Goal: Feedback & Contribution: Contribute content

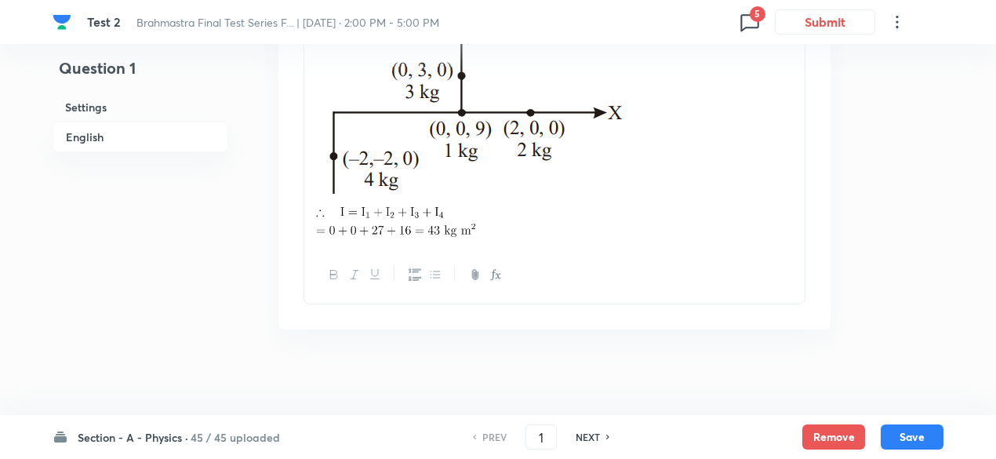
scroll to position [1861, 0]
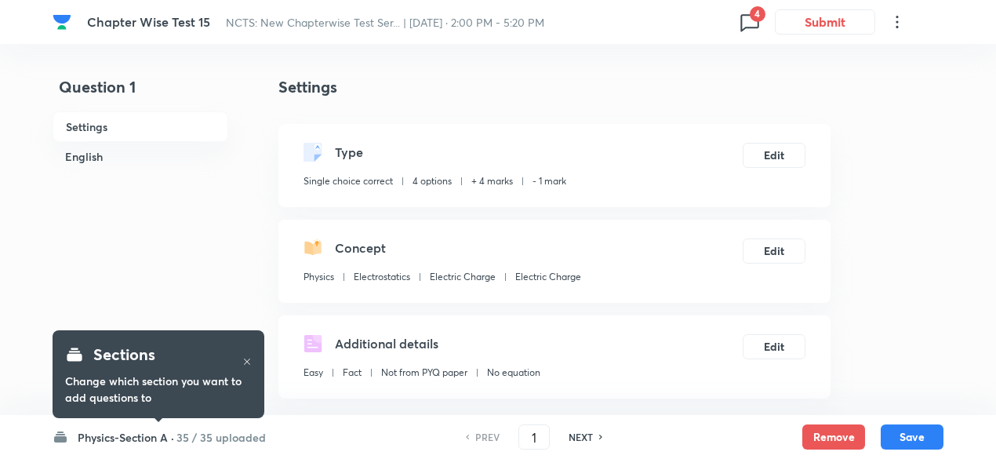
checkbox input "true"
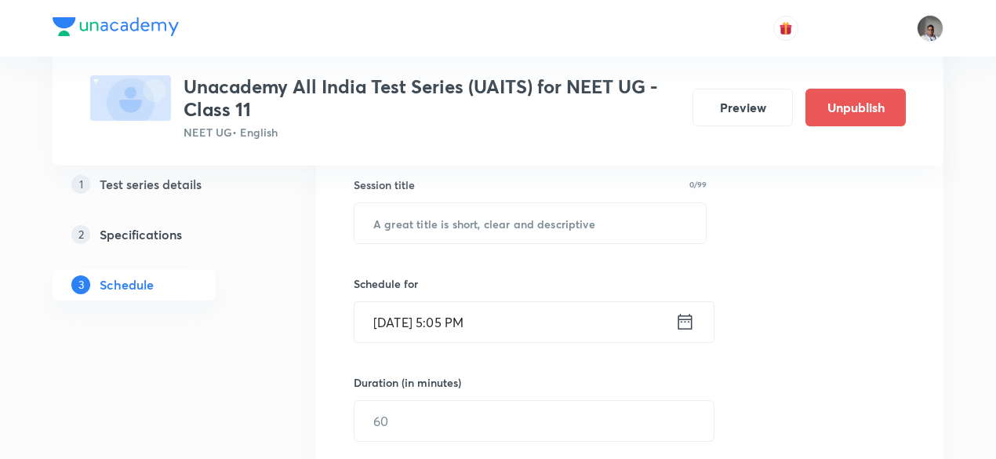
scroll to position [115, 0]
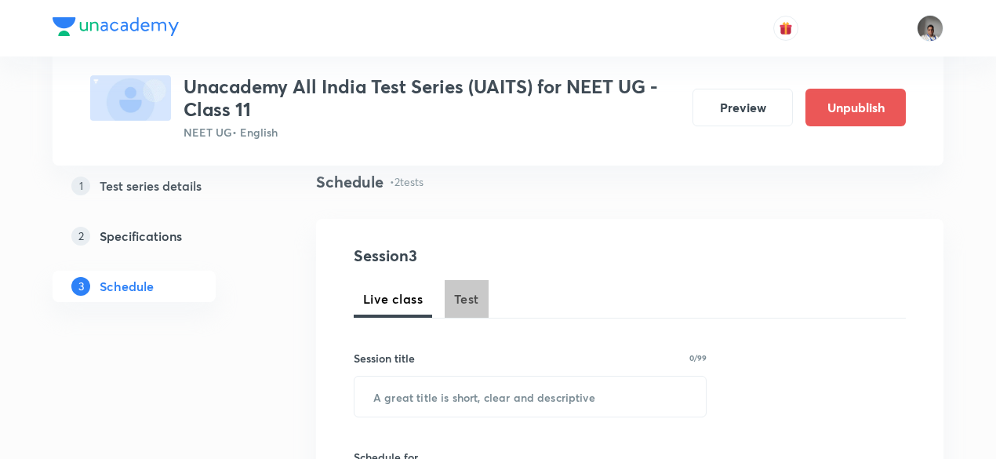
click at [467, 293] on span "Test" at bounding box center [466, 298] width 25 height 19
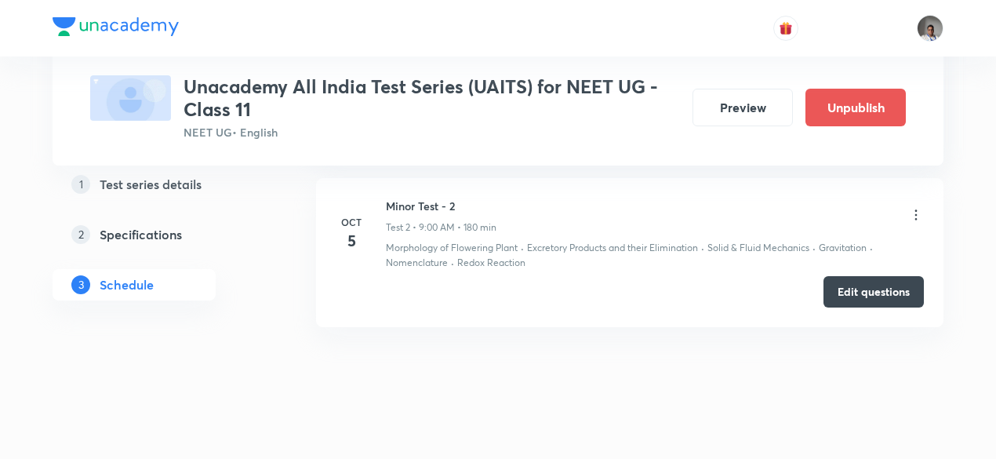
scroll to position [1046, 0]
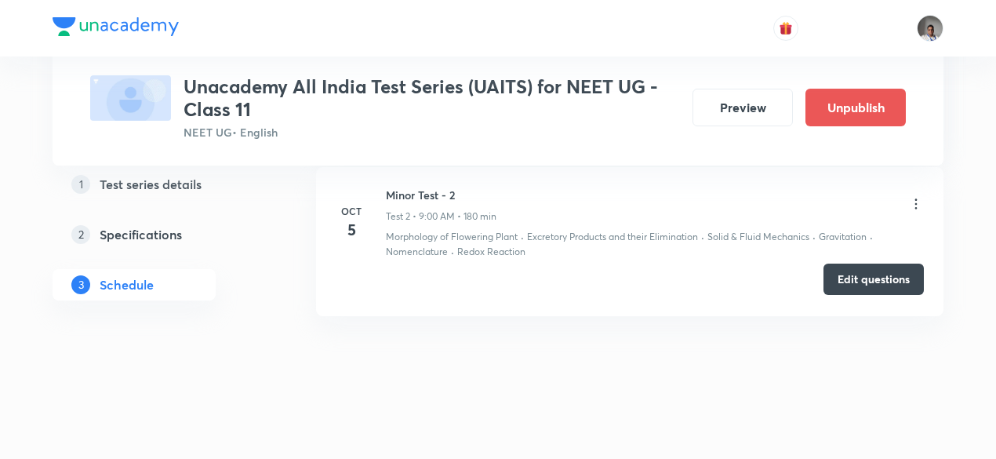
click at [858, 278] on button "Edit questions" at bounding box center [873, 279] width 100 height 31
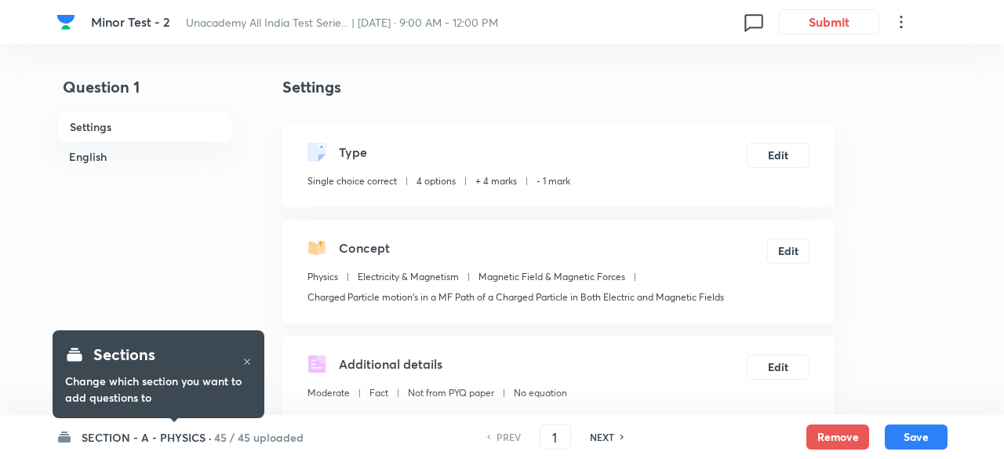
checkbox input "true"
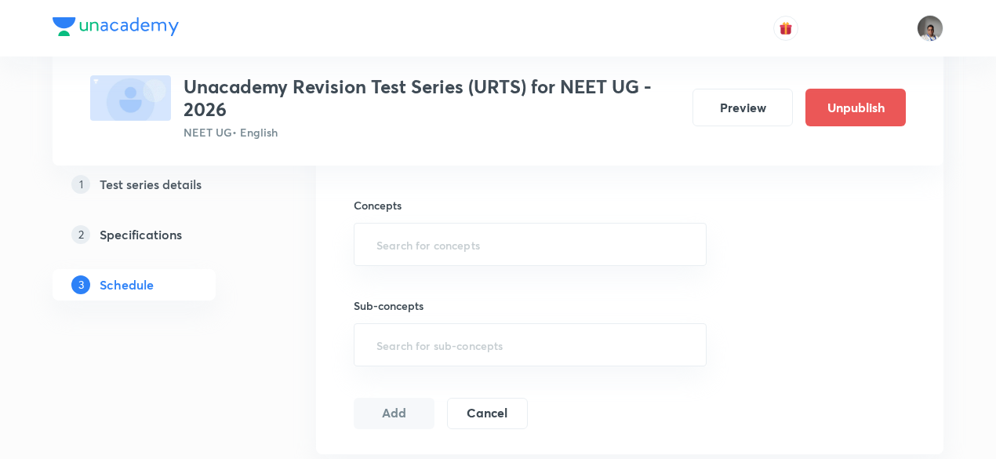
scroll to position [1180, 0]
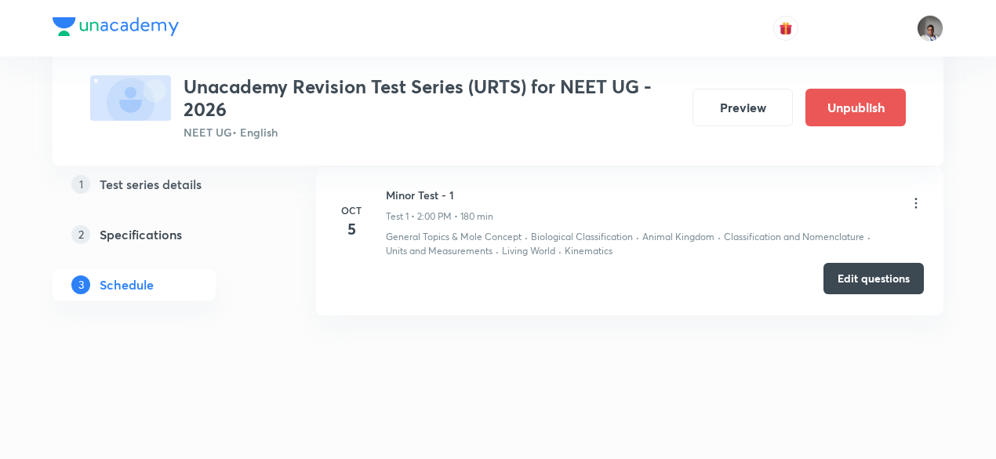
click at [861, 274] on button "Edit questions" at bounding box center [873, 278] width 100 height 31
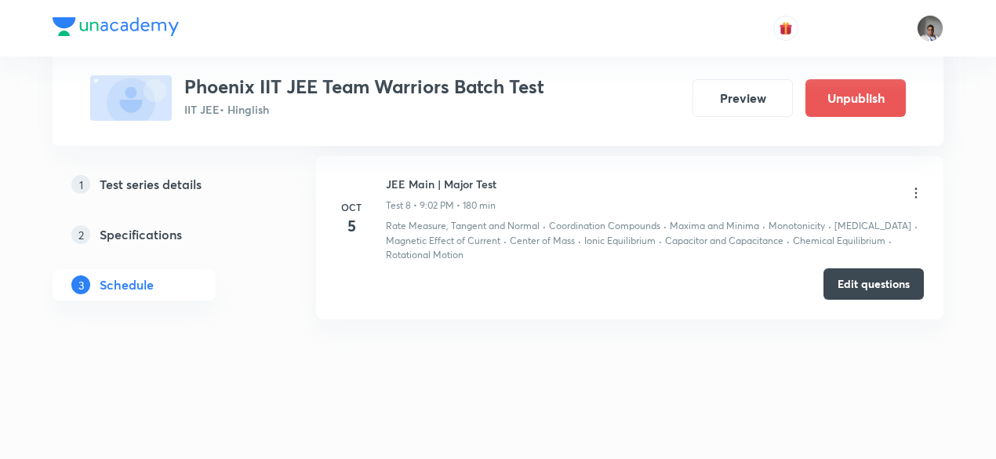
click at [919, 186] on icon at bounding box center [916, 193] width 16 height 16
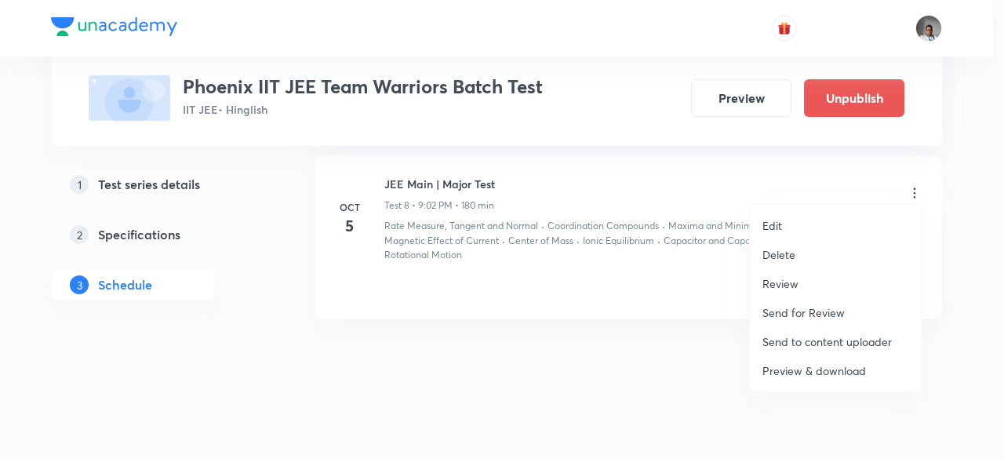
click at [825, 371] on p "Preview & download" at bounding box center [814, 370] width 104 height 16
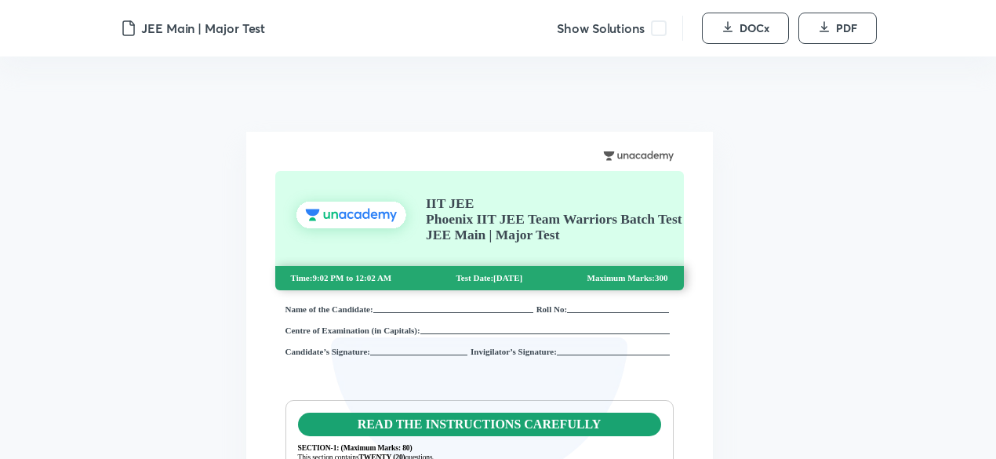
click at [661, 31] on span at bounding box center [659, 28] width 16 height 16
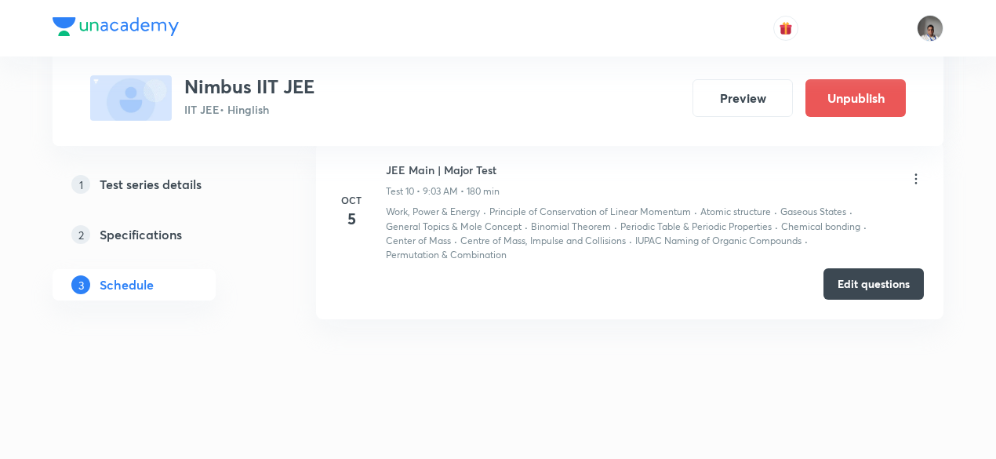
click at [914, 171] on icon at bounding box center [916, 179] width 16 height 16
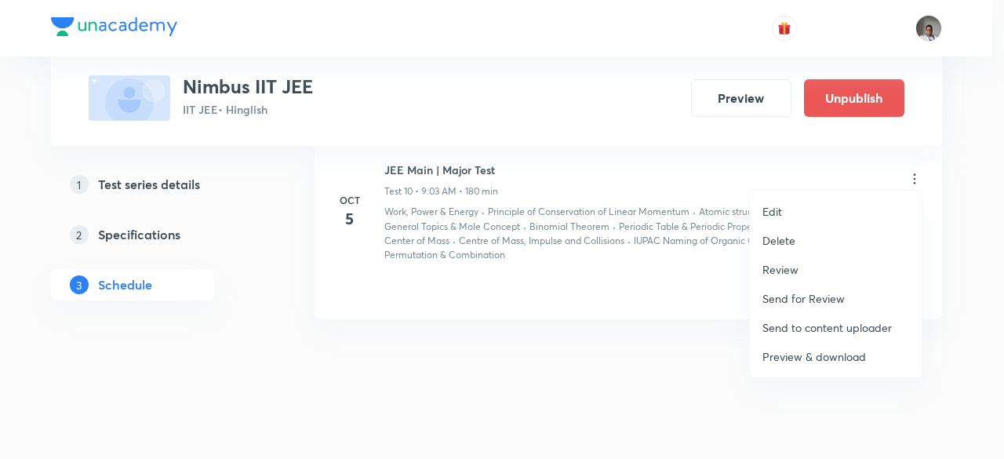
click at [802, 349] on p "Preview & download" at bounding box center [814, 356] width 104 height 16
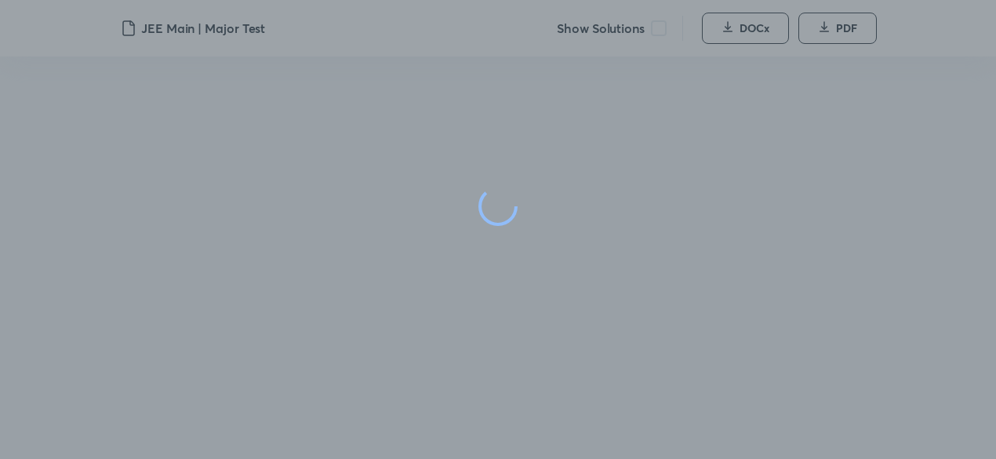
click at [657, 34] on div at bounding box center [498, 206] width 996 height 413
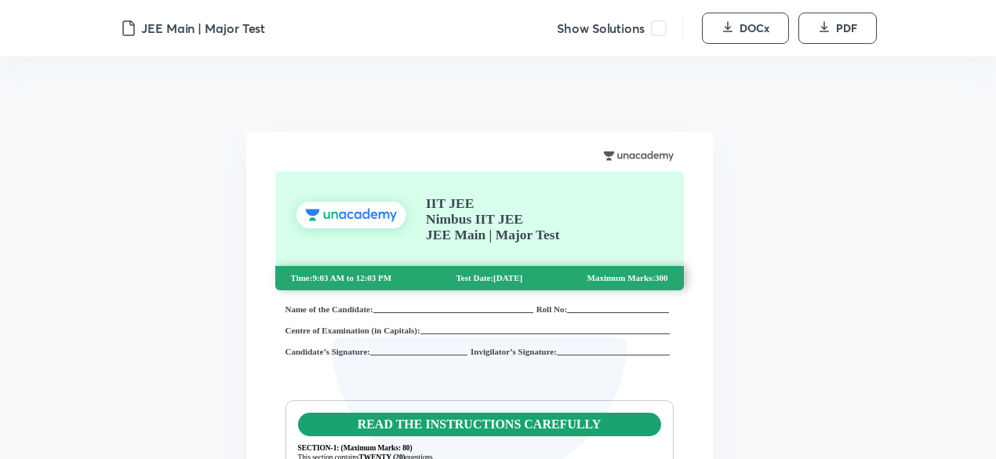
click at [657, 34] on span at bounding box center [659, 28] width 16 height 16
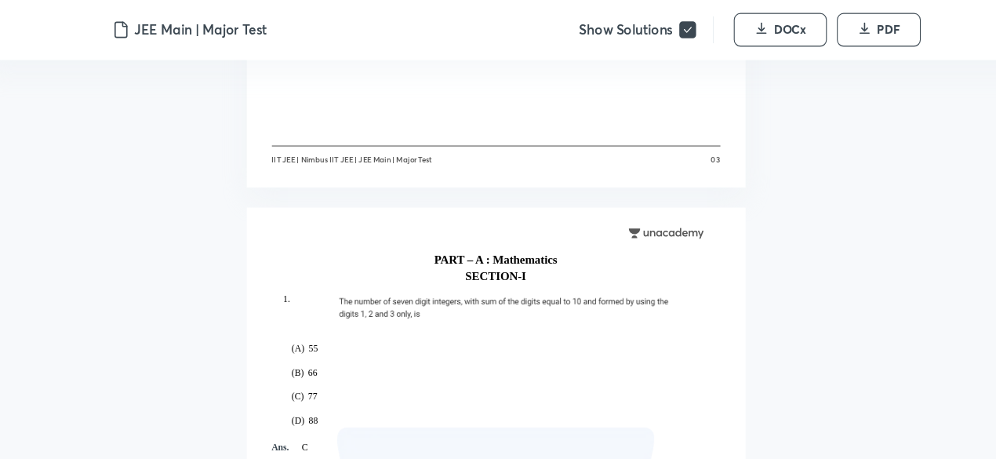
scroll to position [1976, 0]
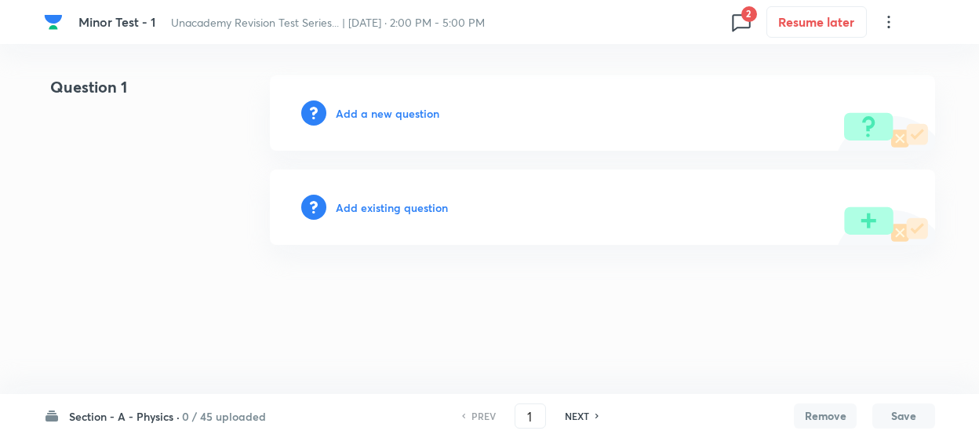
click at [402, 109] on h6 "Add a new question" at bounding box center [388, 113] width 104 height 16
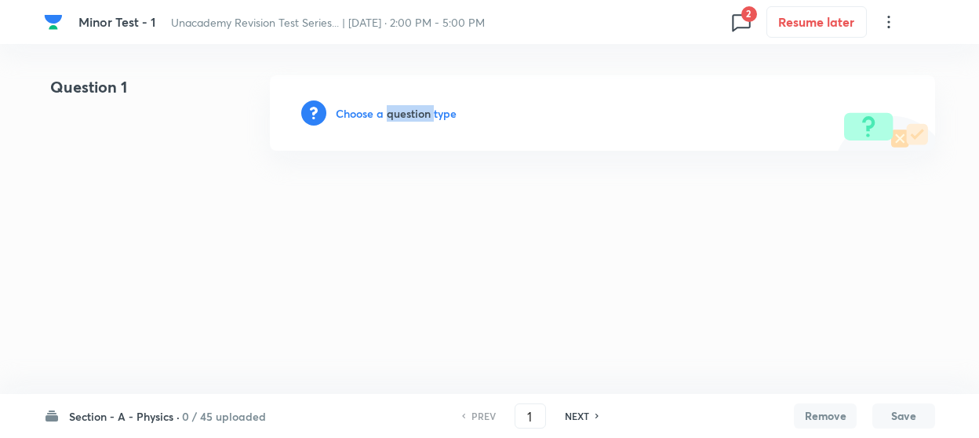
click at [402, 109] on h6 "Choose a question type" at bounding box center [396, 113] width 121 height 16
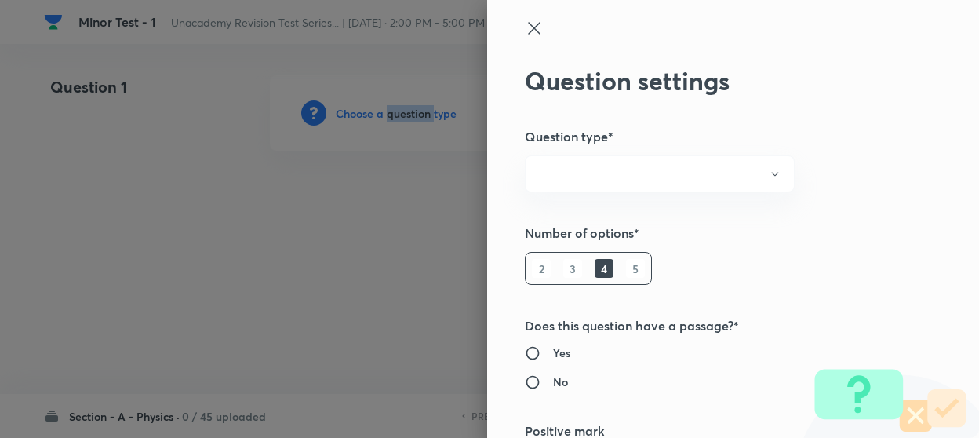
radio input "true"
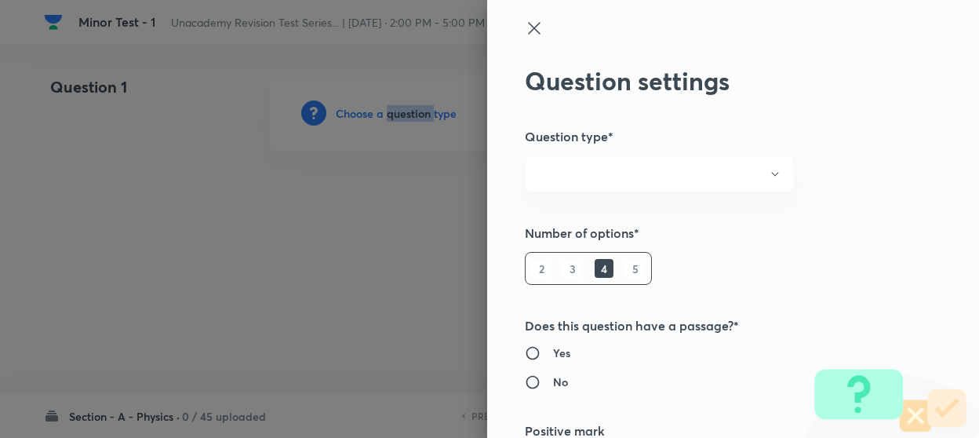
radio input "true"
type input "1"
type input "0"
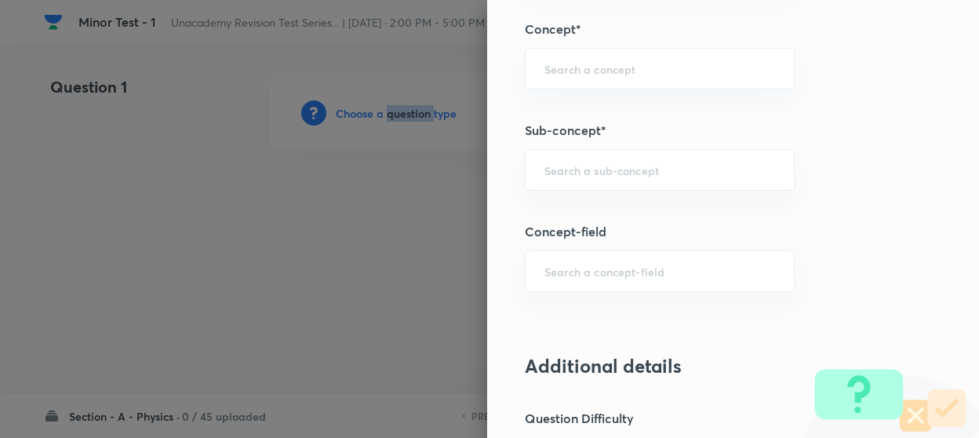
scroll to position [999, 0]
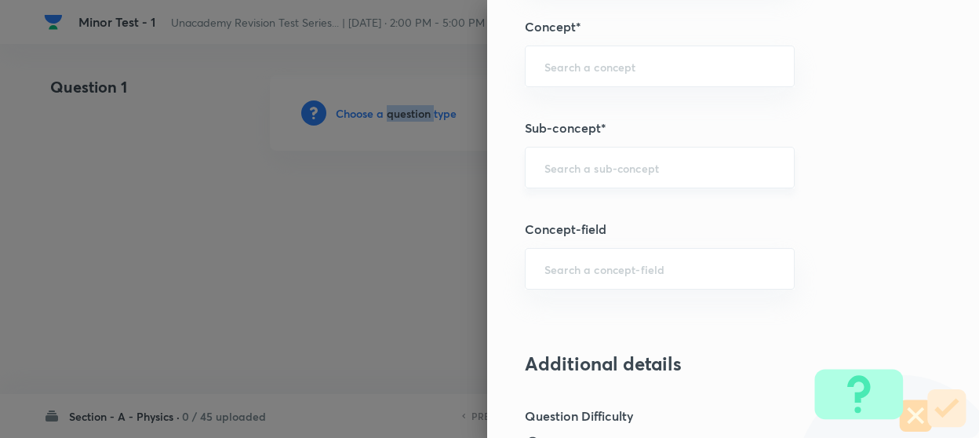
click at [621, 172] on div "​" at bounding box center [660, 168] width 270 height 42
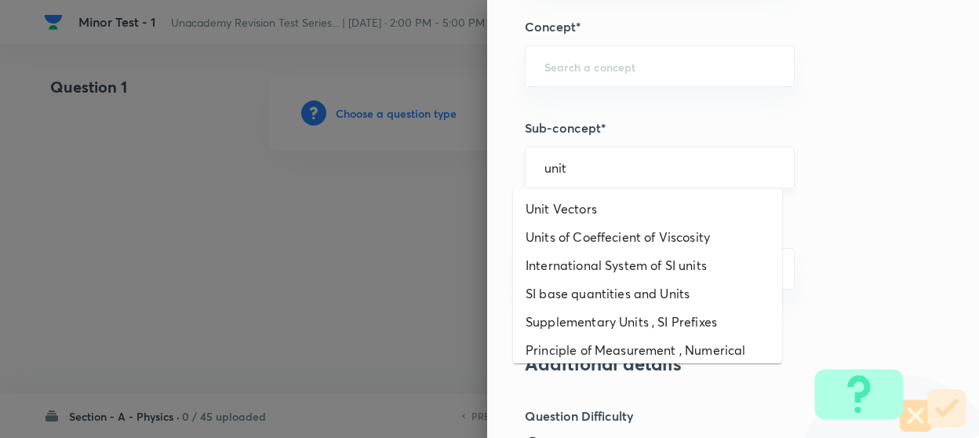
type input "unit"
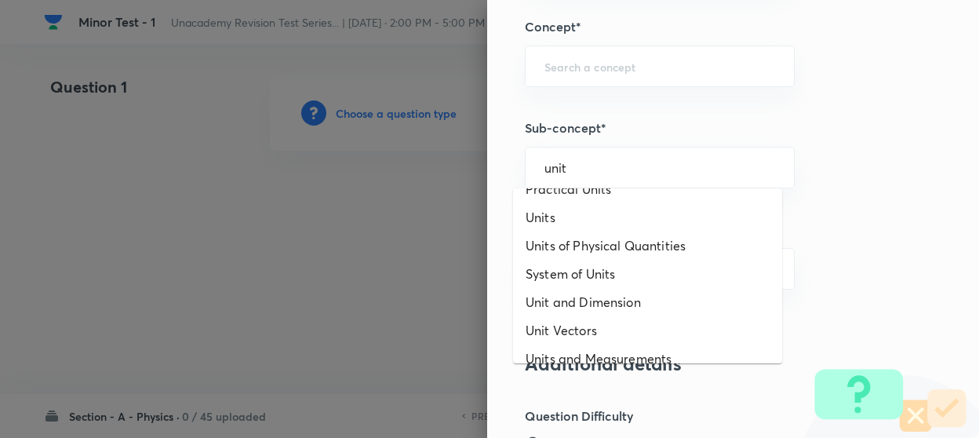
scroll to position [358, 0]
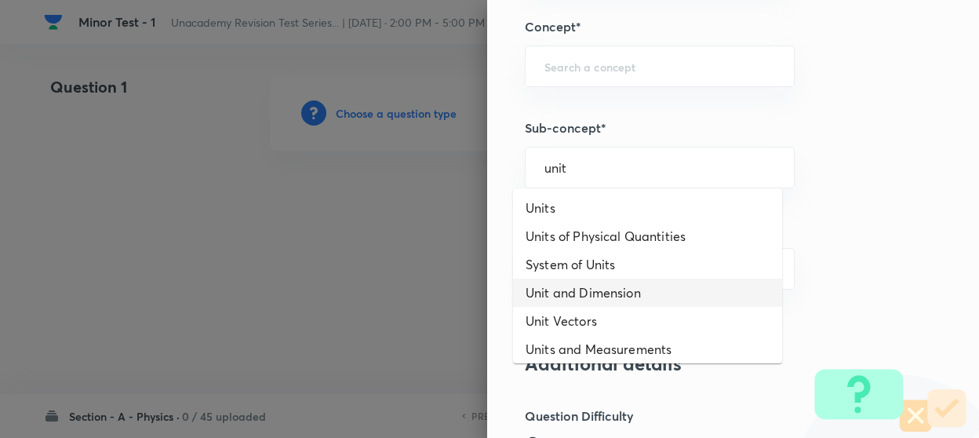
click at [591, 301] on li "Unit and Dimension" at bounding box center [647, 292] width 269 height 28
type input "Unit and Dimension"
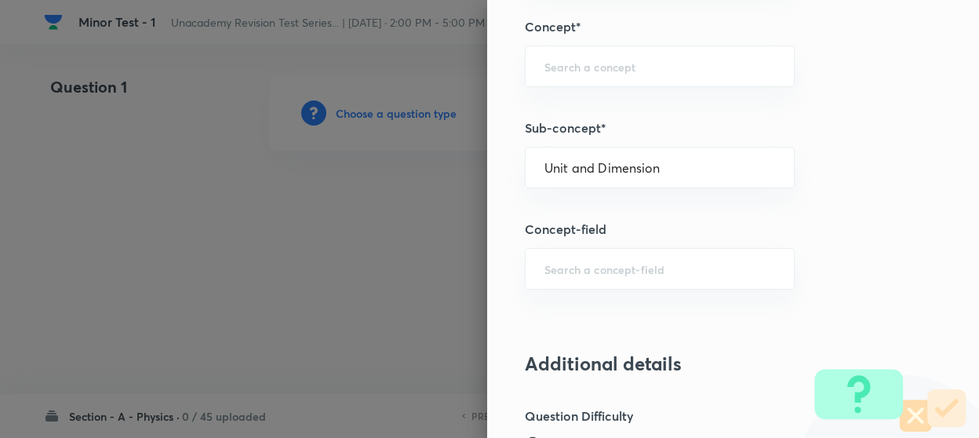
type input "Physics"
type input "Basics & Laboratory"
type input "Units & Dimensions"
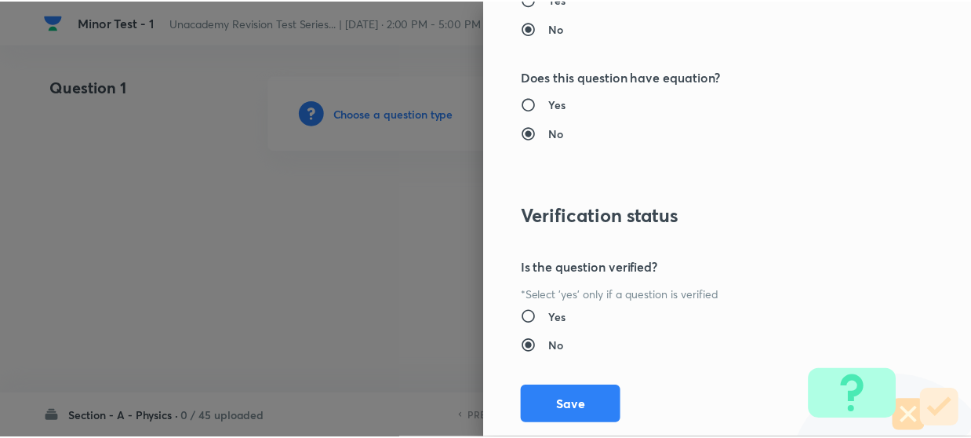
scroll to position [1801, 0]
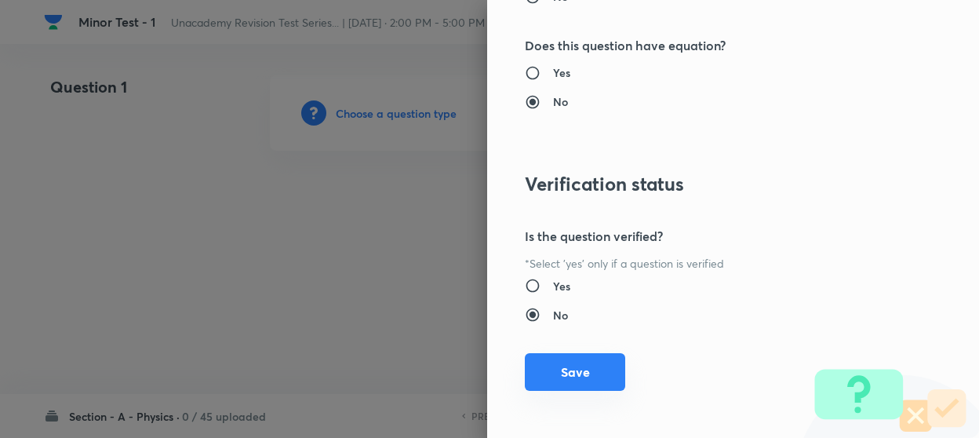
click at [589, 376] on button "Save" at bounding box center [575, 372] width 100 height 38
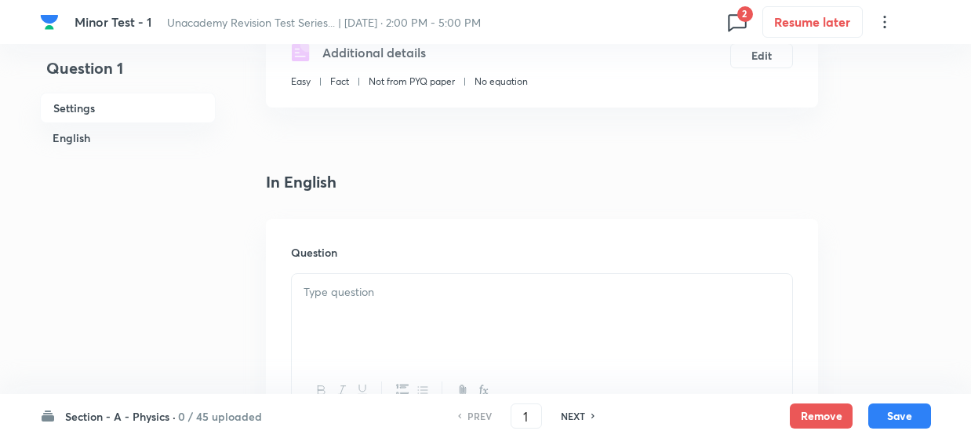
scroll to position [297, 0]
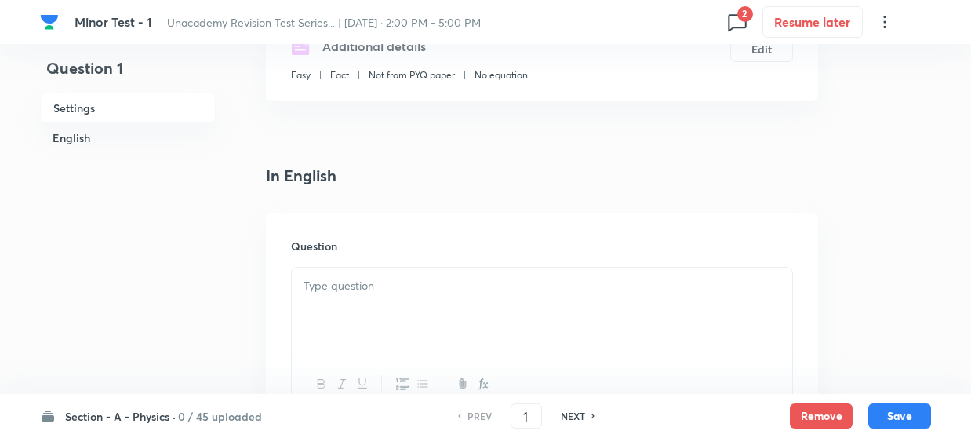
click at [440, 289] on p at bounding box center [542, 286] width 477 height 18
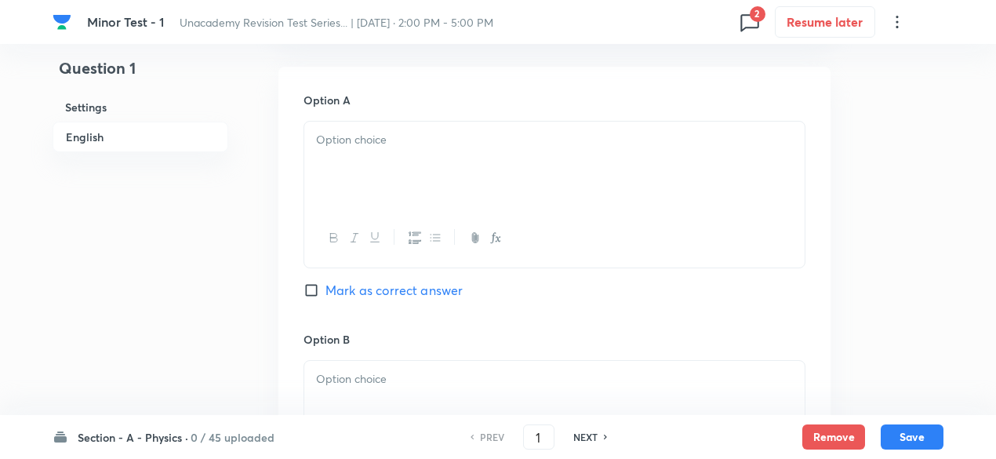
scroll to position [710, 0]
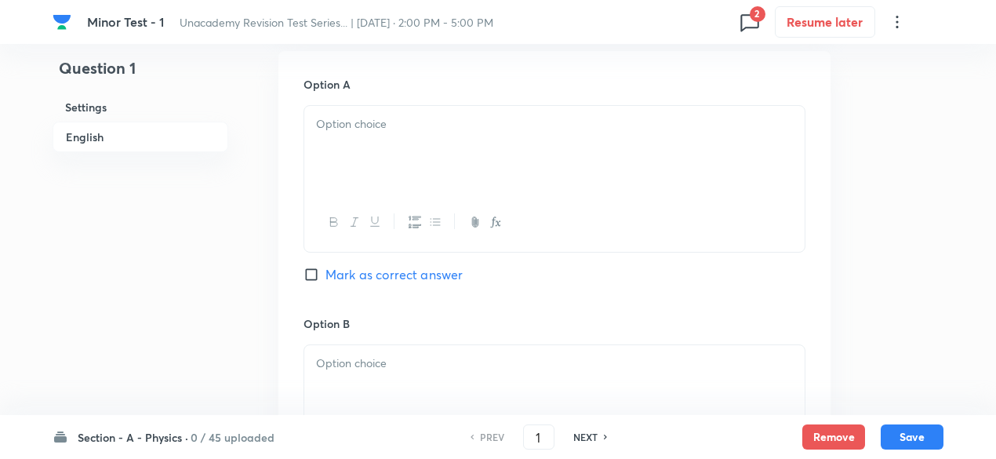
click at [361, 131] on p at bounding box center [554, 124] width 477 height 18
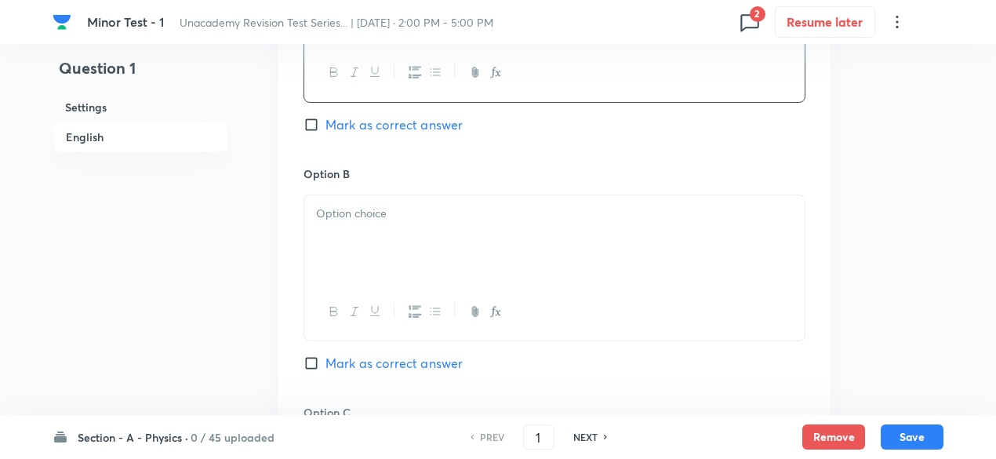
scroll to position [860, 0]
click at [437, 228] on div at bounding box center [554, 238] width 500 height 88
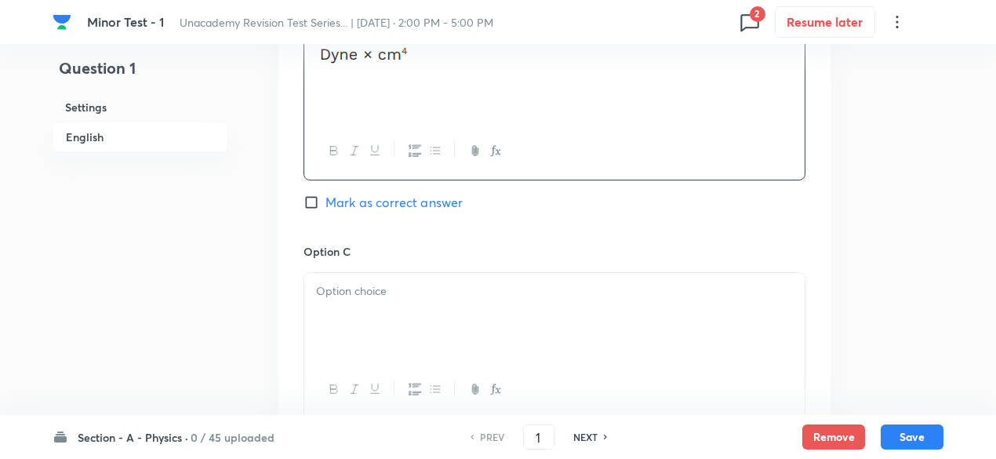
scroll to position [1045, 0]
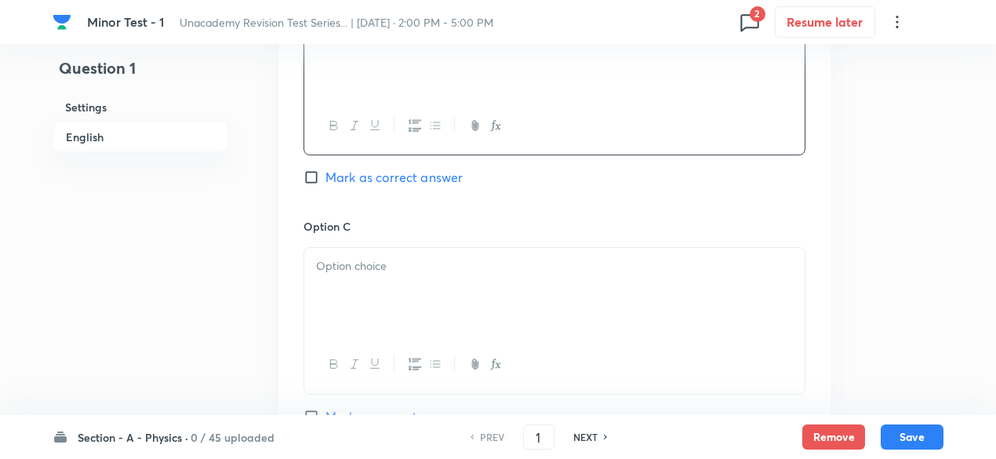
click at [450, 259] on p at bounding box center [554, 266] width 477 height 18
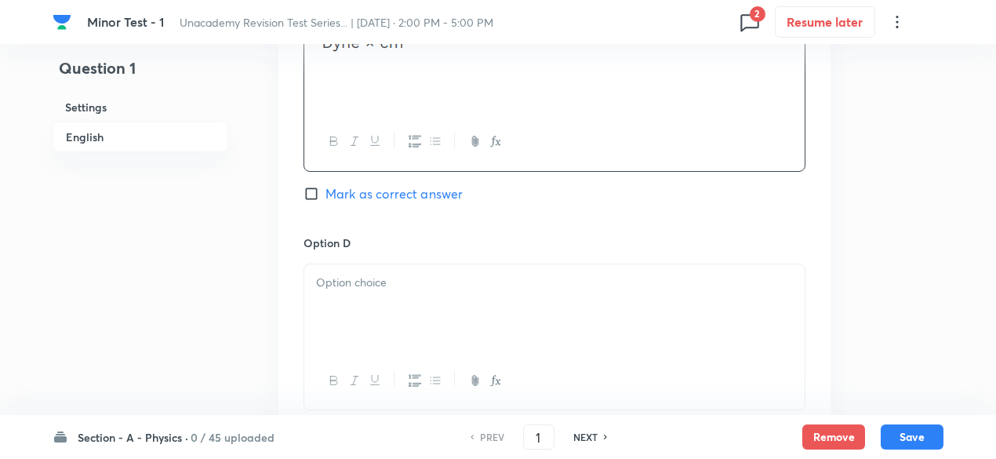
scroll to position [1272, 0]
click at [405, 293] on div at bounding box center [554, 304] width 500 height 88
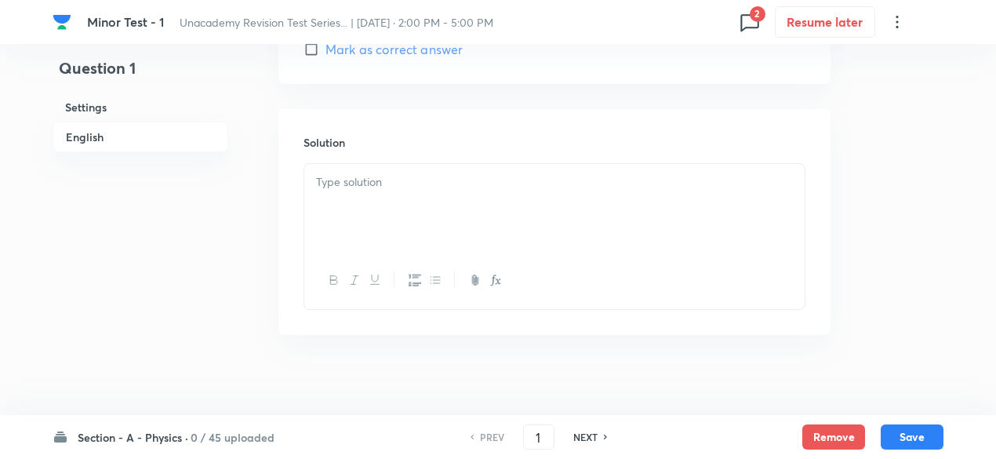
scroll to position [1663, 0]
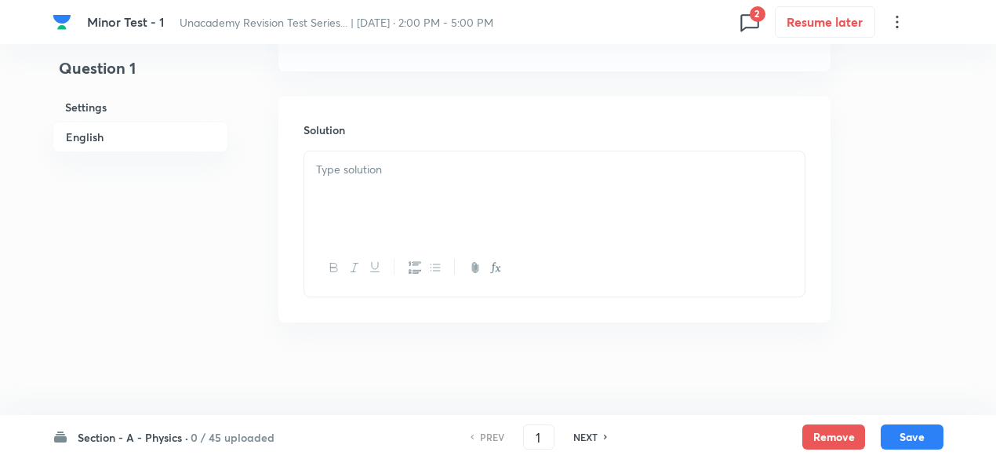
click at [391, 161] on p at bounding box center [554, 170] width 477 height 18
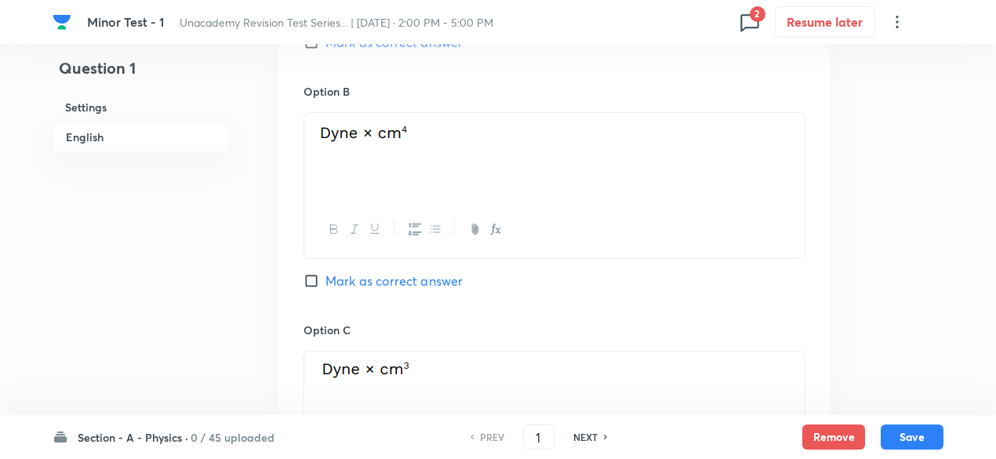
scroll to position [941, 0]
click at [449, 285] on span "Mark as correct answer" at bounding box center [393, 281] width 137 height 19
click at [325, 285] on input "Mark as correct answer" at bounding box center [315, 282] width 22 height 16
checkbox input "true"
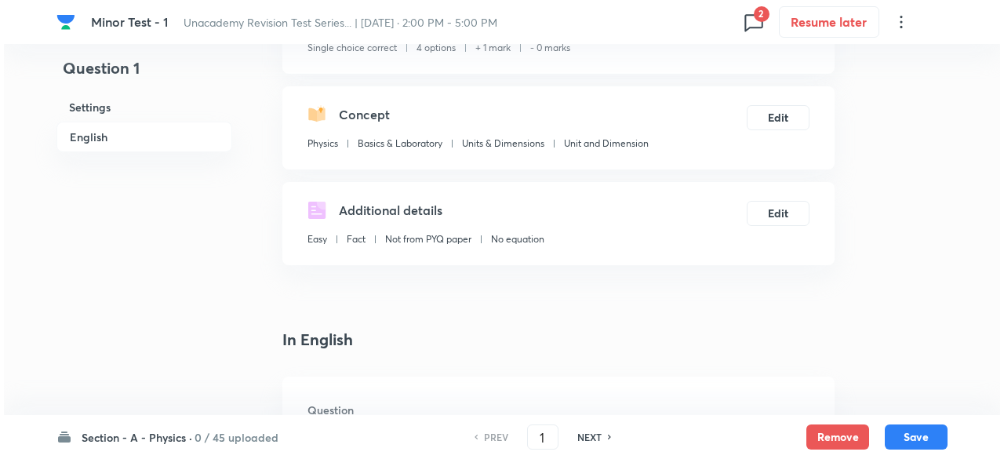
scroll to position [0, 0]
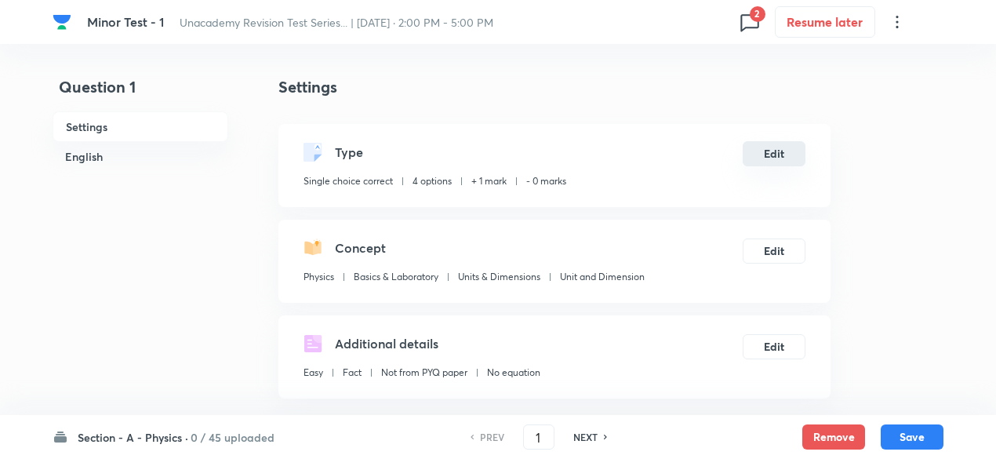
click at [759, 151] on button "Edit" at bounding box center [774, 153] width 63 height 25
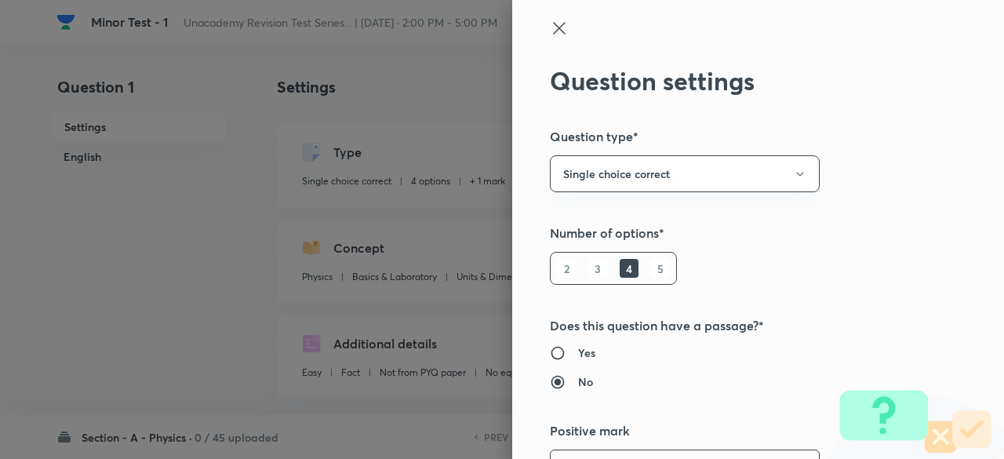
scroll to position [31, 0]
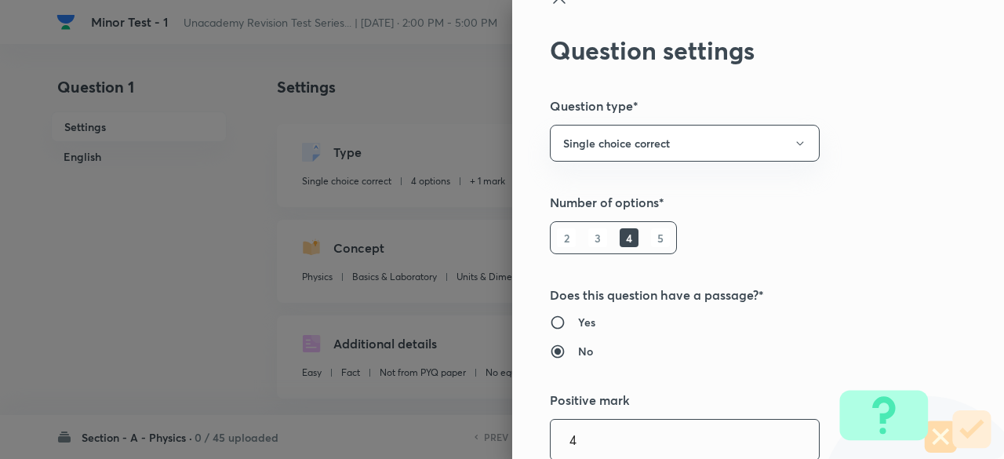
type input "4"
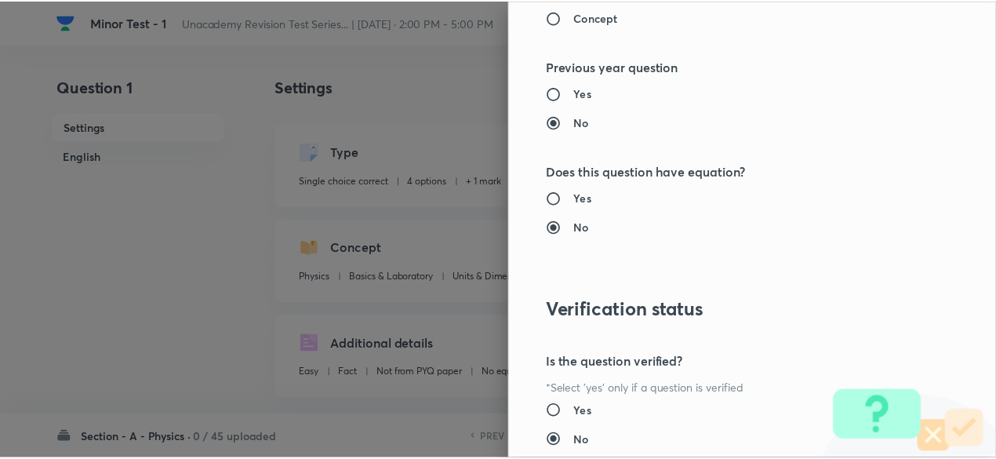
scroll to position [1779, 0]
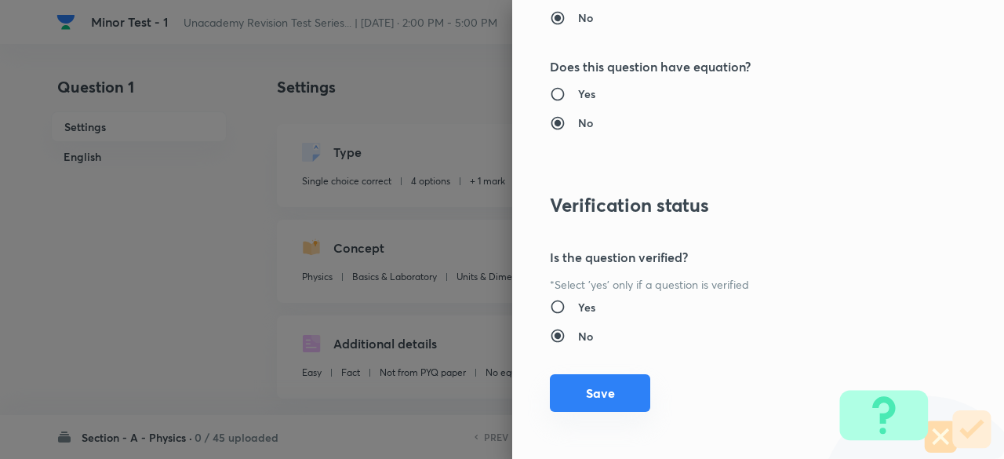
type input "1"
click at [609, 381] on button "Save" at bounding box center [600, 393] width 100 height 38
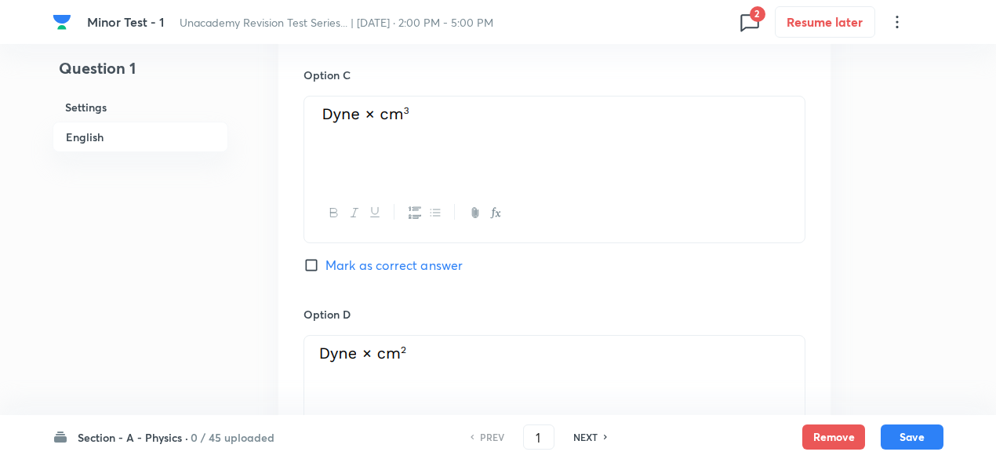
scroll to position [1663, 0]
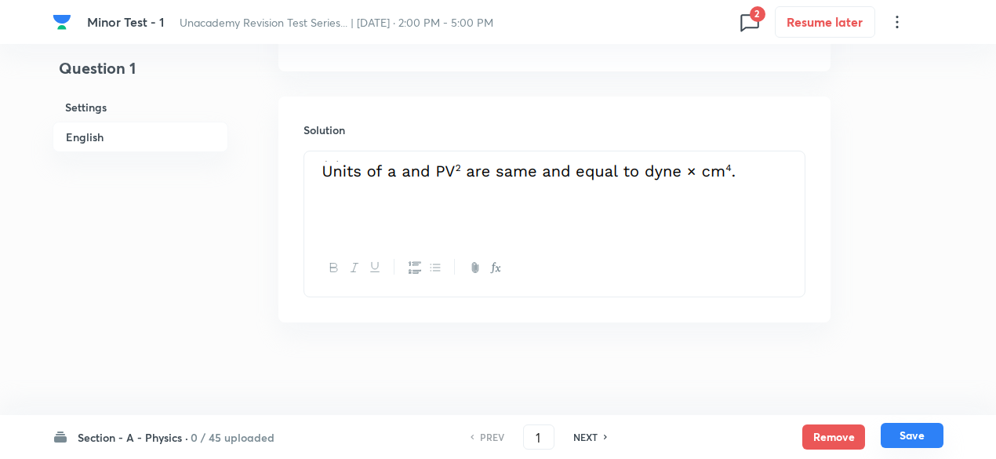
click at [893, 431] on button "Save" at bounding box center [912, 435] width 63 height 25
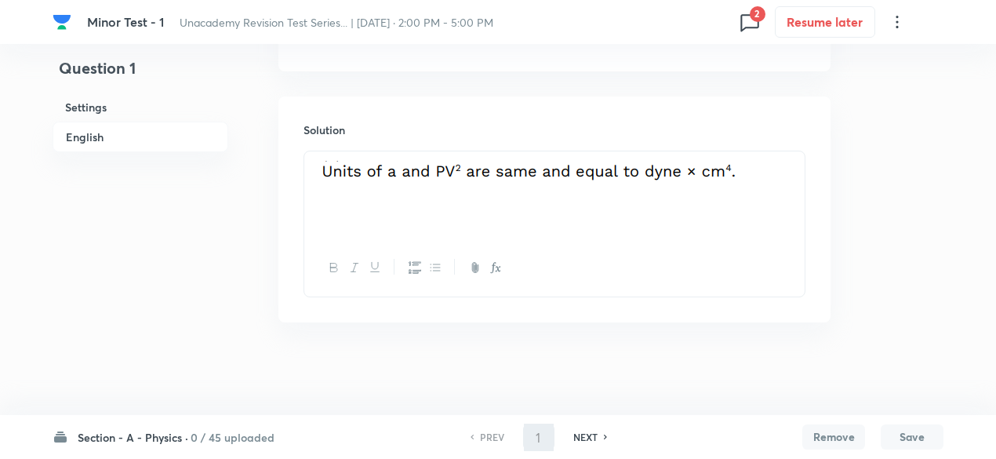
type input "2"
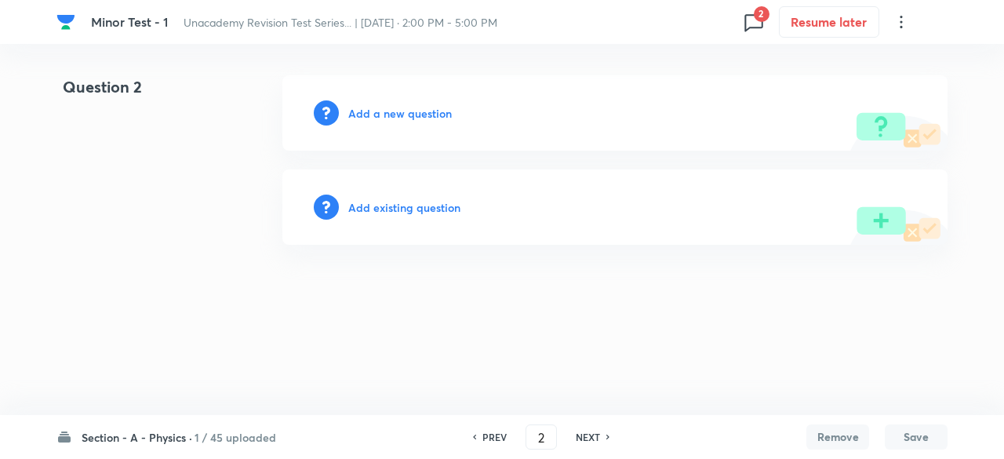
click at [417, 111] on h6 "Add a new question" at bounding box center [400, 113] width 104 height 16
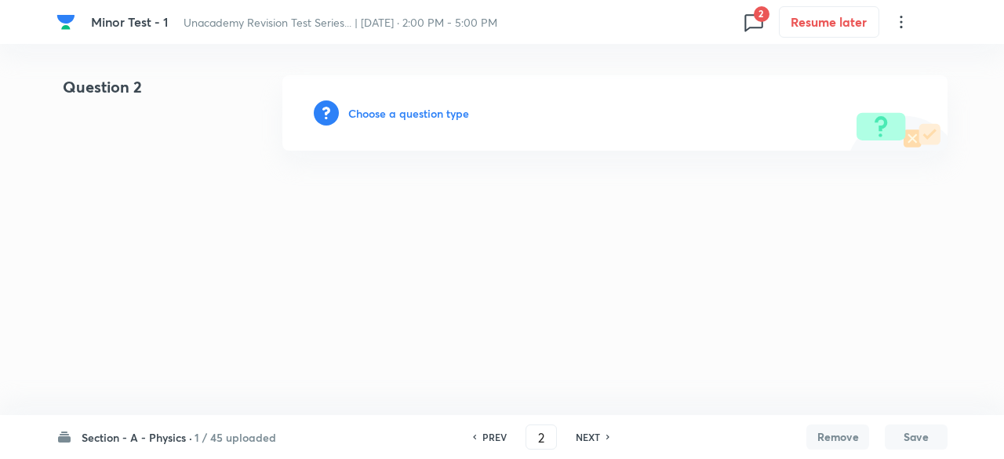
click at [417, 111] on h6 "Choose a question type" at bounding box center [408, 113] width 121 height 16
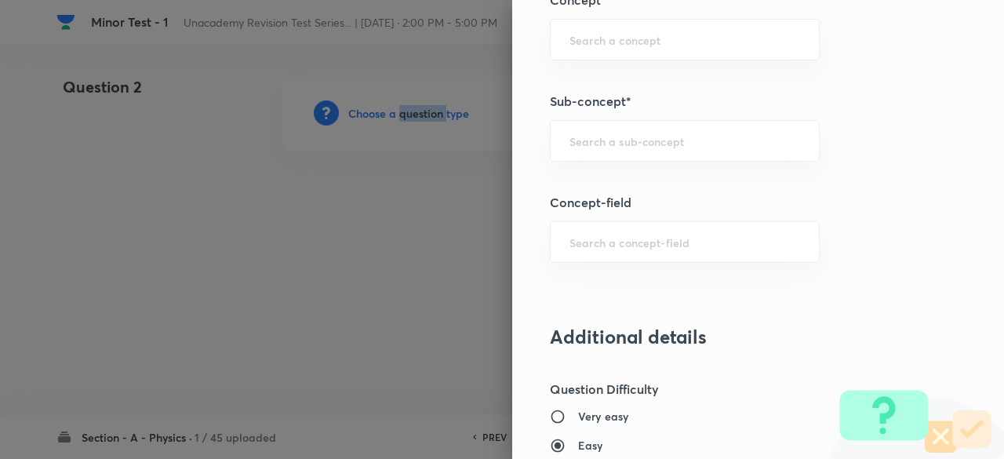
scroll to position [1031, 0]
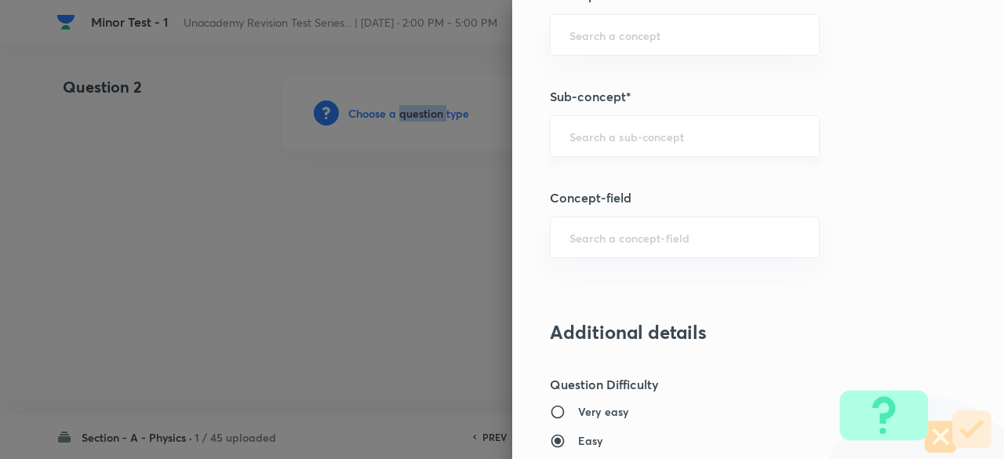
click at [609, 148] on div "​" at bounding box center [685, 136] width 270 height 42
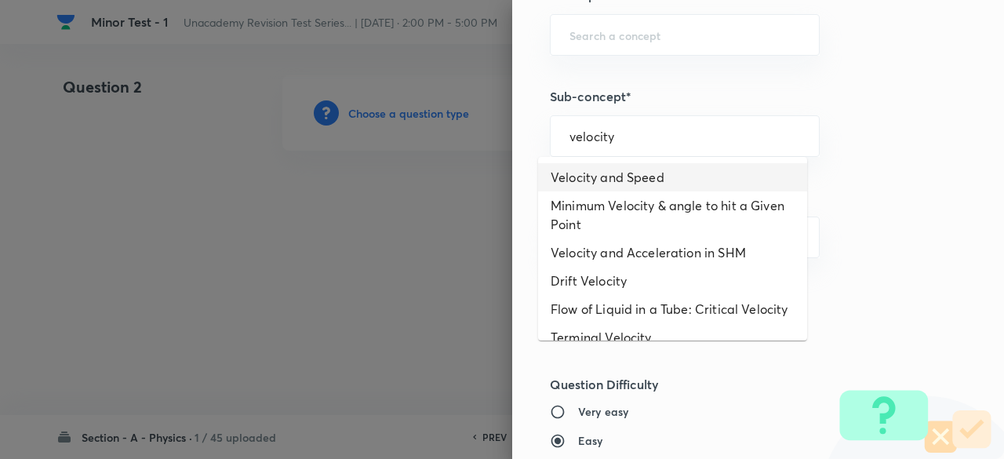
click at [609, 169] on li "Velocity and Speed" at bounding box center [672, 177] width 269 height 28
type input "Velocity and Speed"
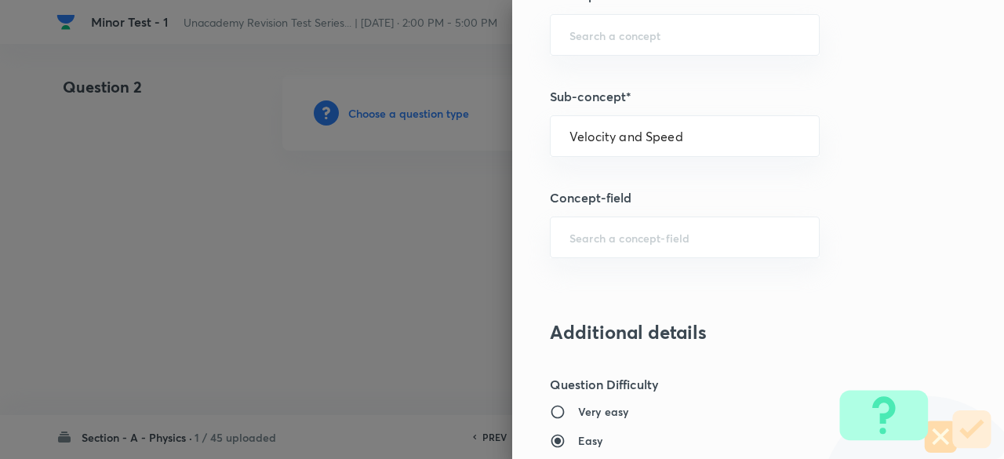
type input "Physics"
type input "Mechanics"
type input "Motion in a Straight Line"
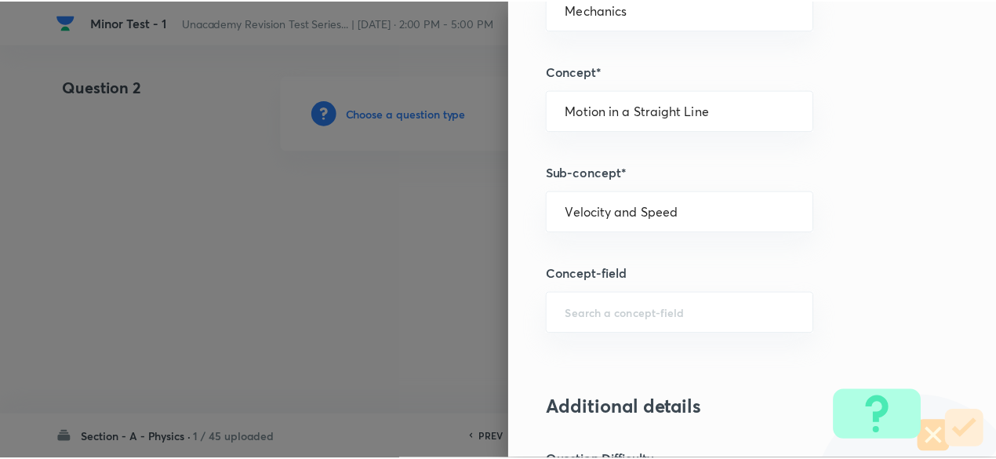
scroll to position [1779, 0]
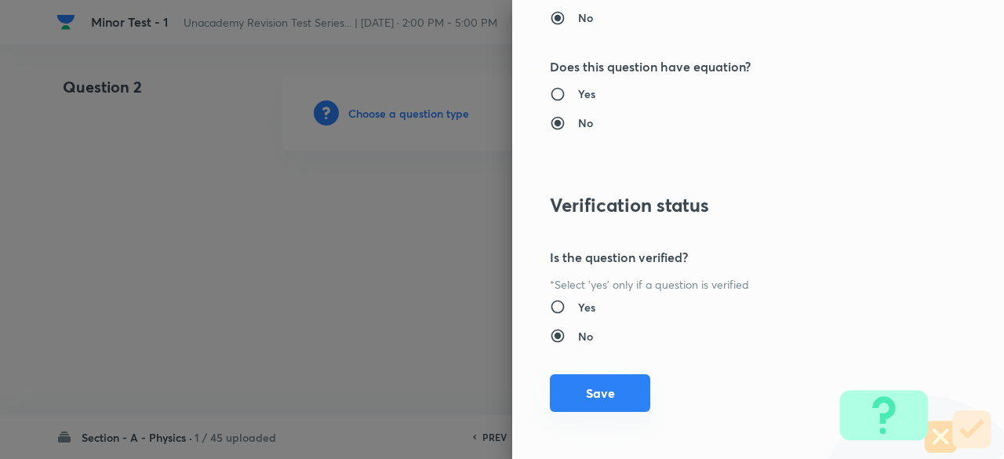
click at [618, 385] on button "Save" at bounding box center [600, 393] width 100 height 38
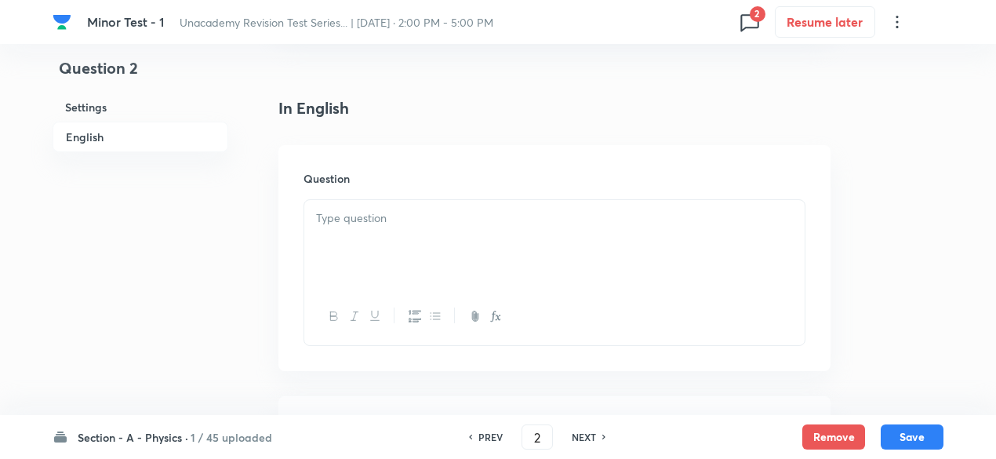
scroll to position [367, 0]
click at [453, 290] on div at bounding box center [554, 313] width 500 height 57
click at [431, 259] on div at bounding box center [554, 242] width 500 height 88
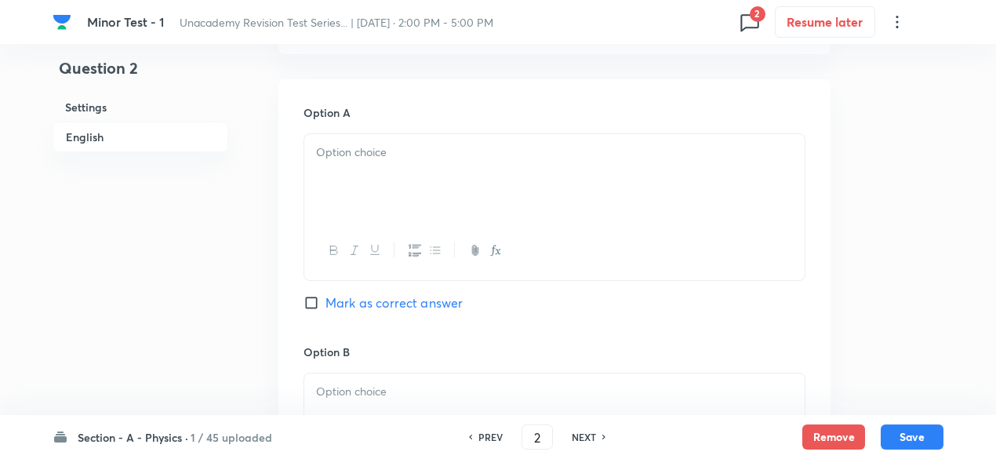
scroll to position [680, 0]
click at [450, 189] on div at bounding box center [554, 180] width 500 height 88
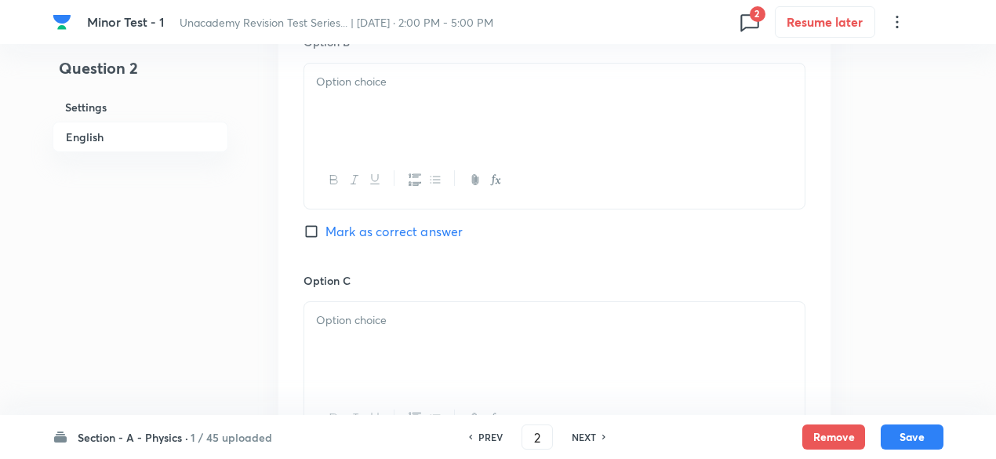
scroll to position [999, 0]
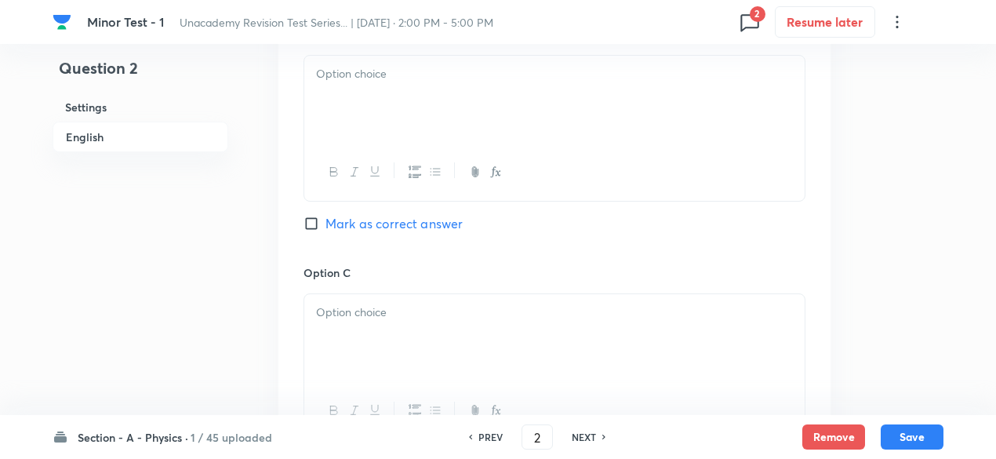
click at [425, 80] on p at bounding box center [554, 74] width 477 height 18
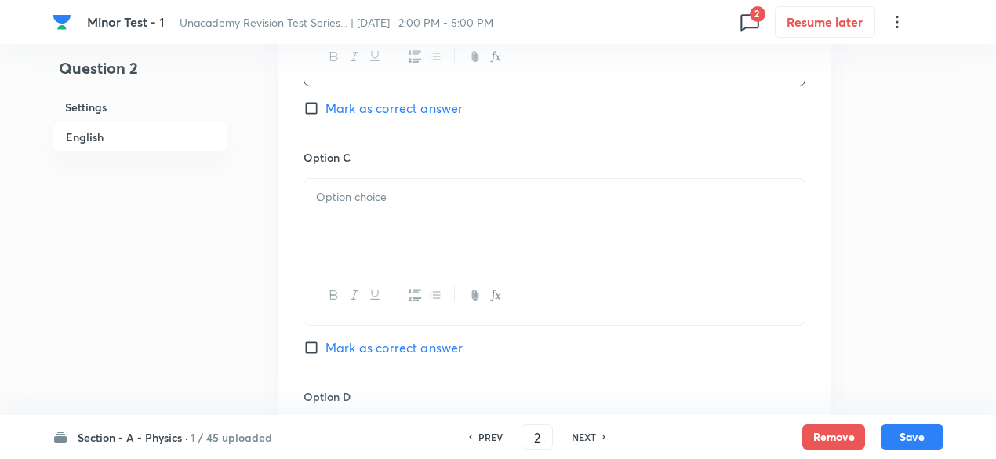
scroll to position [1118, 0]
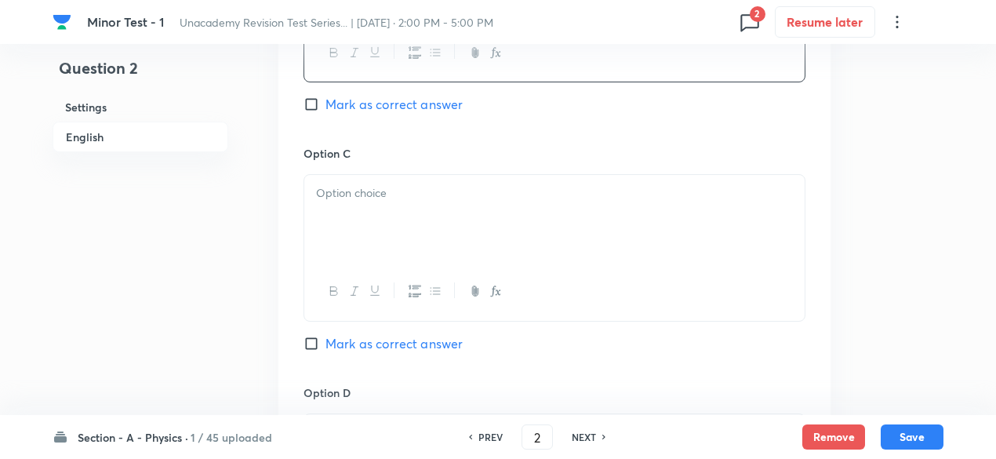
click at [463, 213] on div at bounding box center [554, 219] width 500 height 88
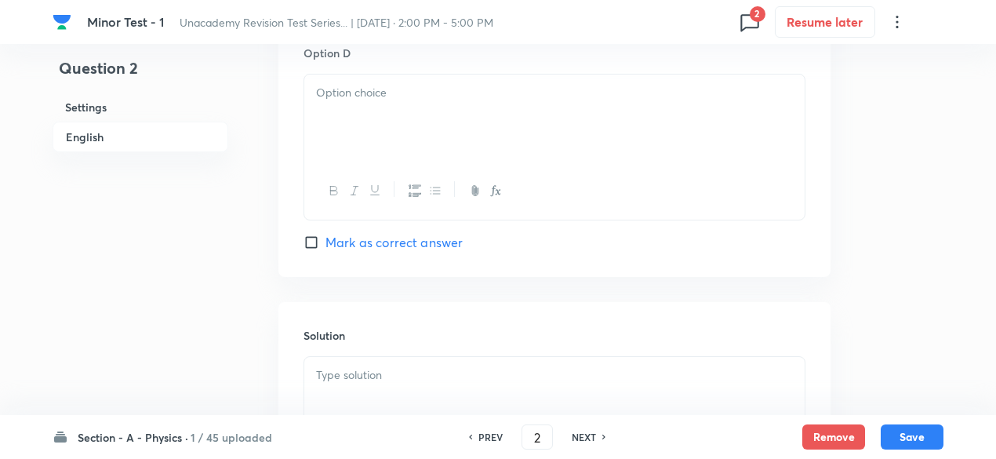
scroll to position [1459, 0]
click at [491, 153] on div at bounding box center [554, 118] width 500 height 88
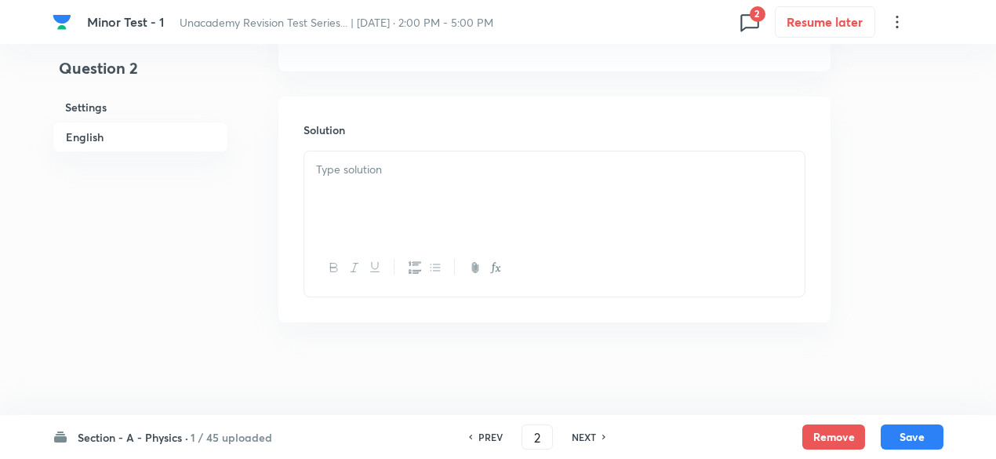
click at [423, 204] on div at bounding box center [554, 195] width 500 height 88
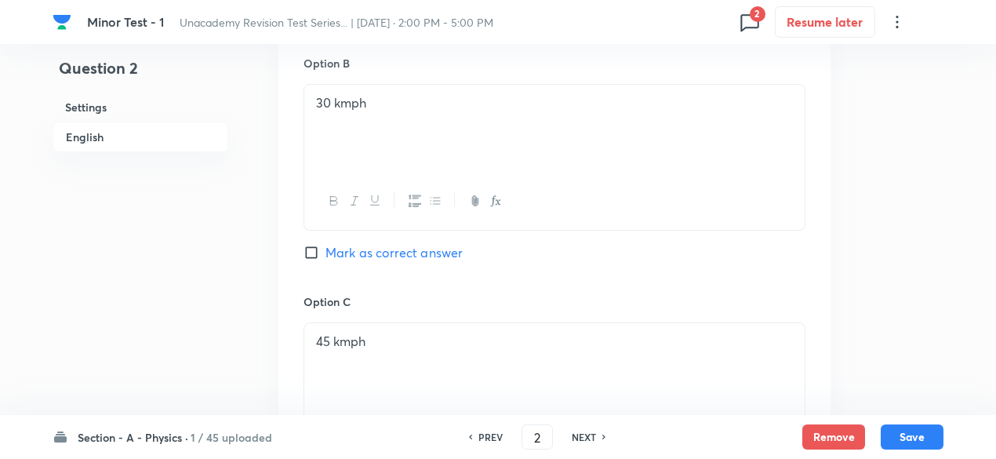
click at [445, 259] on span "Mark as correct answer" at bounding box center [393, 252] width 137 height 19
click at [325, 259] on input "Mark as correct answer" at bounding box center [315, 253] width 22 height 16
checkbox input "true"
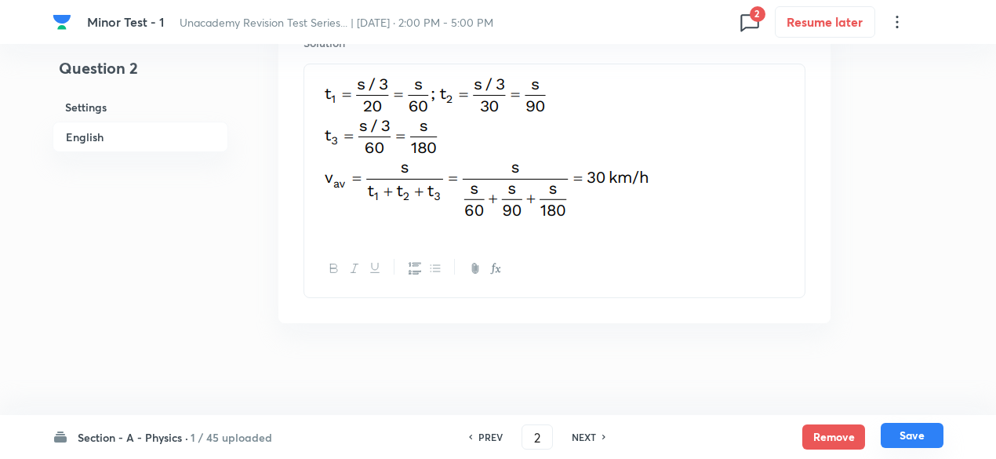
click at [911, 439] on button "Save" at bounding box center [912, 435] width 63 height 25
type input "3"
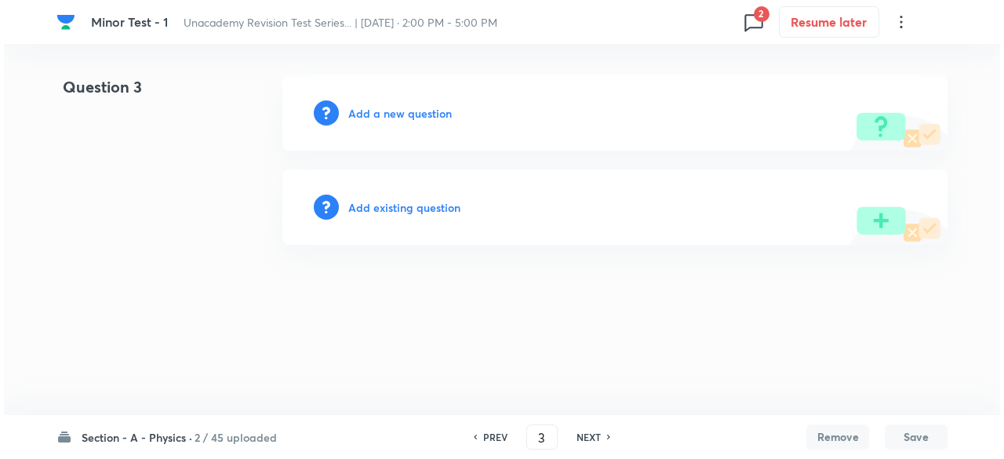
scroll to position [0, 0]
click at [426, 114] on h6 "Add a new question" at bounding box center [400, 113] width 104 height 16
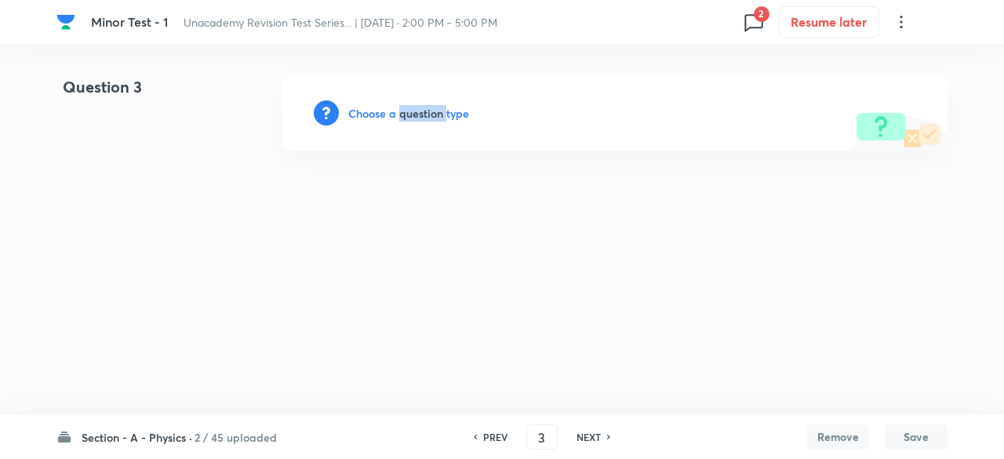
click at [426, 114] on h6 "Choose a question type" at bounding box center [408, 113] width 121 height 16
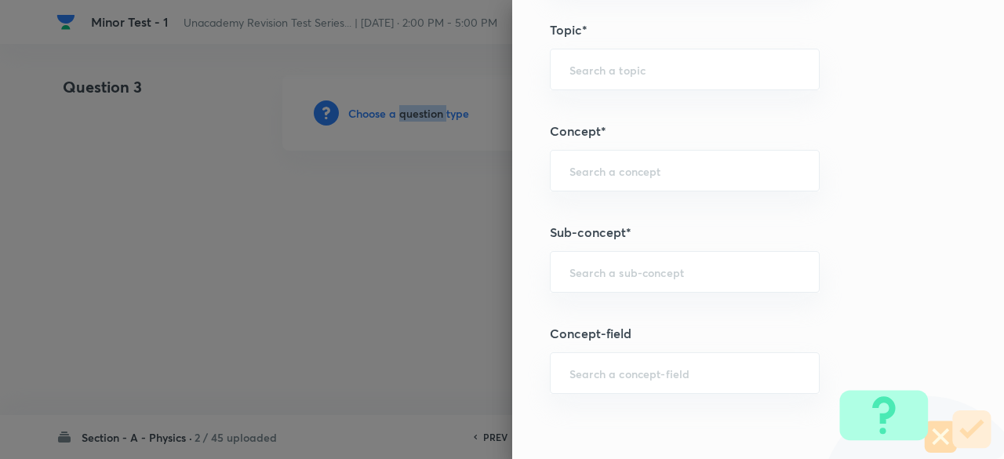
scroll to position [905, 0]
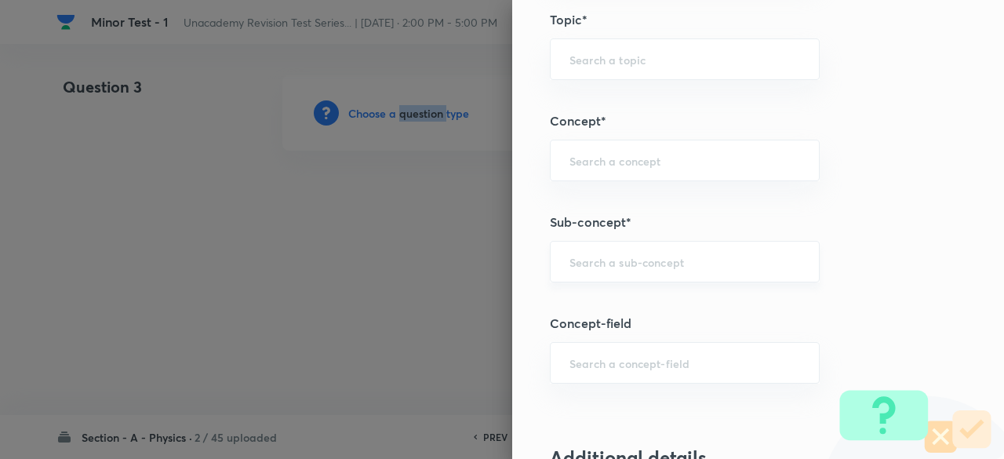
click at [623, 249] on div "​" at bounding box center [685, 262] width 270 height 42
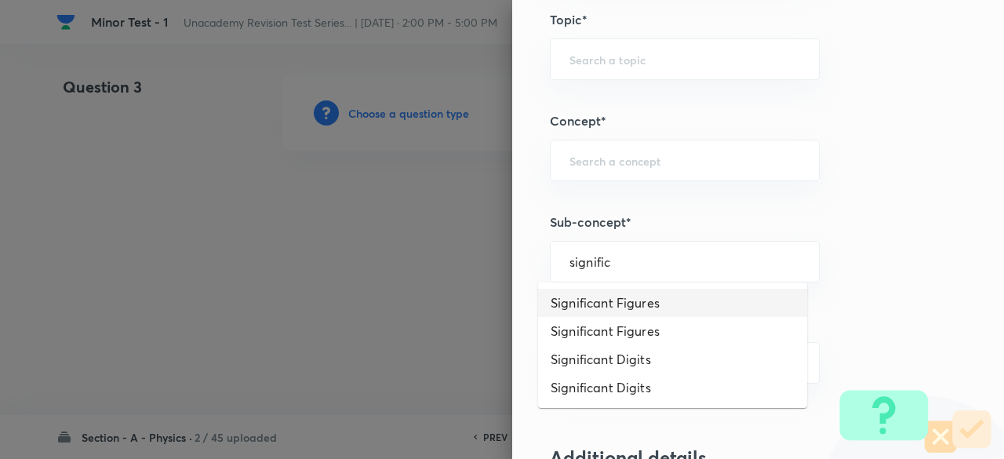
click at [627, 308] on li "Significant Figures" at bounding box center [672, 303] width 269 height 28
type input "Significant Figures"
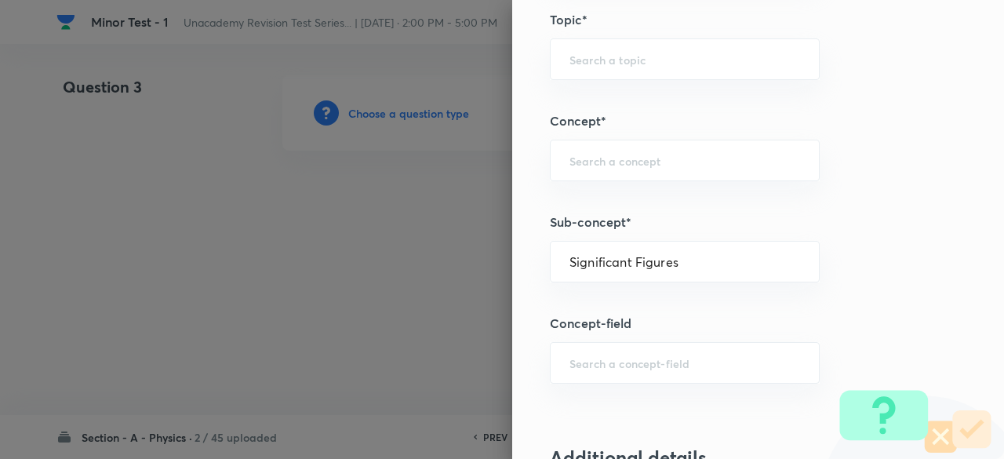
type input "Physics"
type input "Basics & Laboratory"
type input "Units & Dimensions"
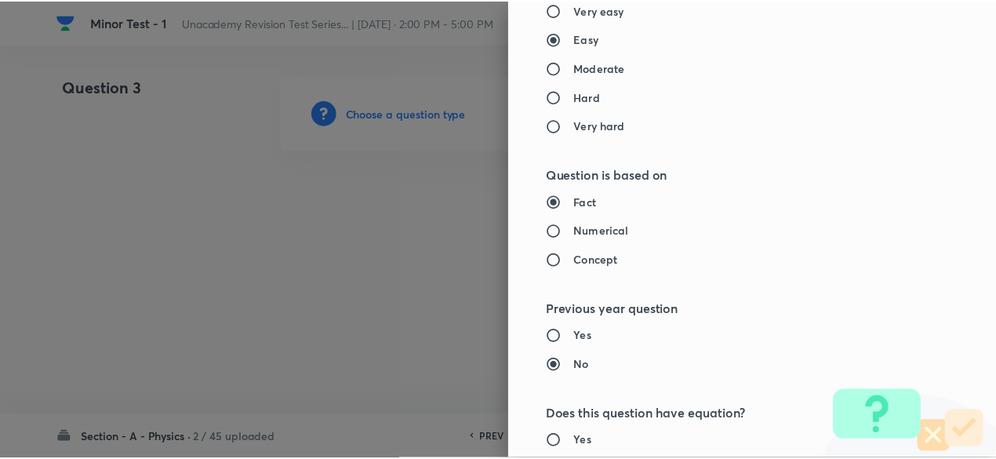
scroll to position [1779, 0]
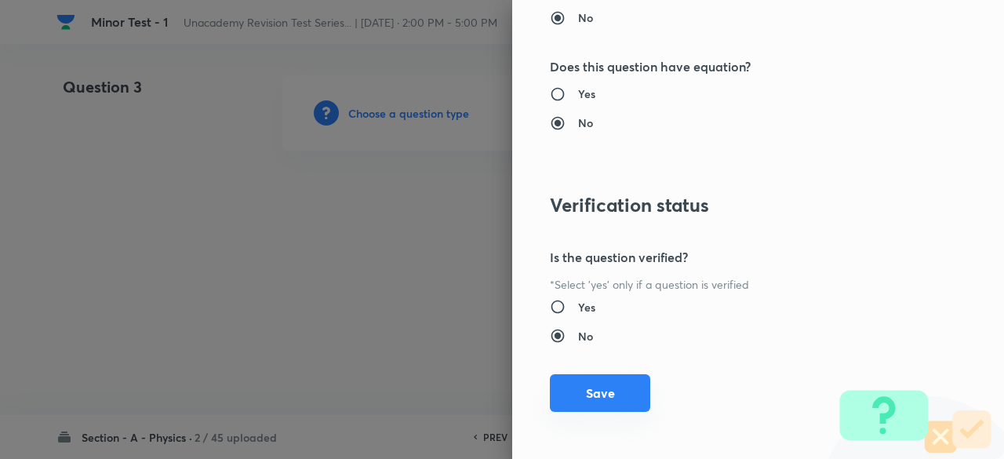
click at [607, 380] on button "Save" at bounding box center [600, 393] width 100 height 38
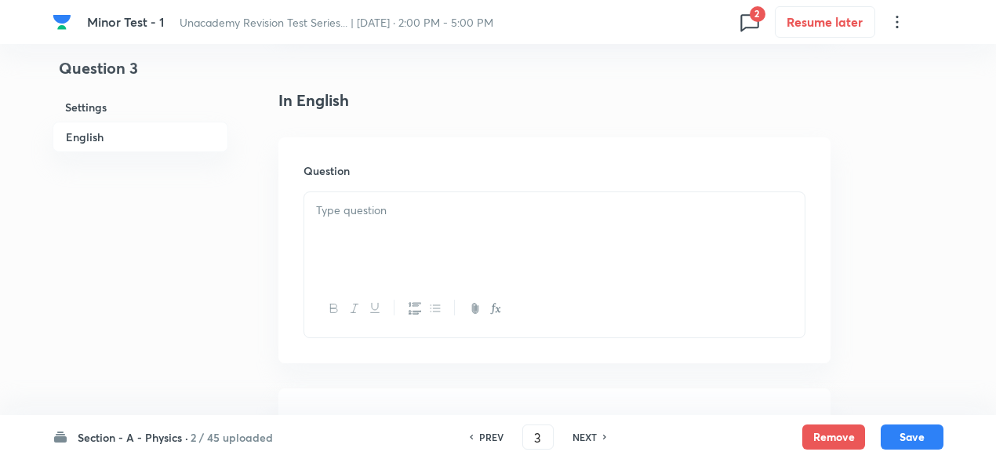
scroll to position [451, 0]
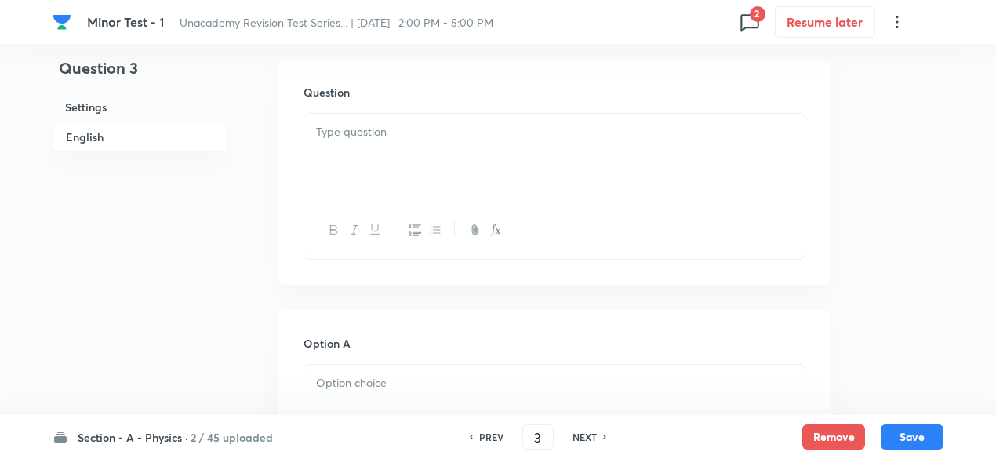
click at [453, 206] on div at bounding box center [554, 230] width 500 height 57
click at [399, 154] on div at bounding box center [554, 158] width 500 height 88
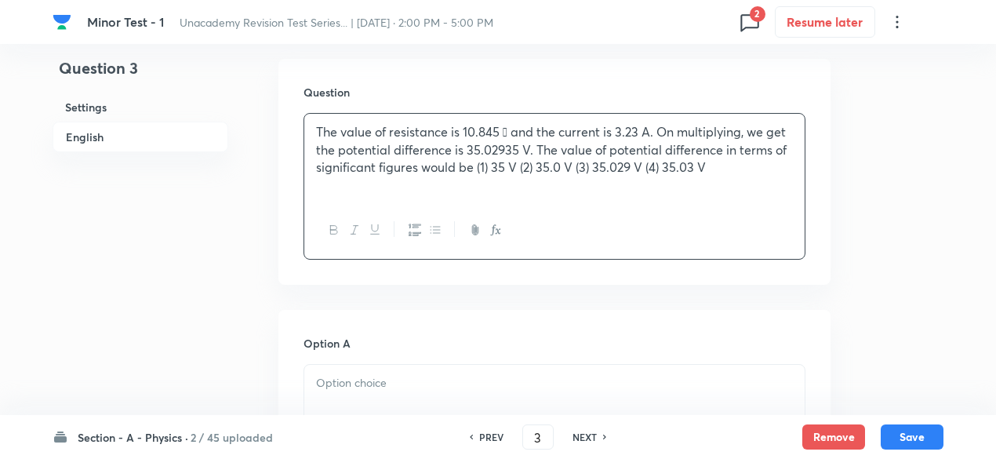
click at [531, 142] on p "The value of resistance is 10.845  and the current is 3.23 A. On multiplying, …" at bounding box center [554, 149] width 477 height 53
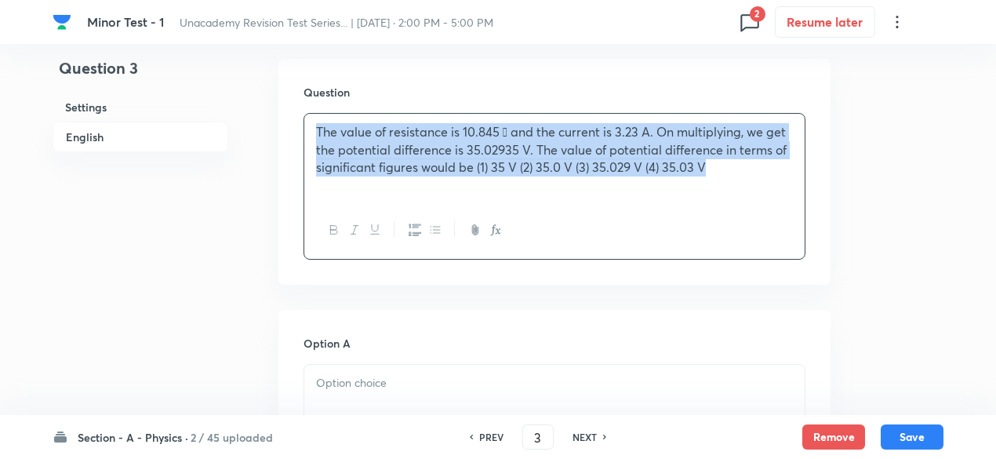
click at [531, 142] on p "The value of resistance is 10.845  and the current is 3.23 A. On multiplying, …" at bounding box center [554, 149] width 477 height 53
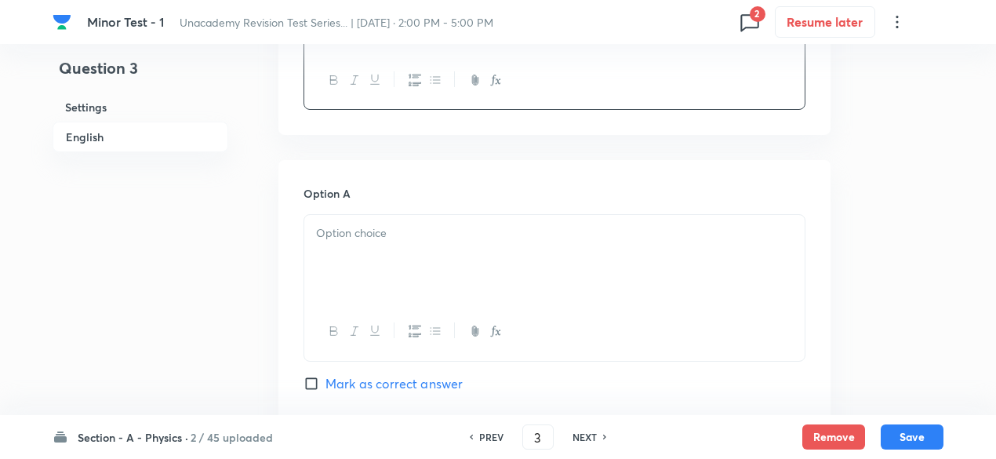
scroll to position [609, 0]
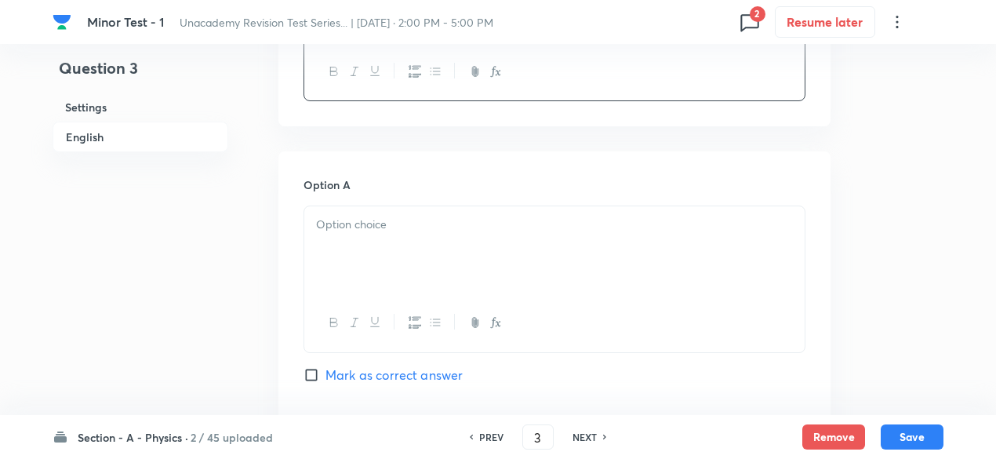
click at [434, 238] on div at bounding box center [554, 250] width 500 height 88
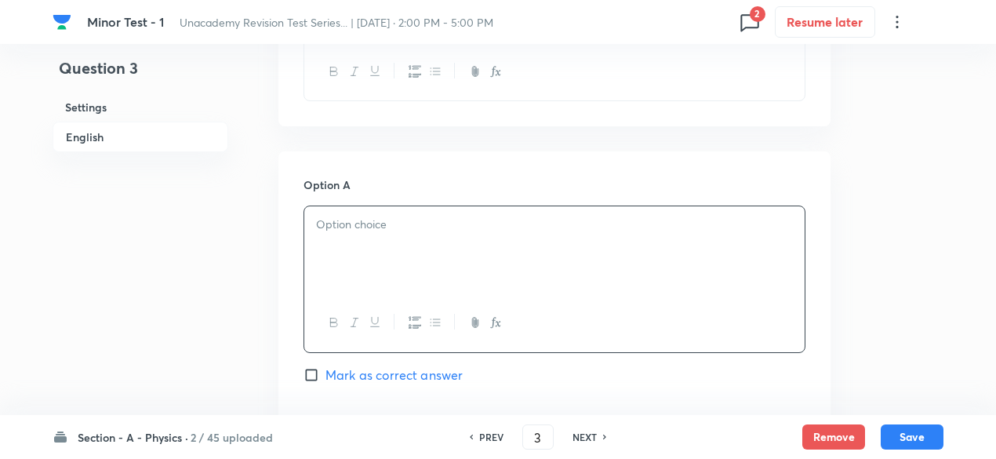
paste div
click at [329, 222] on p "(1) 35 V (2) 35.0 V (3) 35.029 V (4) 35.03 V" at bounding box center [554, 225] width 477 height 18
drag, startPoint x: 345, startPoint y: 223, endPoint x: 613, endPoint y: 304, distance: 280.1
click at [613, 304] on div "35 V (2) 35.0 V (3) 35.029 V (4) 35.03 V" at bounding box center [555, 278] width 502 height 147
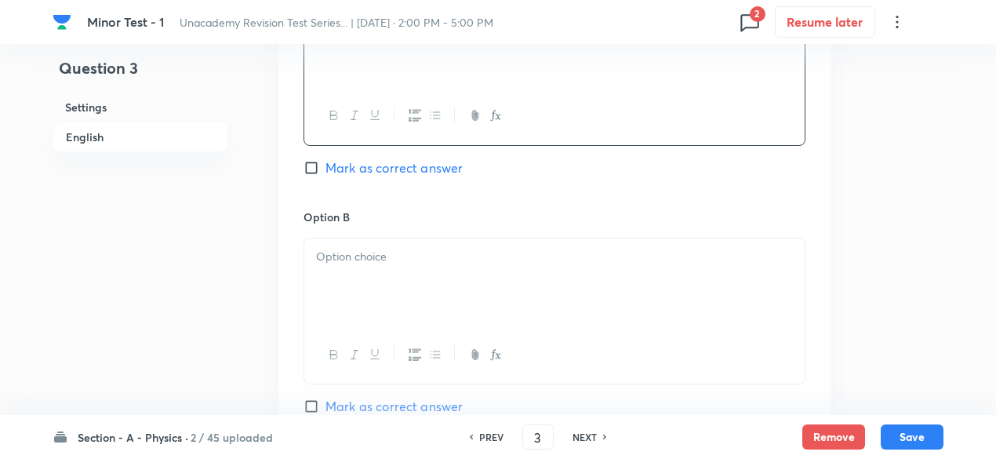
scroll to position [840, 0]
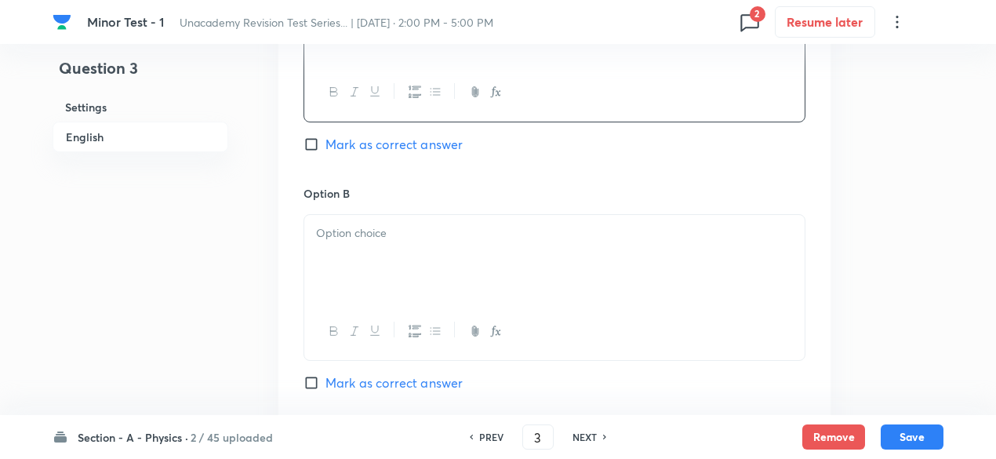
click at [479, 287] on div at bounding box center [554, 259] width 500 height 88
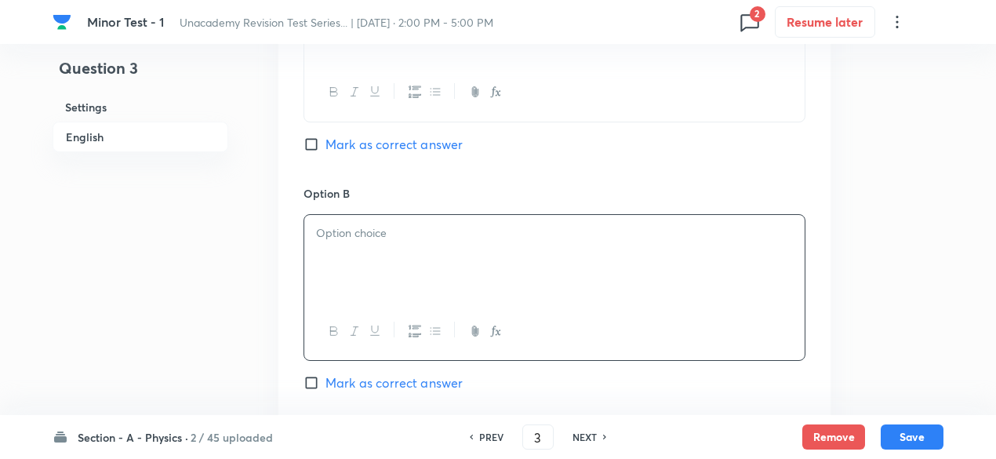
paste div
click at [336, 228] on p "(2) 35.0 V (3) 35.029 V (4) 35.03 V" at bounding box center [554, 233] width 477 height 18
drag, startPoint x: 354, startPoint y: 231, endPoint x: 662, endPoint y: 256, distance: 308.5
click at [662, 256] on div "35.0 V (3) 35.029 V (4) 35.03 V" at bounding box center [554, 259] width 500 height 88
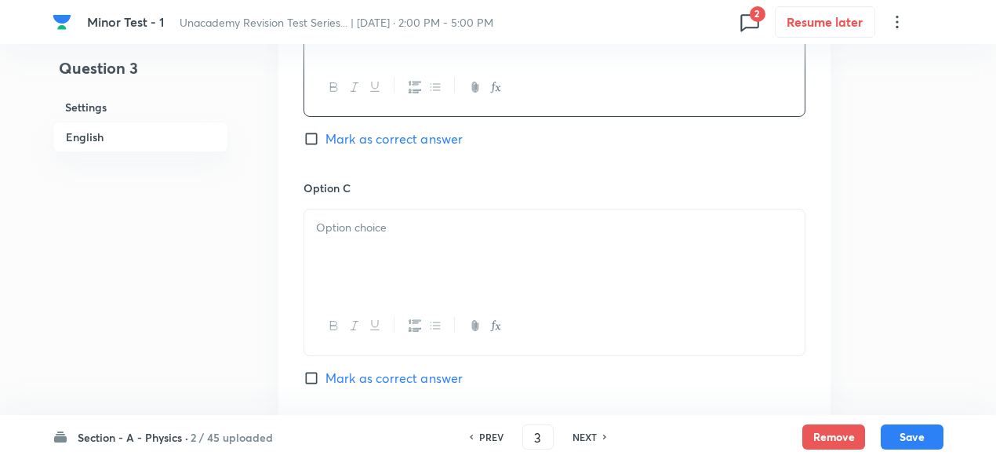
scroll to position [1092, 0]
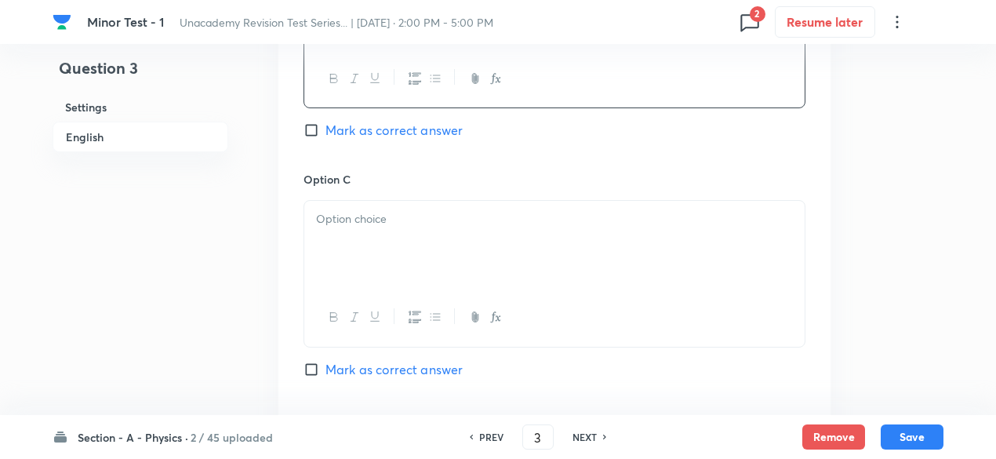
click at [500, 264] on div at bounding box center [554, 245] width 500 height 88
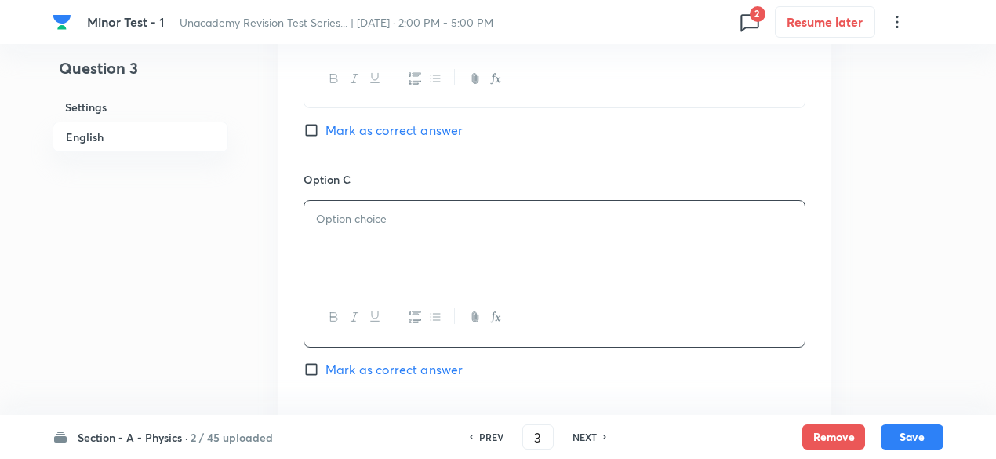
paste div
click at [330, 213] on p "(3) 35.029 V (4) 35.03 V" at bounding box center [554, 219] width 477 height 18
drag, startPoint x: 366, startPoint y: 220, endPoint x: 558, endPoint y: 243, distance: 192.8
click at [558, 243] on div "35.029 V (4) 35.03 V" at bounding box center [554, 245] width 500 height 88
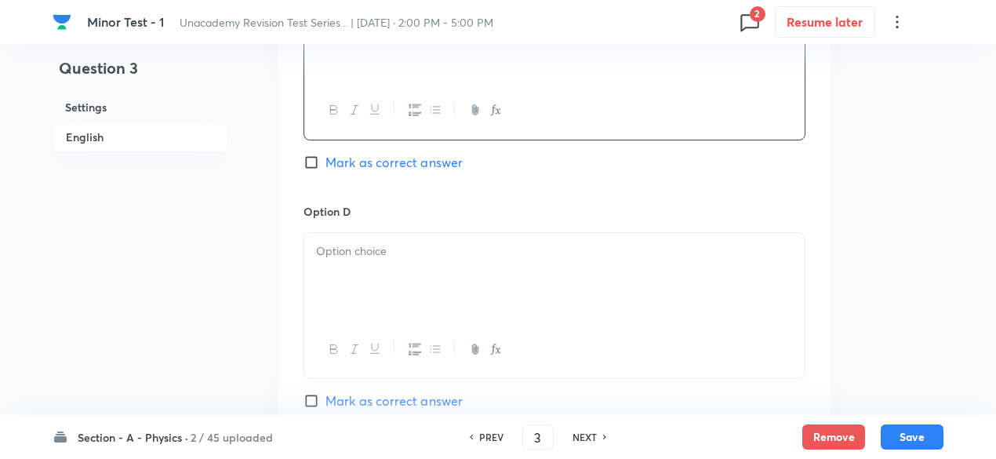
scroll to position [1320, 0]
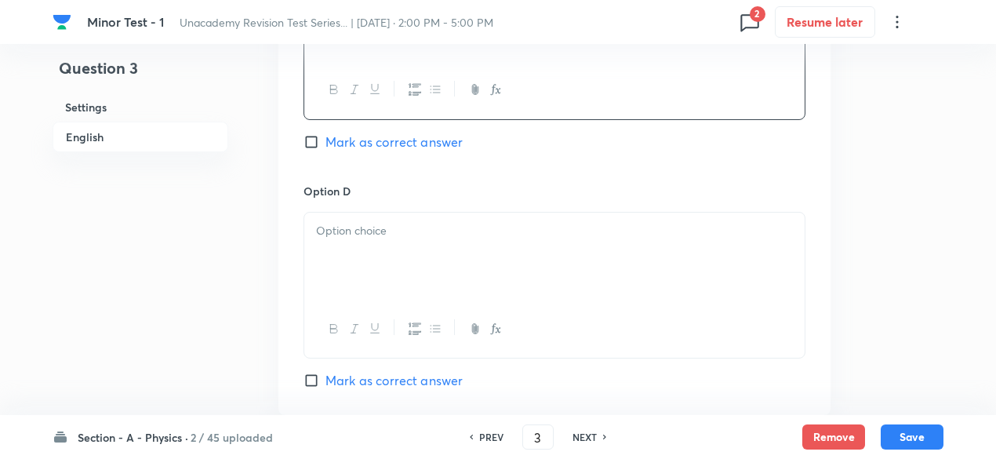
click at [482, 271] on div at bounding box center [554, 257] width 500 height 88
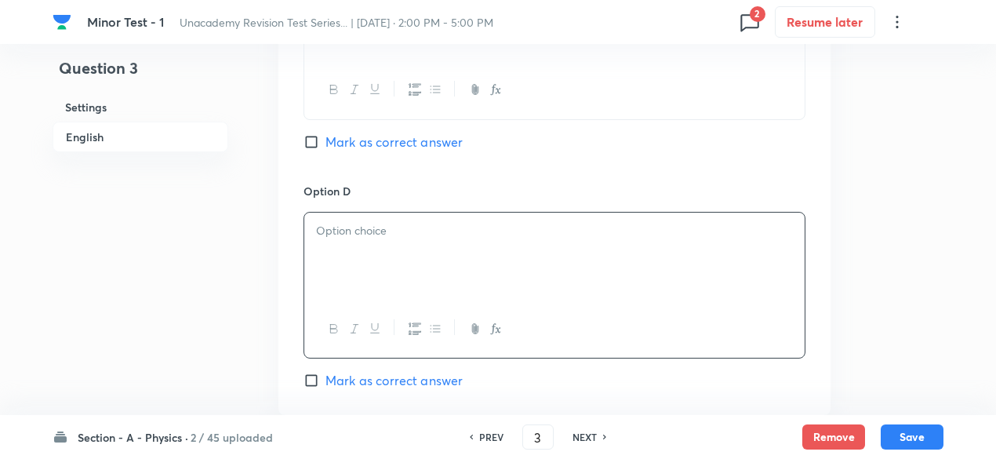
paste div
click at [334, 232] on p "(4) 35.03 V" at bounding box center [554, 231] width 477 height 18
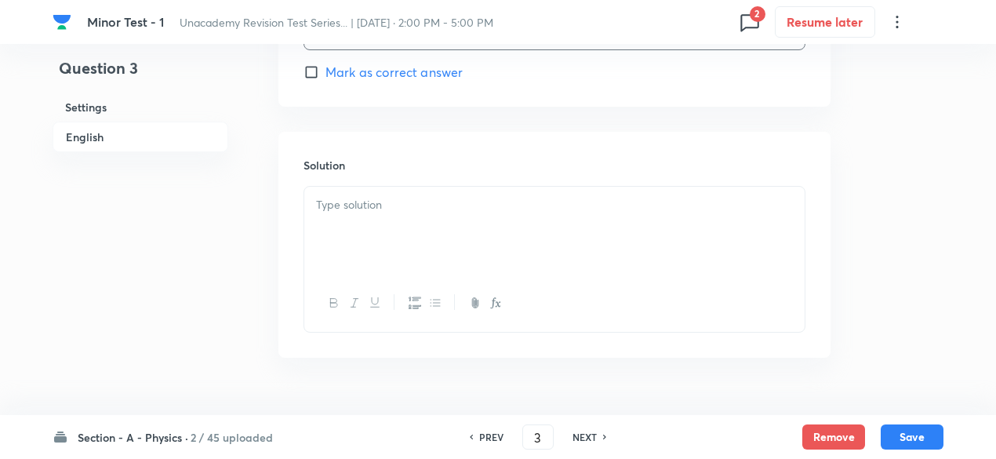
scroll to position [1663, 0]
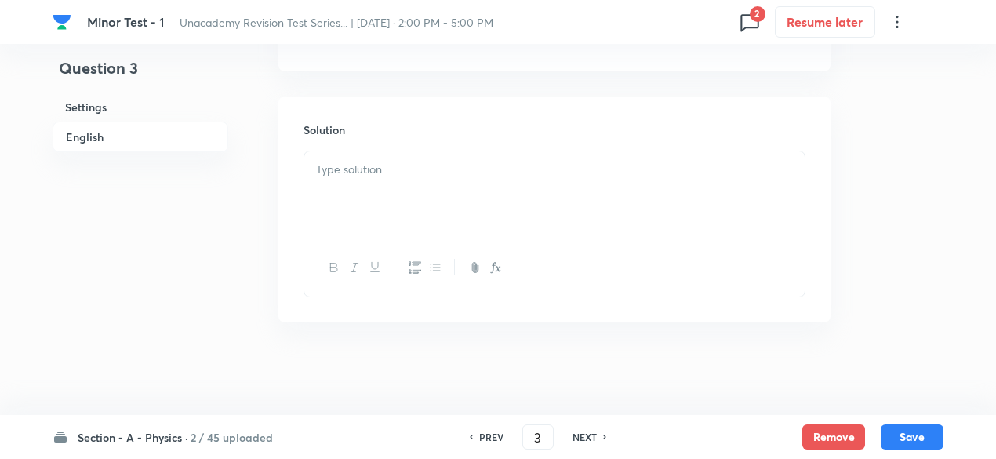
click at [381, 165] on p at bounding box center [554, 170] width 477 height 18
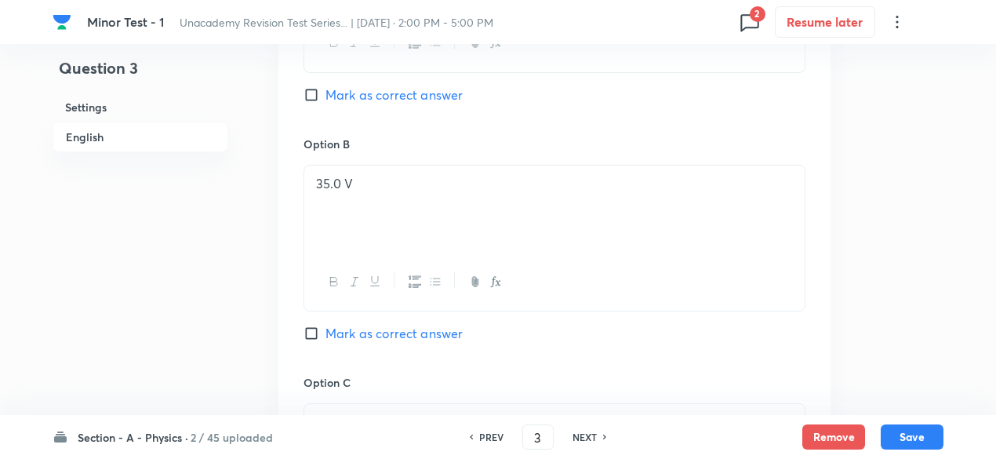
scroll to position [890, 0]
click at [438, 334] on span "Mark as correct answer" at bounding box center [393, 332] width 137 height 19
click at [325, 334] on input "Mark as correct answer" at bounding box center [315, 333] width 22 height 16
checkbox input "true"
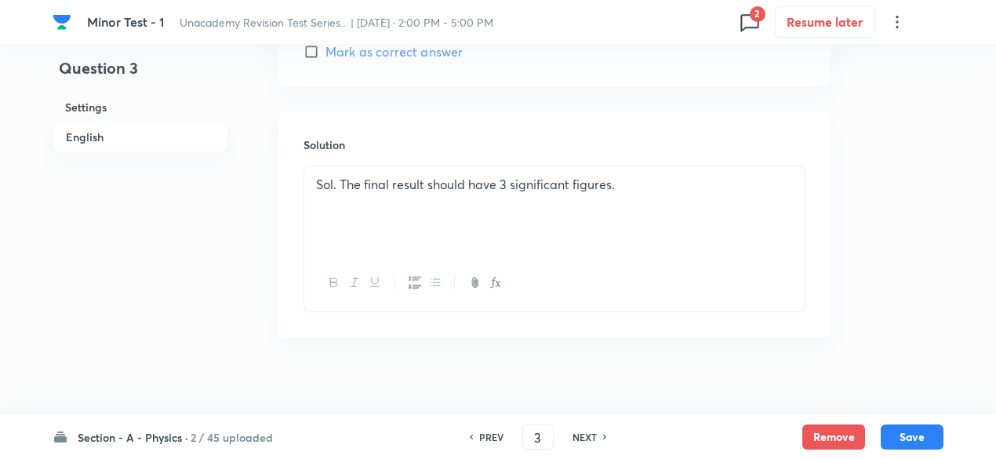
scroll to position [1663, 0]
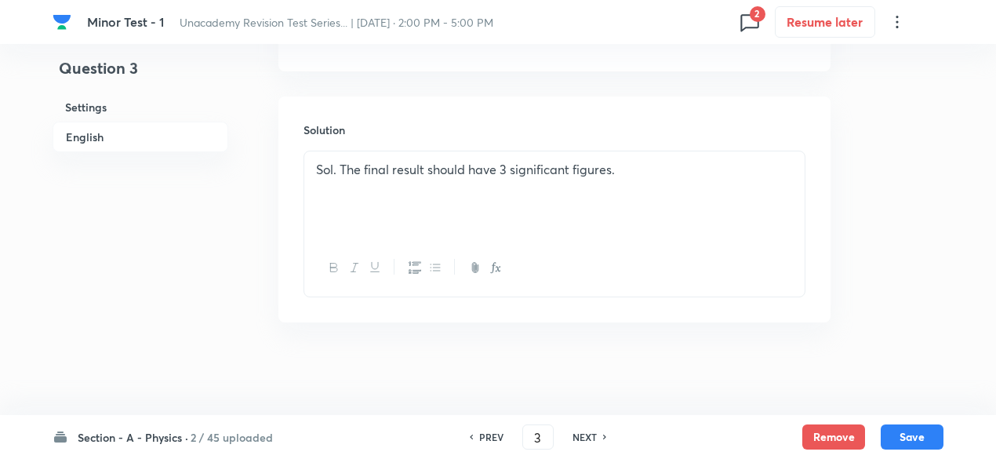
click at [623, 162] on p "Sol. The final result should have 3 significant figures." at bounding box center [554, 170] width 477 height 18
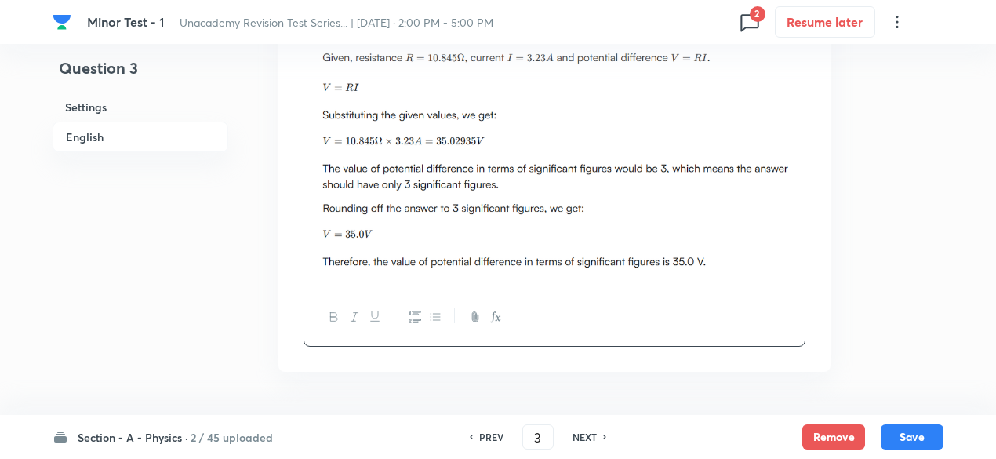
scroll to position [1858, 0]
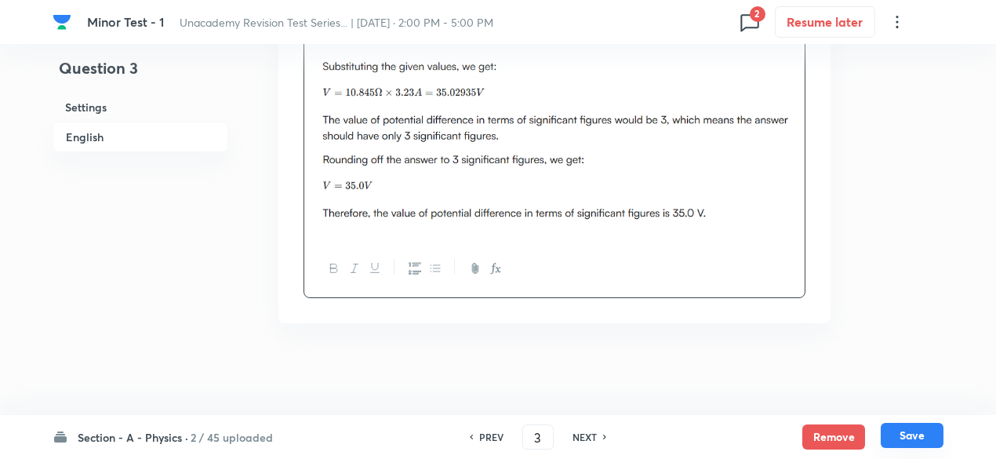
click at [903, 434] on button "Save" at bounding box center [912, 435] width 63 height 25
type input "4"
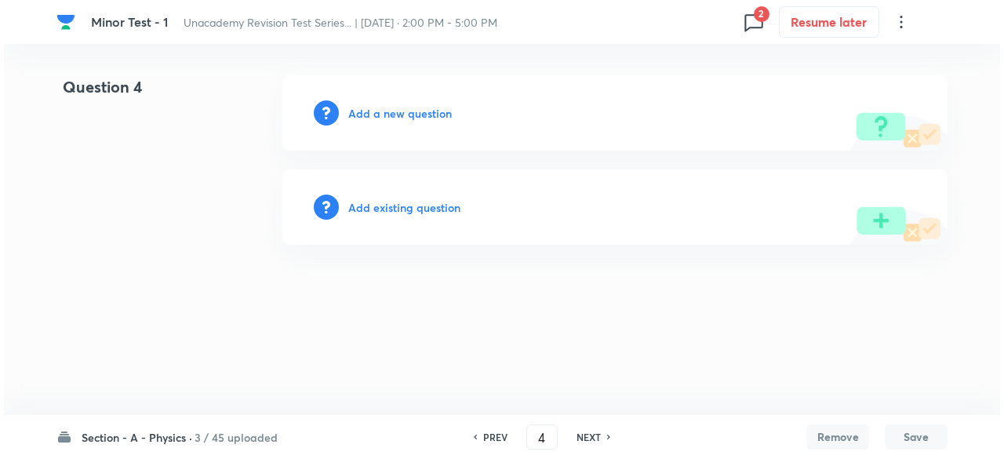
scroll to position [0, 0]
click at [428, 117] on h6 "Add a new question" at bounding box center [400, 113] width 104 height 16
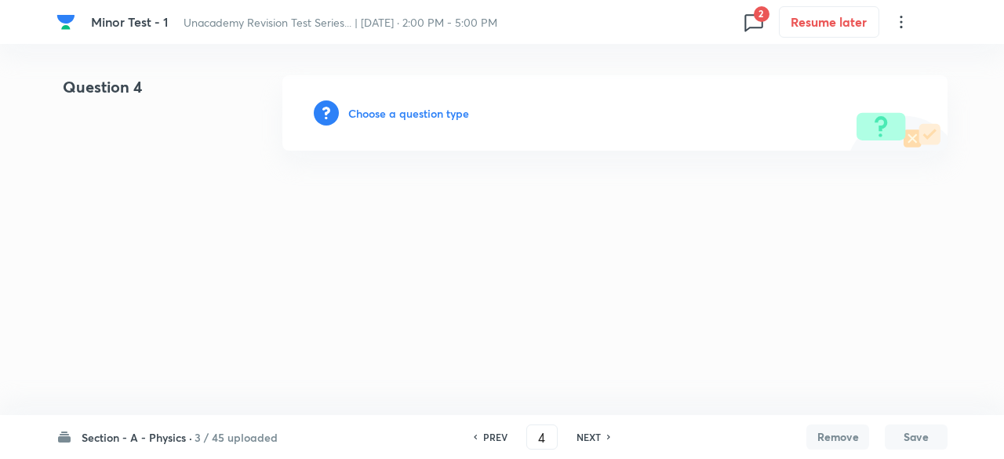
click at [448, 107] on h6 "Choose a question type" at bounding box center [408, 113] width 121 height 16
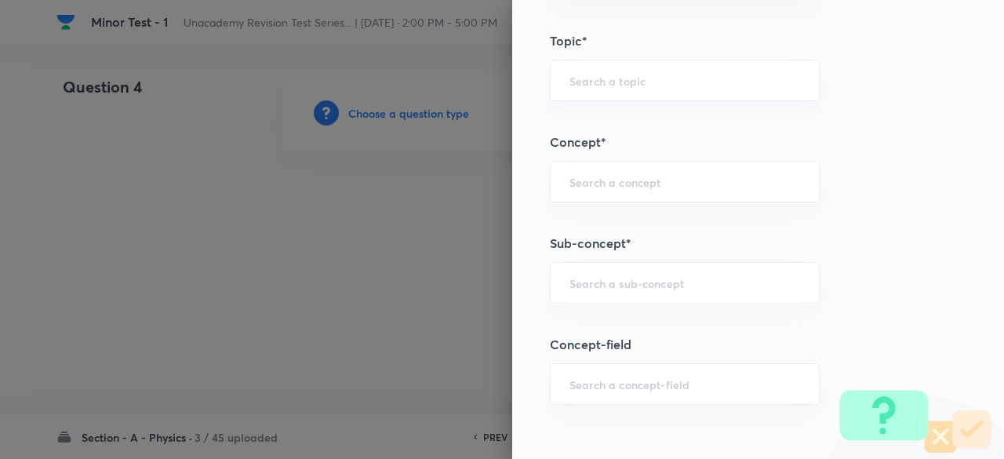
scroll to position [885, 0]
click at [696, 274] on input "text" at bounding box center [684, 281] width 231 height 15
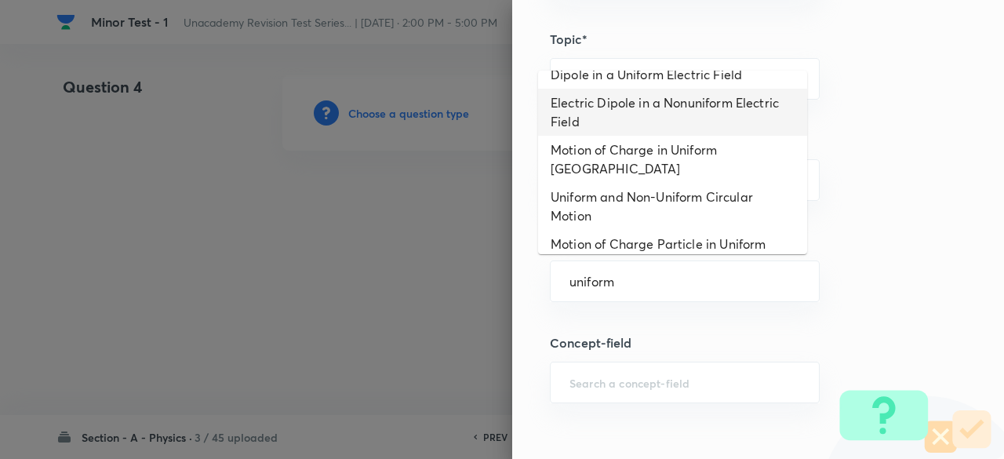
scroll to position [497, 0]
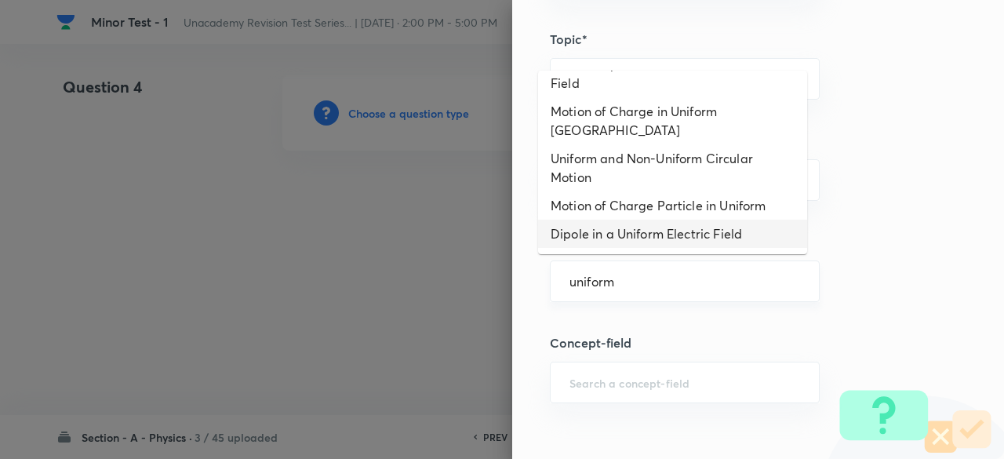
click at [641, 276] on input "uniform" at bounding box center [684, 281] width 231 height 15
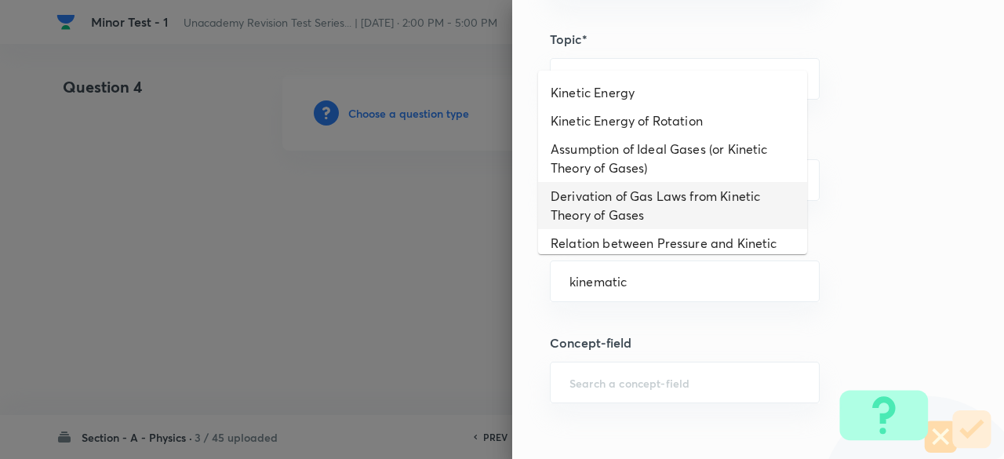
scroll to position [0, 0]
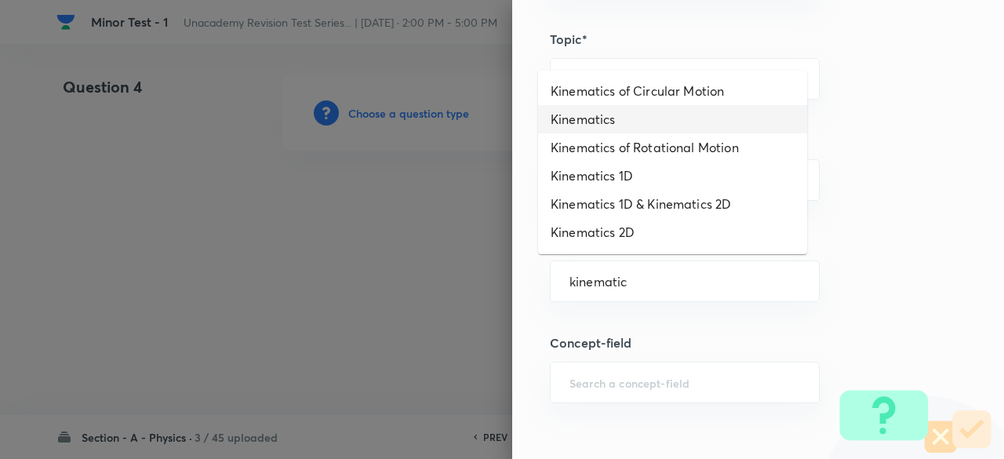
click at [607, 115] on li "Kinematics" at bounding box center [672, 119] width 269 height 28
type input "Kinematics"
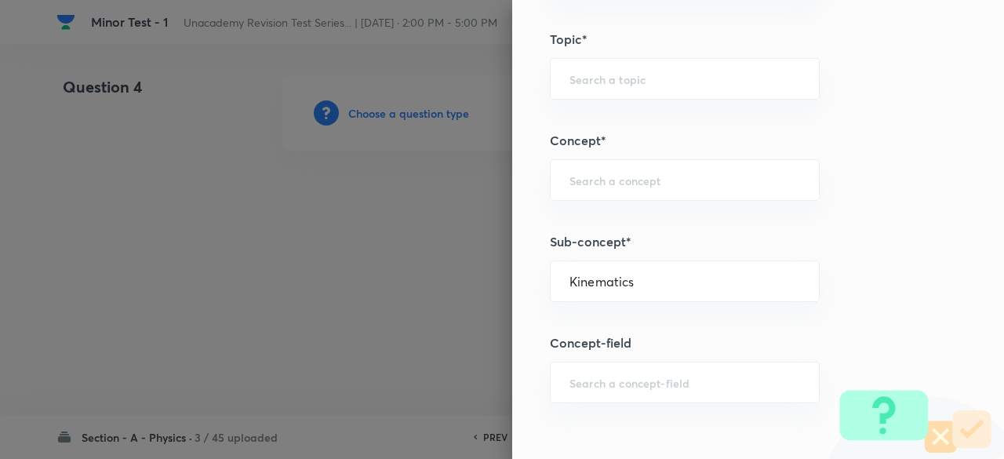
type input "Physics"
type input "Mechanics"
type input "Kinematics"
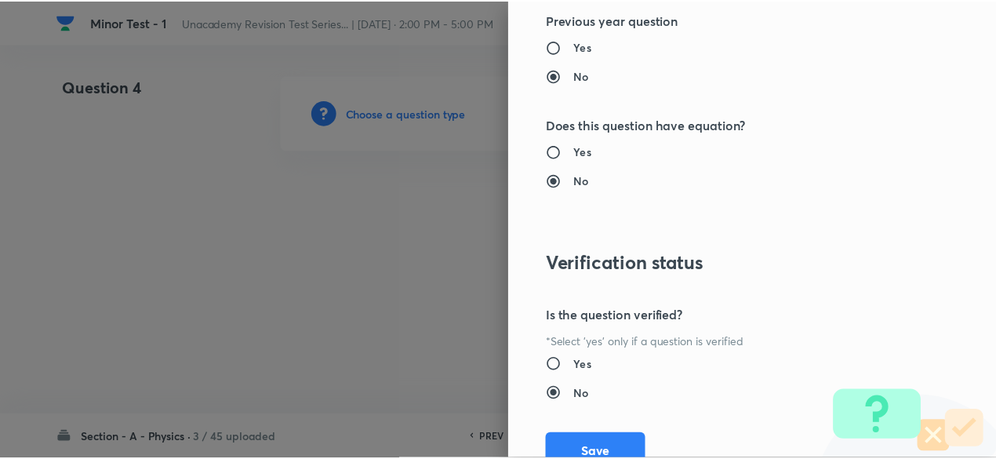
scroll to position [1779, 0]
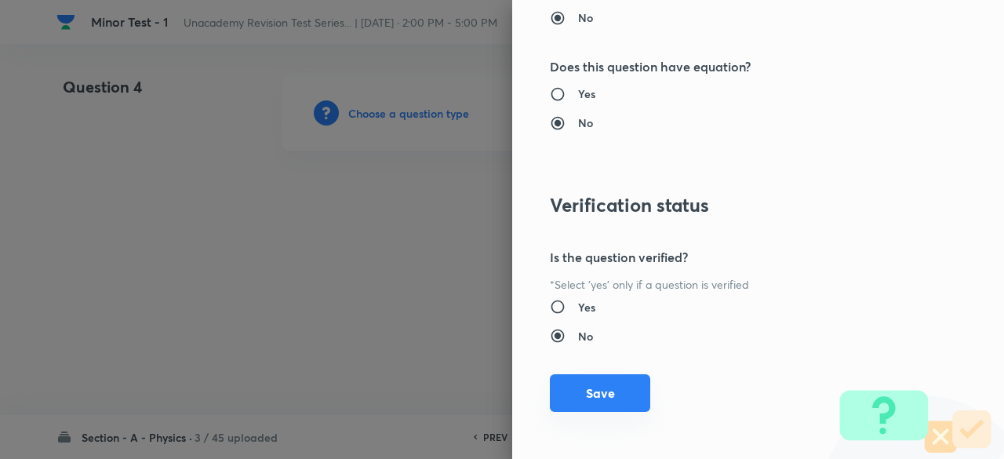
click at [618, 380] on button "Save" at bounding box center [600, 393] width 100 height 38
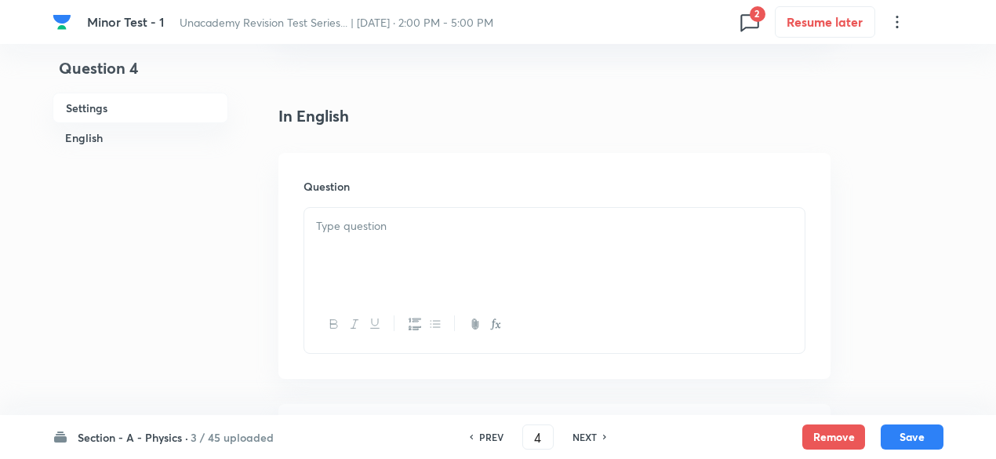
scroll to position [362, 0]
click at [455, 238] on div at bounding box center [554, 246] width 500 height 88
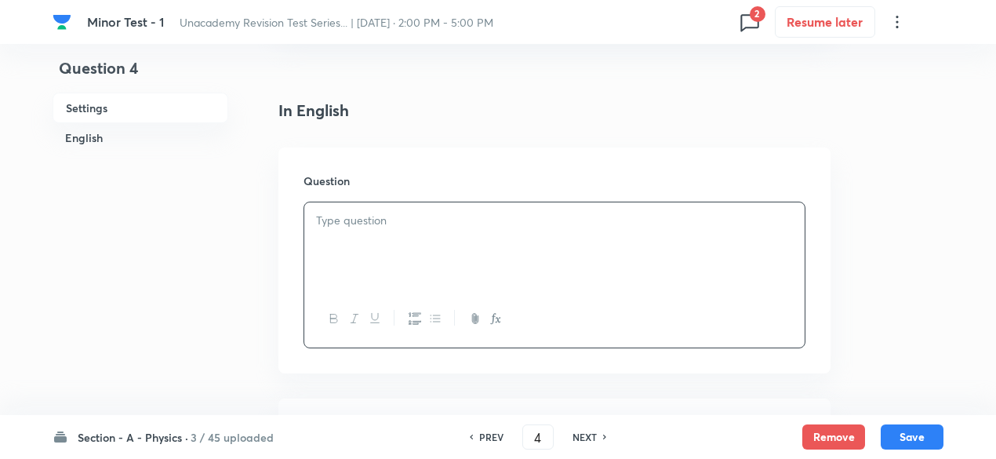
paste div
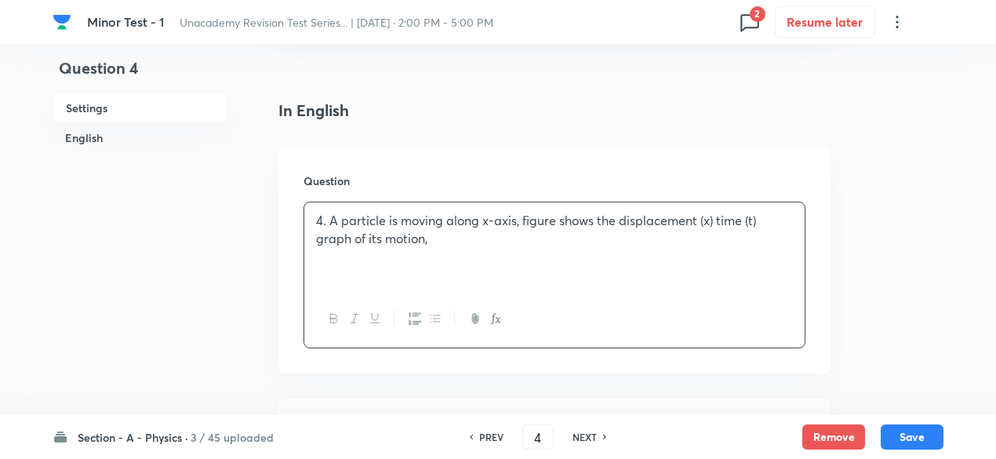
click at [328, 214] on p "4. A particle is moving along x-axis, figure shows the displacement (x) time (t…" at bounding box center [554, 229] width 477 height 35
click at [453, 257] on div "A particle is moving along x-axis, figure shows the displacement (x) time (t) g…" at bounding box center [554, 246] width 500 height 88
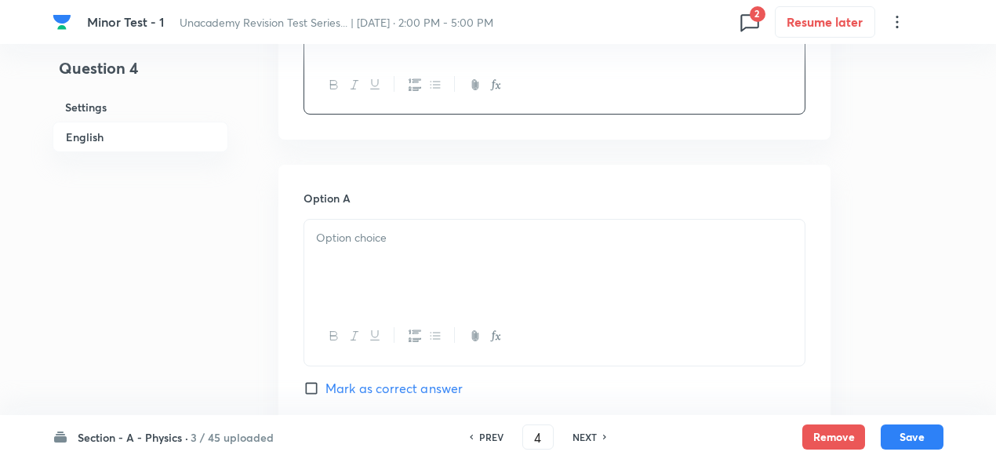
scroll to position [724, 0]
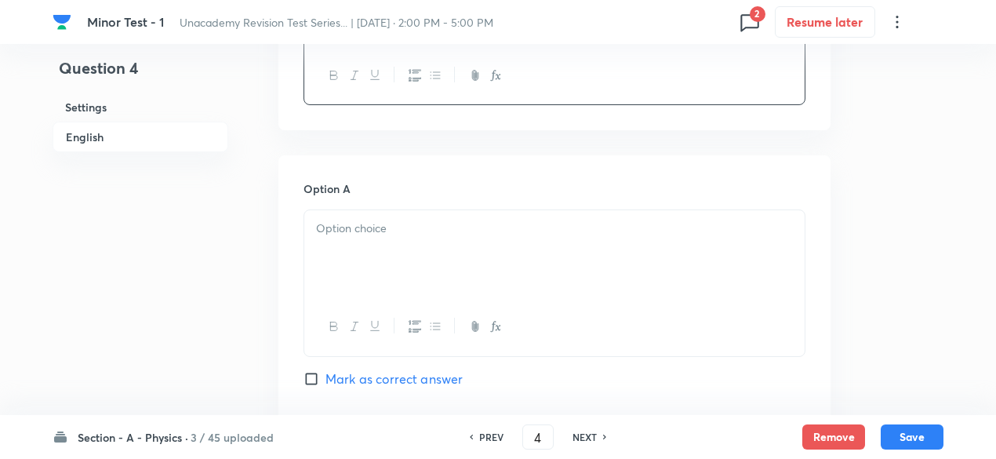
click at [383, 277] on div at bounding box center [554, 254] width 500 height 88
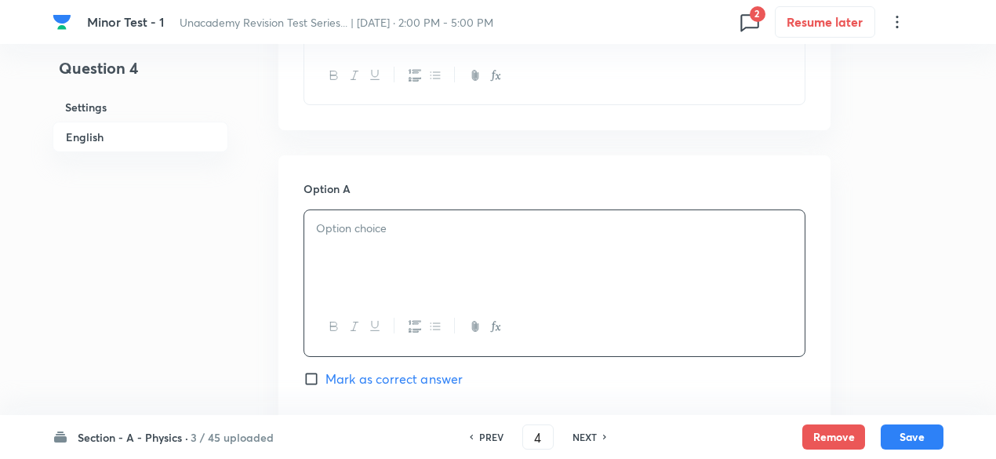
paste div
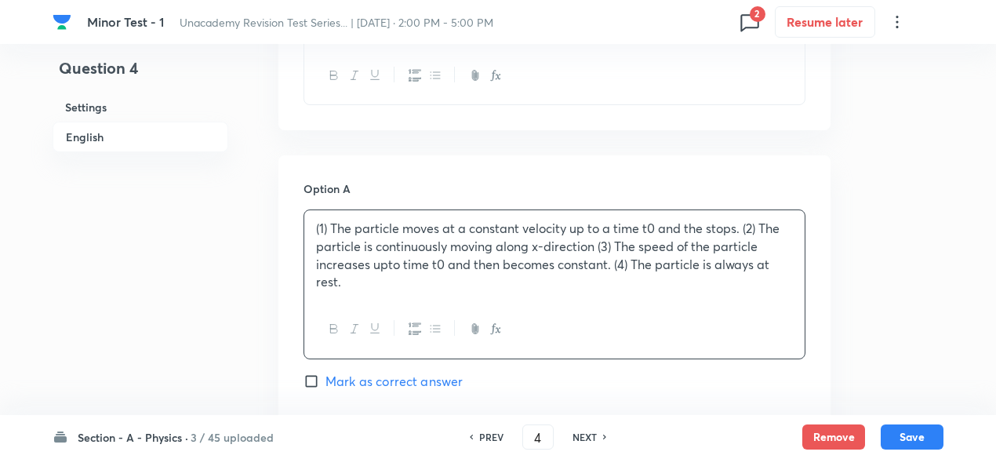
click at [329, 215] on div "(1) The particle moves at a constant velocity up to a time t0 and the stops. (2…" at bounding box center [554, 255] width 500 height 90
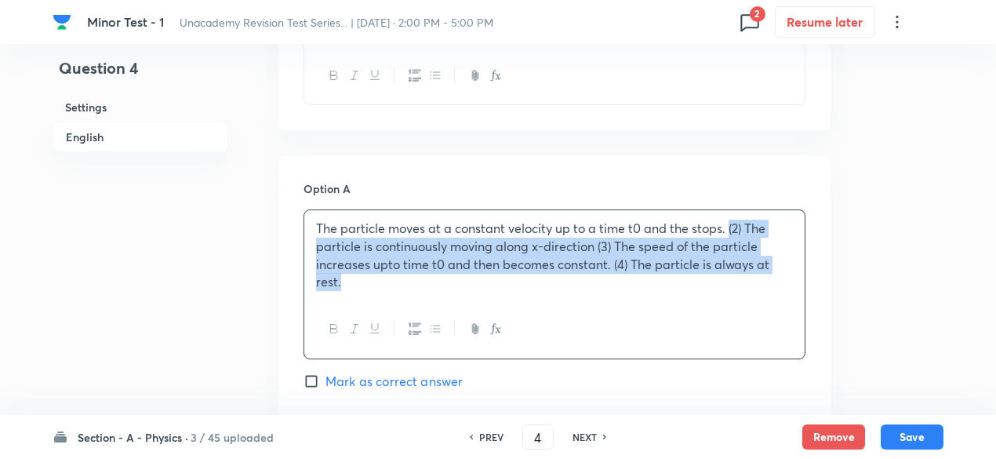
drag, startPoint x: 729, startPoint y: 231, endPoint x: 760, endPoint y: 282, distance: 59.4
click at [760, 282] on p "The particle moves at a constant velocity up to a time t0 and the stops. (2) Th…" at bounding box center [554, 255] width 477 height 71
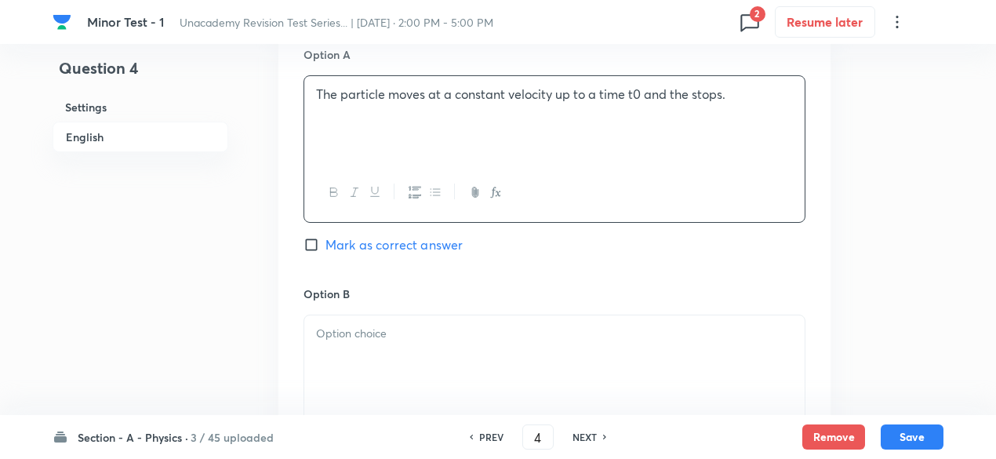
scroll to position [900, 0]
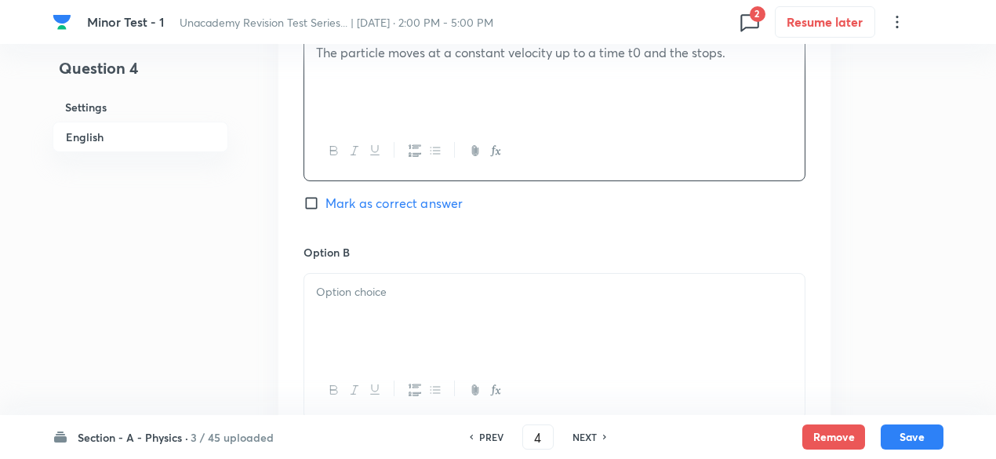
click at [565, 308] on div at bounding box center [554, 318] width 500 height 88
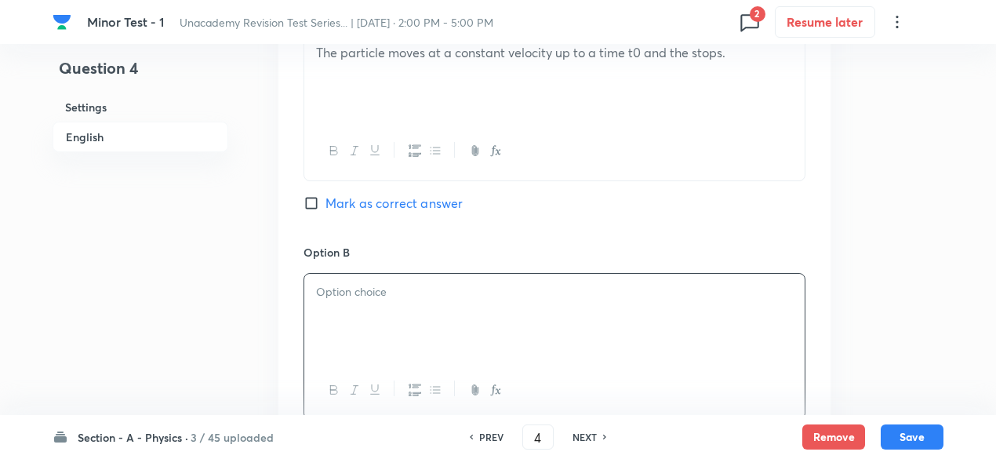
paste div
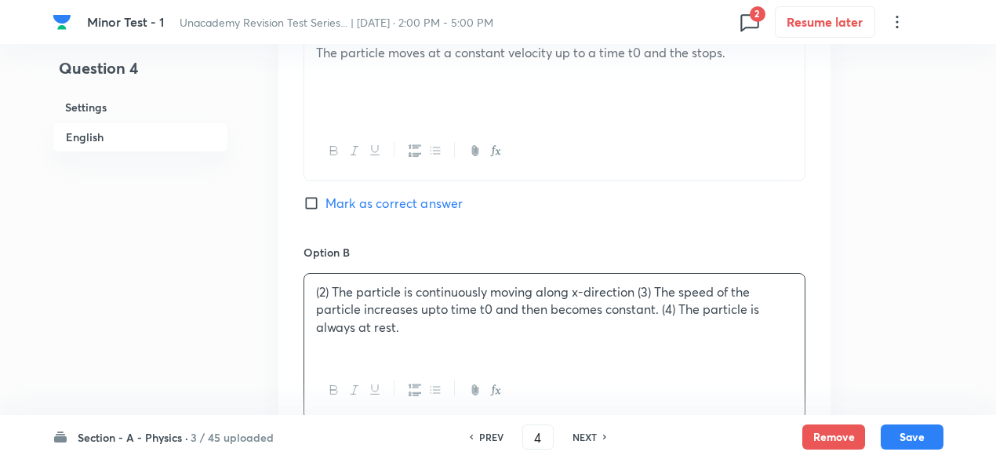
click at [330, 286] on p "(2) The particle is continuously moving along x-direction (3) The speed of the …" at bounding box center [554, 309] width 477 height 53
drag, startPoint x: 622, startPoint y: 286, endPoint x: 667, endPoint y: 362, distance: 87.6
click at [667, 362] on div "The particle is continuously moving along x-direction (3) The speed of the part…" at bounding box center [555, 346] width 502 height 147
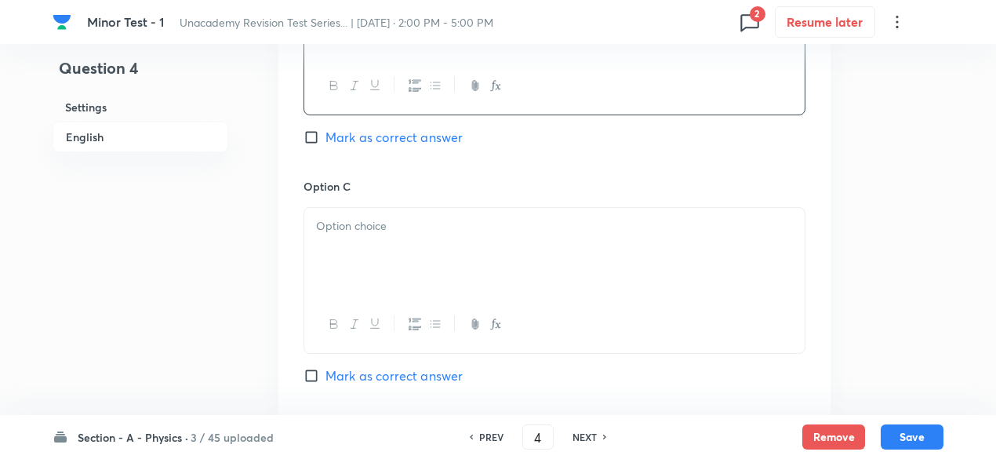
scroll to position [1213, 0]
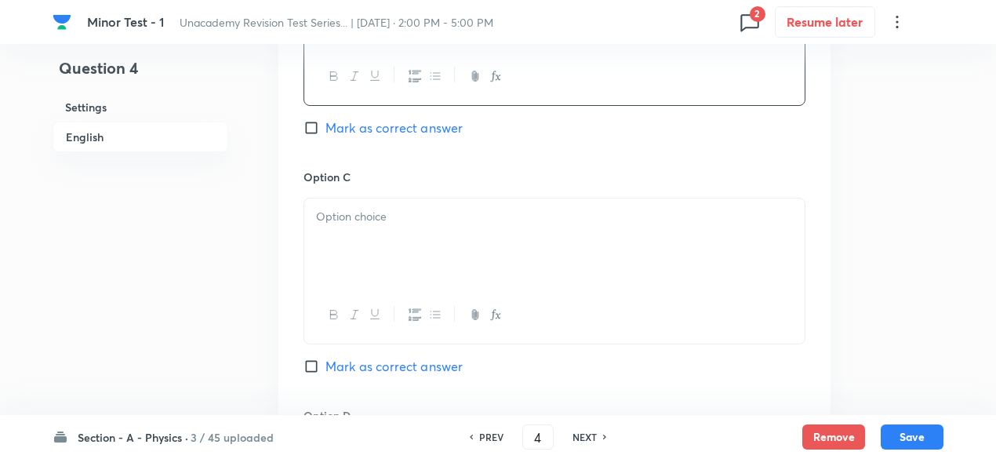
click at [482, 268] on div at bounding box center [554, 242] width 500 height 88
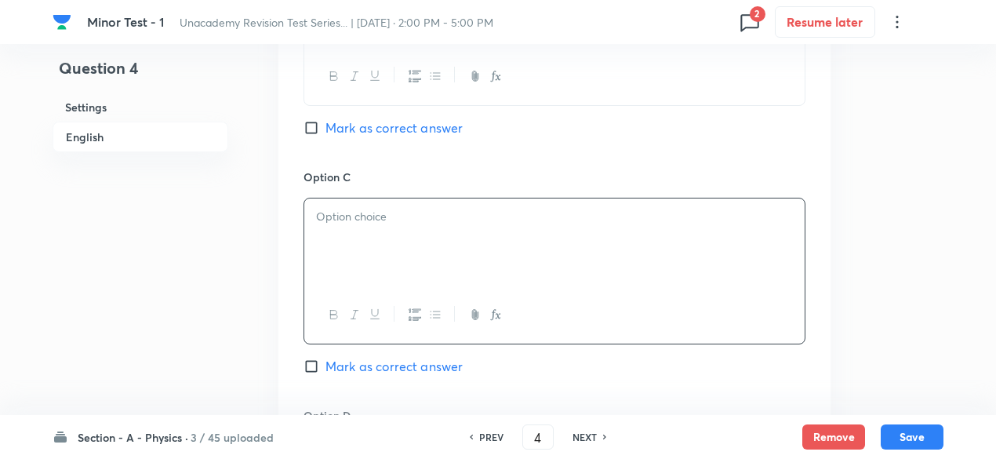
paste div
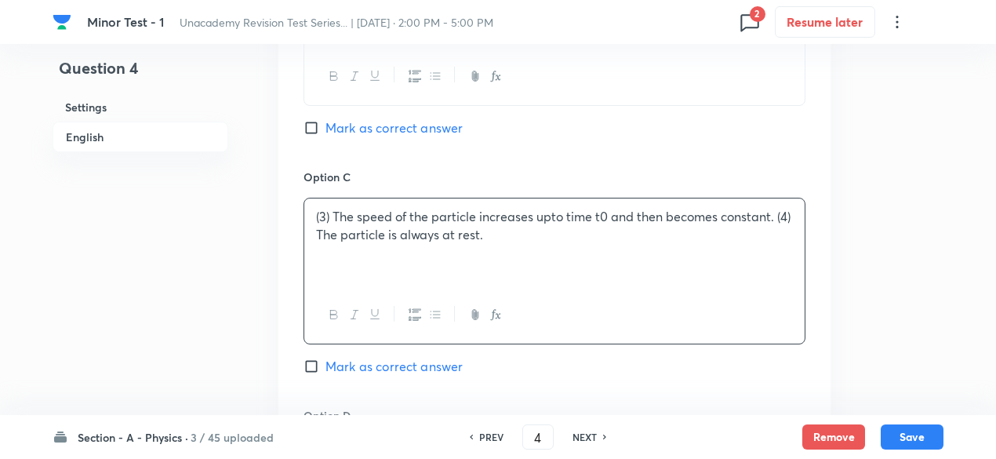
click at [333, 208] on p "(3) The speed of the particle increases upto time t0 and then becomes constant.…" at bounding box center [554, 225] width 477 height 35
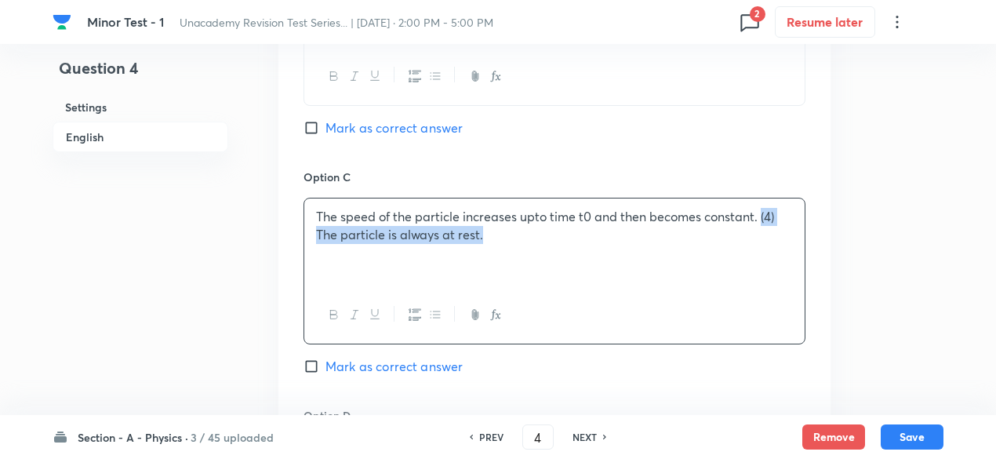
drag, startPoint x: 760, startPoint y: 213, endPoint x: 775, endPoint y: 257, distance: 47.1
click at [775, 257] on div "The speed of the particle increases upto time t0 and then becomes constant. (4)…" at bounding box center [554, 242] width 500 height 88
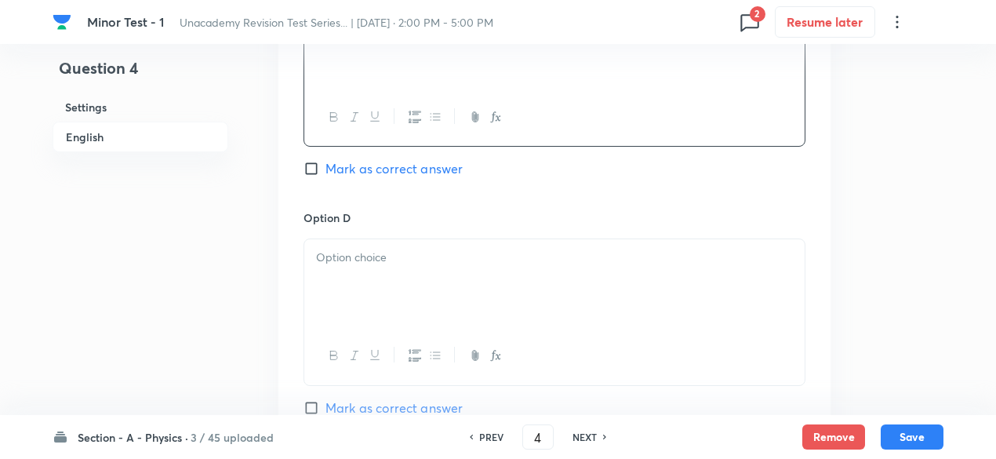
scroll to position [1416, 0]
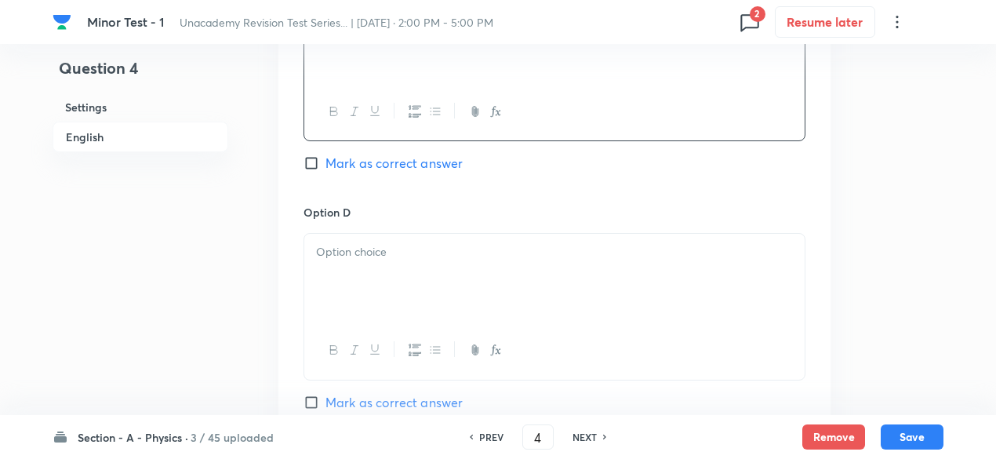
click at [601, 274] on div at bounding box center [554, 278] width 500 height 88
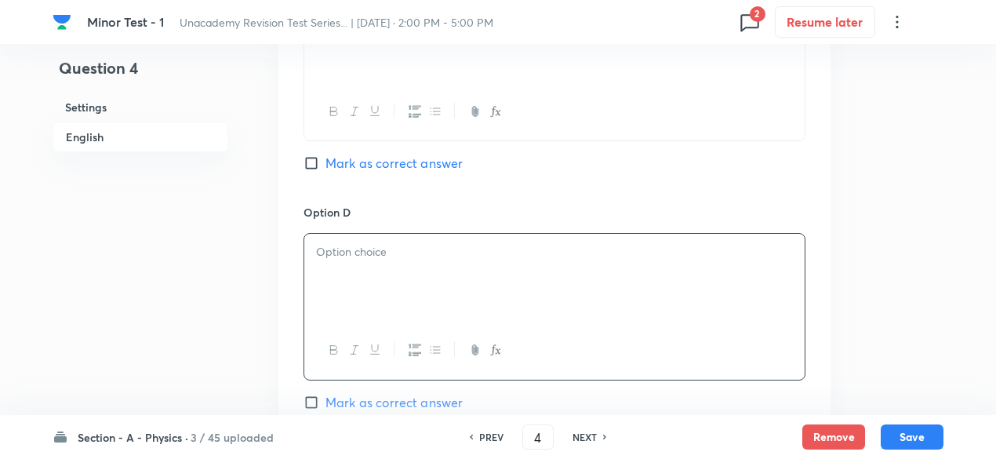
paste div
click at [335, 245] on p "(4) The particle is always at rest." at bounding box center [554, 252] width 477 height 18
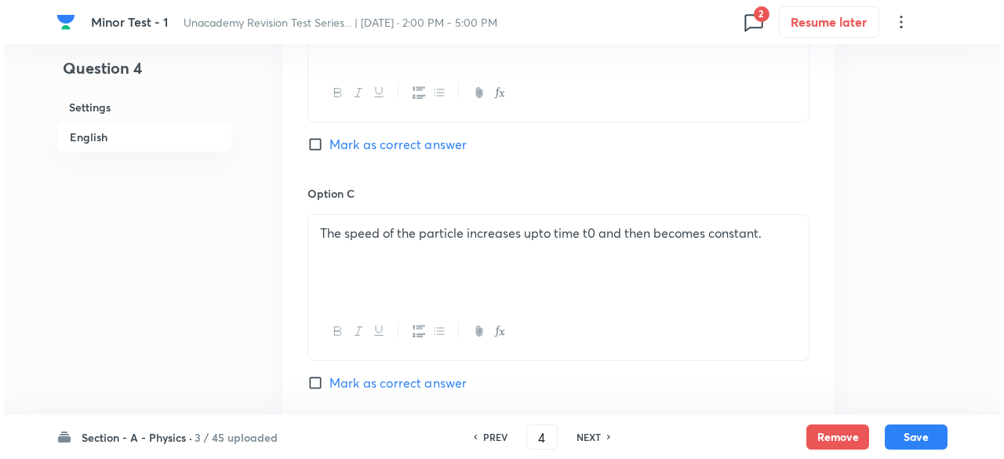
scroll to position [1194, 0]
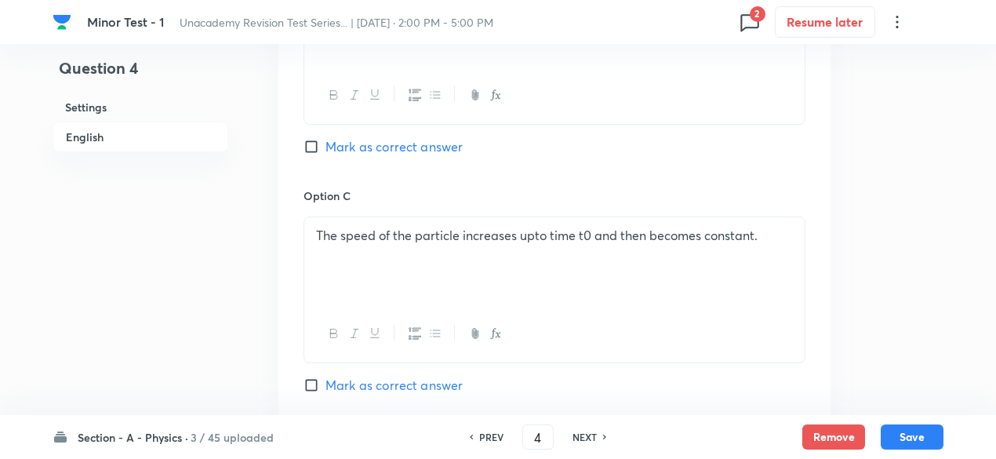
click at [525, 236] on p "The speed of the particle increases upto time t0 and then becomes constant." at bounding box center [554, 236] width 477 height 18
click at [578, 234] on p "The speed of the particle increases upto time t0 and then becomes constant." at bounding box center [554, 236] width 477 height 18
click at [495, 331] on icon "button" at bounding box center [495, 333] width 13 height 13
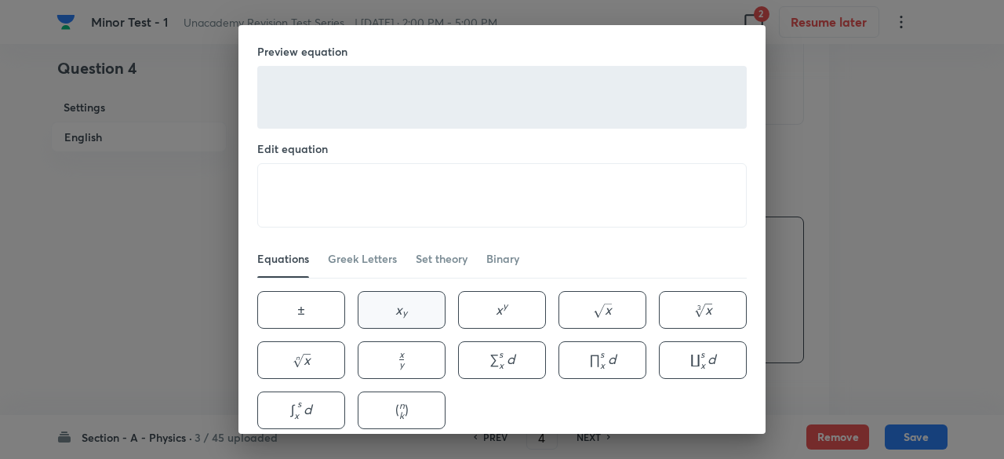
click at [420, 300] on button "x y x_{y} x y ​" at bounding box center [402, 310] width 88 height 38
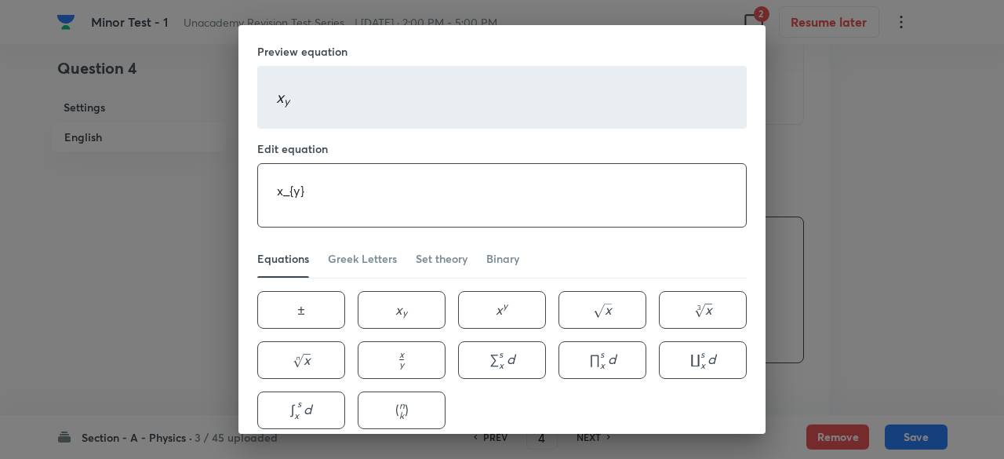
click at [283, 177] on textarea "x_{y}" at bounding box center [502, 195] width 488 height 63
drag, startPoint x: 265, startPoint y: 191, endPoint x: 361, endPoint y: 193, distance: 95.7
click at [361, 193] on textarea "t_{0}" at bounding box center [502, 195] width 488 height 63
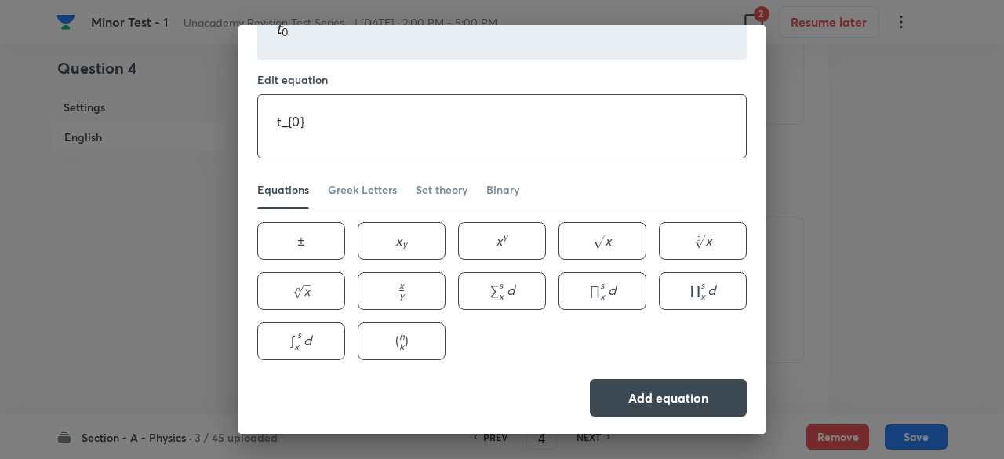
type textarea "t_{0}"
click at [623, 391] on button "Add equation" at bounding box center [668, 396] width 157 height 38
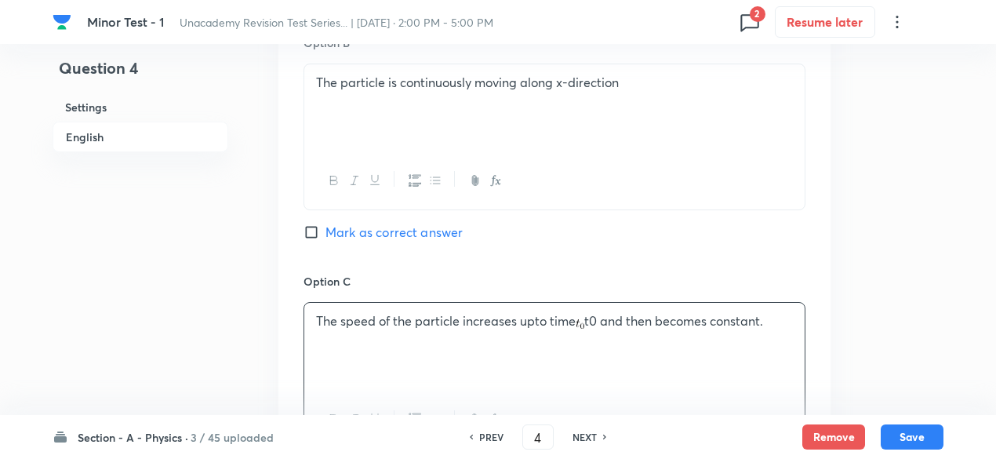
scroll to position [1103, 0]
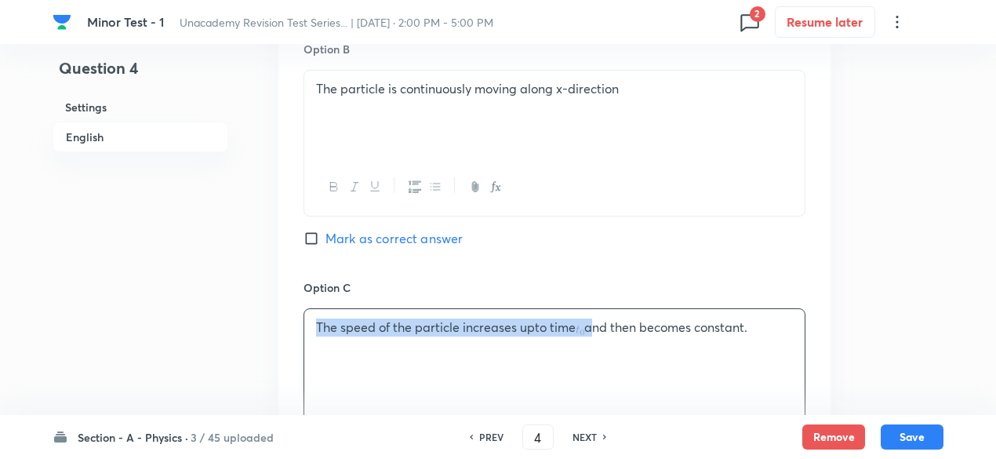
drag, startPoint x: 578, startPoint y: 334, endPoint x: 593, endPoint y: 329, distance: 15.9
click at [593, 329] on p "The speed of the particle increases upto time and then becomes constant." at bounding box center [554, 327] width 477 height 18
copy p "The speed of the particle increases upto time"
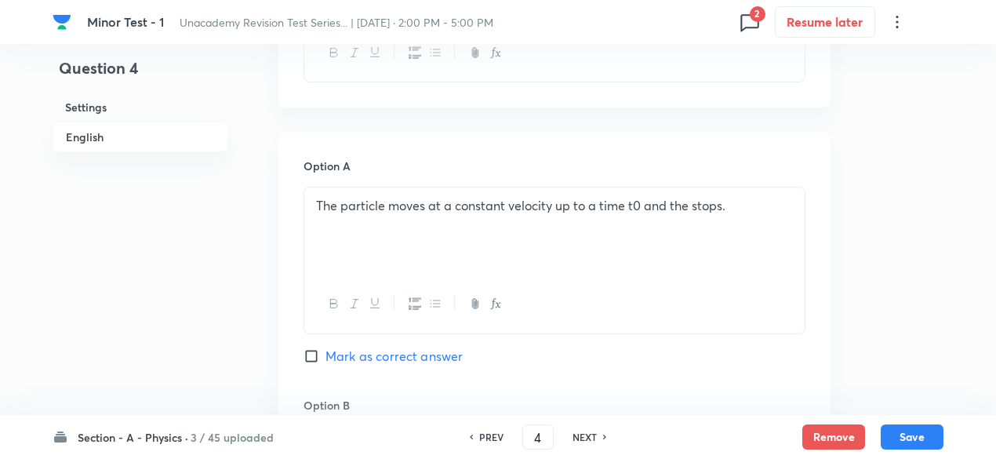
scroll to position [712, 0]
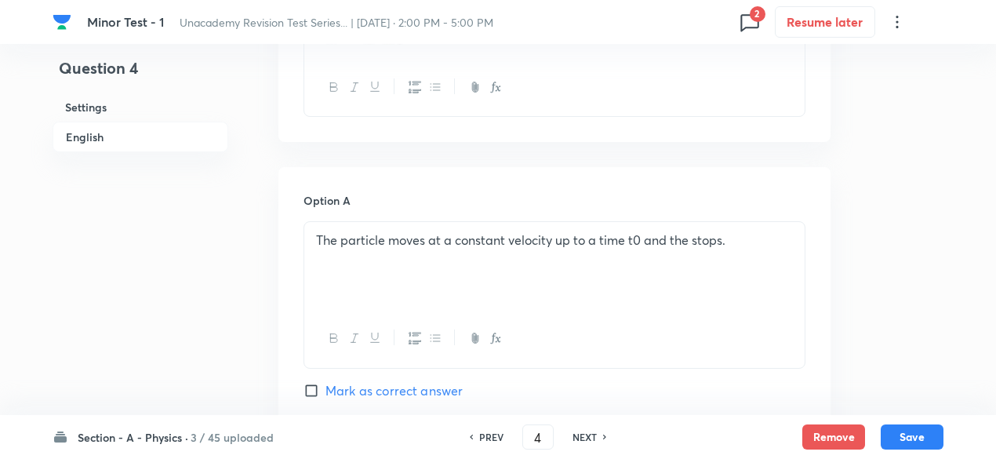
click at [629, 241] on p "The particle moves at a constant velocity up to a time t0 and the stops." at bounding box center [554, 240] width 477 height 18
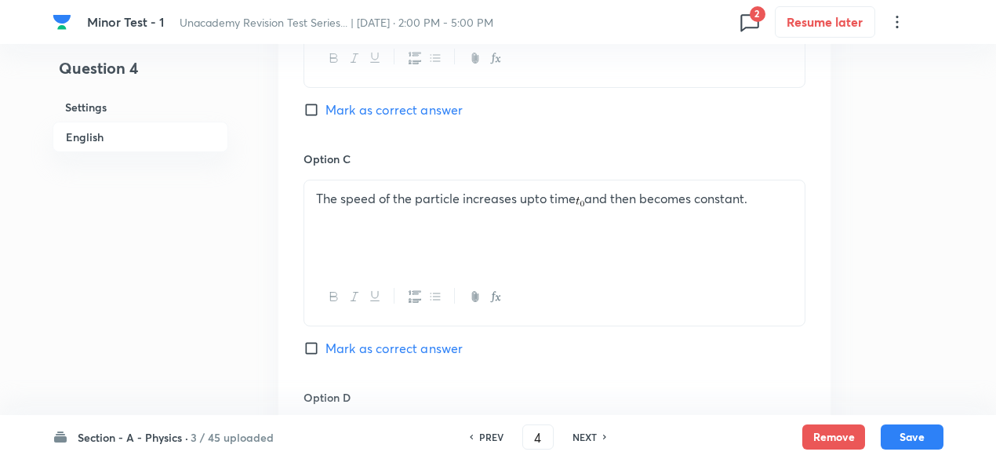
scroll to position [1232, 0]
click at [533, 194] on p "The speed of the particle increases upto time and then becomes constant." at bounding box center [554, 198] width 477 height 18
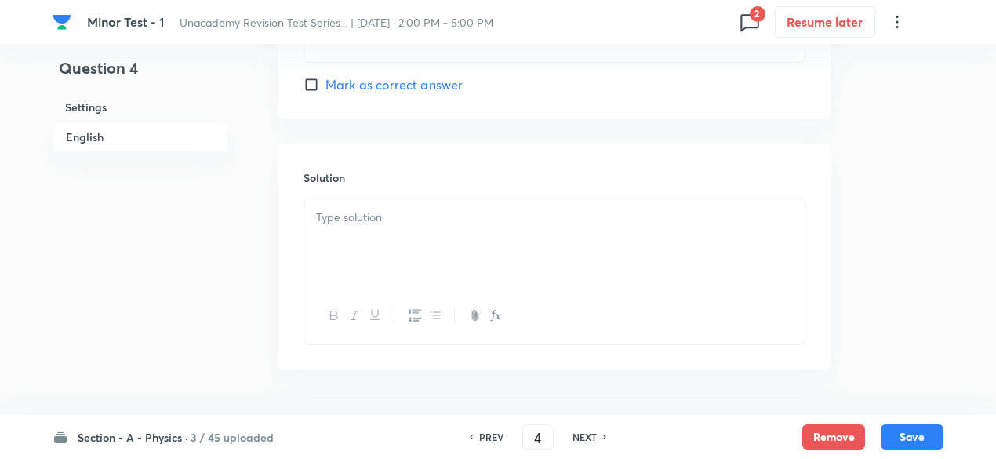
scroll to position [1736, 0]
click at [485, 264] on div at bounding box center [554, 241] width 500 height 88
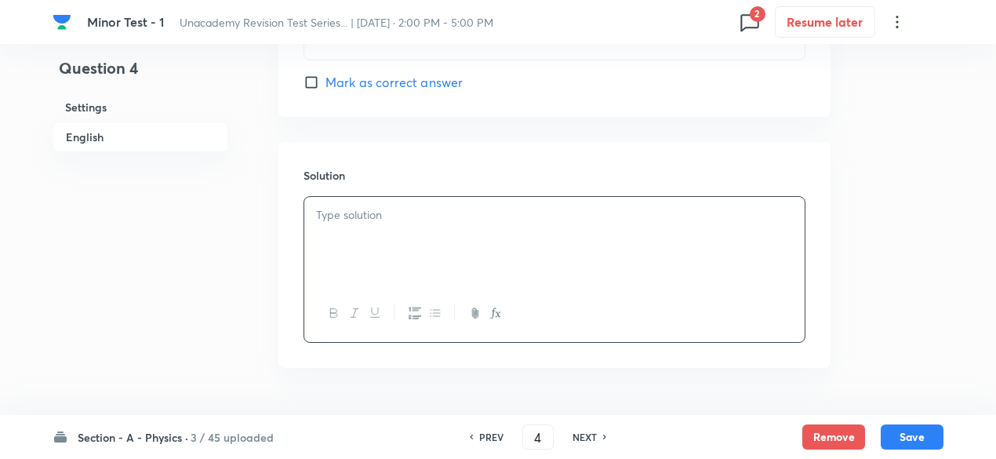
paste div
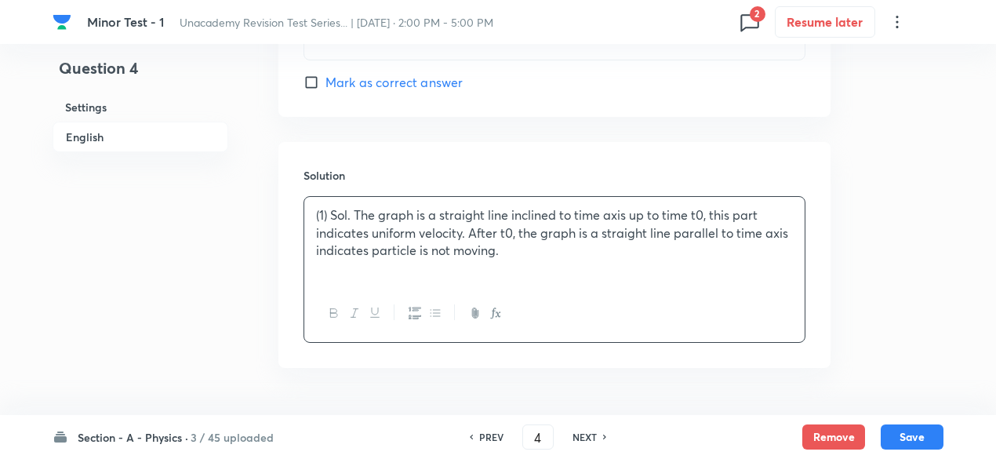
click at [351, 211] on p "(1) Sol. The graph is a straight line inclined to time axis up to time t0, this…" at bounding box center [554, 232] width 477 height 53
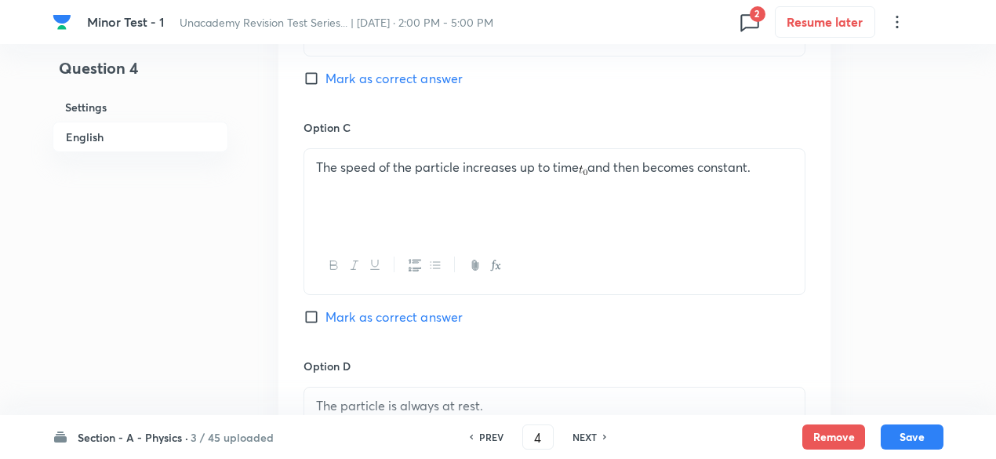
scroll to position [1258, 0]
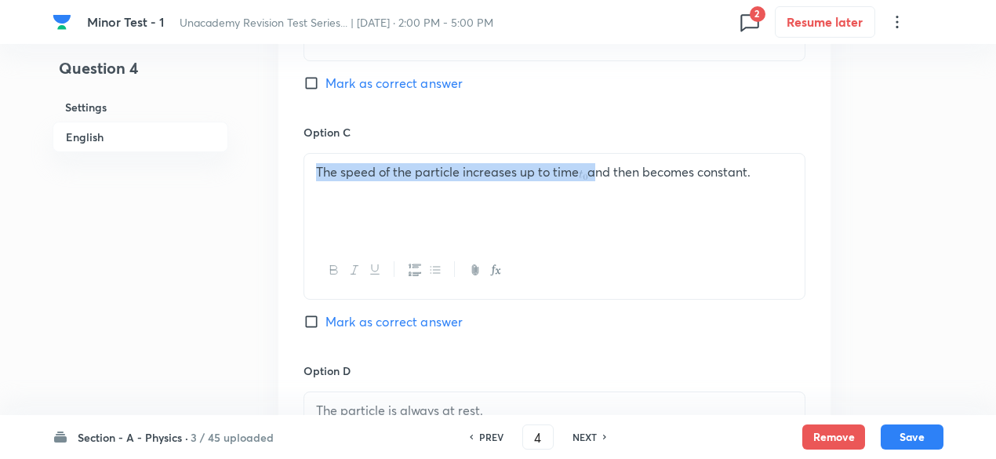
drag, startPoint x: 581, startPoint y: 174, endPoint x: 594, endPoint y: 176, distance: 13.5
click at [594, 176] on p "The speed of the particle increases up to time and then becomes constant." at bounding box center [554, 172] width 477 height 18
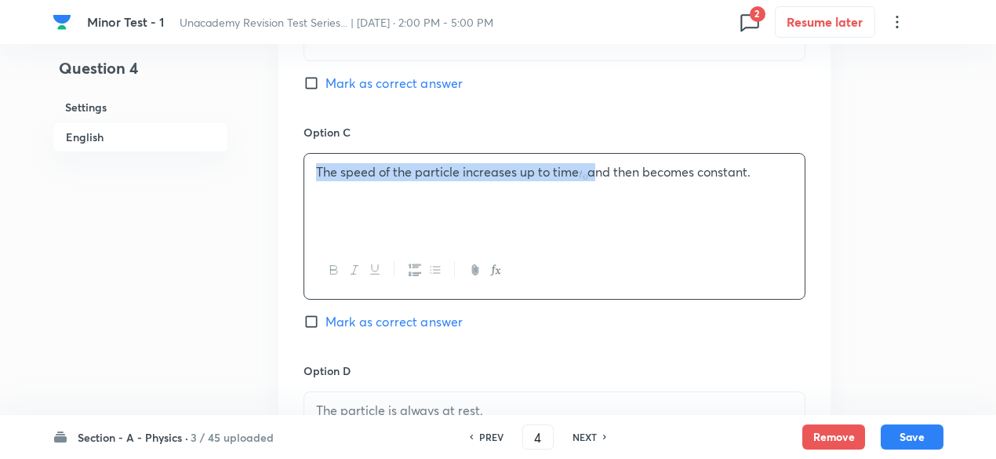
copy p "The speed of the particle increases up to time"
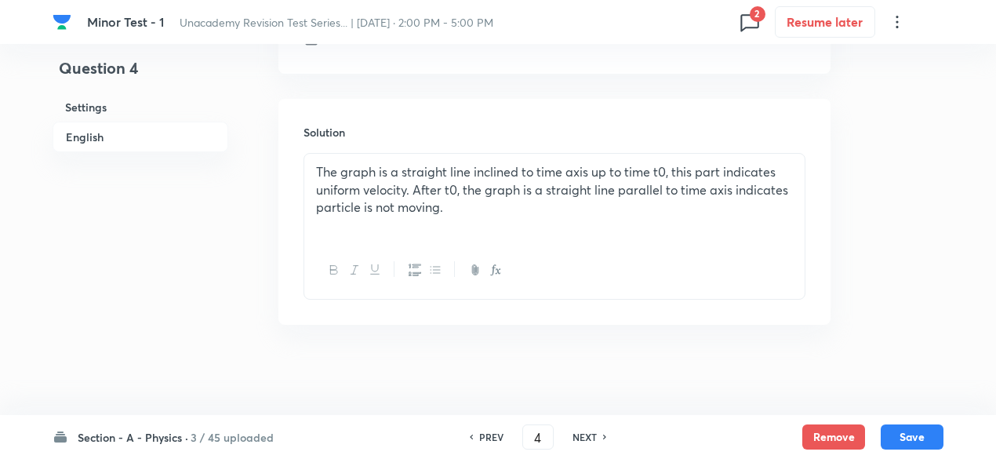
scroll to position [1781, 0]
click at [653, 168] on p "The graph is a straight line inclined to time axis up to time t0, this part ind…" at bounding box center [554, 188] width 477 height 53
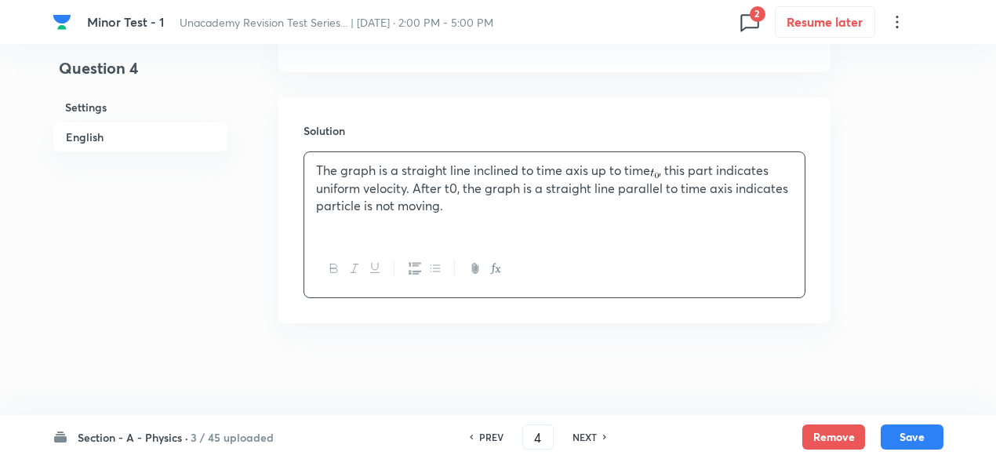
click at [445, 182] on p "The graph is a straight line inclined to time axis up to time , this part indic…" at bounding box center [554, 188] width 477 height 53
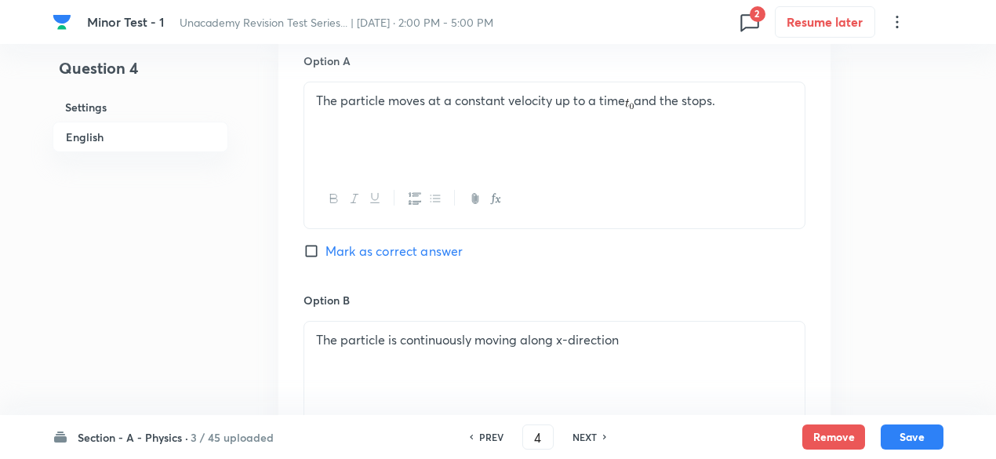
scroll to position [862, 0]
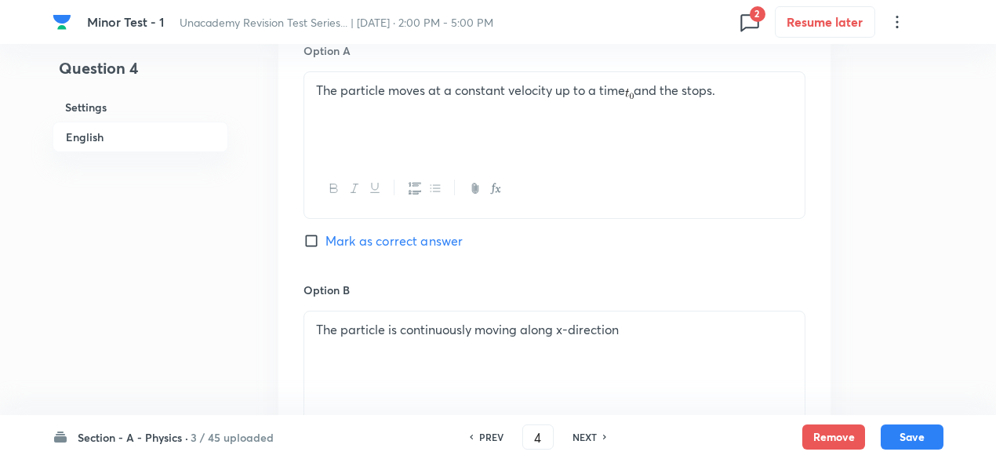
click at [435, 242] on span "Mark as correct answer" at bounding box center [393, 240] width 137 height 19
click at [325, 242] on input "Mark as correct answer" at bounding box center [315, 241] width 22 height 16
checkbox input "true"
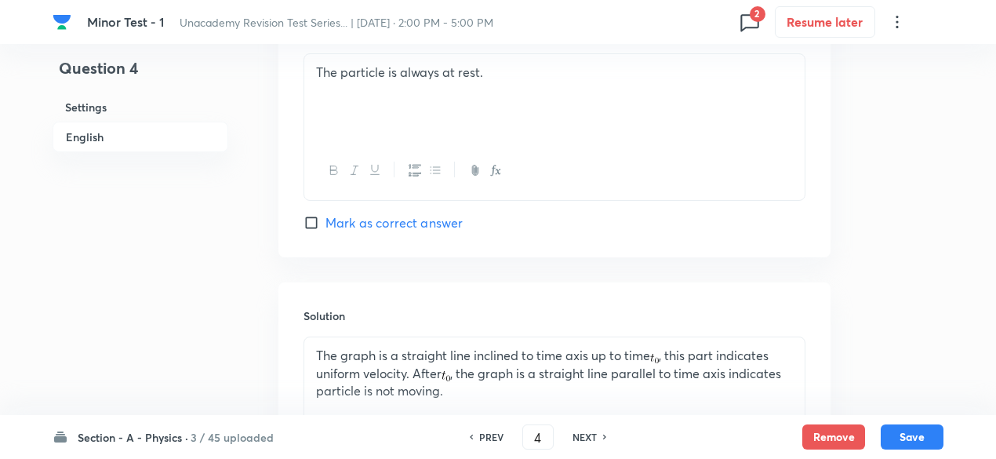
scroll to position [1781, 0]
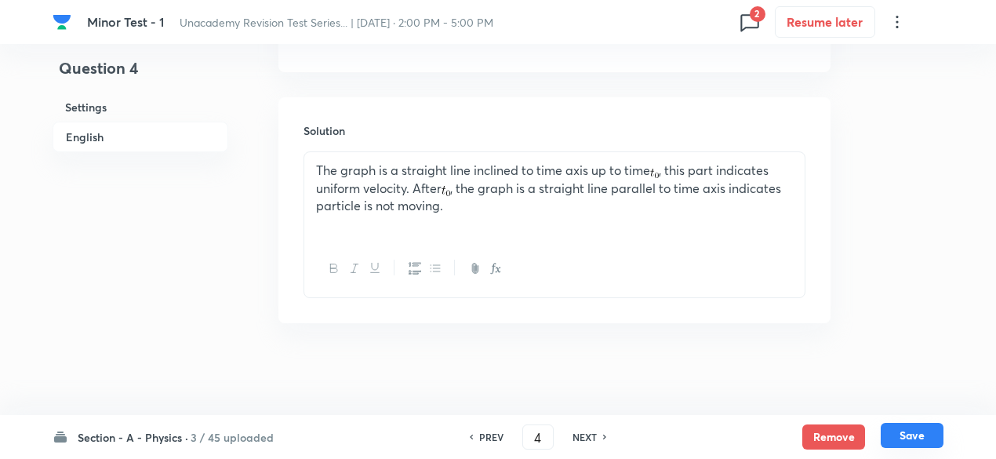
click at [932, 434] on button "Save" at bounding box center [912, 435] width 63 height 25
type input "5"
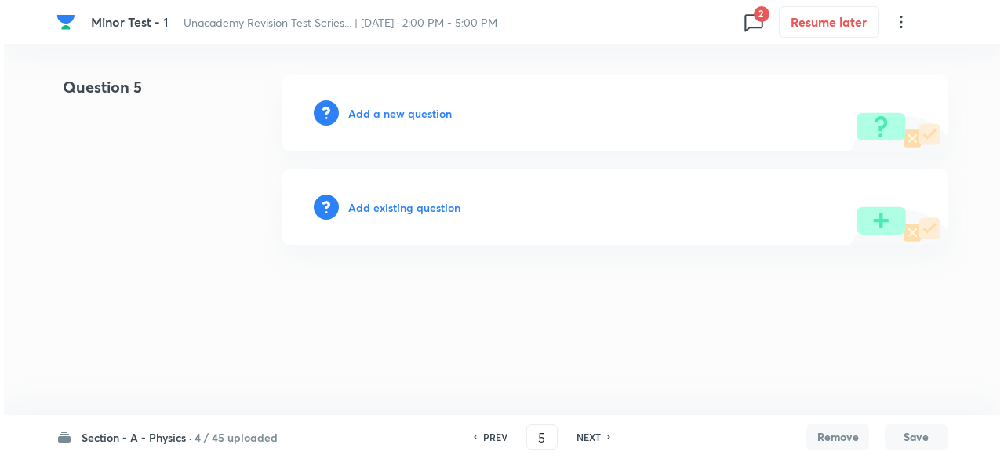
scroll to position [0, 0]
click at [423, 110] on h6 "Add a new question" at bounding box center [400, 113] width 104 height 16
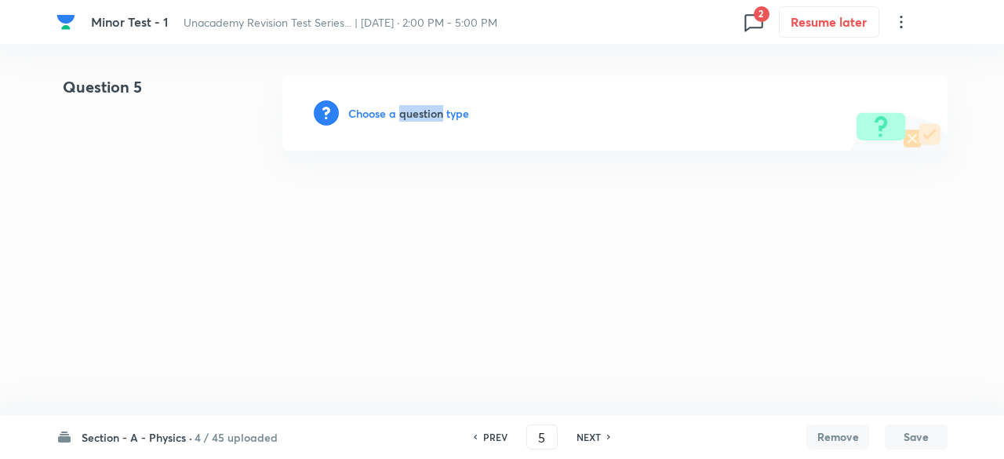
click at [423, 110] on h6 "Choose a question type" at bounding box center [408, 113] width 121 height 16
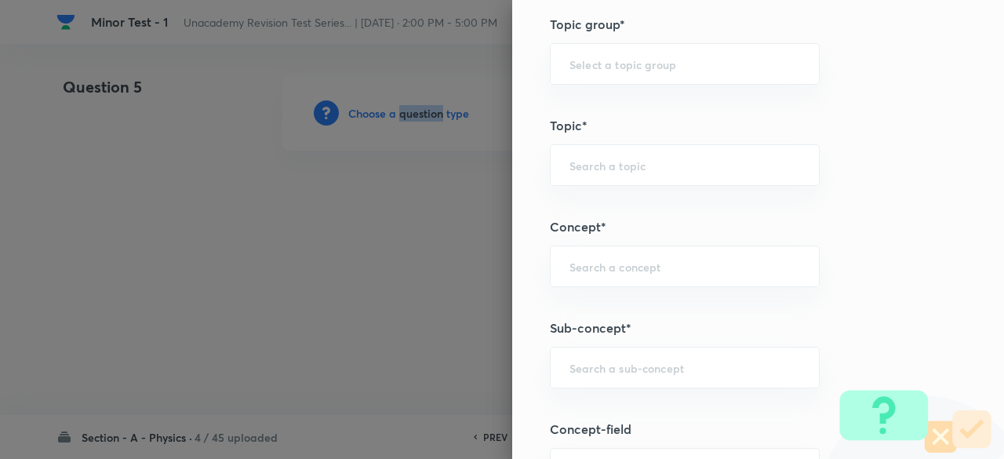
scroll to position [800, 0]
click at [620, 373] on div "​" at bounding box center [685, 367] width 270 height 42
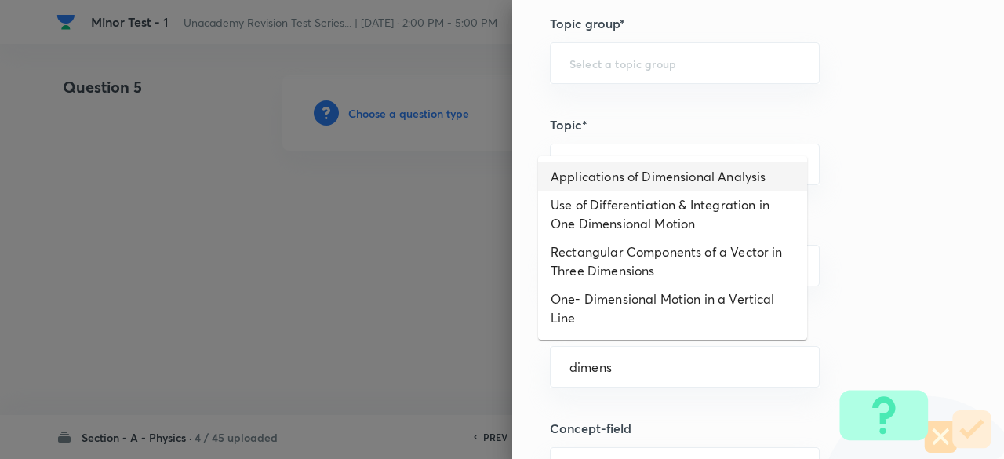
click at [610, 176] on li "Applications of Dimensional Analysis" at bounding box center [672, 176] width 269 height 28
type input "Applications of Dimensional Analysis"
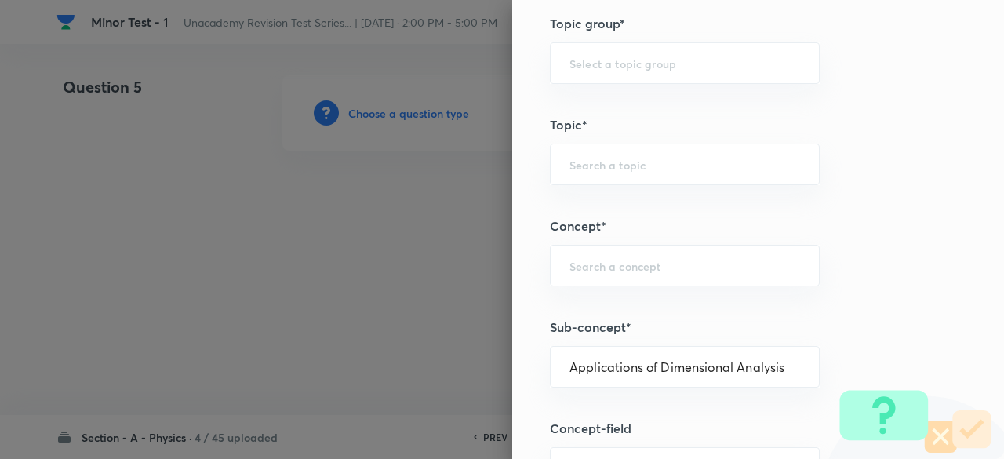
type input "Physics"
type input "Basics & Laboratory"
type input "Units & Dimensions"
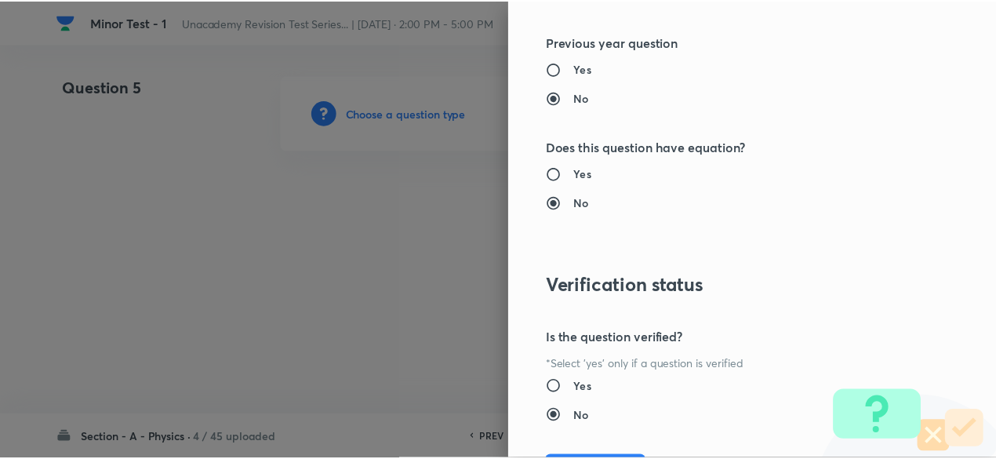
scroll to position [1779, 0]
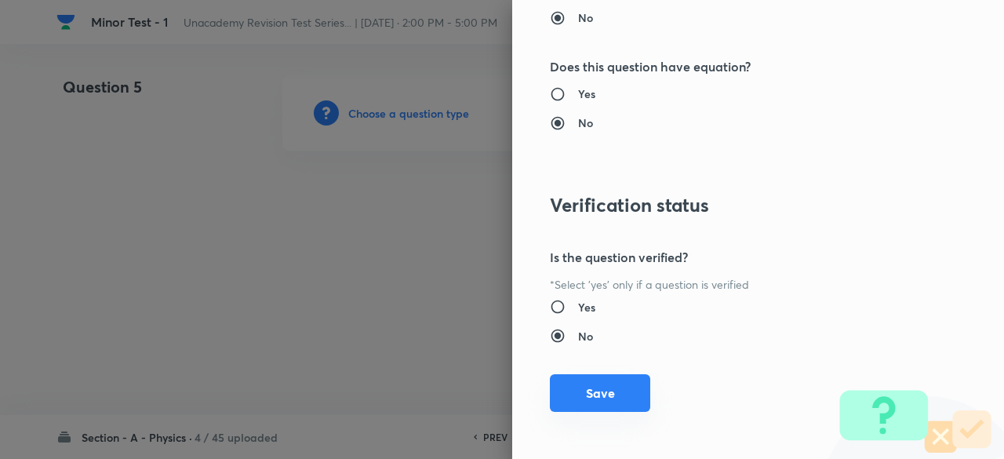
click at [609, 391] on button "Save" at bounding box center [600, 393] width 100 height 38
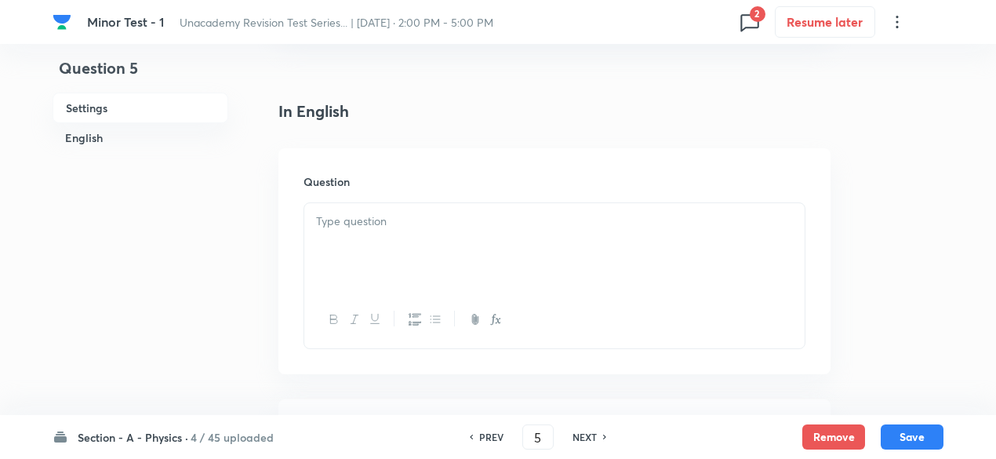
scroll to position [369, 0]
click at [437, 258] on div at bounding box center [554, 240] width 500 height 88
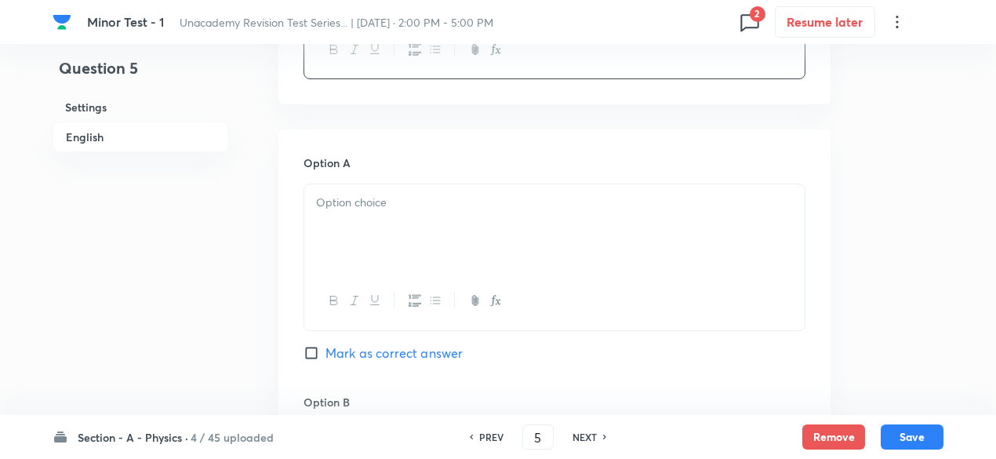
scroll to position [654, 0]
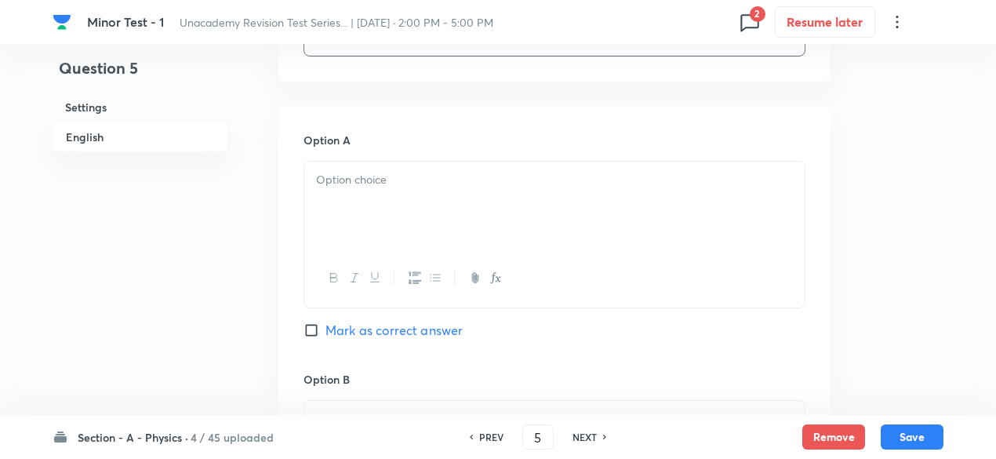
click at [423, 216] on div at bounding box center [554, 206] width 500 height 88
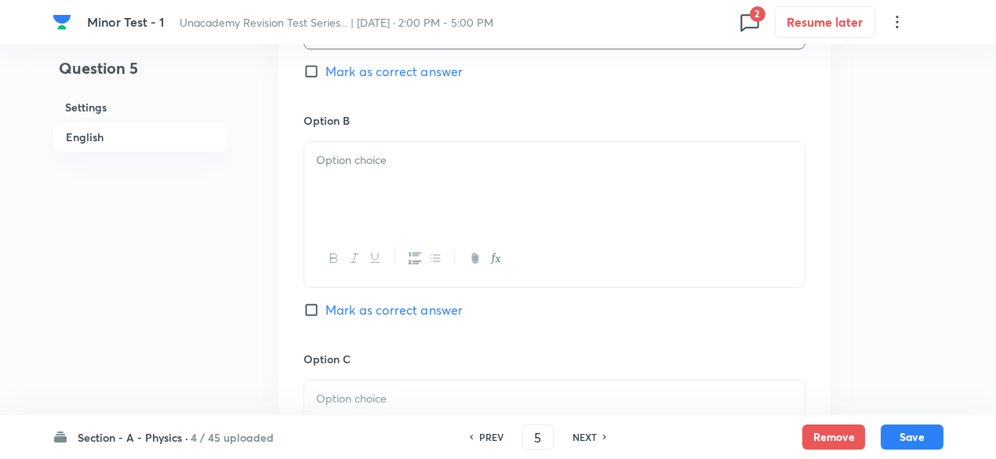
scroll to position [936, 0]
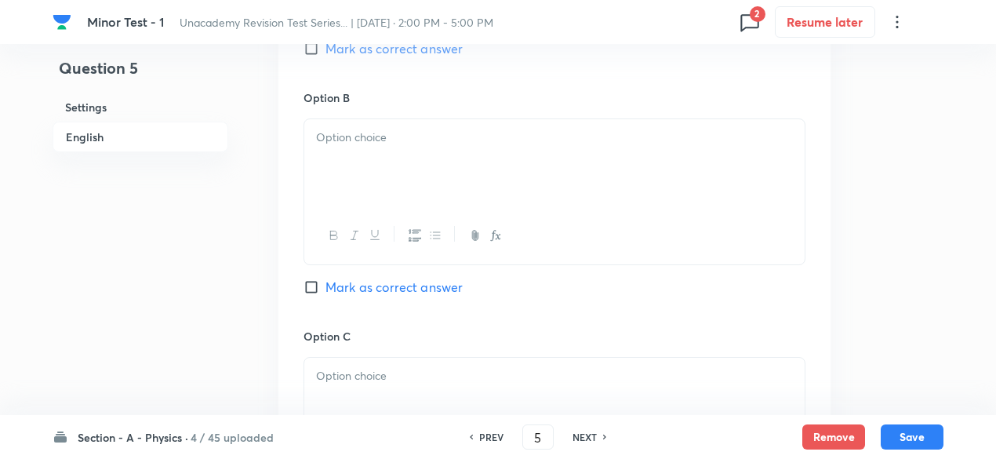
click at [431, 198] on div at bounding box center [554, 163] width 500 height 88
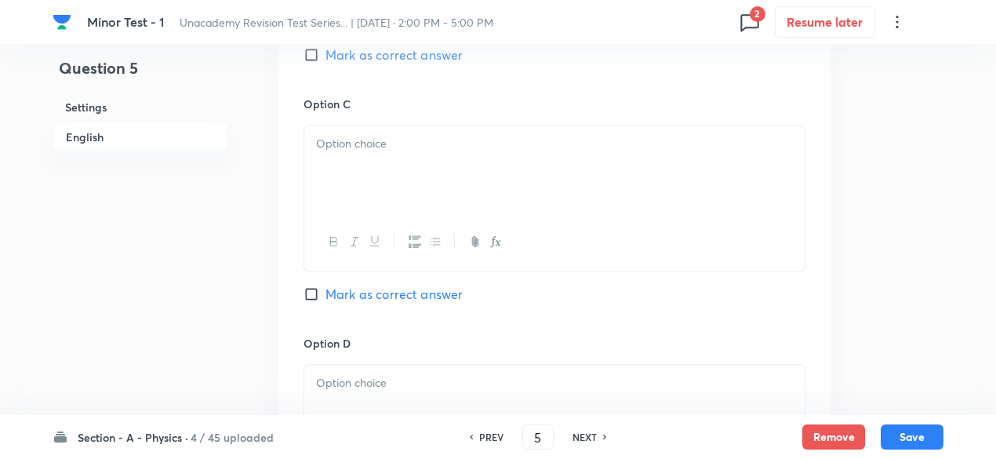
scroll to position [1165, 0]
drag, startPoint x: 389, startPoint y: 125, endPoint x: 381, endPoint y: 165, distance: 40.8
click at [381, 165] on div "Option C Mark as correct answer" at bounding box center [555, 218] width 502 height 238
click at [381, 165] on div at bounding box center [554, 173] width 500 height 88
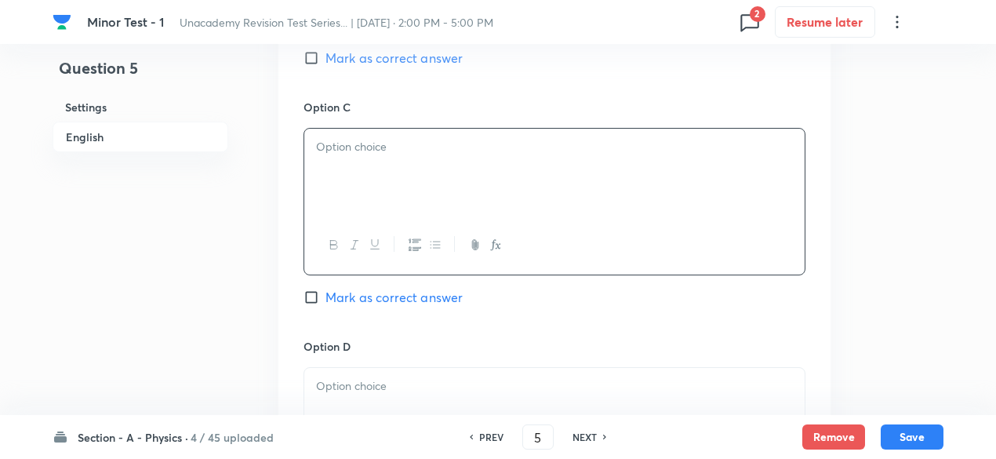
click at [381, 165] on div at bounding box center [554, 173] width 500 height 88
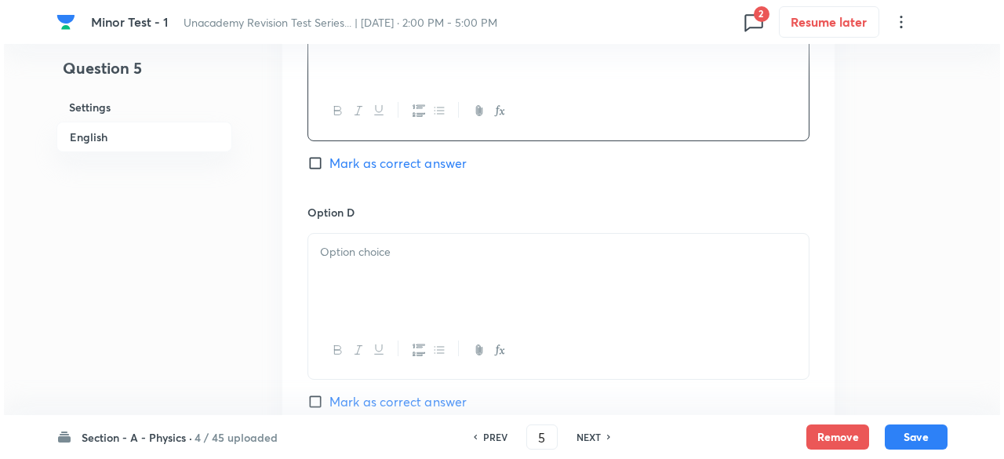
scroll to position [1300, 0]
click at [464, 266] on div at bounding box center [554, 277] width 500 height 88
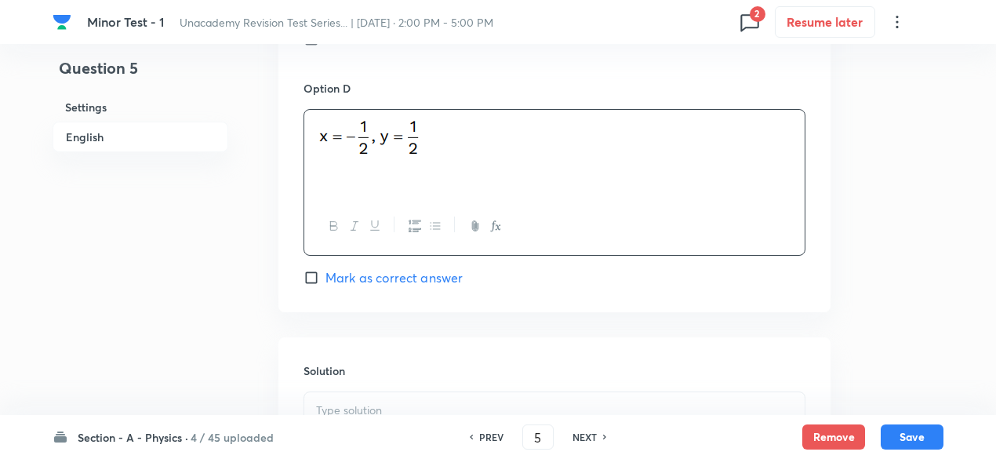
scroll to position [1423, 0]
click at [448, 271] on span "Mark as correct answer" at bounding box center [393, 276] width 137 height 19
click at [325, 271] on input "Mark as correct answer" at bounding box center [315, 277] width 22 height 16
checkbox input "true"
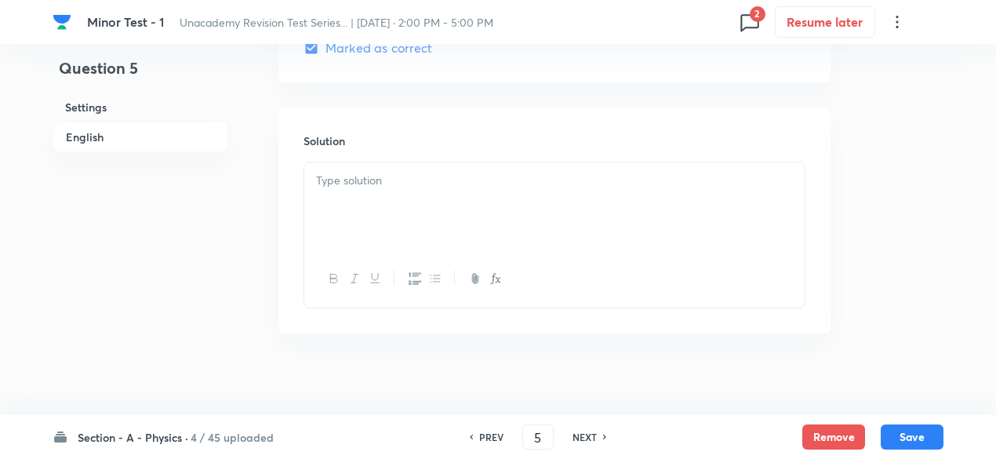
scroll to position [1663, 0]
click at [505, 165] on p at bounding box center [554, 170] width 477 height 18
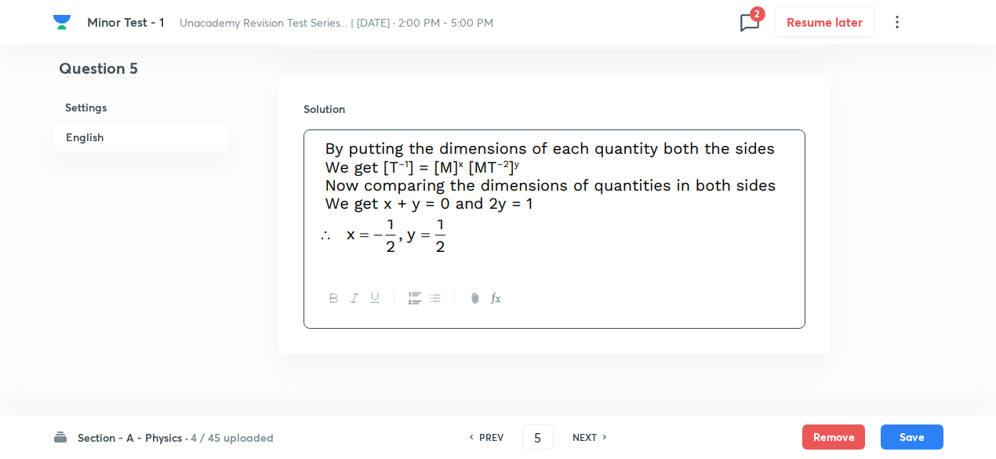
scroll to position [1714, 0]
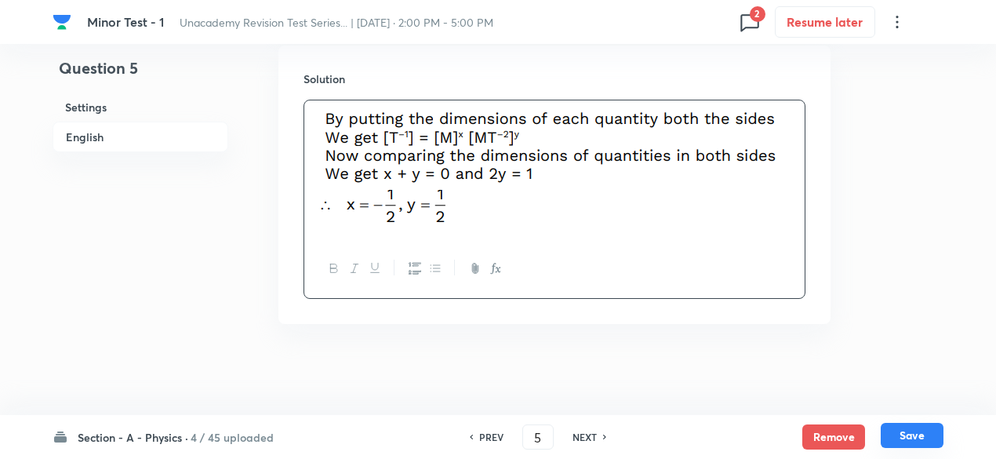
click at [908, 431] on button "Save" at bounding box center [912, 435] width 63 height 25
type input "6"
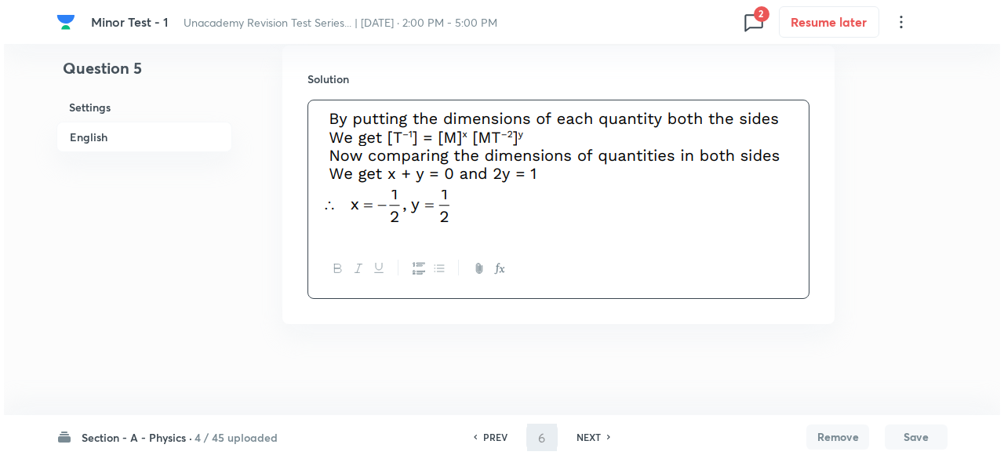
scroll to position [0, 0]
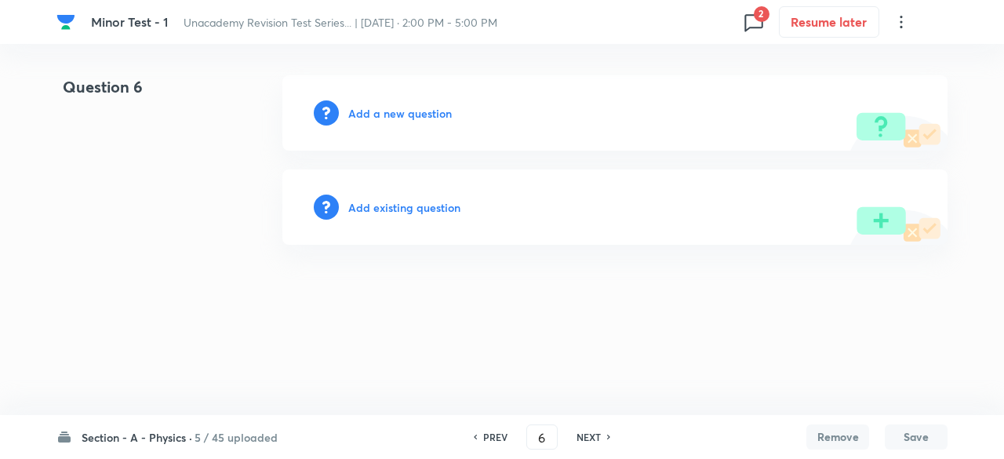
click at [431, 109] on h6 "Add a new question" at bounding box center [400, 113] width 104 height 16
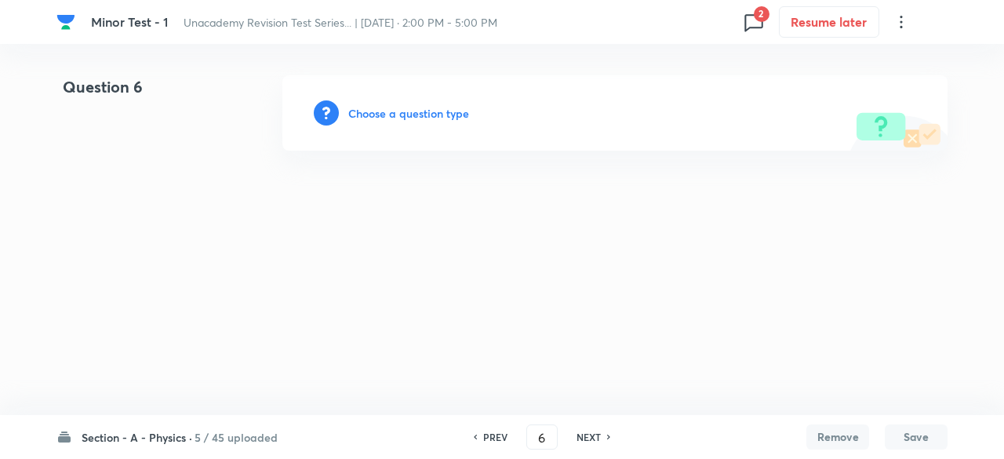
click at [408, 107] on h6 "Choose a question type" at bounding box center [408, 113] width 121 height 16
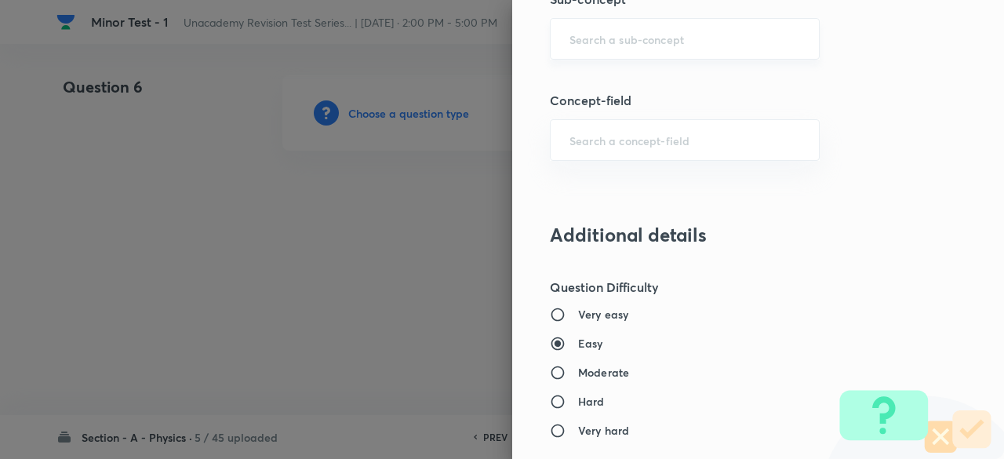
scroll to position [1132, 0]
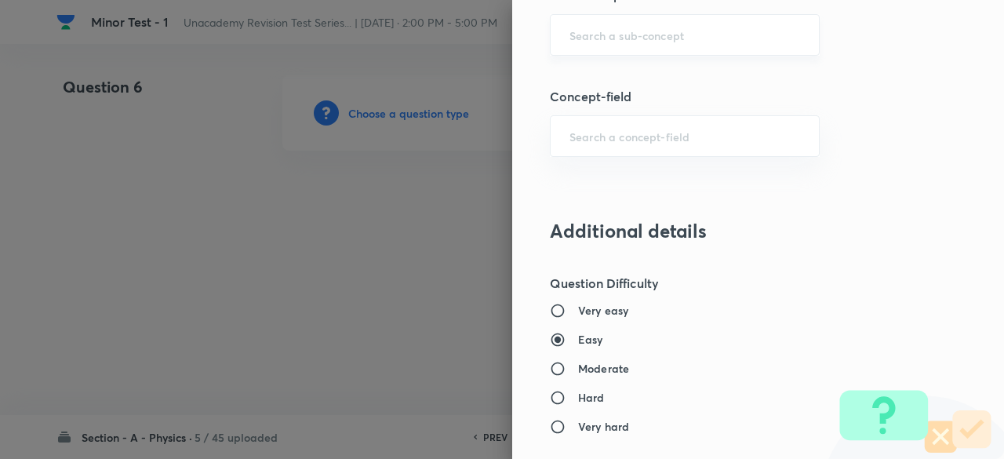
click at [631, 22] on div "​" at bounding box center [685, 35] width 270 height 42
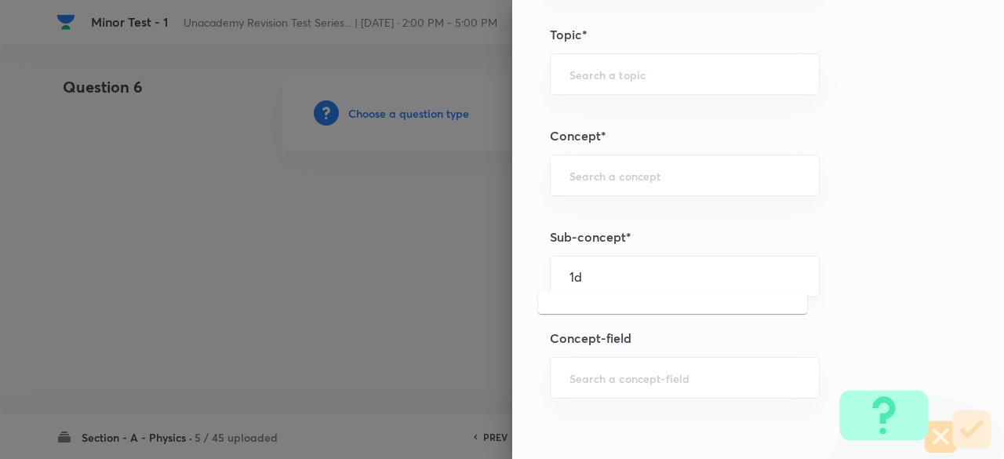
scroll to position [887, 0]
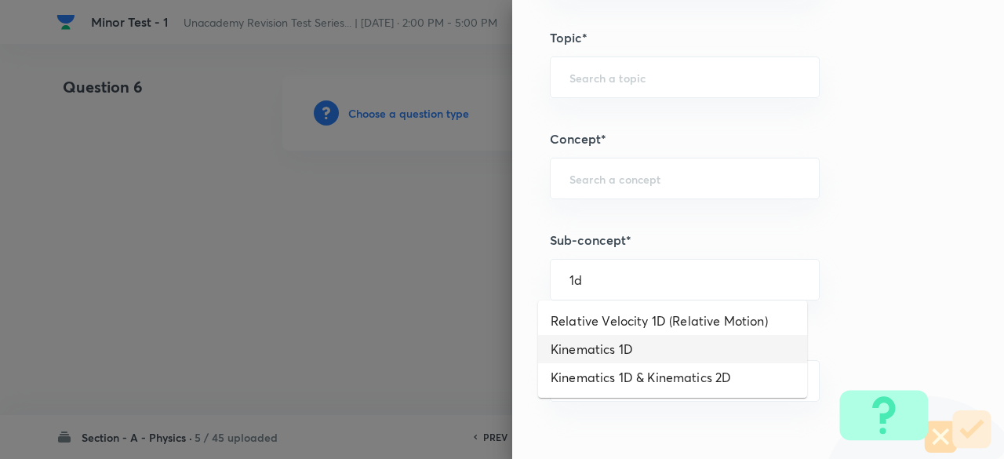
click at [628, 353] on li "Kinematics 1D" at bounding box center [672, 349] width 269 height 28
type input "Kinematics 1D"
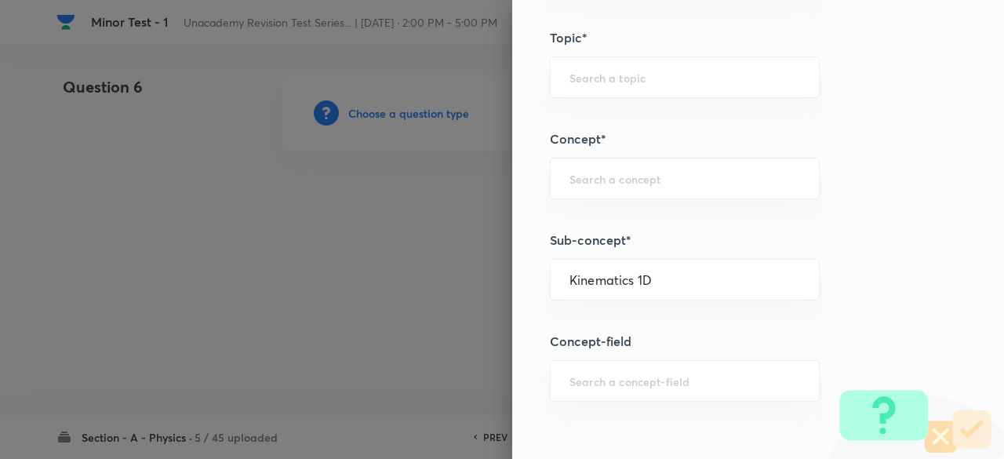
type input "Physics"
type input "Kinematics"
type input "Kinematics 1D"
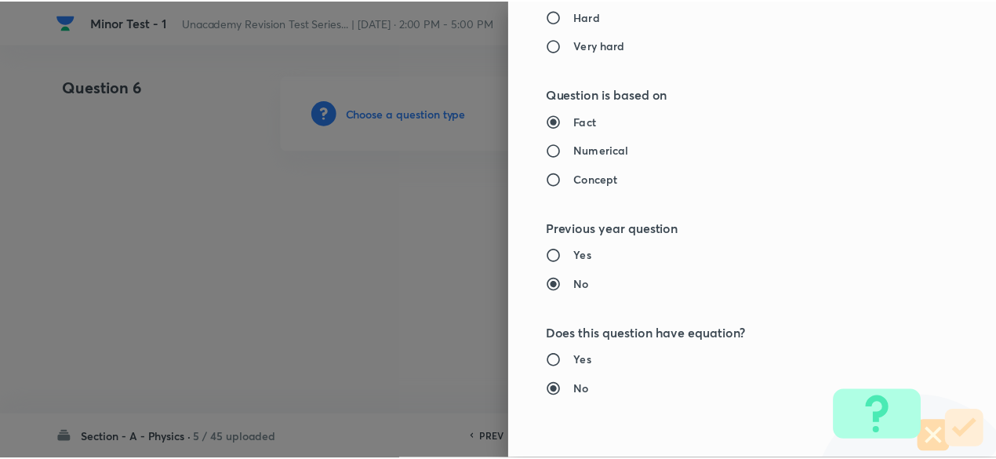
scroll to position [1779, 0]
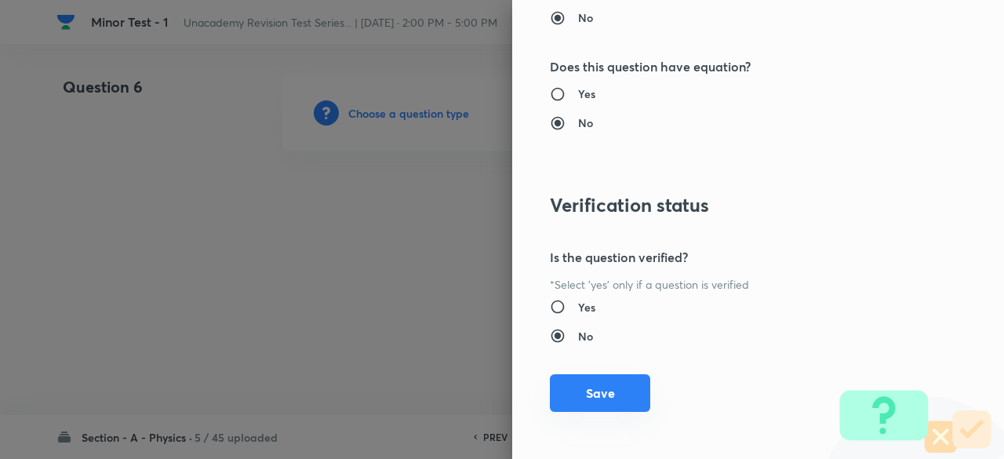
click at [617, 383] on button "Save" at bounding box center [600, 393] width 100 height 38
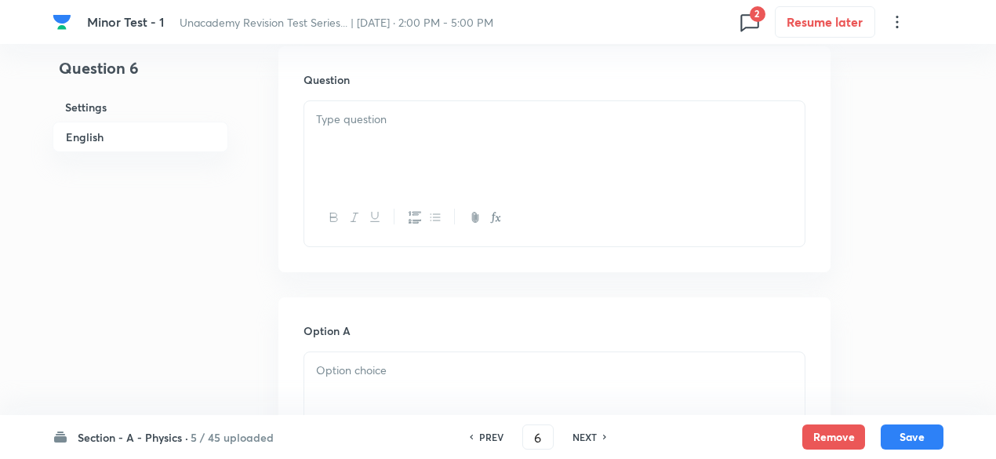
scroll to position [474, 0]
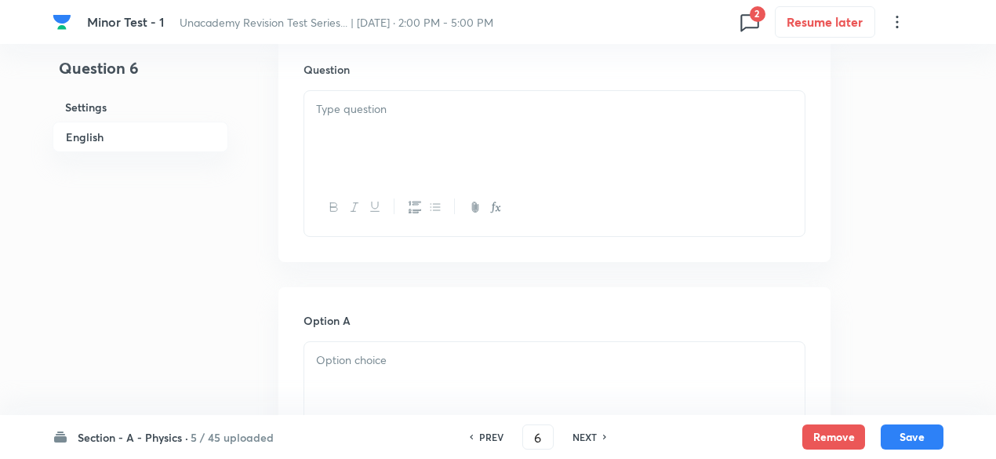
drag, startPoint x: 400, startPoint y: 62, endPoint x: 419, endPoint y: 137, distance: 77.6
click at [419, 137] on div "Question" at bounding box center [554, 149] width 552 height 226
click at [419, 137] on div at bounding box center [554, 135] width 500 height 88
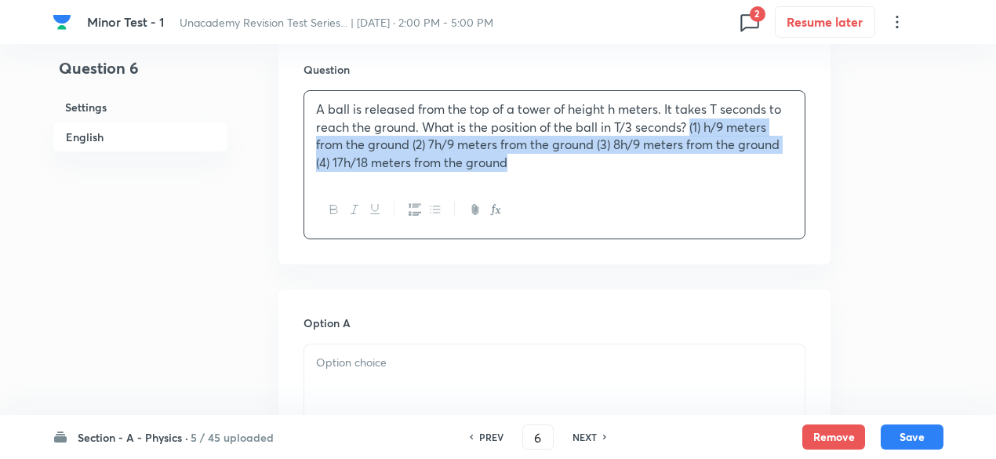
drag, startPoint x: 692, startPoint y: 124, endPoint x: 706, endPoint y: 181, distance: 59.0
click at [706, 181] on div "A ball is released from the top of a tower of height h meters. It takes T secon…" at bounding box center [555, 164] width 502 height 149
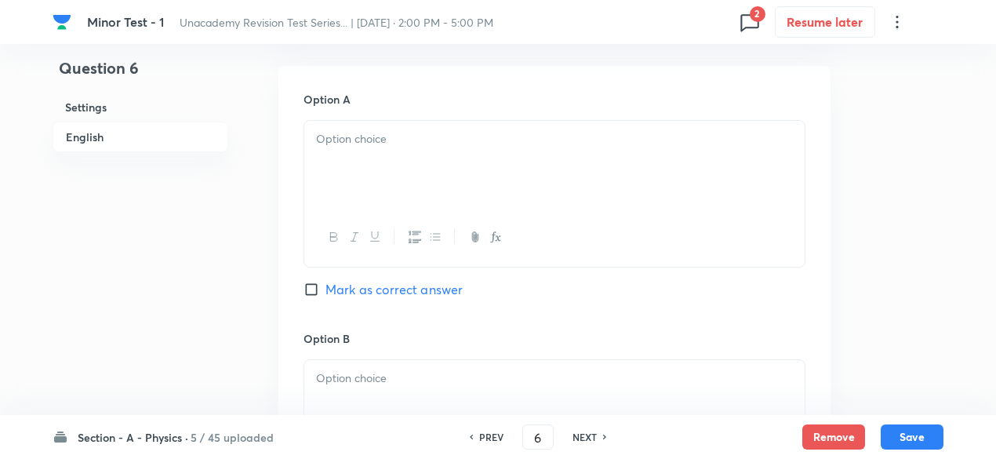
scroll to position [699, 0]
click at [527, 134] on p at bounding box center [554, 135] width 477 height 18
paste div
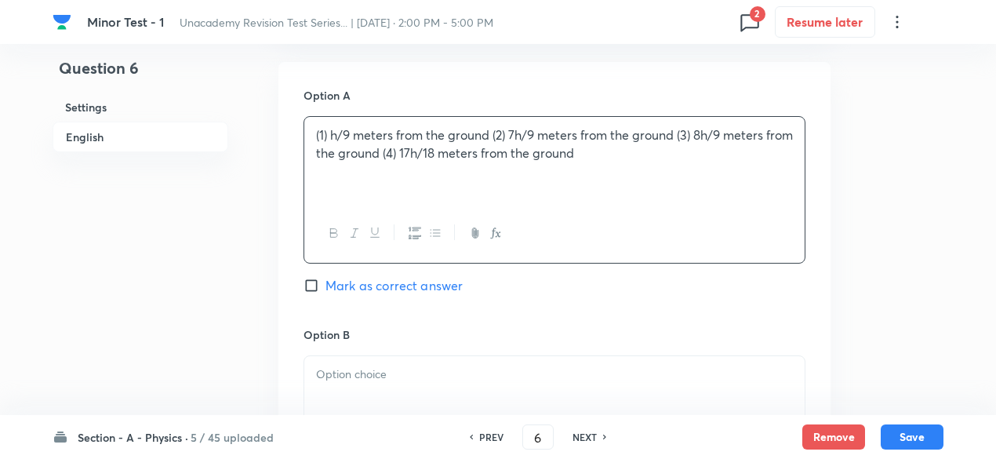
click at [331, 134] on p "(1) h/9 meters from the ground (2) 7h/9 meters from the ground (3) 8h/9 meters …" at bounding box center [554, 143] width 477 height 35
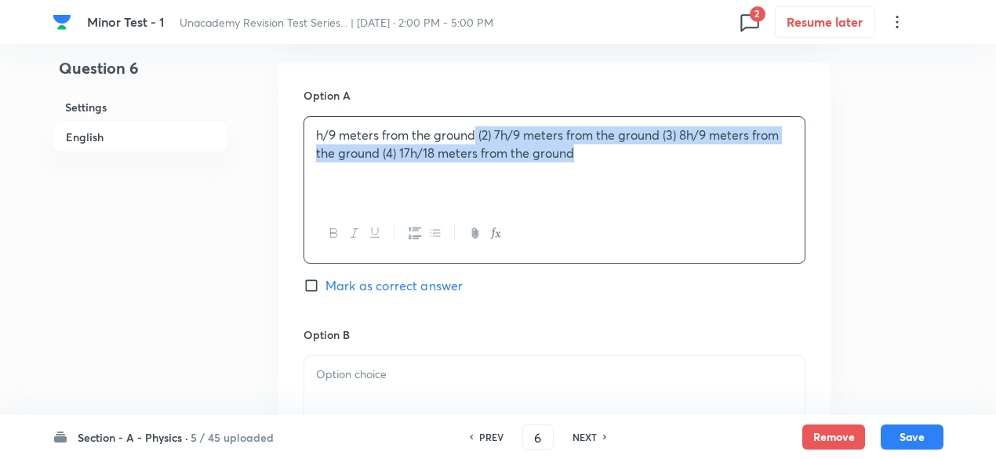
drag, startPoint x: 475, startPoint y: 134, endPoint x: 646, endPoint y: 162, distance: 173.2
click at [646, 162] on div "h/9 meters from the ground (2) 7h/9 meters from the ground (3) 8h/9 meters from…" at bounding box center [554, 161] width 500 height 88
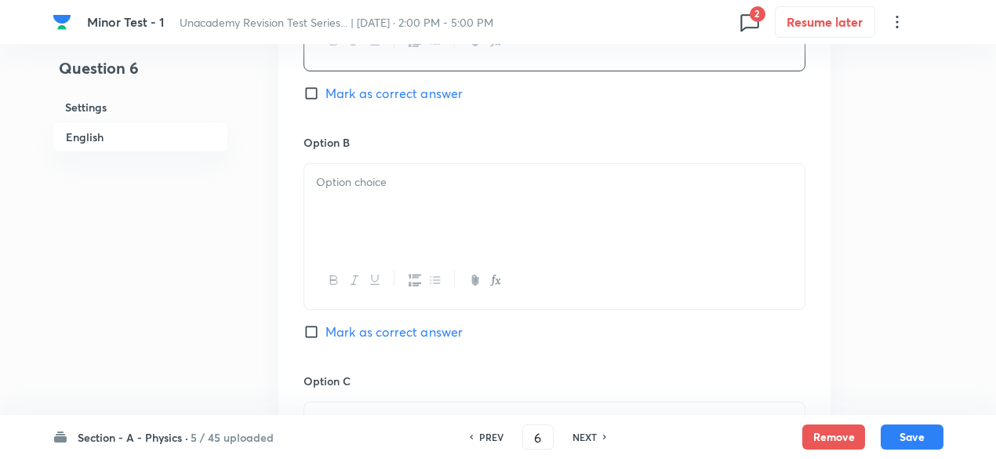
scroll to position [893, 0]
click at [557, 171] on p at bounding box center [554, 180] width 477 height 18
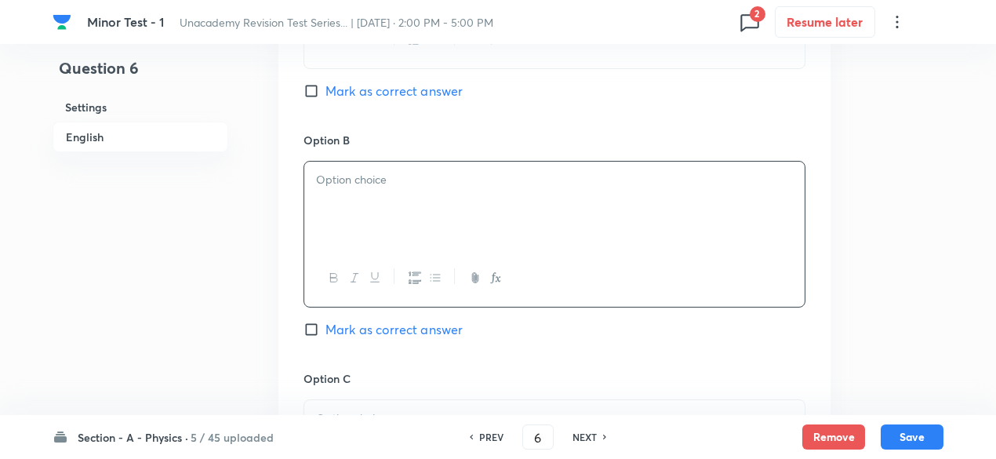
paste div
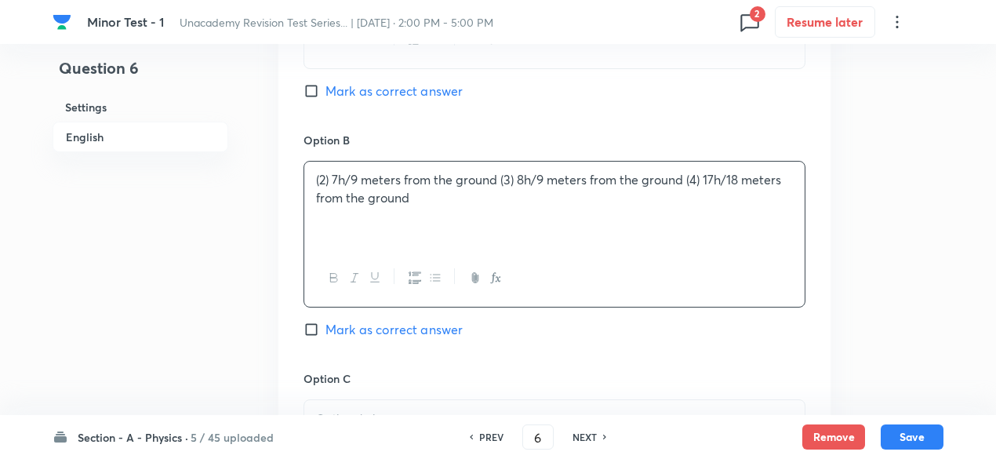
click at [331, 167] on div "(2) 7h/9 meters from the ground (3) 8h/9 meters from the ground (4) 17h/18 mete…" at bounding box center [554, 206] width 500 height 88
drag, startPoint x: 483, startPoint y: 181, endPoint x: 538, endPoint y: 217, distance: 65.7
click at [538, 217] on div "7h/9 meters from the ground (3) 8h/9 meters from the ground (4) 17h/18 meters f…" at bounding box center [554, 206] width 500 height 88
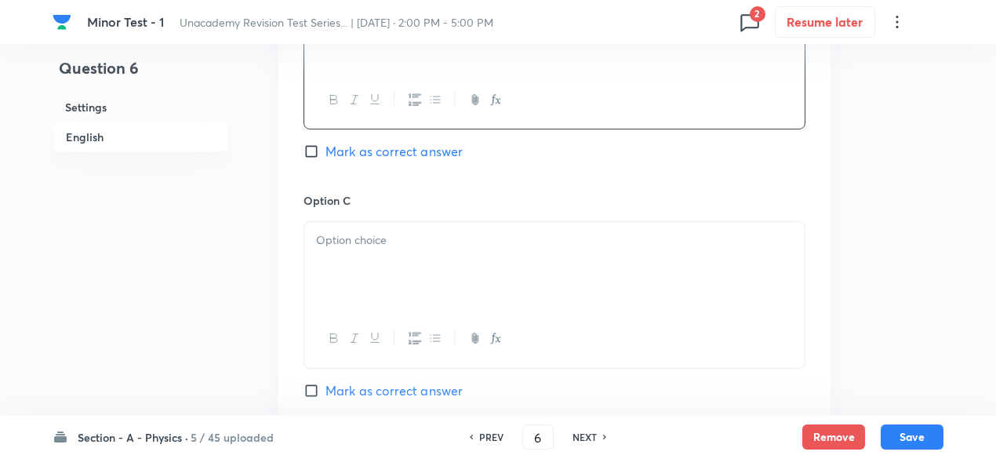
scroll to position [1074, 0]
click at [463, 271] on div at bounding box center [554, 264] width 500 height 88
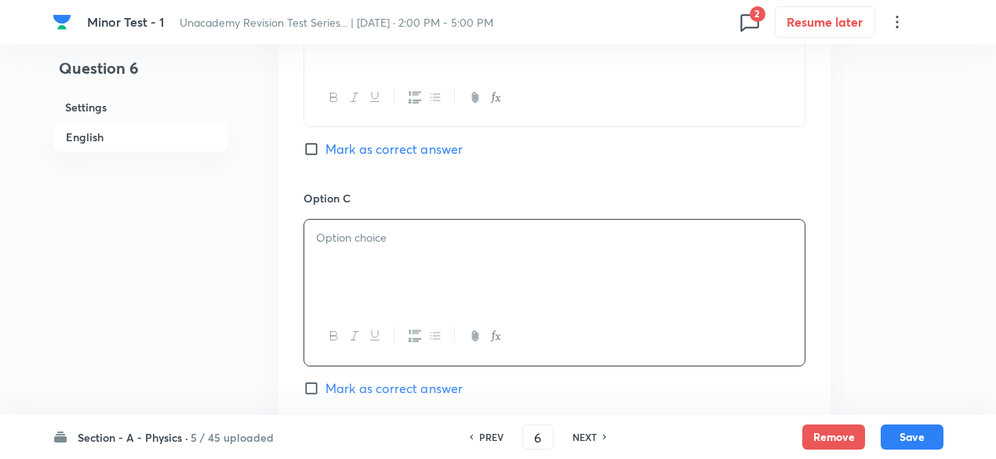
paste div
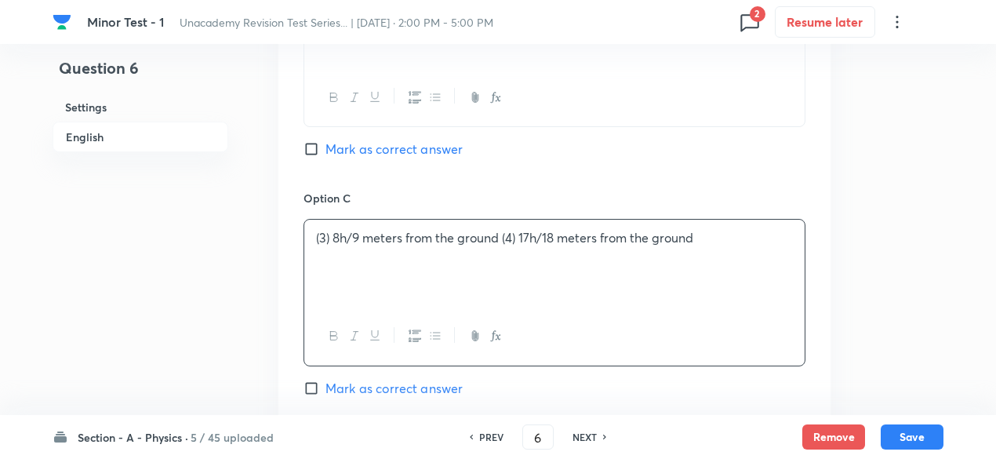
click at [332, 231] on p "(3) 8h/9 meters from the ground (4) 17h/18 meters from the ground" at bounding box center [554, 238] width 477 height 18
drag, startPoint x: 483, startPoint y: 236, endPoint x: 734, endPoint y: 249, distance: 251.3
click at [734, 249] on div "8h/9 meters from the ground (4) 17h/18 meters from the ground" at bounding box center [554, 264] width 500 height 88
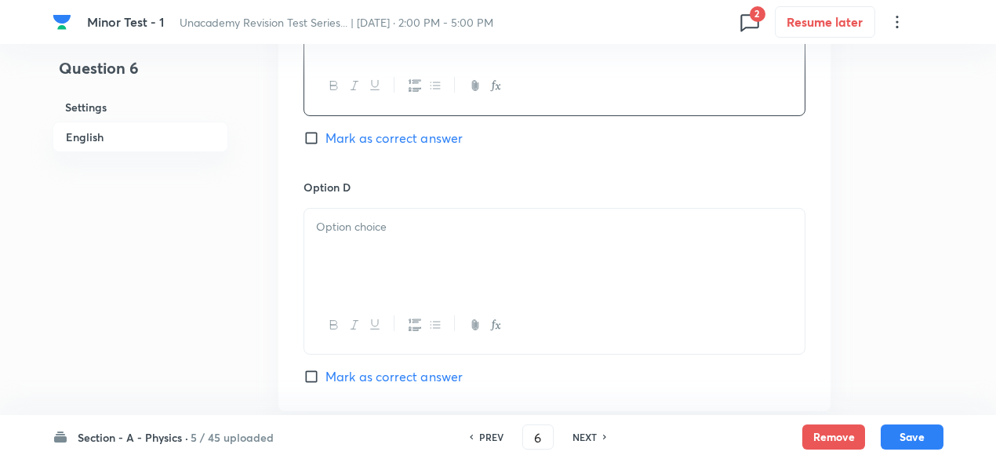
scroll to position [1336, 0]
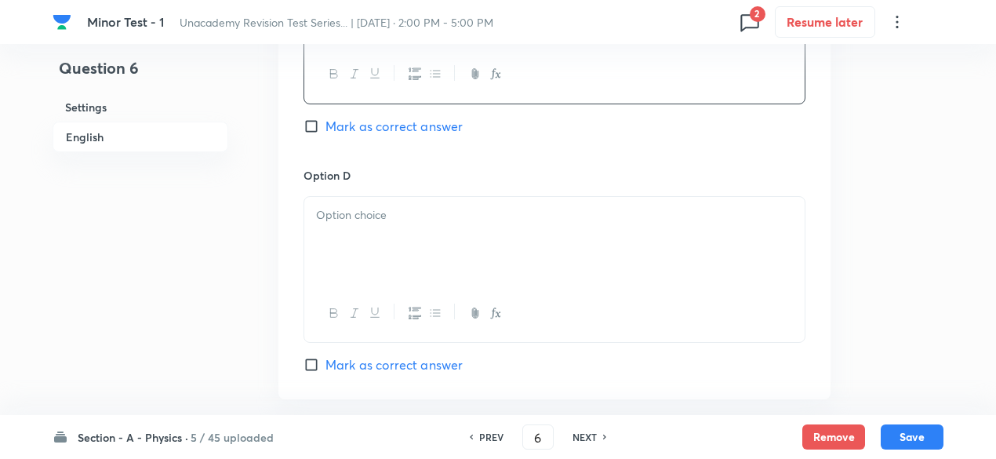
click at [580, 240] on div at bounding box center [554, 241] width 500 height 88
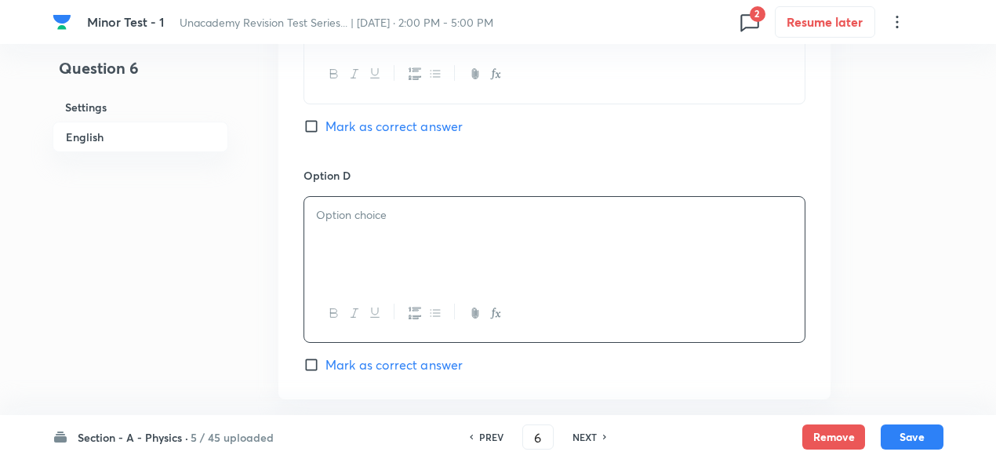
paste div
click at [329, 210] on p "(4) 17h/18 meters from the ground" at bounding box center [554, 215] width 477 height 18
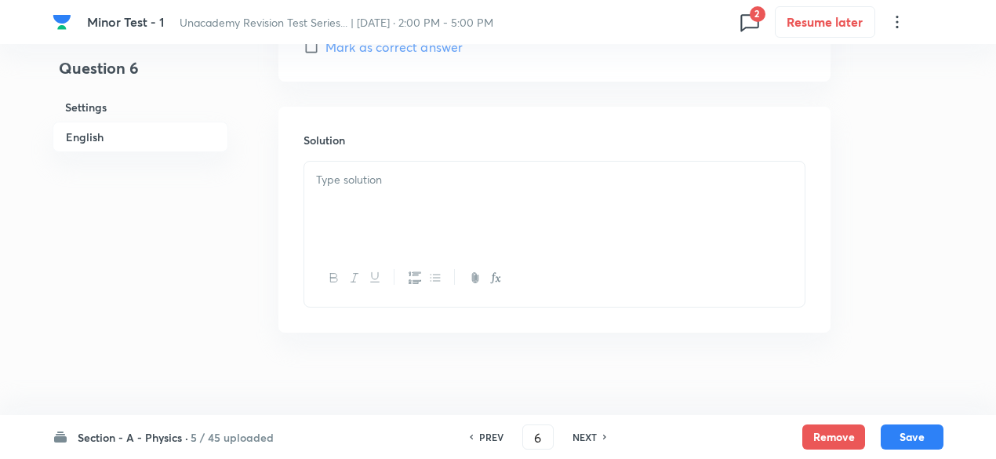
scroll to position [1663, 0]
click at [413, 190] on div at bounding box center [554, 195] width 500 height 88
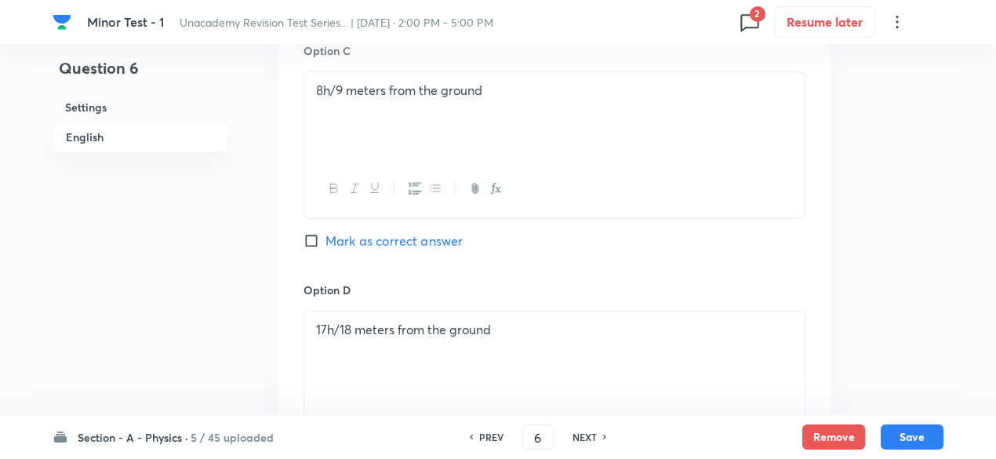
scroll to position [1220, 0]
click at [443, 242] on span "Mark as correct answer" at bounding box center [393, 242] width 137 height 19
click at [325, 242] on input "Mark as correct answer" at bounding box center [315, 242] width 22 height 16
checkbox input "true"
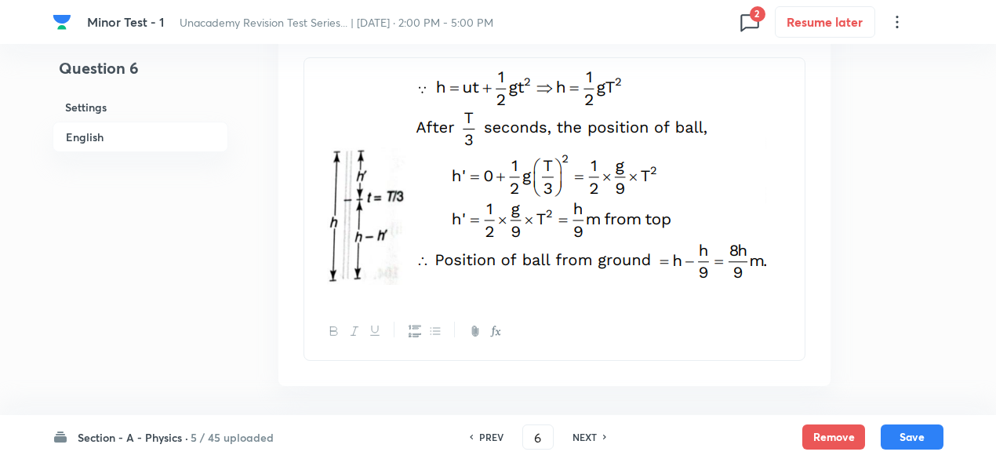
scroll to position [1819, 0]
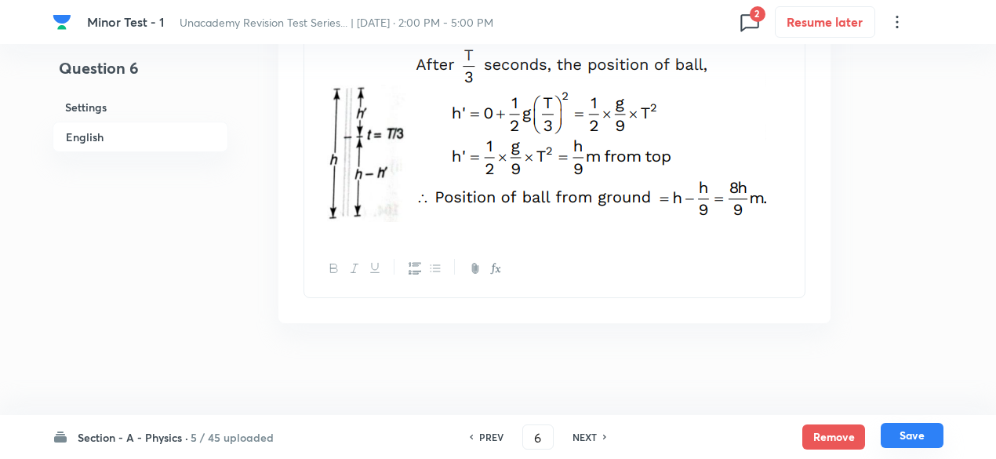
click at [908, 431] on button "Save" at bounding box center [912, 435] width 63 height 25
type input "7"
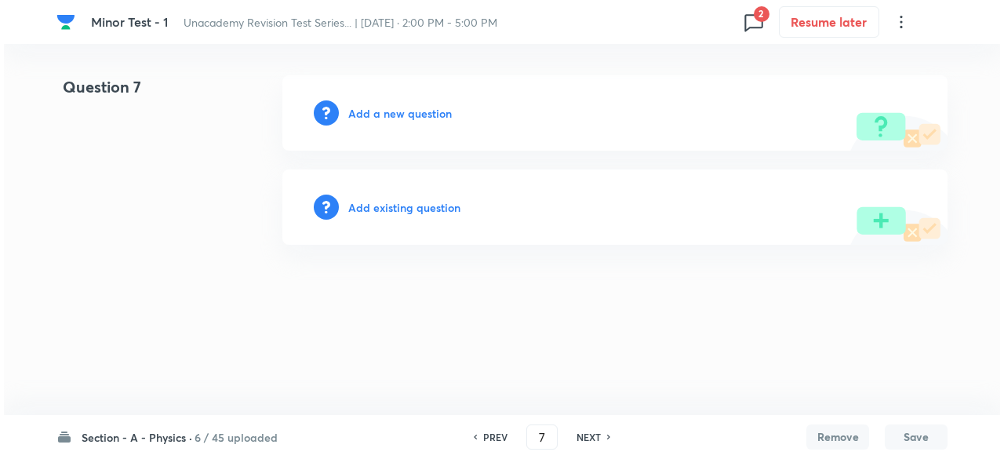
scroll to position [0, 0]
click at [452, 118] on div "Add a new question" at bounding box center [614, 112] width 665 height 75
click at [432, 113] on h6 "Add a new question" at bounding box center [400, 113] width 104 height 16
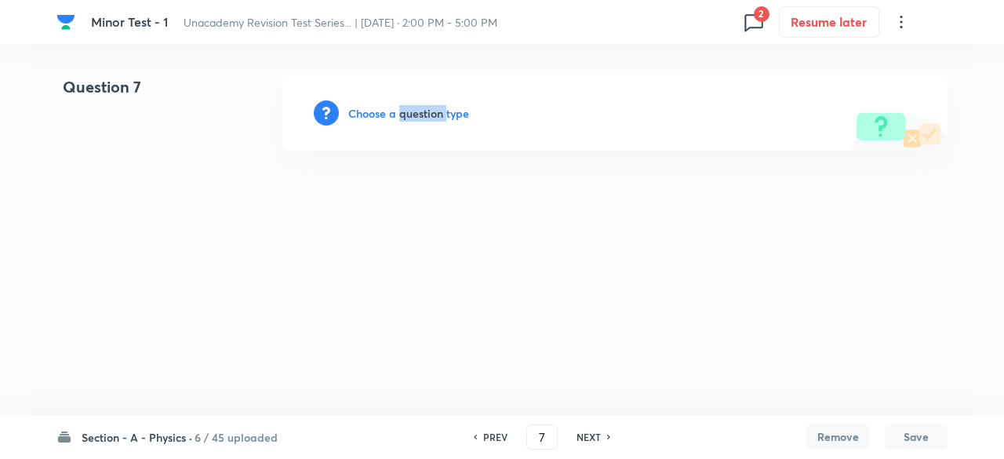
click at [432, 113] on h6 "Choose a question type" at bounding box center [408, 113] width 121 height 16
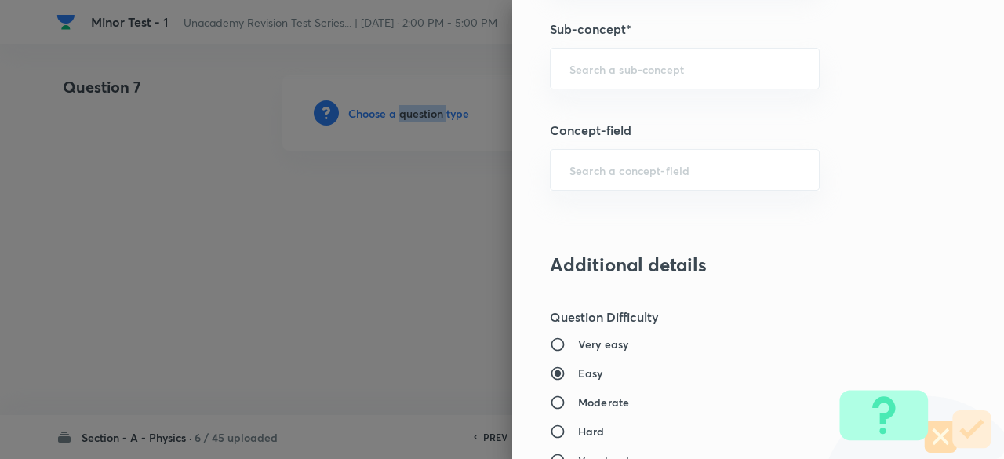
scroll to position [1118, 0]
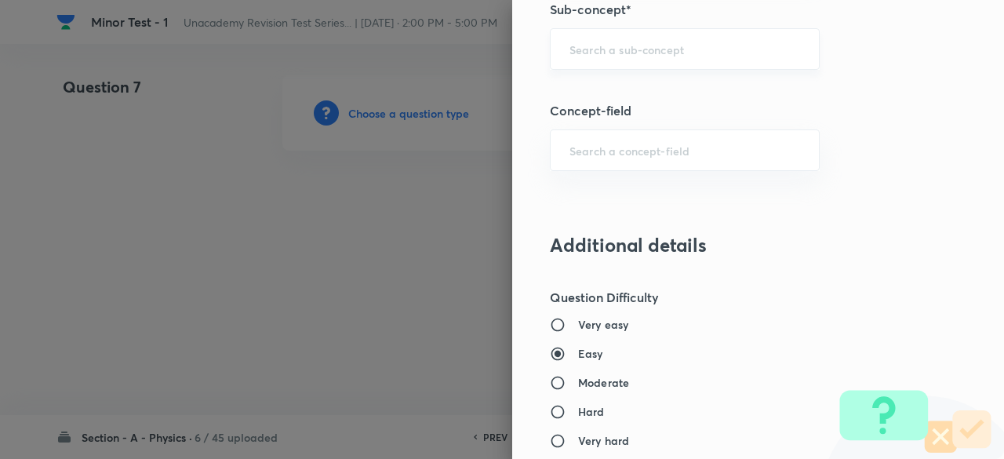
click at [606, 49] on input "text" at bounding box center [684, 49] width 231 height 15
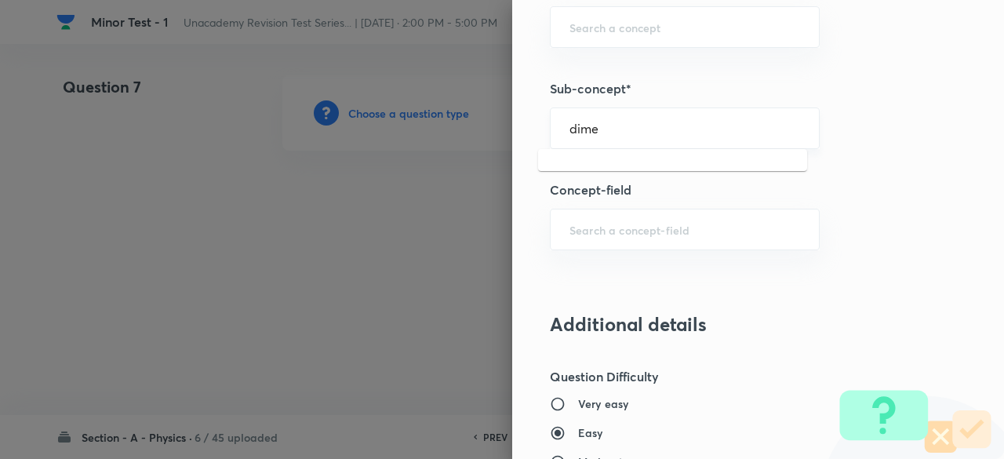
scroll to position [1030, 0]
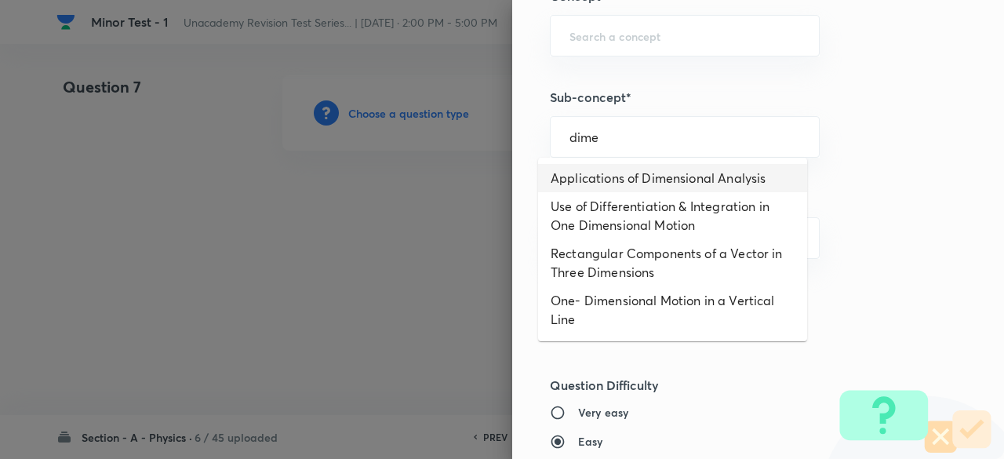
click at [619, 180] on li "Applications of Dimensional Analysis" at bounding box center [672, 178] width 269 height 28
type input "Applications of Dimensional Analysis"
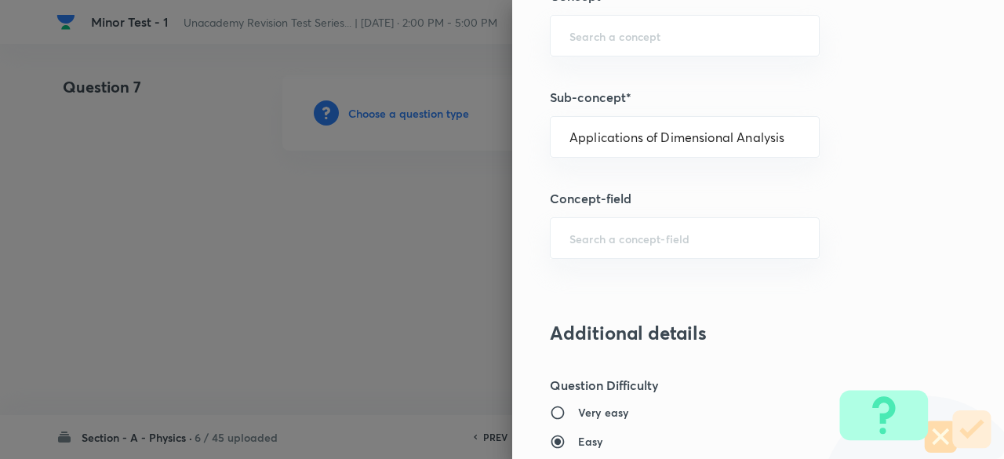
type input "Physics"
type input "Basics & Laboratory"
type input "Units & Dimensions"
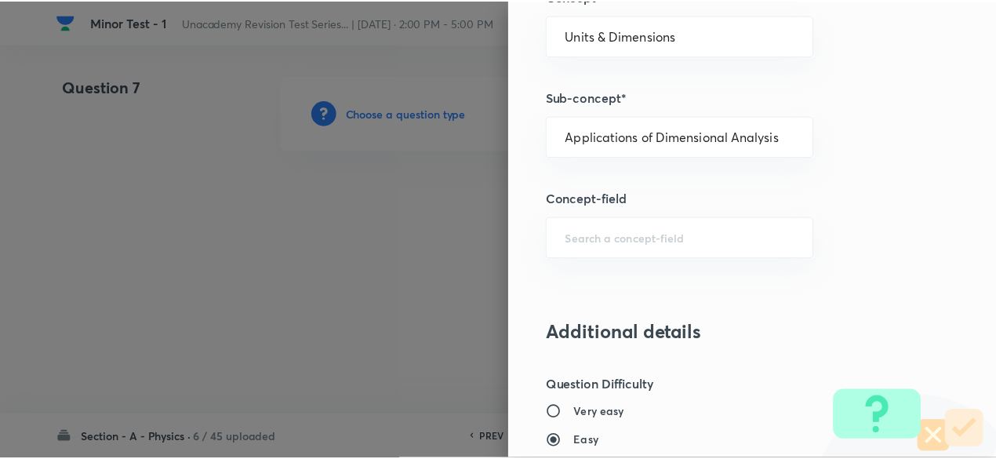
scroll to position [1779, 0]
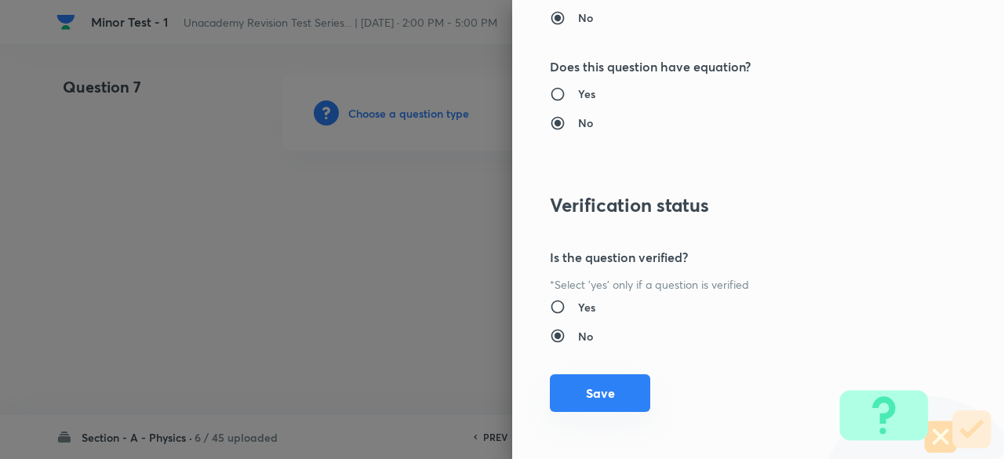
click at [617, 380] on button "Save" at bounding box center [600, 393] width 100 height 38
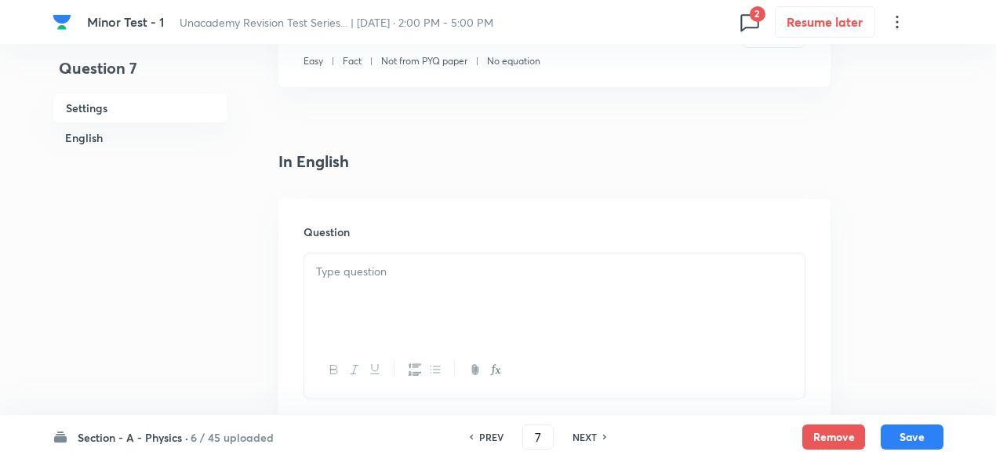
scroll to position [314, 0]
click at [464, 282] on div at bounding box center [554, 295] width 500 height 88
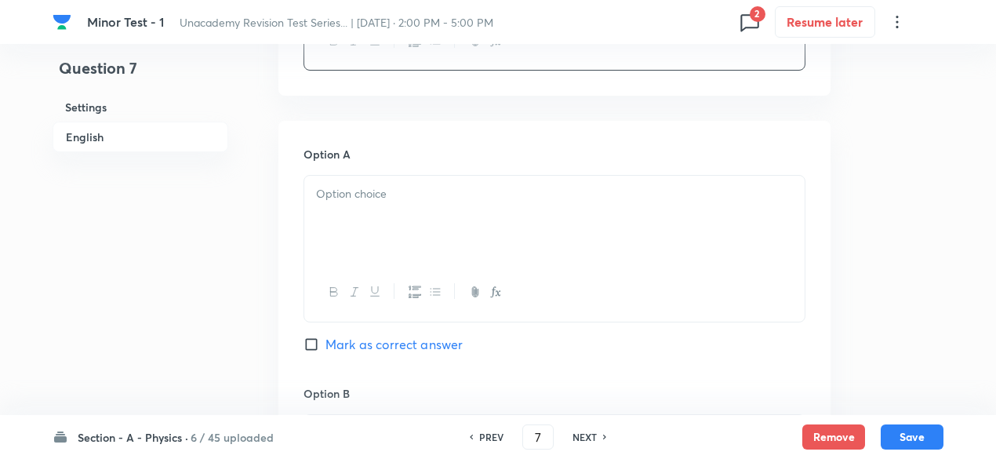
scroll to position [642, 0]
click at [453, 254] on div at bounding box center [554, 218] width 500 height 88
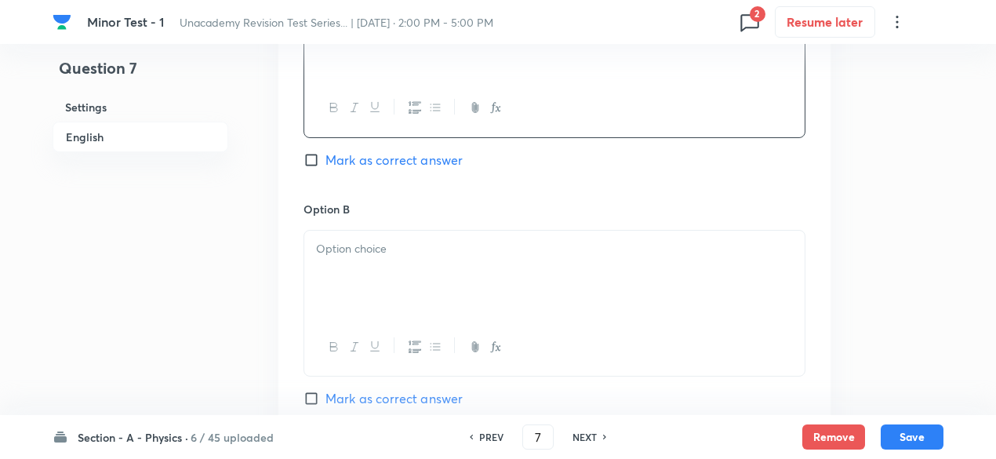
scroll to position [826, 0]
click at [419, 267] on div at bounding box center [554, 273] width 500 height 88
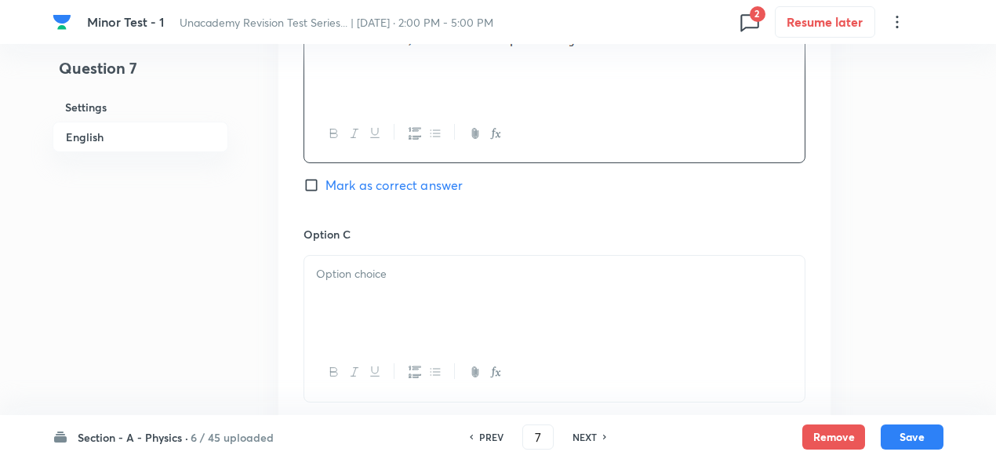
scroll to position [1046, 0]
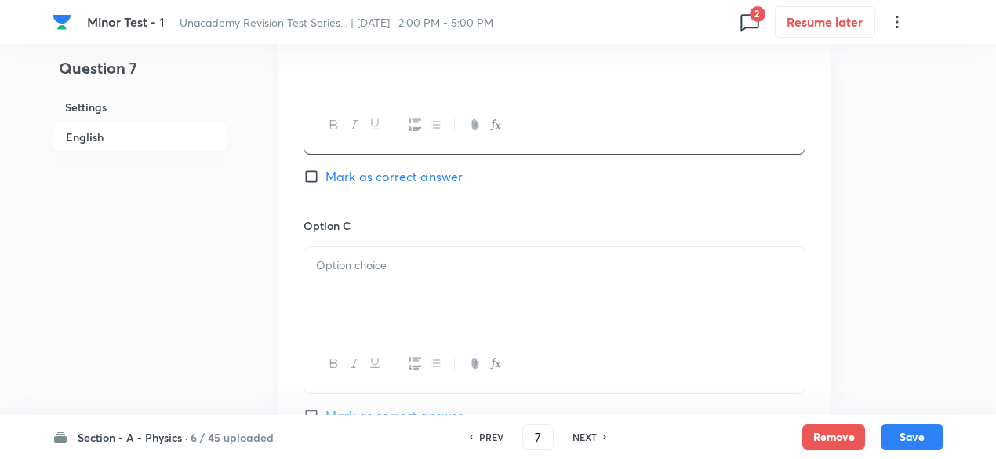
click at [440, 252] on div at bounding box center [554, 291] width 500 height 88
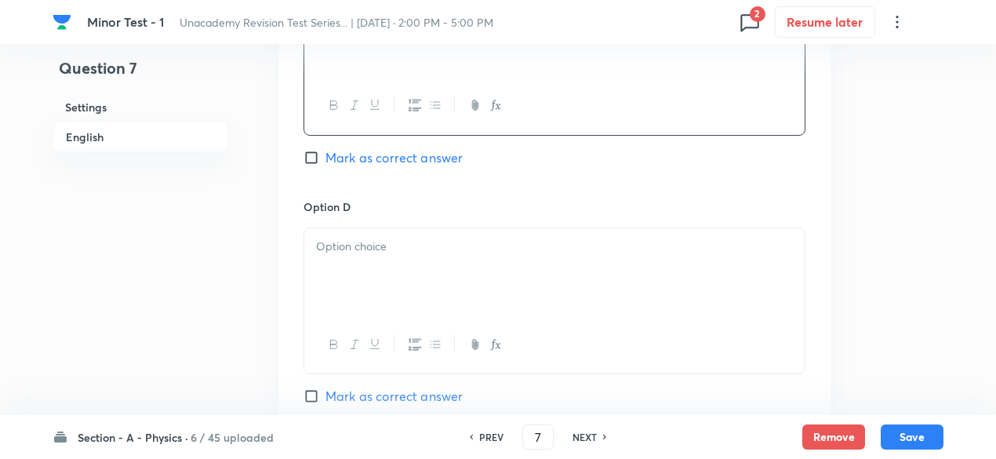
scroll to position [1331, 0]
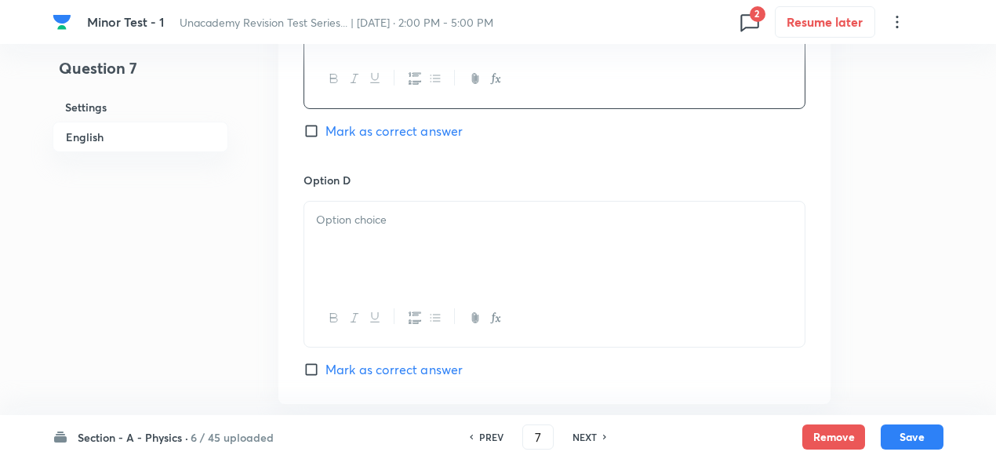
click at [403, 234] on div at bounding box center [554, 246] width 500 height 88
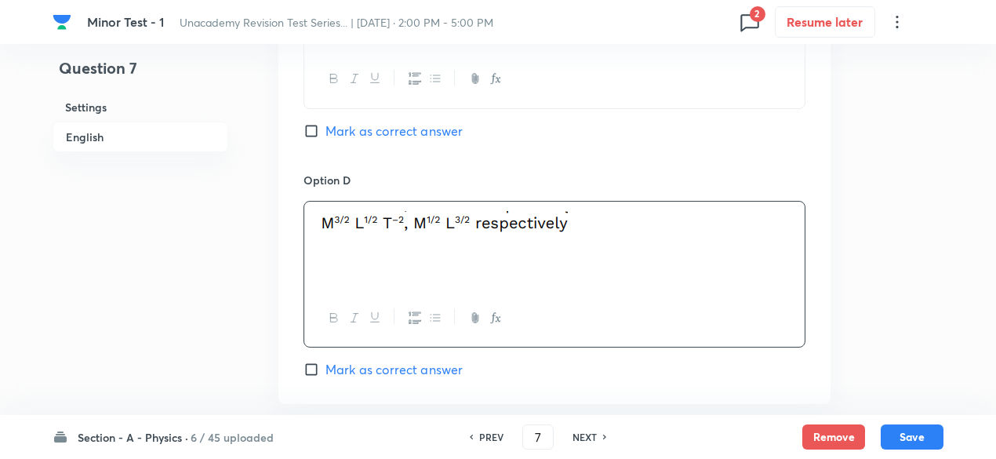
scroll to position [1663, 0]
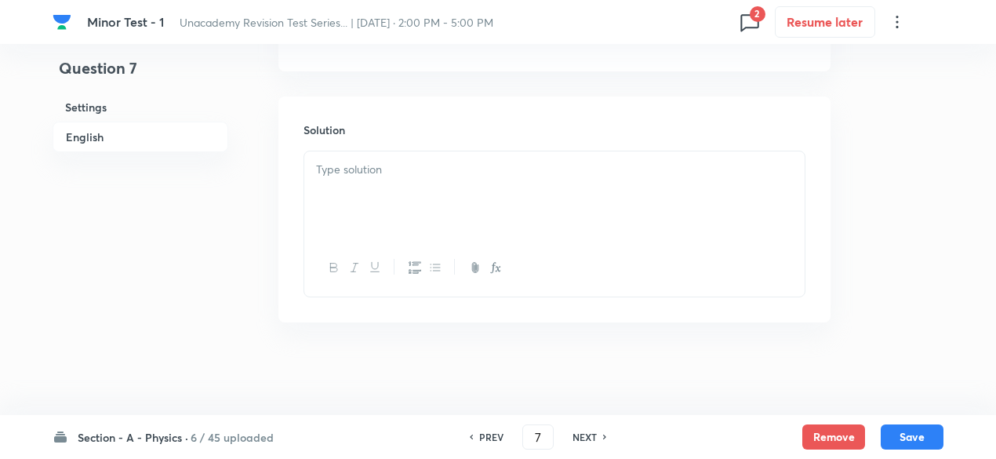
click at [391, 178] on div at bounding box center [554, 195] width 500 height 88
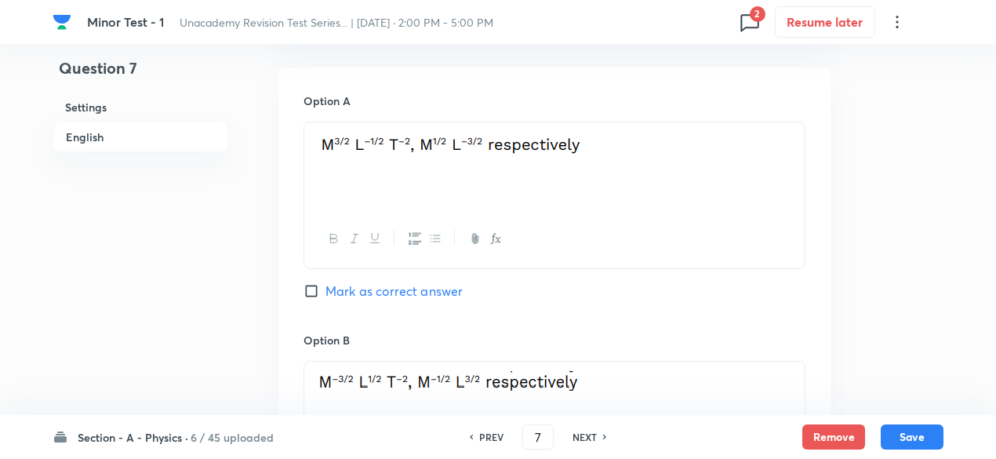
scroll to position [706, 0]
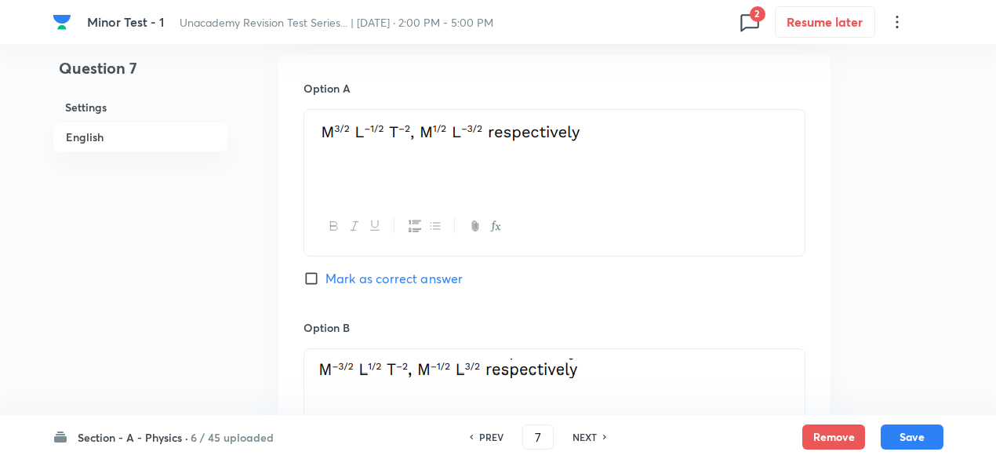
click at [413, 277] on span "Mark as correct answer" at bounding box center [393, 278] width 137 height 19
click at [325, 277] on input "Mark as correct answer" at bounding box center [315, 279] width 22 height 16
checkbox input "true"
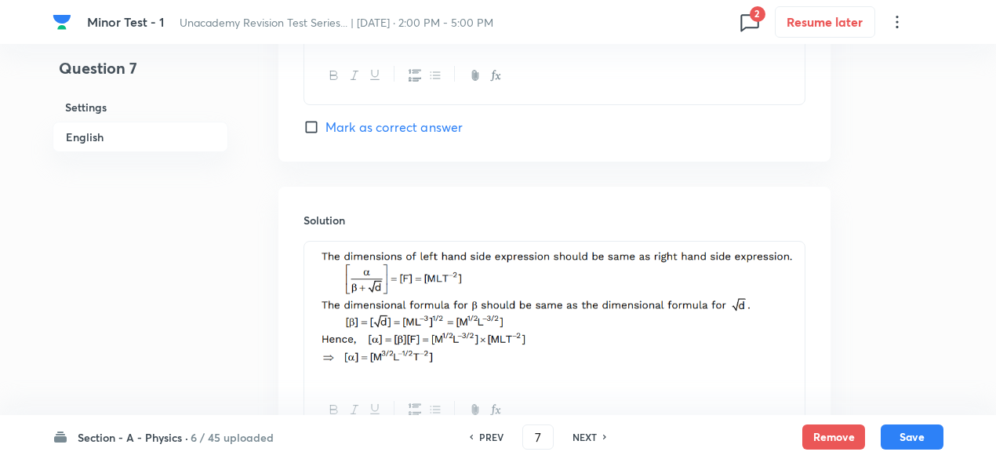
scroll to position [1714, 0]
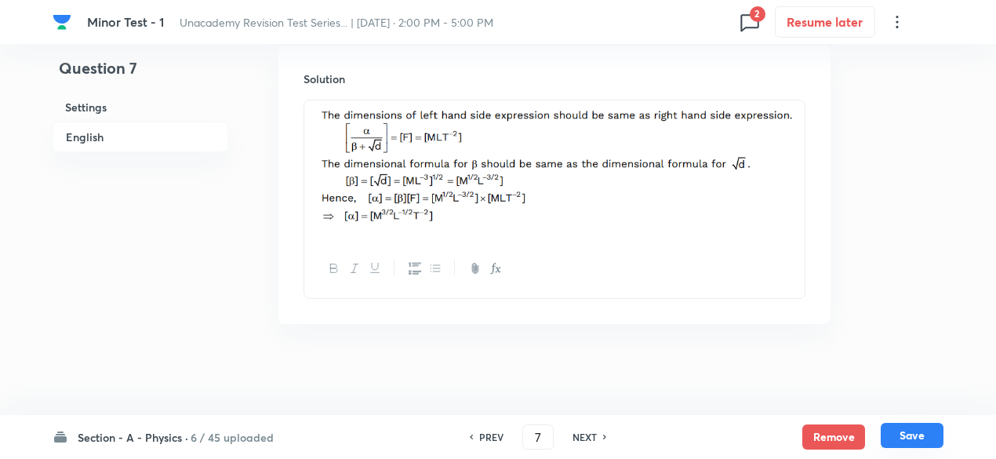
click at [909, 438] on button "Save" at bounding box center [912, 435] width 63 height 25
type input "8"
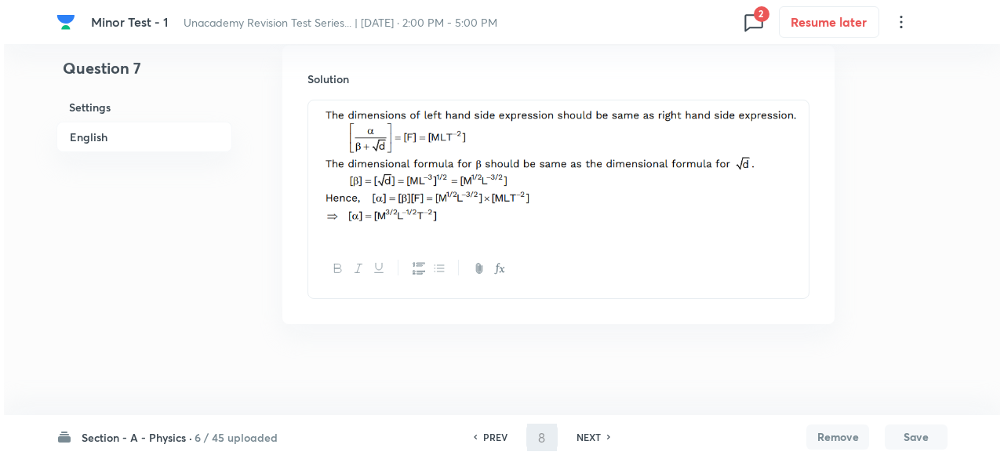
scroll to position [0, 0]
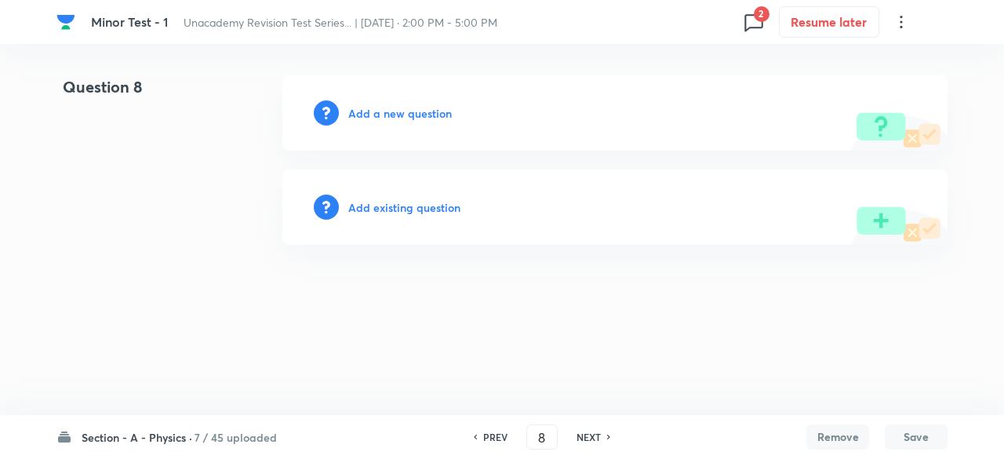
click at [420, 111] on h6 "Add a new question" at bounding box center [400, 113] width 104 height 16
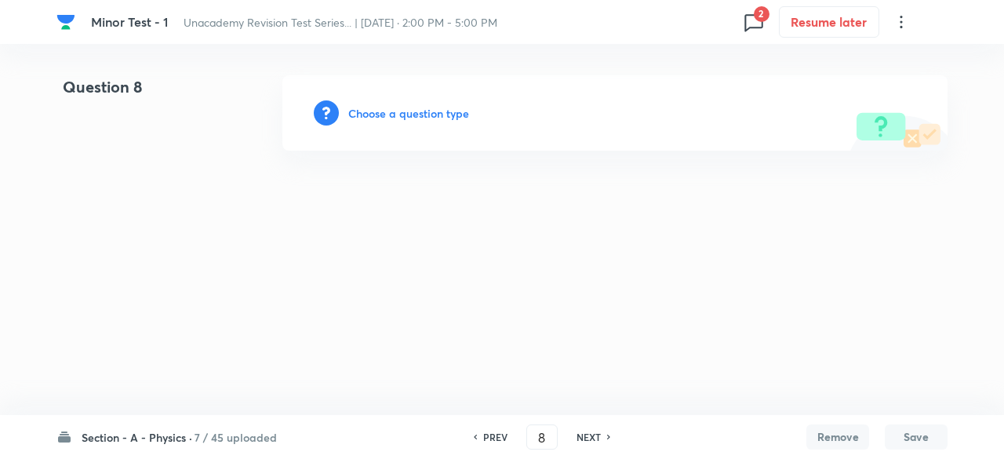
click at [438, 109] on h6 "Choose a question type" at bounding box center [408, 113] width 121 height 16
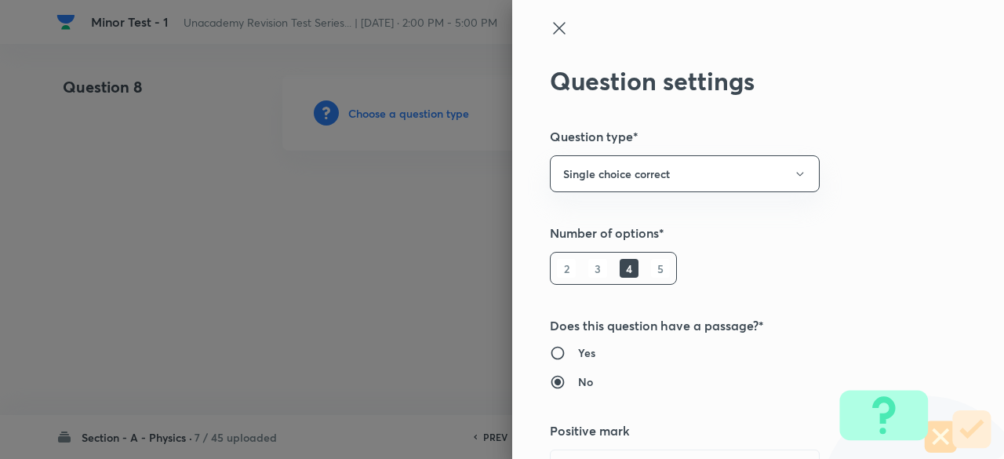
click at [438, 109] on div at bounding box center [502, 229] width 1004 height 459
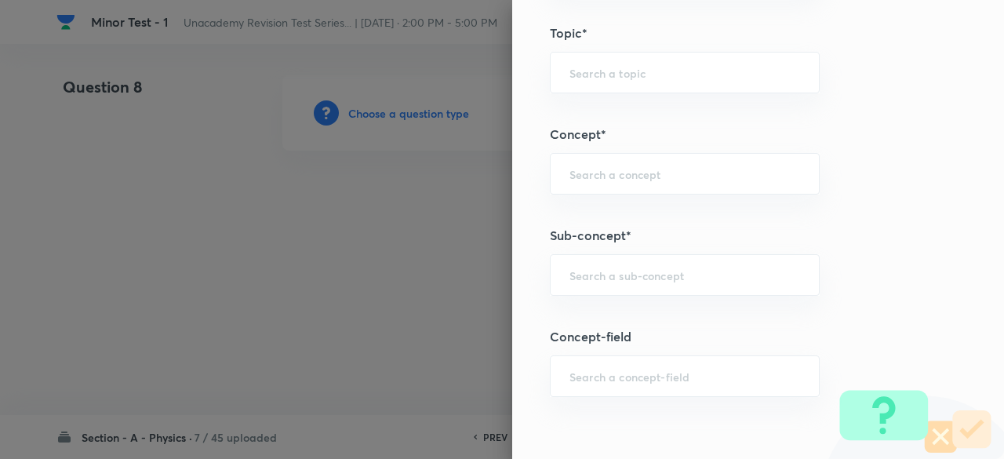
scroll to position [911, 0]
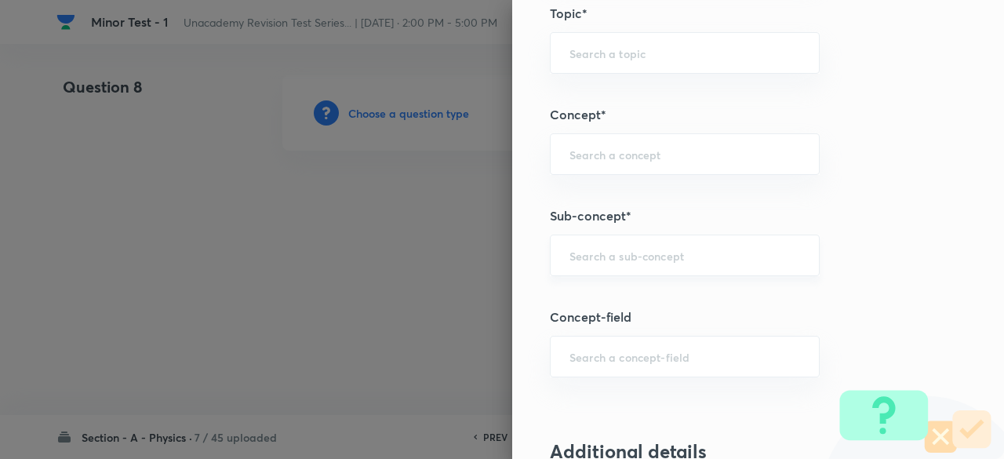
click at [647, 269] on div "​" at bounding box center [685, 255] width 270 height 42
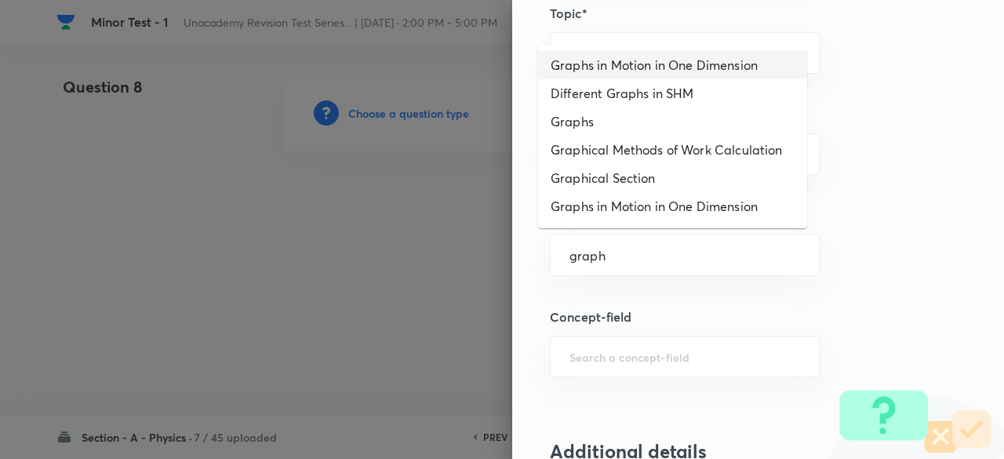
click at [641, 65] on li "Graphs in Motion in One Dimension" at bounding box center [672, 65] width 269 height 28
type input "Graphs in Motion in One Dimension"
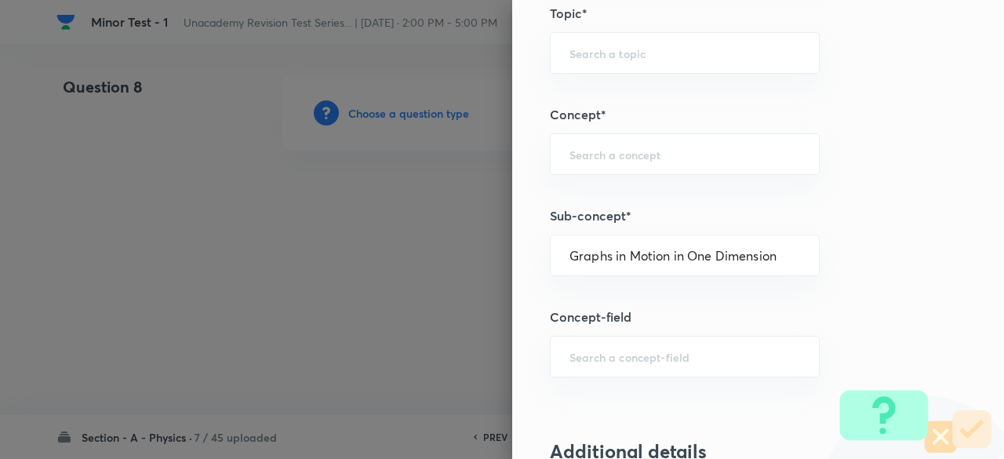
type input "Physics"
type input "Mechanics"
type input "Motion in a Straight Line"
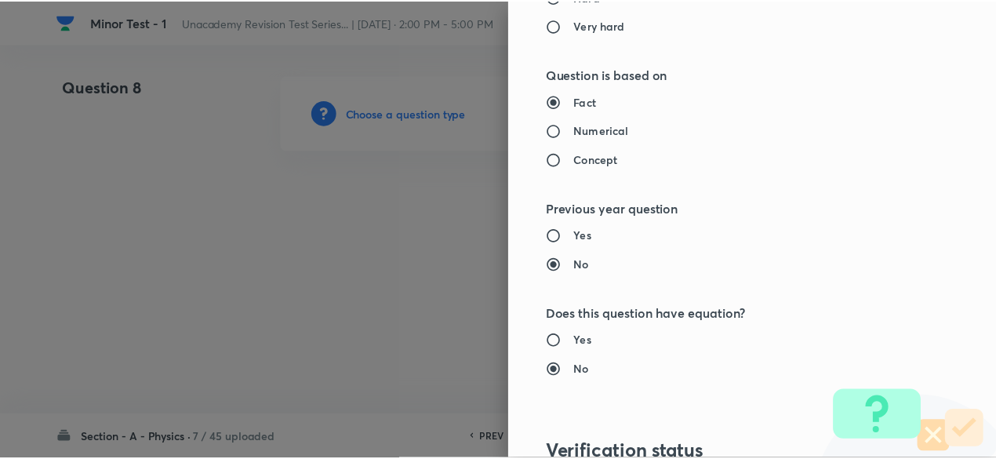
scroll to position [1779, 0]
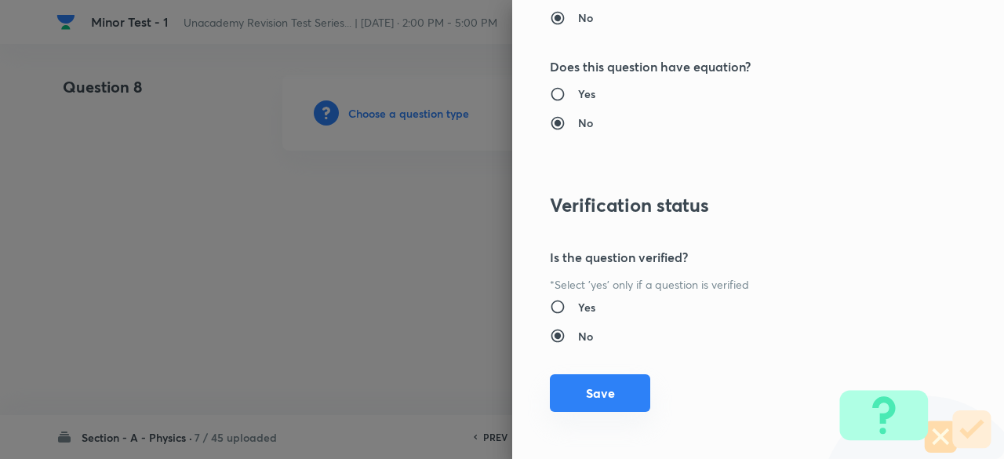
click at [609, 382] on button "Save" at bounding box center [600, 393] width 100 height 38
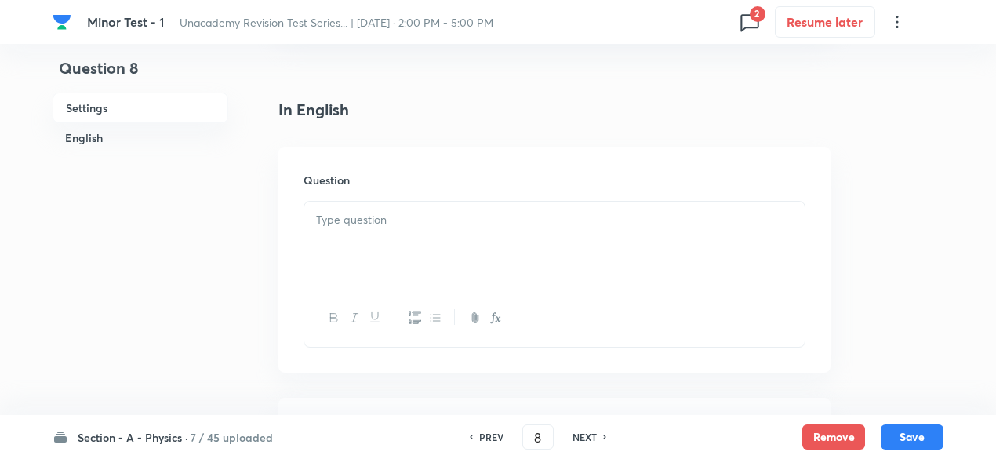
scroll to position [370, 0]
click at [459, 270] on div at bounding box center [554, 238] width 500 height 88
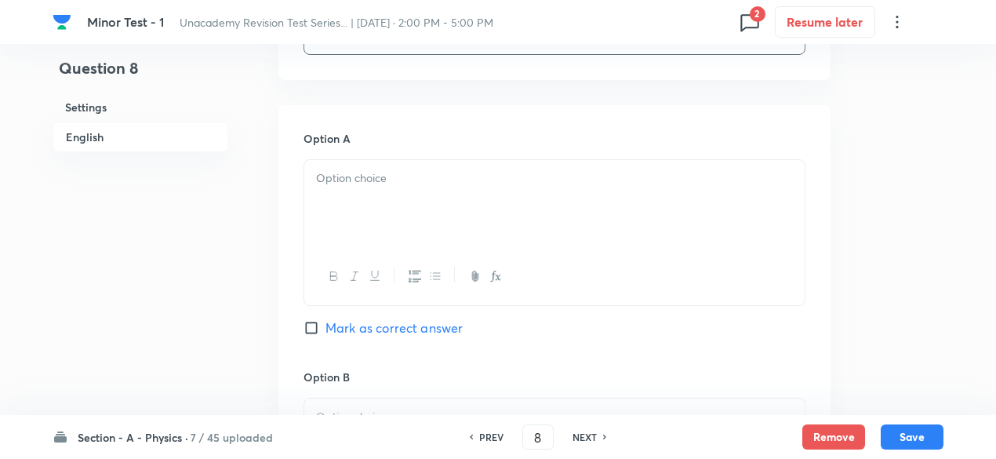
scroll to position [1042, 0]
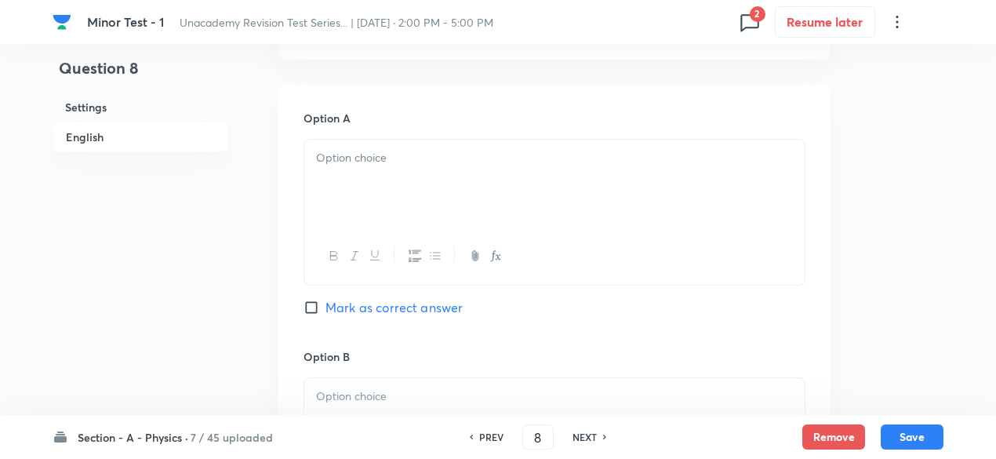
click at [470, 181] on div at bounding box center [554, 184] width 500 height 88
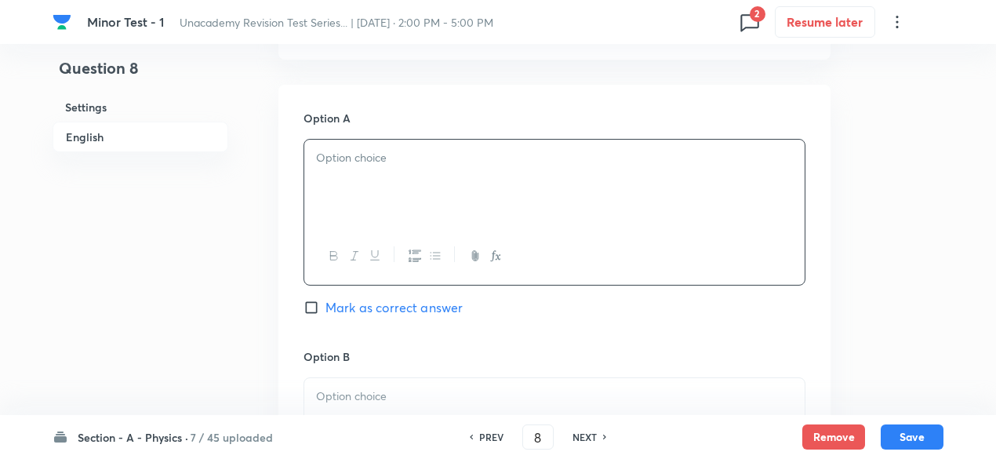
paste div
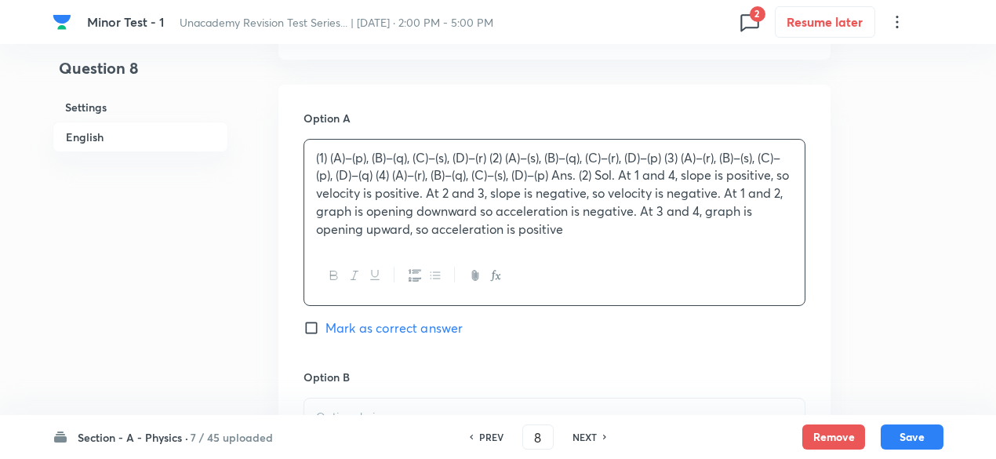
click at [325, 151] on p "(1) (A)–(p), (B)–(q), (C)–(s), (D)–(r) (2) (A)–(s), (B)–(q), (C)–(r), (D)–(p) (…" at bounding box center [554, 193] width 477 height 89
drag, startPoint x: 479, startPoint y: 154, endPoint x: 587, endPoint y: 242, distance: 138.8
click at [587, 242] on div "(A)–(p), (B)–(q), (C)–(s), (D)–(r) (2) (A)–(s), (B)–(q), (C)–(r), (D)–(p) (3) (…" at bounding box center [554, 194] width 500 height 108
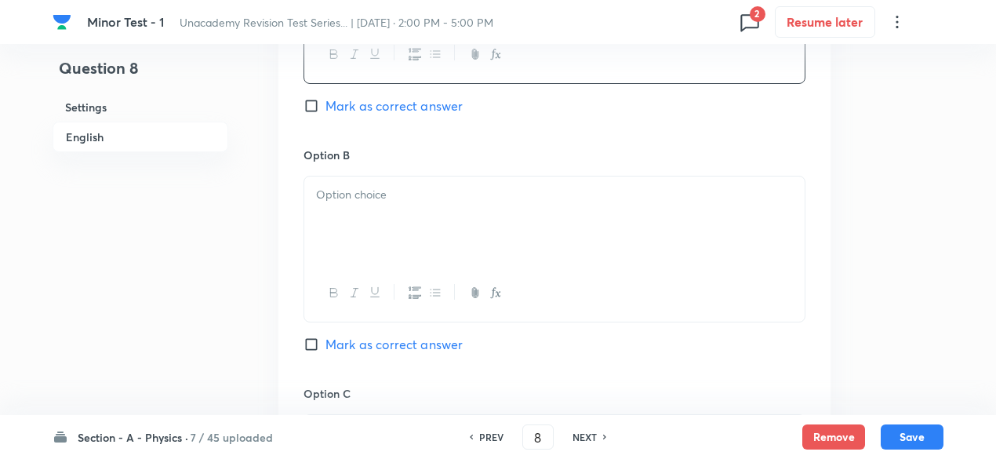
scroll to position [1276, 0]
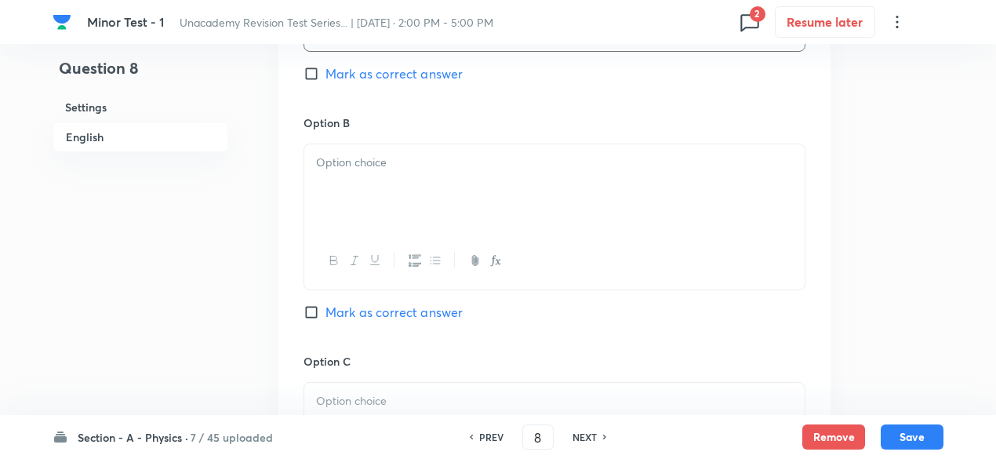
click at [485, 198] on div at bounding box center [554, 188] width 500 height 88
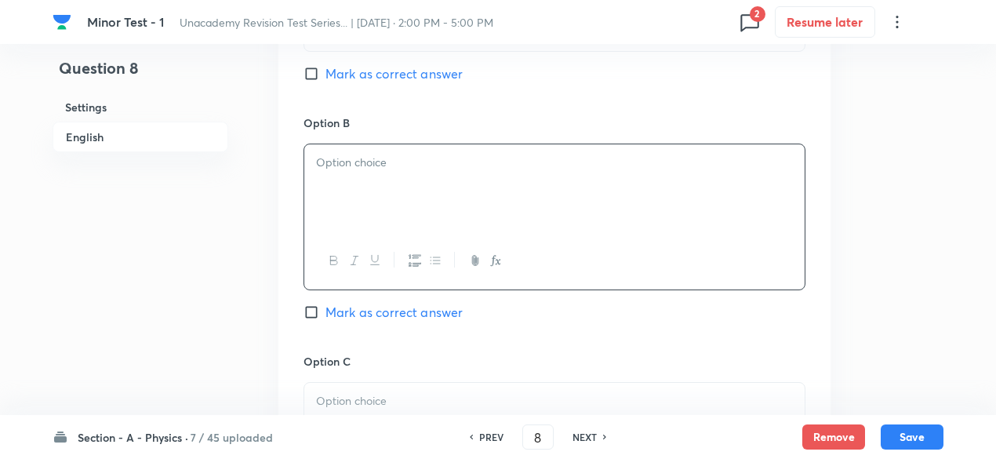
paste div
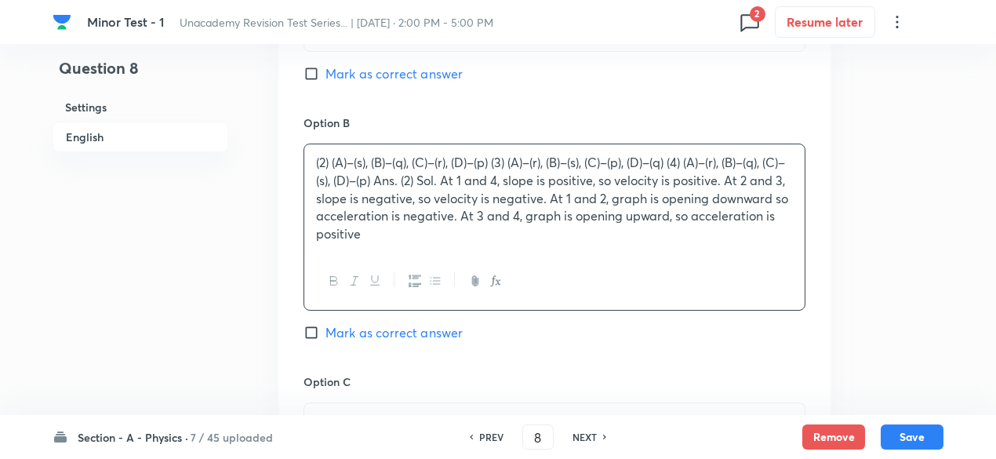
click at [328, 159] on p "(2) (A)–(s), (B)–(q), (C)–(r), (D)–(p) (3) (A)–(r), (B)–(s), (C)–(p), (D)–(q) (…" at bounding box center [554, 198] width 477 height 89
drag, startPoint x: 482, startPoint y: 162, endPoint x: 523, endPoint y: 238, distance: 87.4
click at [523, 238] on p "(A)–(s), (B)–(q), (C)–(r), (D)–(p) (3) (A)–(r), (B)–(s), (C)–(p), (D)–(q) (4) (…" at bounding box center [554, 198] width 477 height 89
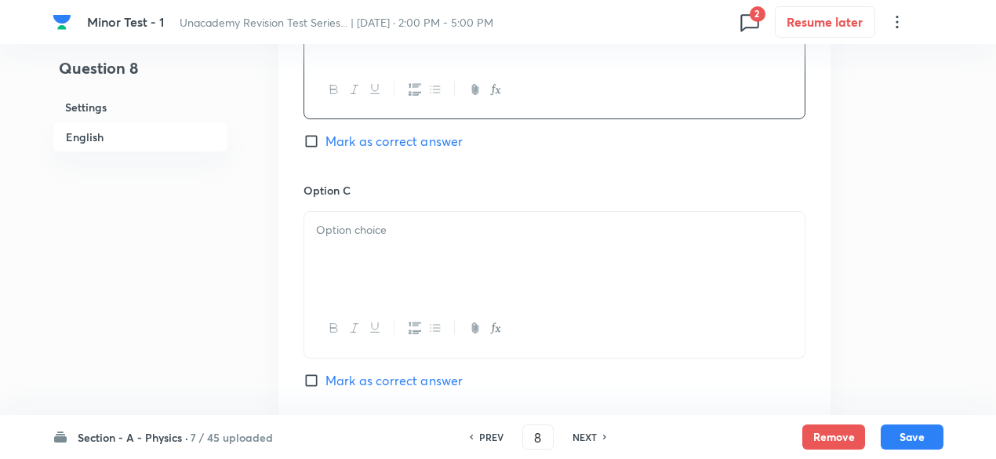
scroll to position [1451, 0]
click at [431, 246] on div at bounding box center [554, 252] width 500 height 88
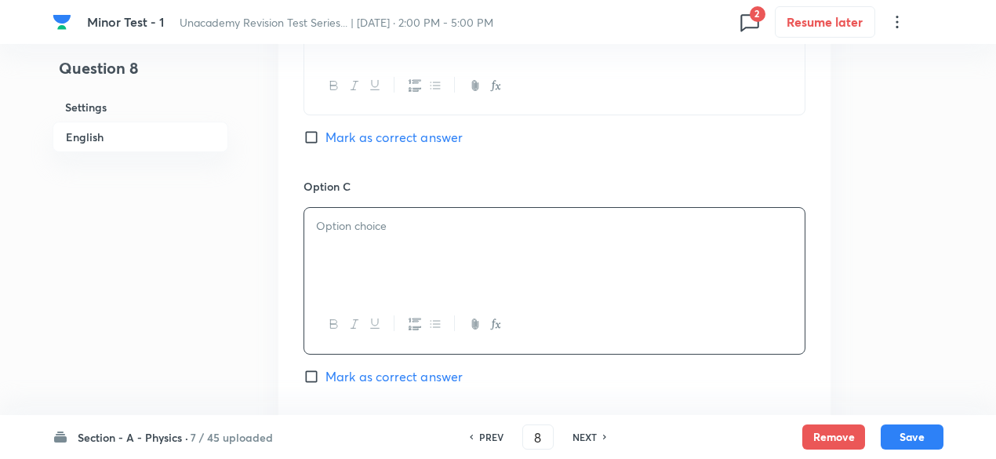
paste div
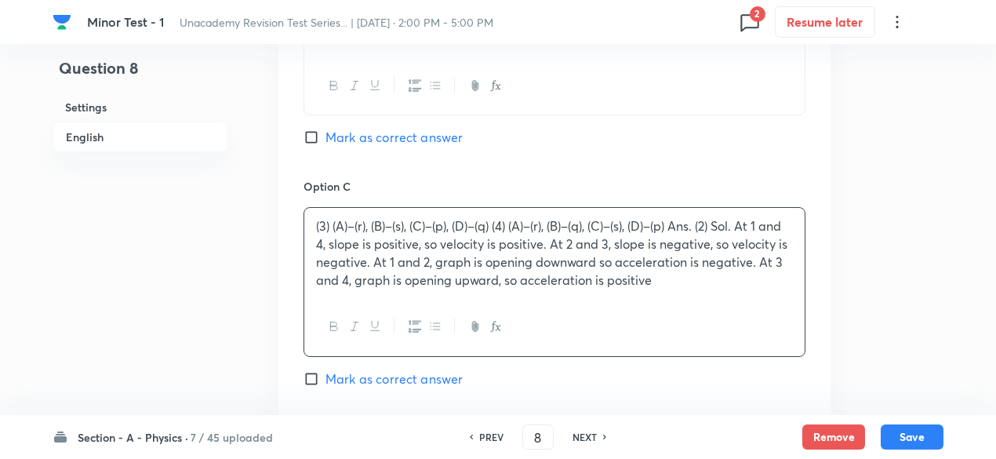
click at [329, 217] on p "(3) (A)–(r), (B)–(s), (C)–(p), (D)–(q) (4) (A)–(r), (B)–(q), (C)–(s), (D)–(p) A…" at bounding box center [554, 252] width 477 height 71
drag, startPoint x: 479, startPoint y: 225, endPoint x: 702, endPoint y: 280, distance: 229.4
click at [702, 280] on p "(A)–(r), (B)–(s), (C)–(p), (D)–(q) (4) (A)–(r), (B)–(q), (C)–(s), (D)–(p) Ans. …" at bounding box center [554, 252] width 477 height 71
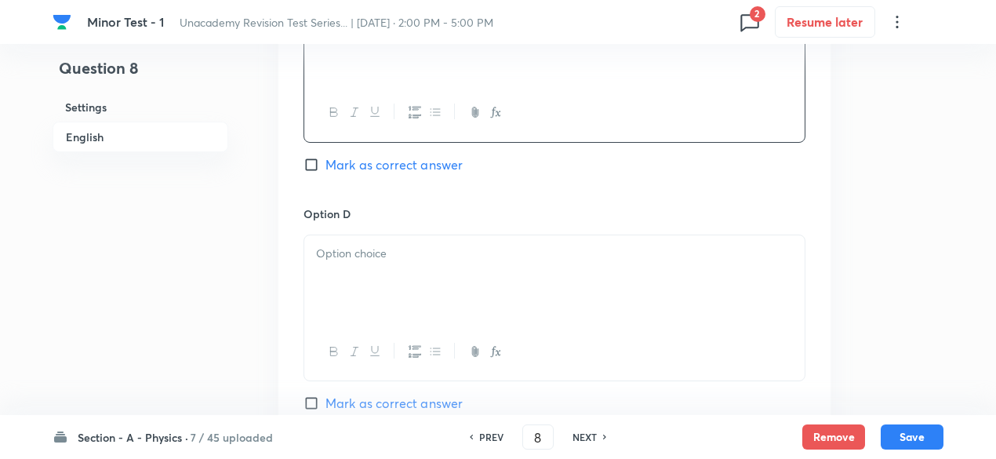
scroll to position [1669, 0]
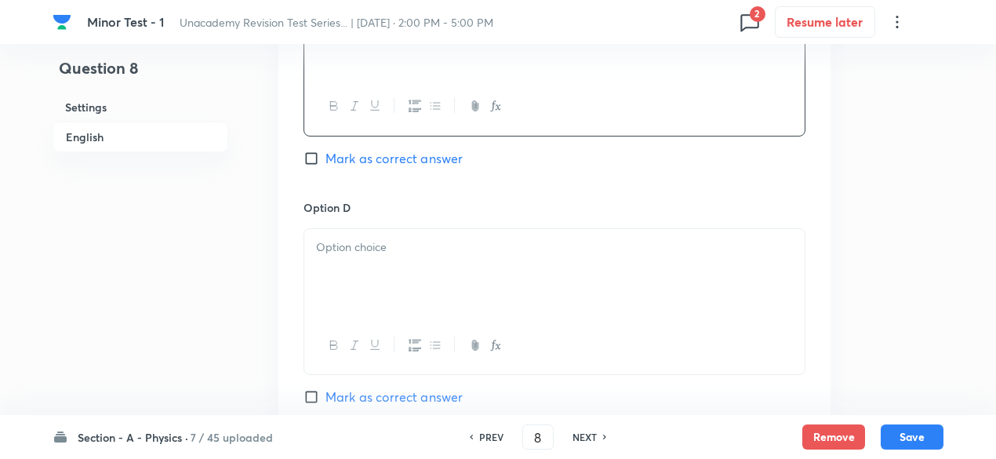
click at [486, 257] on div at bounding box center [554, 273] width 500 height 88
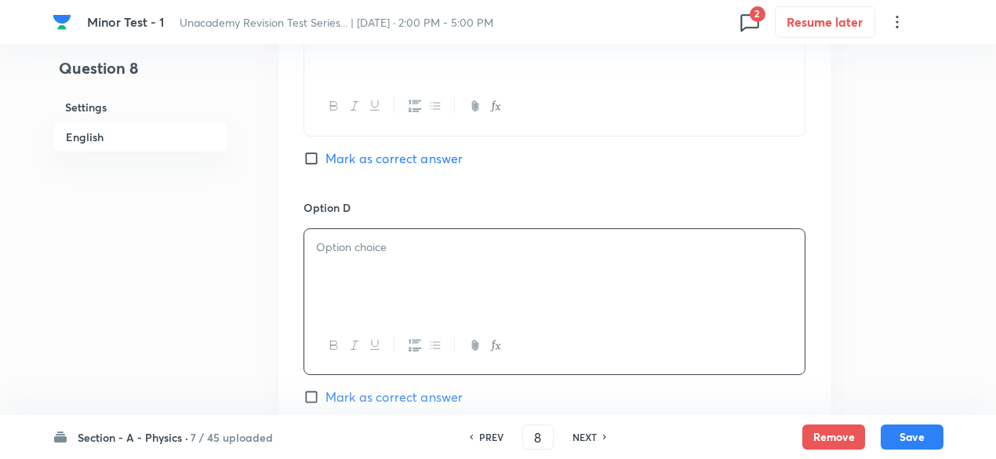
paste div
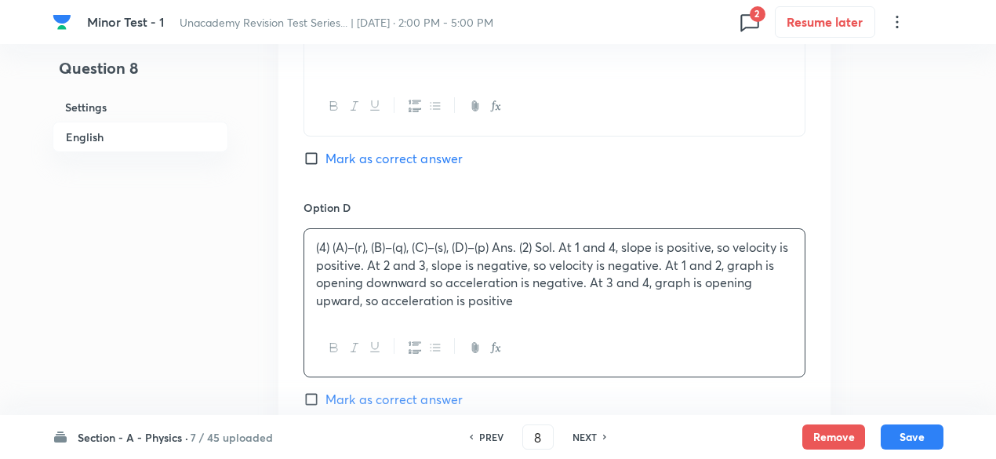
click at [328, 238] on p "(4) (A)–(r), (B)–(q), (C)–(s), (D)–(p) Ans. (2) Sol. At 1 and 4, slope is posit…" at bounding box center [554, 273] width 477 height 71
drag, startPoint x: 482, startPoint y: 244, endPoint x: 526, endPoint y: 304, distance: 74.0
click at [526, 304] on p "(A)–(r), (B)–(q), (C)–(s), (D)–(p) Ans. (2) Sol. At 1 and 4, slope is positive,…" at bounding box center [554, 273] width 477 height 71
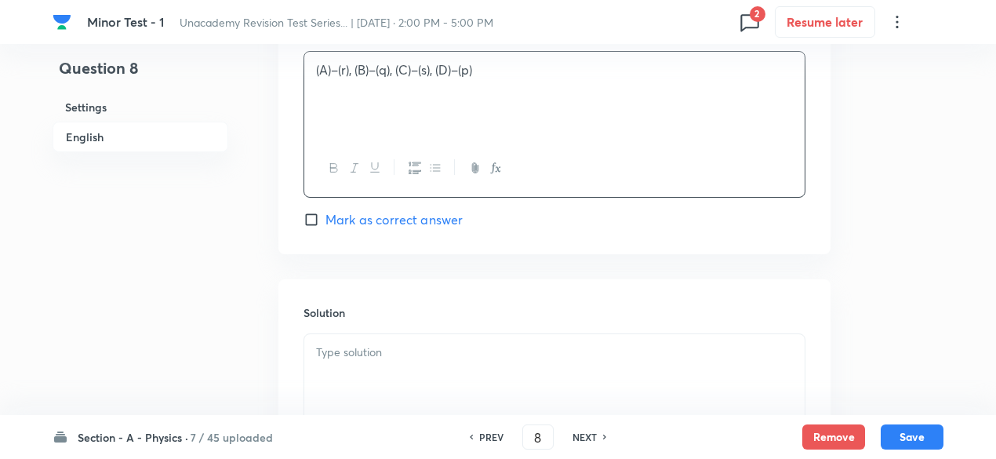
scroll to position [1921, 0]
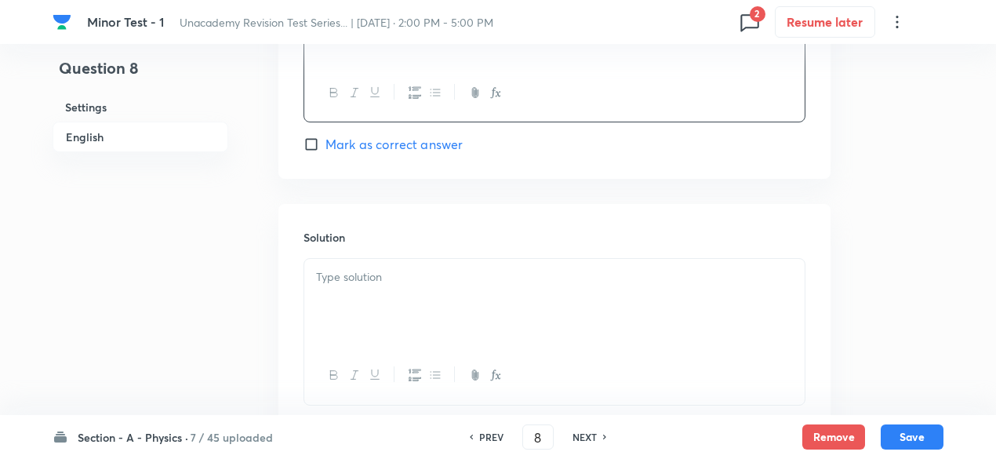
click at [442, 304] on div at bounding box center [554, 303] width 500 height 88
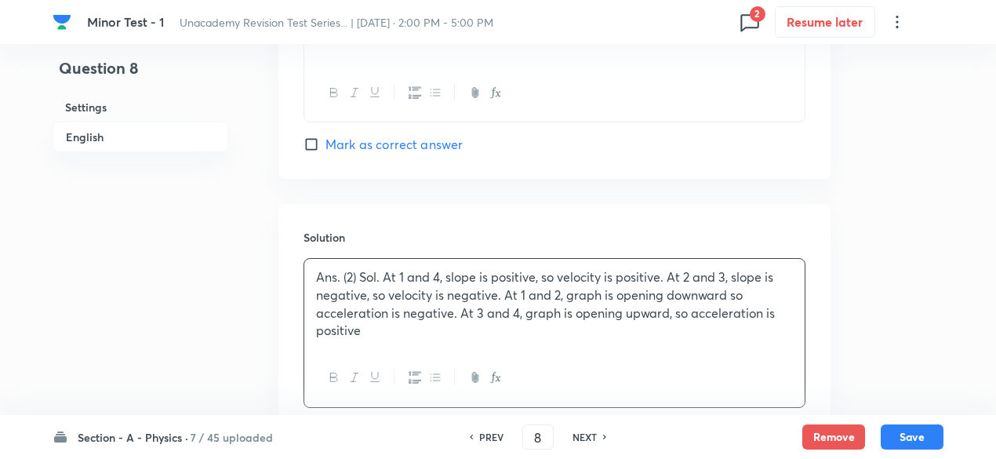
click at [381, 276] on p "Ans. (2) Sol. At 1 and 4, slope is positive, so velocity is positive. At 2 and …" at bounding box center [554, 303] width 477 height 71
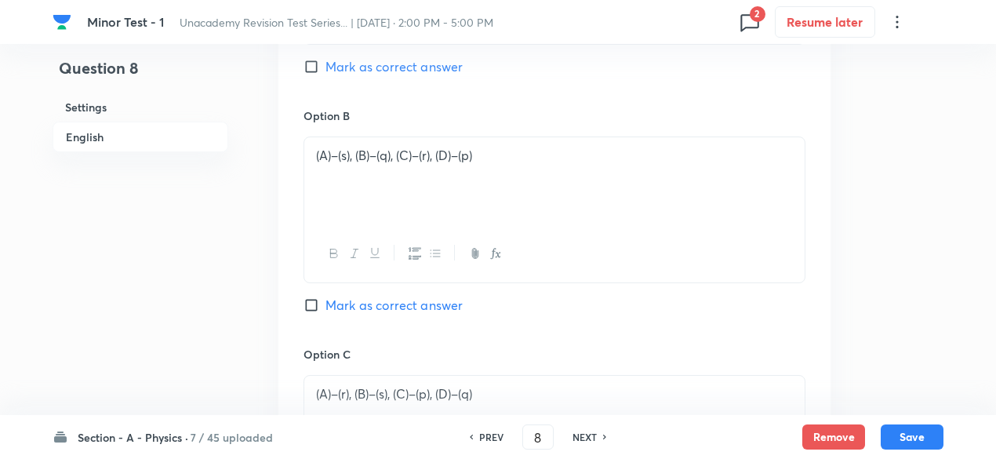
scroll to position [1281, 0]
click at [391, 302] on span "Mark as correct answer" at bounding box center [393, 306] width 137 height 19
click at [325, 302] on input "Mark as correct answer" at bounding box center [315, 307] width 22 height 16
checkbox input "true"
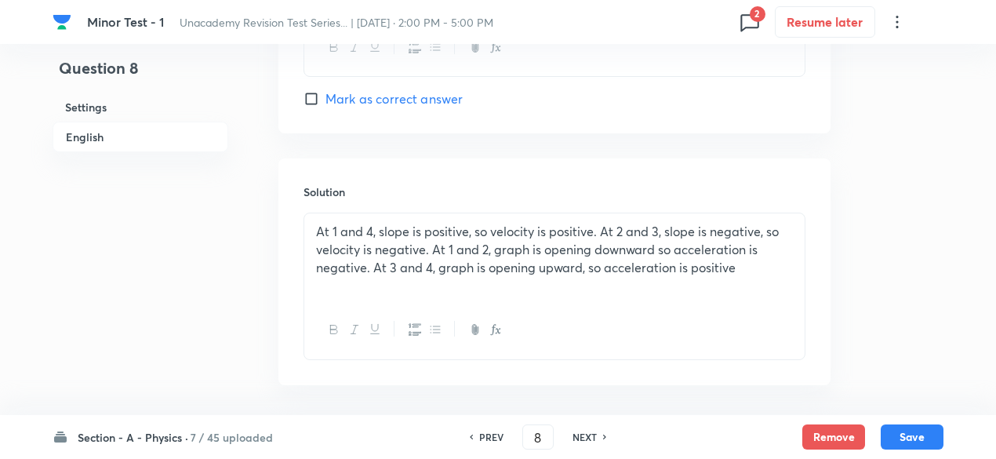
scroll to position [2028, 0]
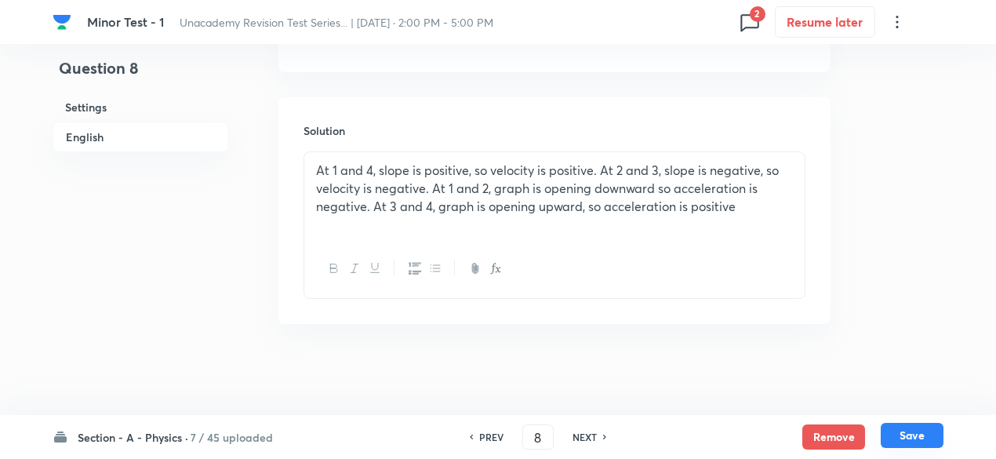
click at [920, 438] on button "Save" at bounding box center [912, 435] width 63 height 25
type input "9"
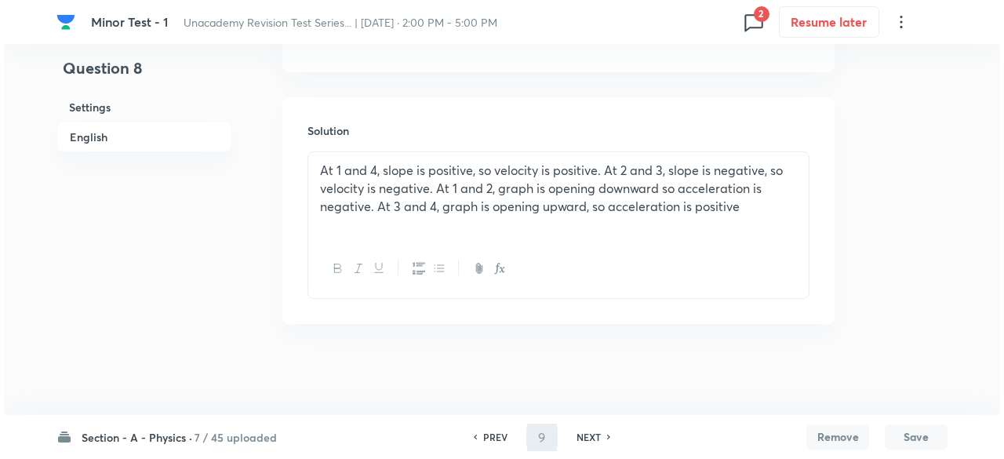
scroll to position [0, 0]
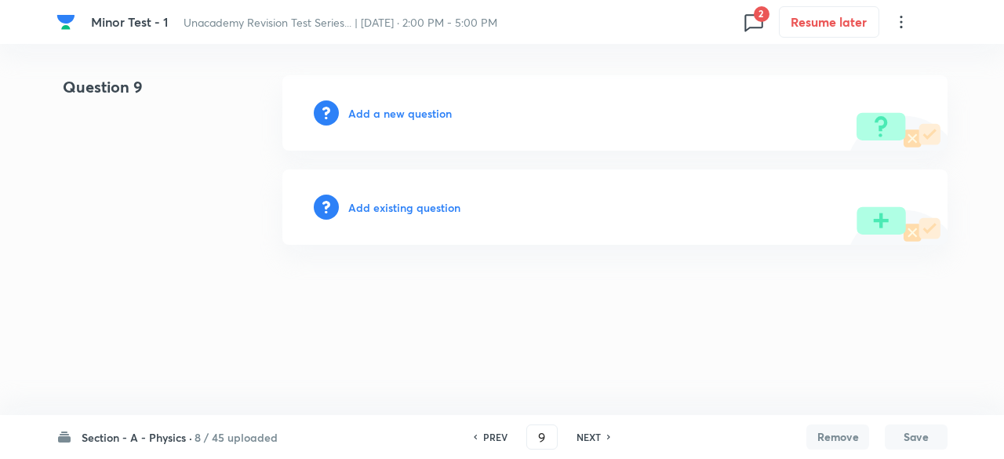
click at [431, 112] on h6 "Add a new question" at bounding box center [400, 113] width 104 height 16
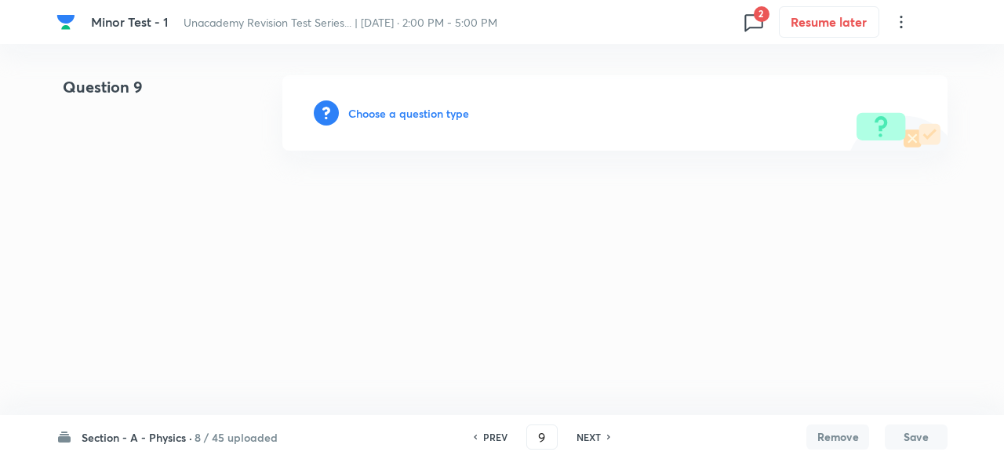
click at [431, 112] on h6 "Choose a question type" at bounding box center [408, 113] width 121 height 16
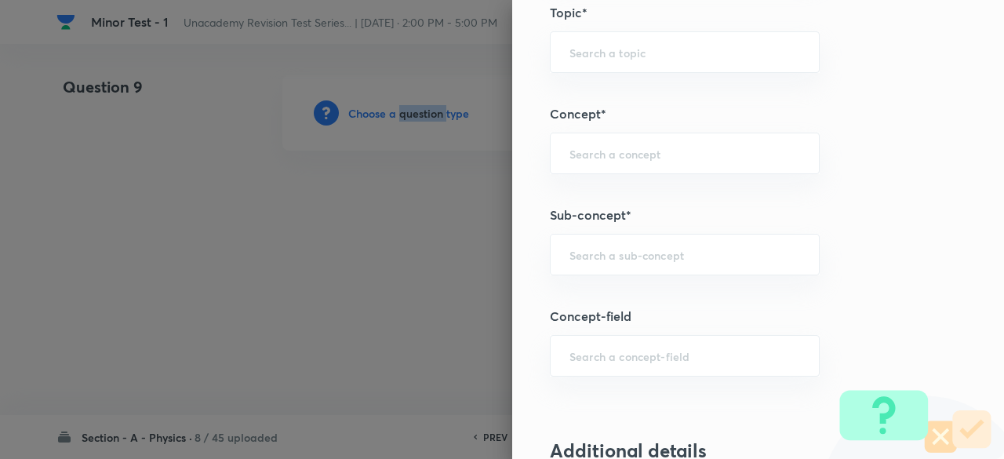
scroll to position [920, 0]
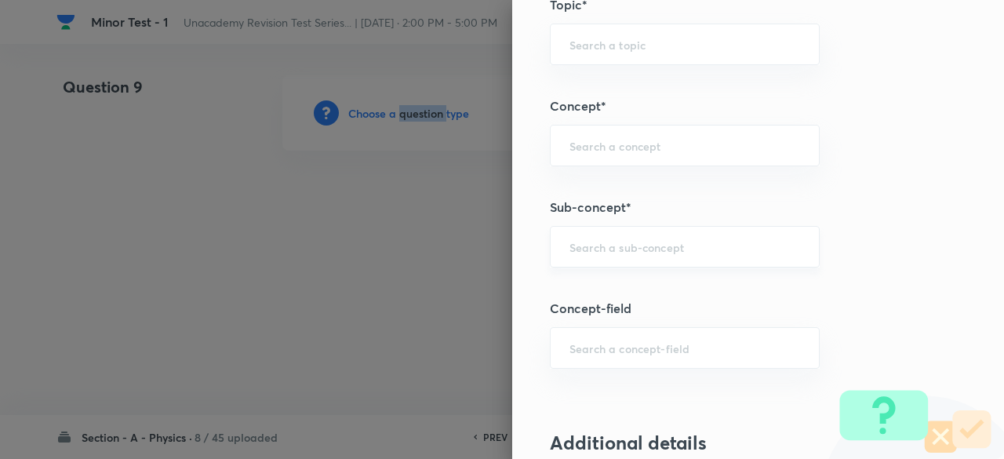
click at [642, 258] on div "​" at bounding box center [685, 247] width 270 height 42
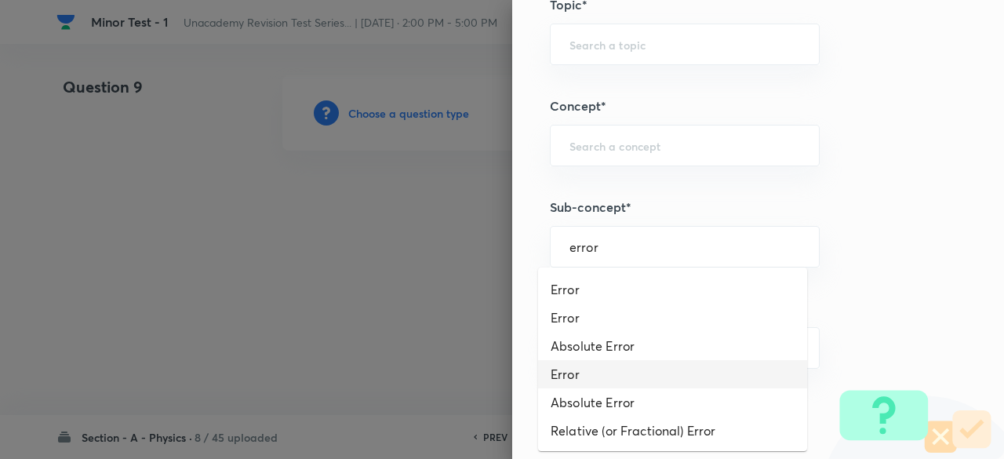
scroll to position [0, 0]
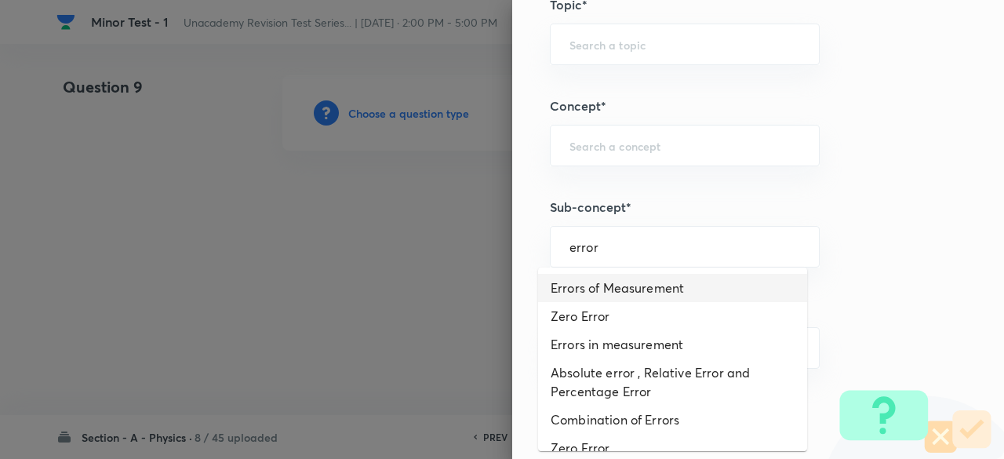
click at [621, 280] on li "Errors of Measurement" at bounding box center [672, 288] width 269 height 28
type input "Errors of Measurement"
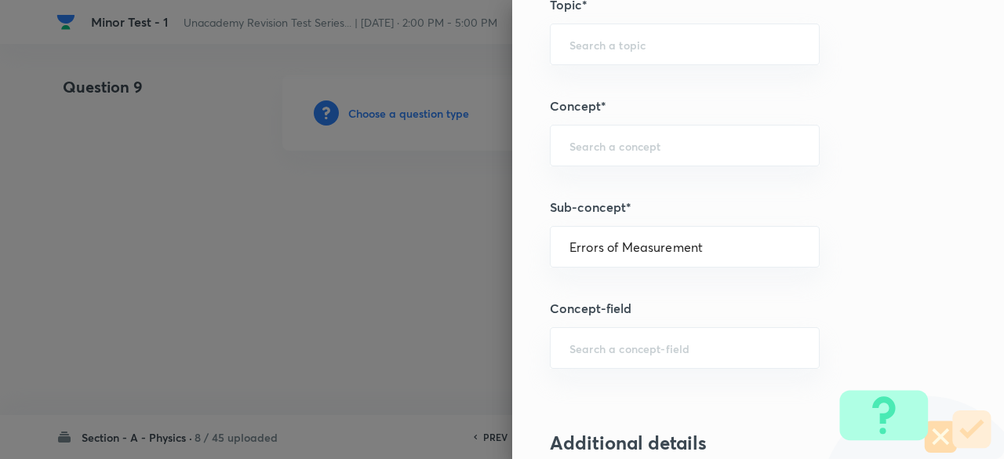
type input "Physics"
type input "Basics & Laboratory"
type input "Least Count Analysis"
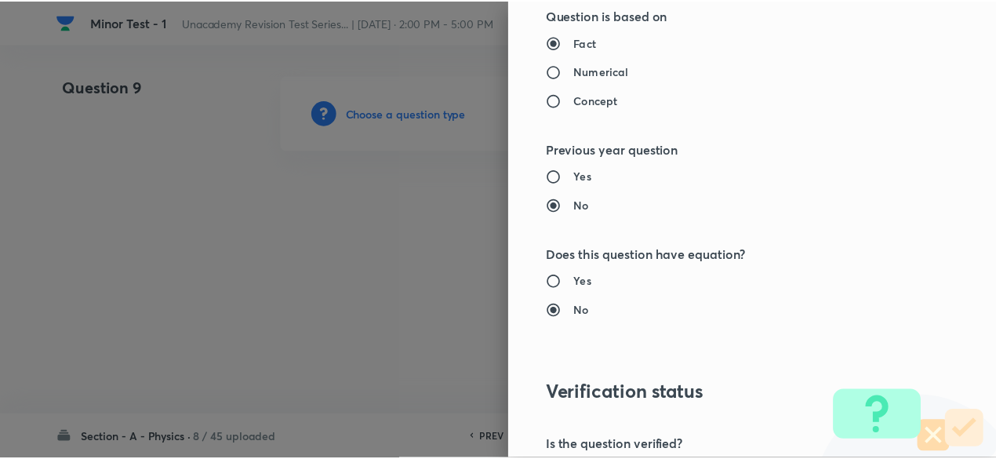
scroll to position [1779, 0]
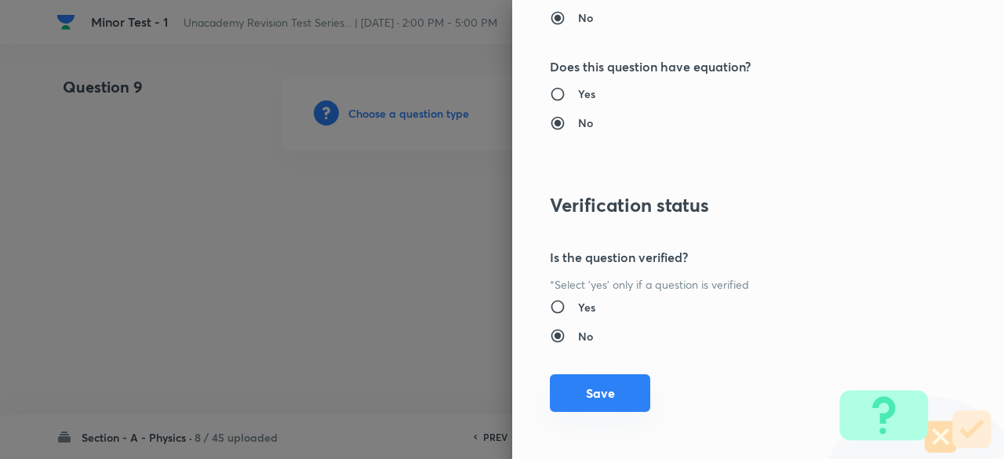
click at [615, 393] on button "Save" at bounding box center [600, 393] width 100 height 38
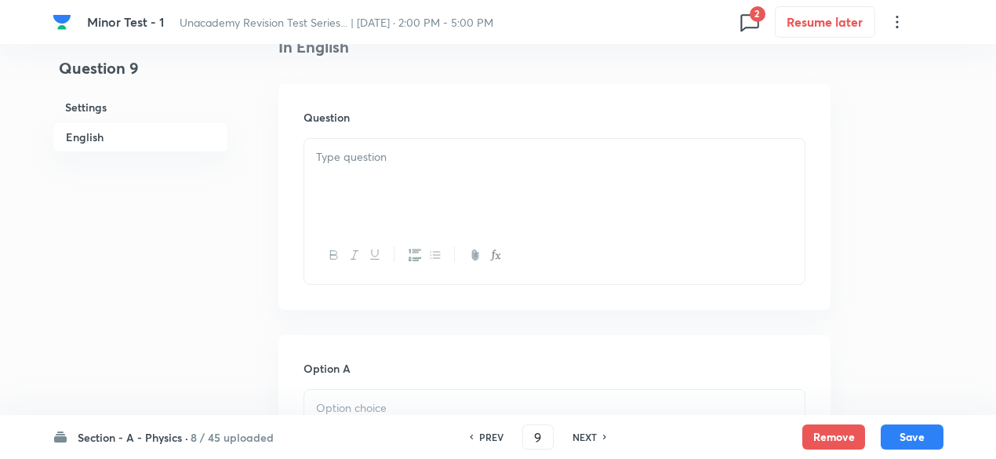
scroll to position [428, 0]
click at [411, 167] on div at bounding box center [554, 180] width 500 height 88
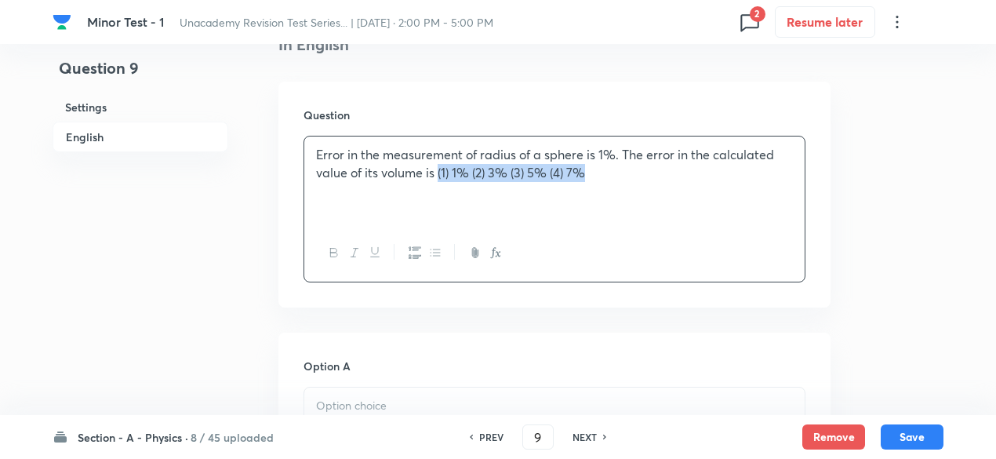
drag, startPoint x: 439, startPoint y: 174, endPoint x: 645, endPoint y: 212, distance: 208.9
click at [645, 212] on div "Error in the measurement of radius of a sphere is 1%. The error in the calculat…" at bounding box center [554, 180] width 500 height 88
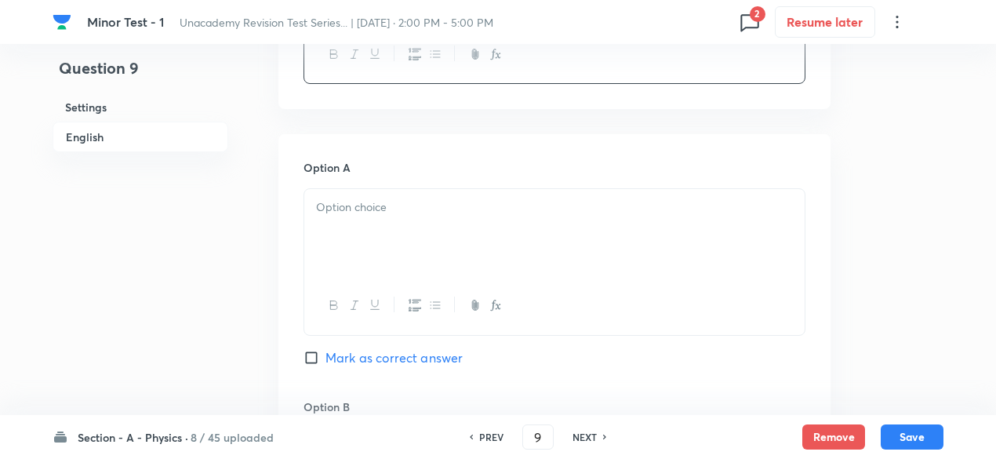
scroll to position [639, 0]
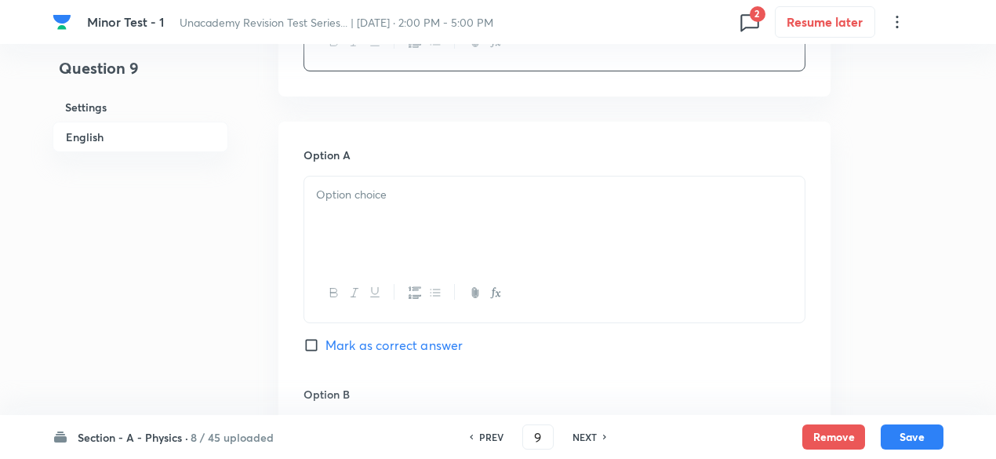
click at [502, 187] on p at bounding box center [554, 195] width 477 height 18
paste div
click at [329, 194] on p "(1) 1% (2) 3% (3) 5% (4) 7%" at bounding box center [554, 195] width 477 height 18
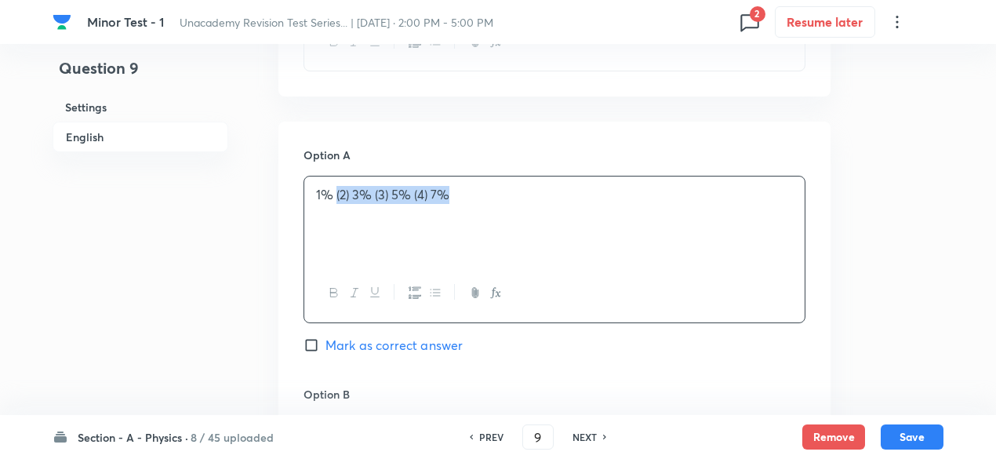
drag, startPoint x: 336, startPoint y: 195, endPoint x: 472, endPoint y: 233, distance: 141.6
click at [472, 233] on div "1% (2) 3% (3) 5% (4) 7%" at bounding box center [554, 220] width 500 height 88
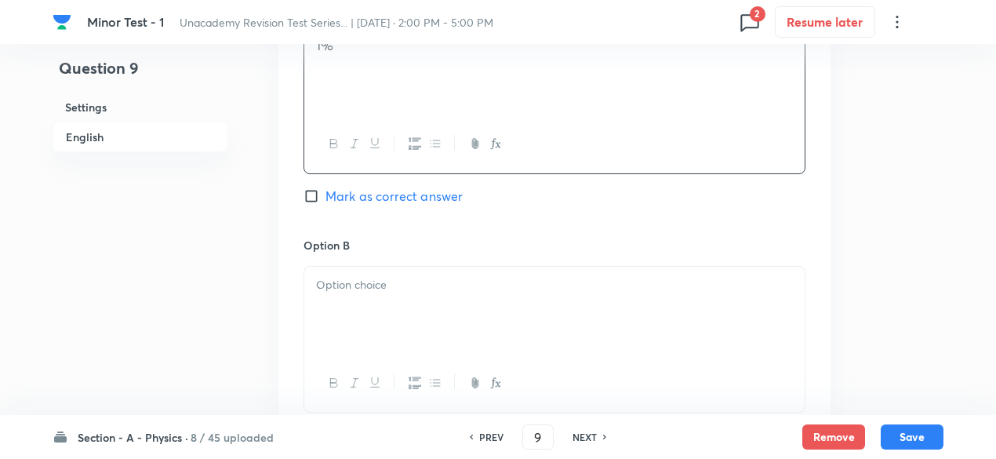
scroll to position [800, 0]
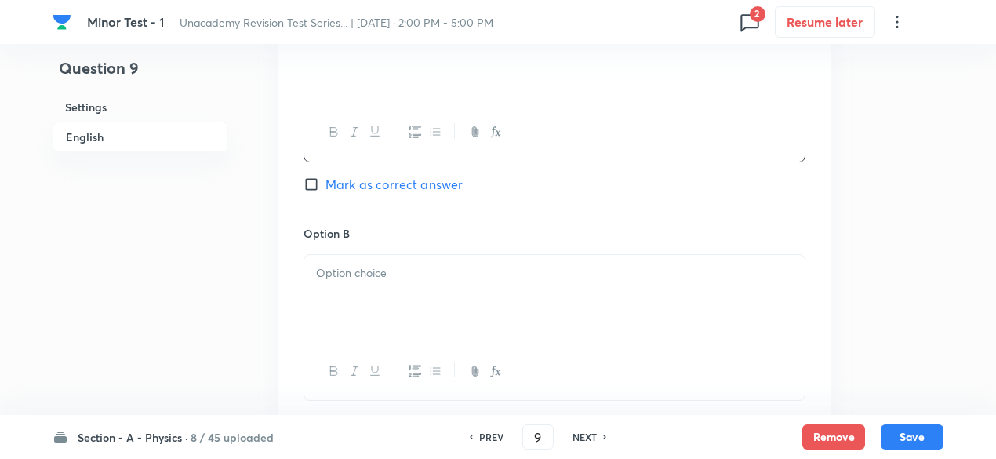
click at [450, 307] on div at bounding box center [554, 299] width 500 height 88
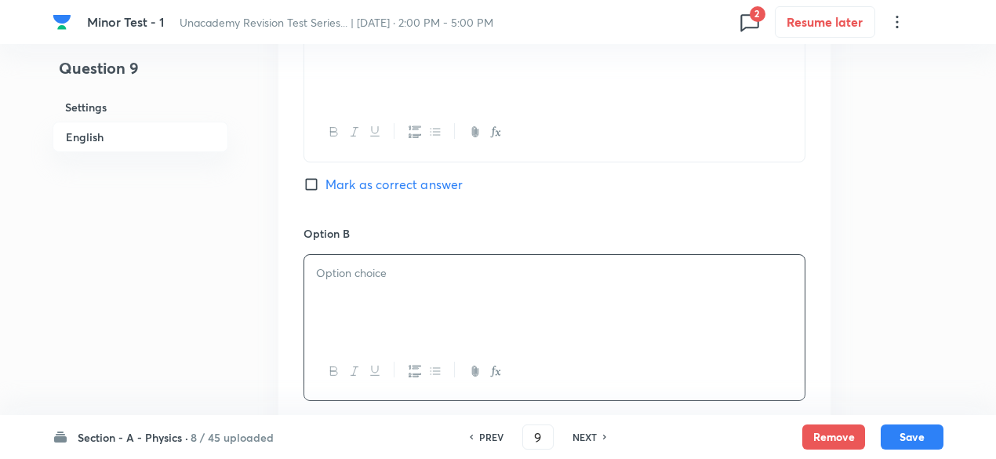
paste div
click at [330, 267] on p "(2) 3% (3) 5% (4) 7%" at bounding box center [554, 273] width 477 height 18
drag, startPoint x: 336, startPoint y: 271, endPoint x: 462, endPoint y: 280, distance: 126.6
click at [462, 280] on p "3% (3) 5% (4) 7%" at bounding box center [554, 273] width 477 height 18
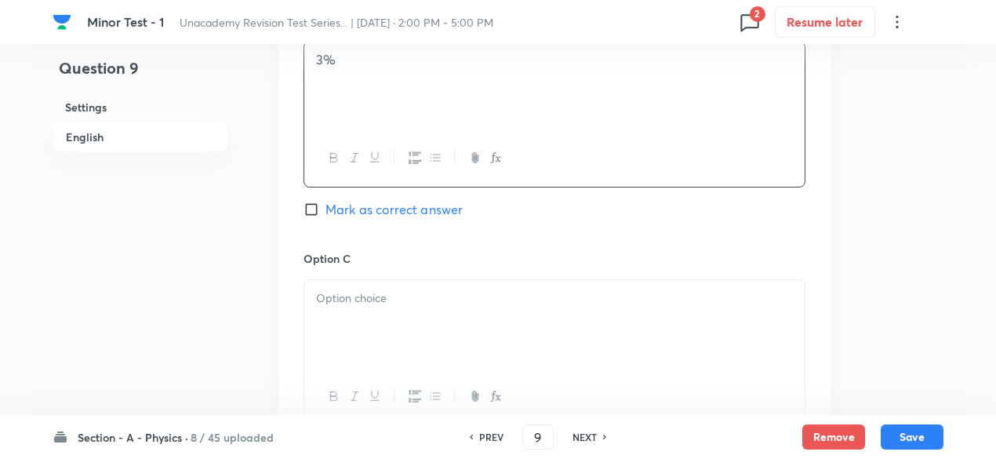
scroll to position [1050, 0]
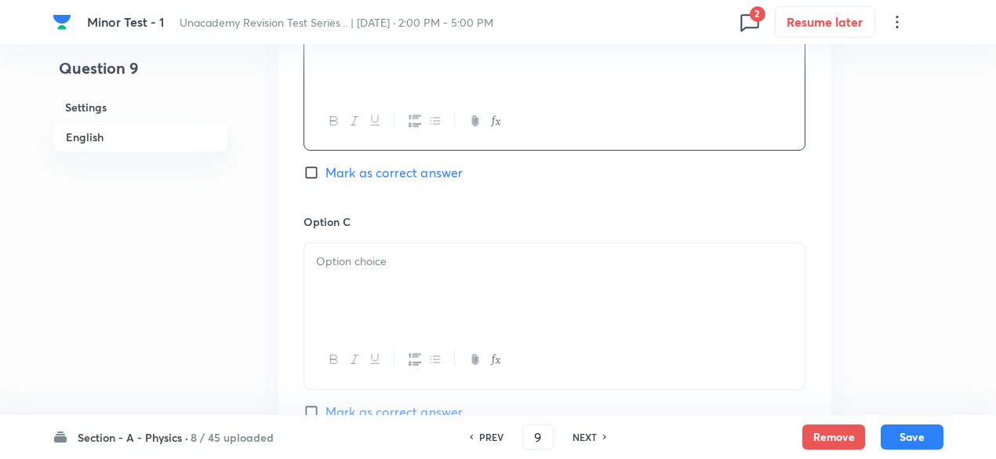
click at [430, 280] on div at bounding box center [554, 287] width 500 height 88
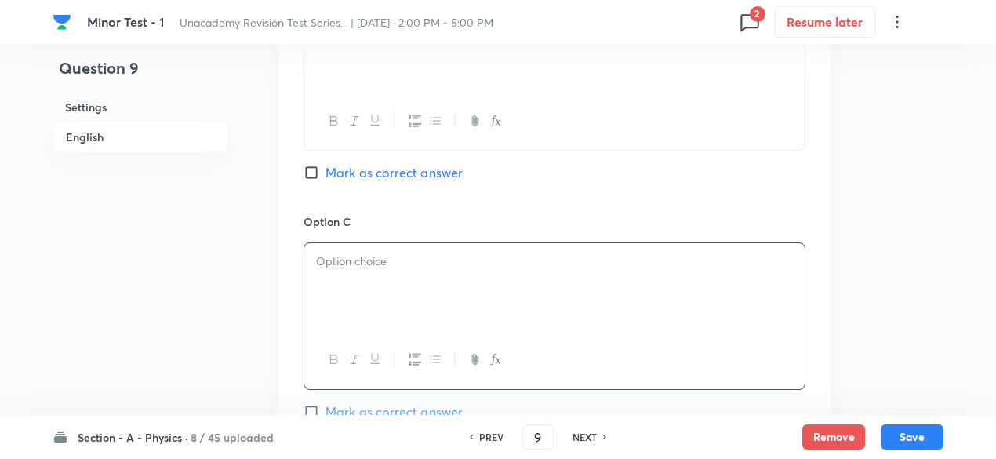
paste div
click at [430, 280] on div "(3) 5% (4) 7%" at bounding box center [554, 287] width 500 height 88
click at [332, 253] on p "(3) 5% (4) 7%" at bounding box center [554, 262] width 477 height 18
drag, startPoint x: 339, startPoint y: 262, endPoint x: 485, endPoint y: 285, distance: 147.8
click at [485, 285] on div "5% (4) 7%" at bounding box center [554, 287] width 500 height 88
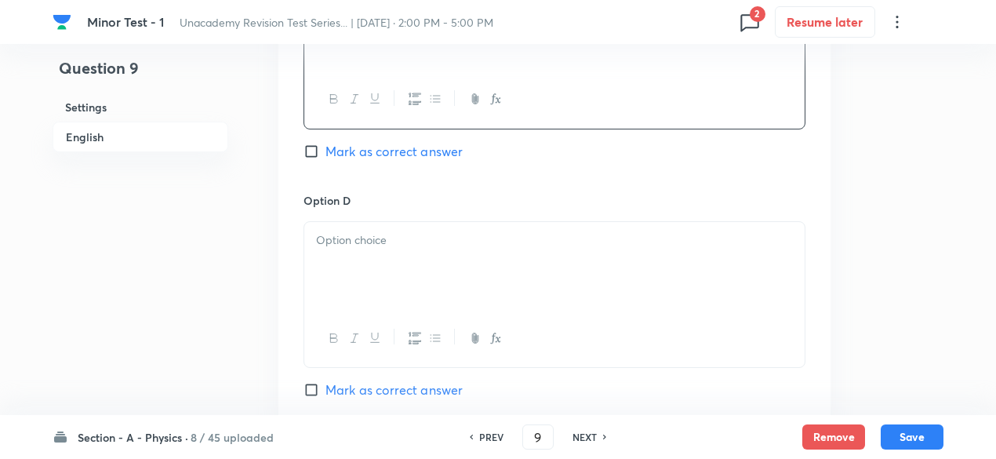
scroll to position [1337, 0]
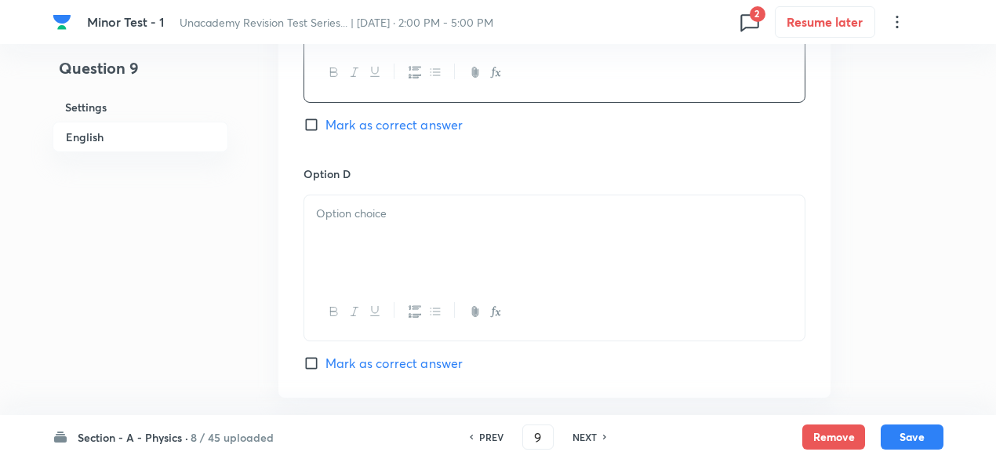
click at [433, 258] on div at bounding box center [554, 239] width 500 height 88
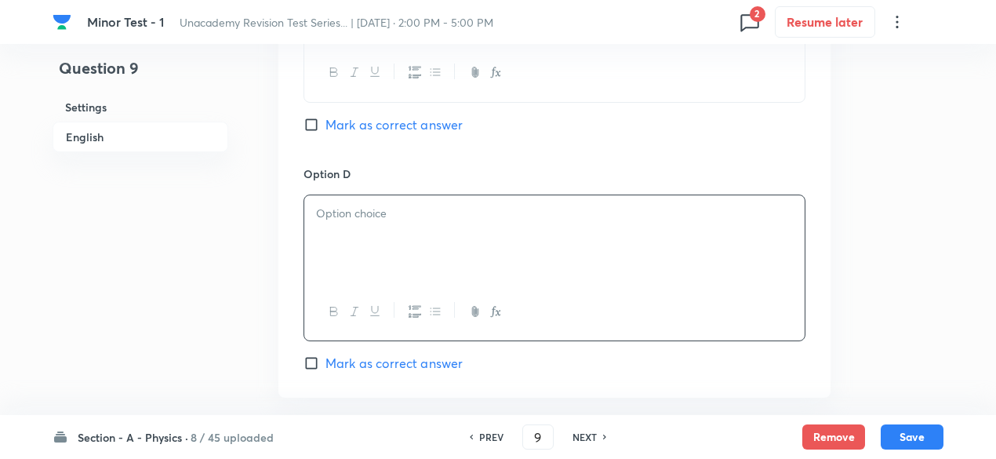
paste div
click at [333, 213] on p "(4) 7%" at bounding box center [554, 214] width 477 height 18
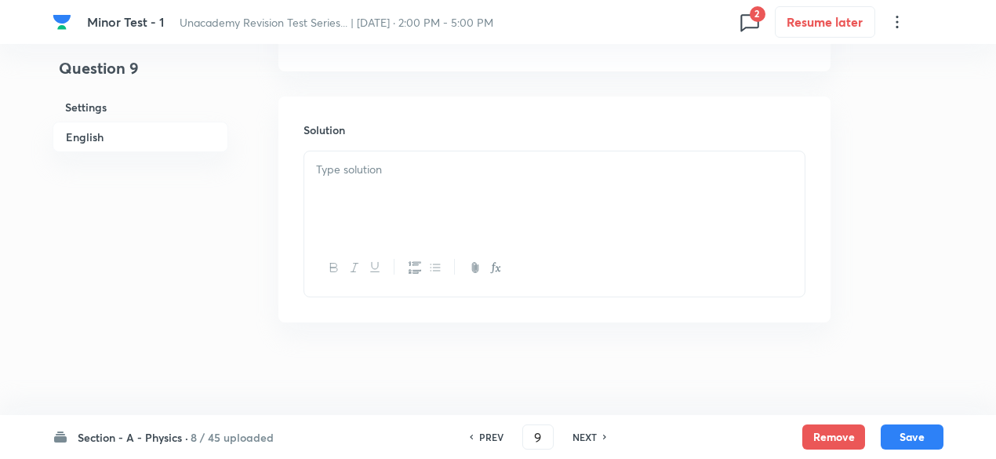
click at [394, 151] on div at bounding box center [554, 195] width 500 height 88
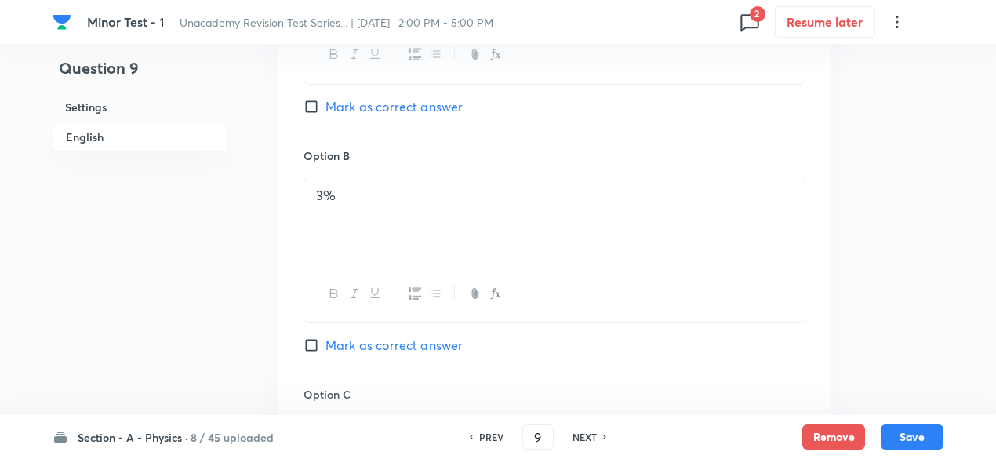
scroll to position [877, 0]
click at [431, 337] on span "Mark as correct answer" at bounding box center [393, 345] width 137 height 19
click at [325, 338] on input "Mark as correct answer" at bounding box center [315, 346] width 22 height 16
checkbox input "true"
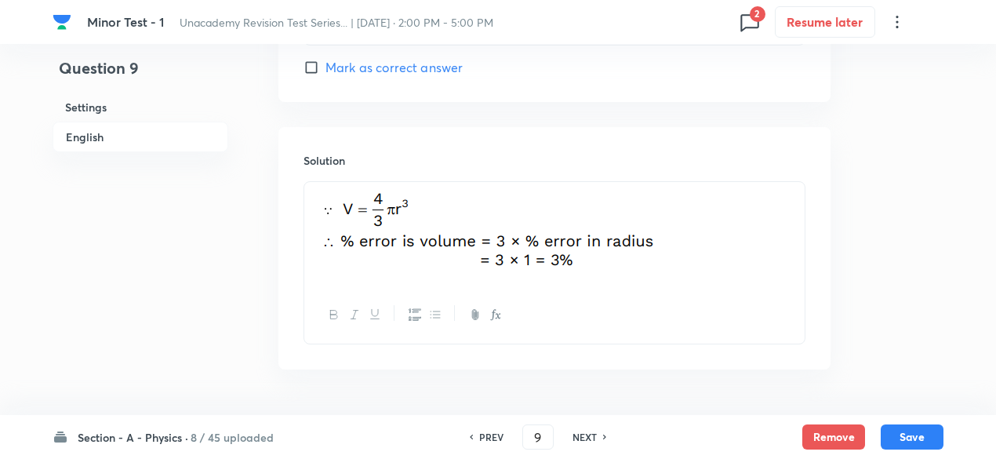
scroll to position [1679, 0]
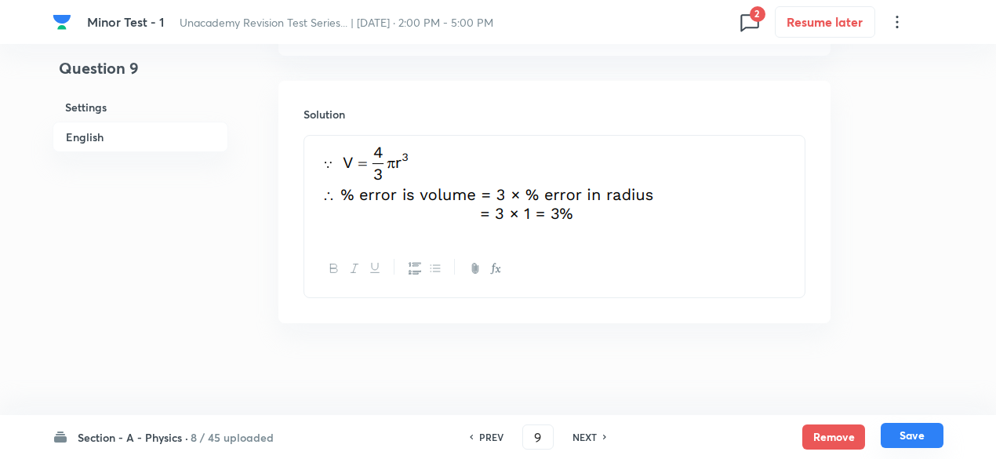
click at [933, 442] on button "Save" at bounding box center [912, 435] width 63 height 25
type input "10"
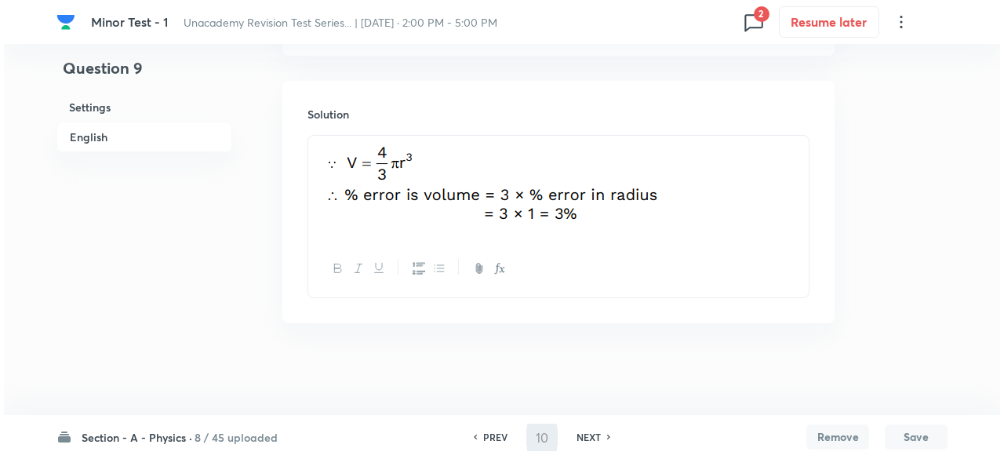
scroll to position [0, 0]
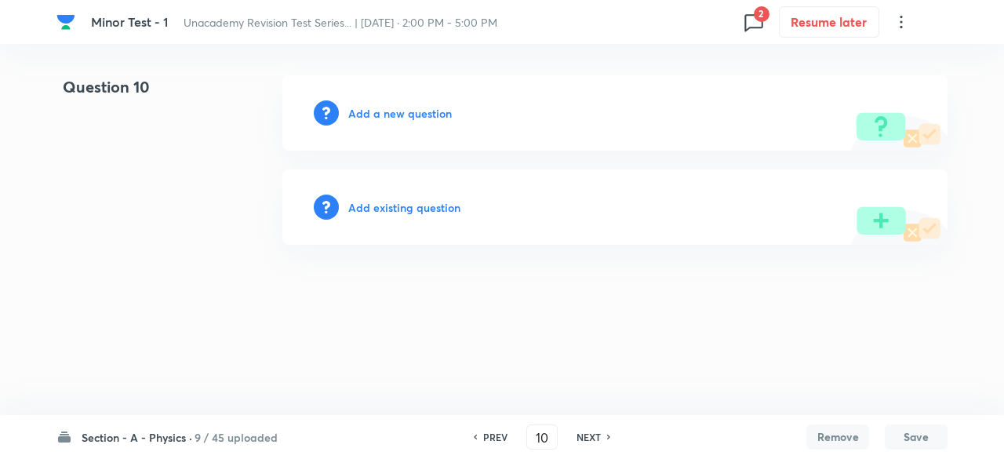
click at [409, 111] on h6 "Add a new question" at bounding box center [400, 113] width 104 height 16
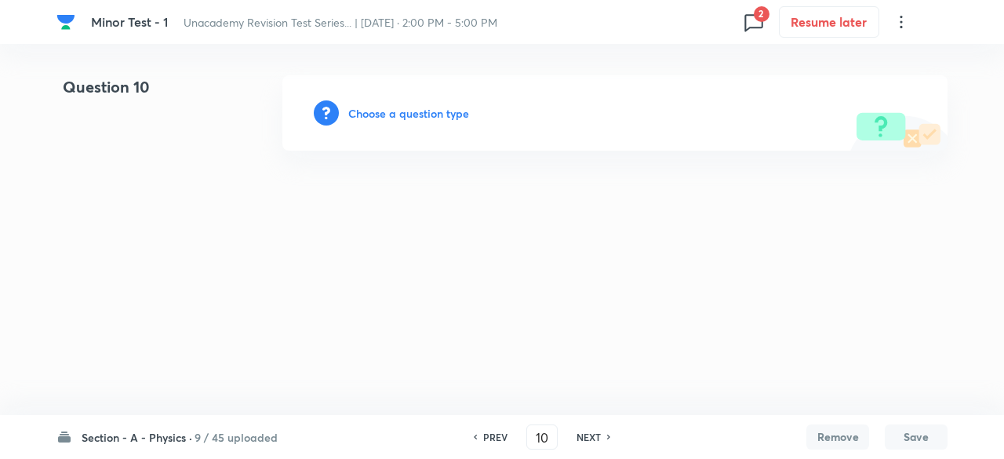
click at [409, 111] on h6 "Choose a question type" at bounding box center [408, 113] width 121 height 16
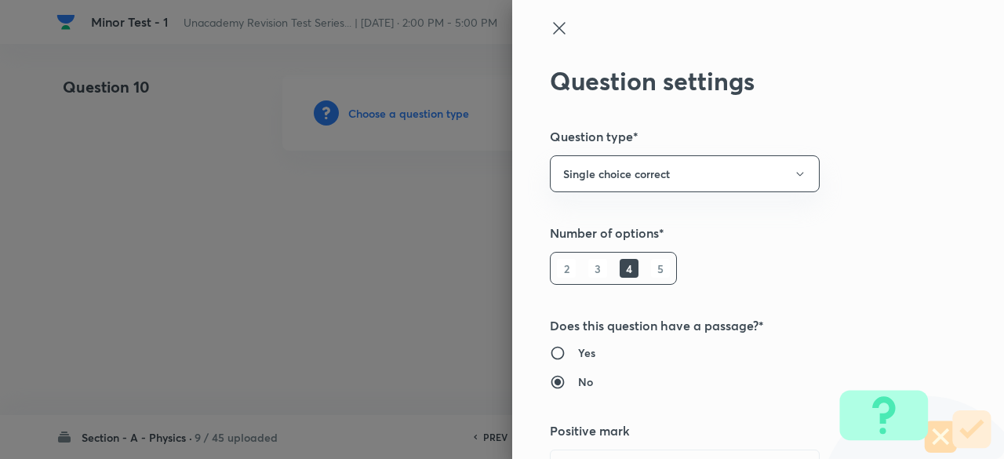
click at [409, 111] on div at bounding box center [502, 229] width 1004 height 459
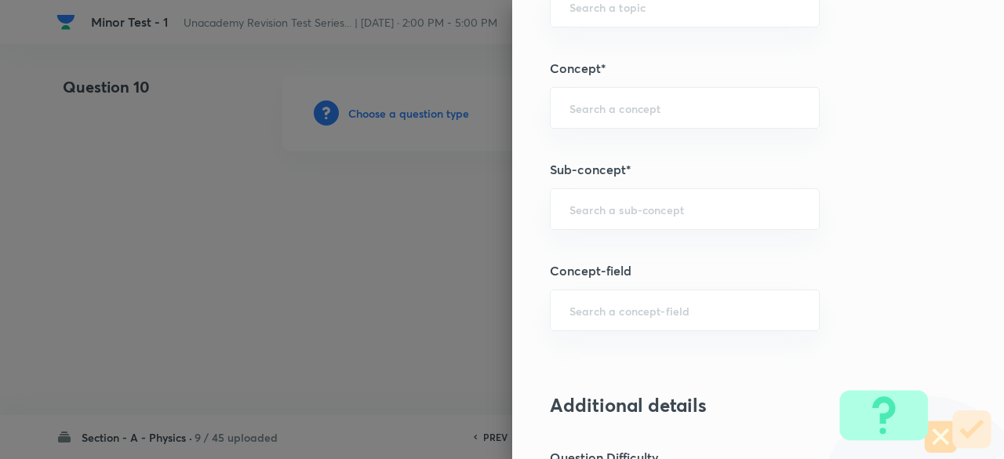
scroll to position [961, 0]
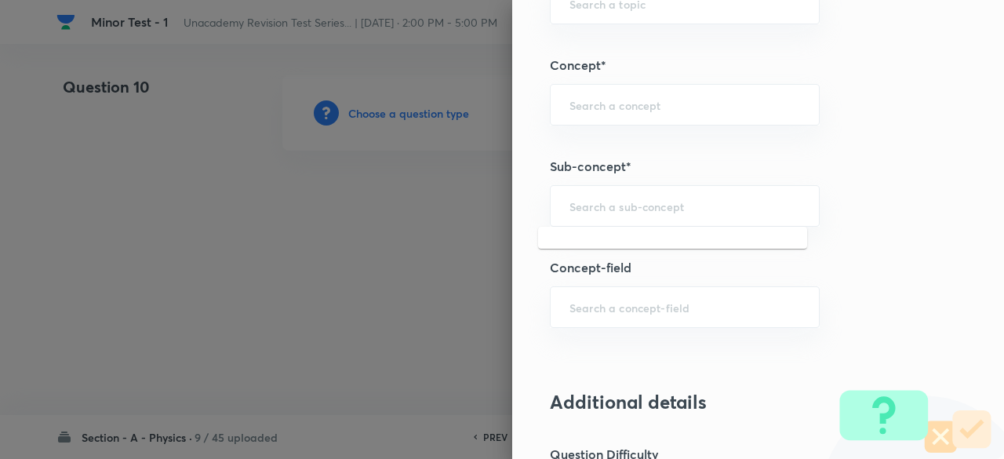
click at [621, 209] on input "text" at bounding box center [684, 205] width 231 height 15
type input "o"
click at [621, 209] on input "tower" at bounding box center [684, 205] width 231 height 15
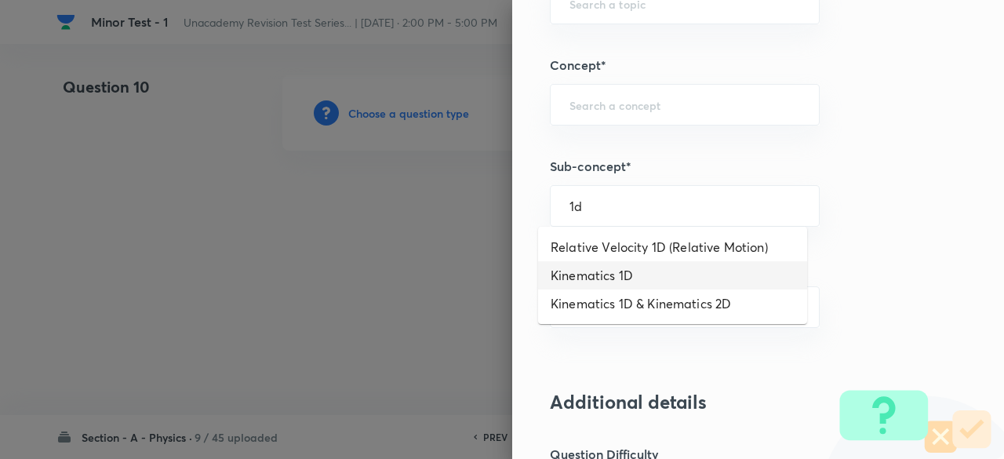
click at [622, 272] on li "Kinematics 1D" at bounding box center [672, 275] width 269 height 28
type input "Kinematics 1D"
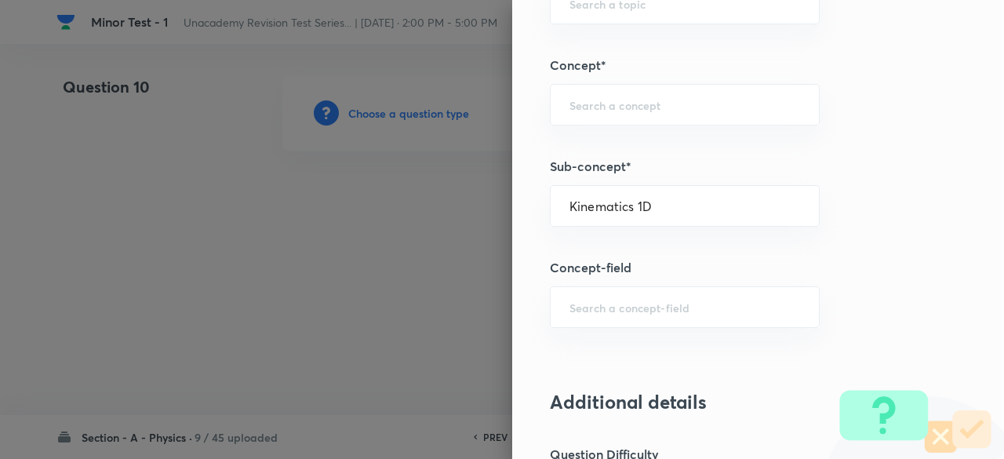
type input "Physics"
type input "Kinematics"
type input "Kinematics 1D"
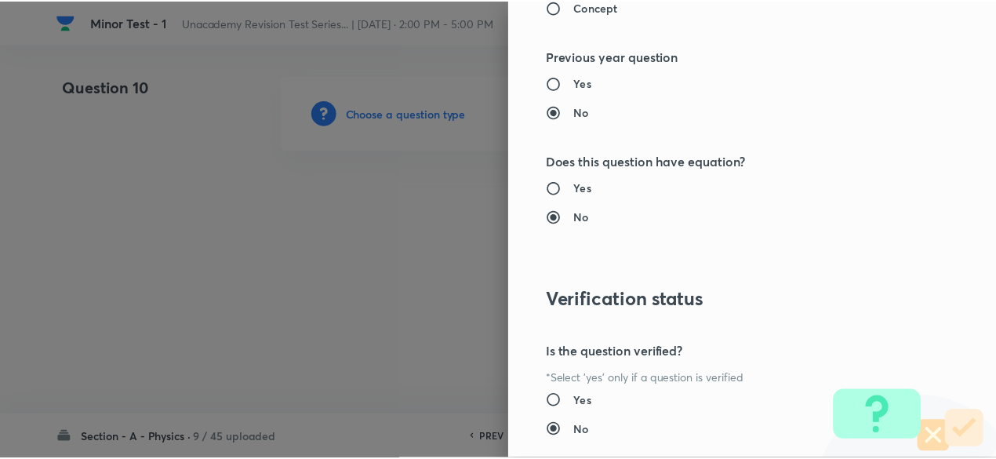
scroll to position [1779, 0]
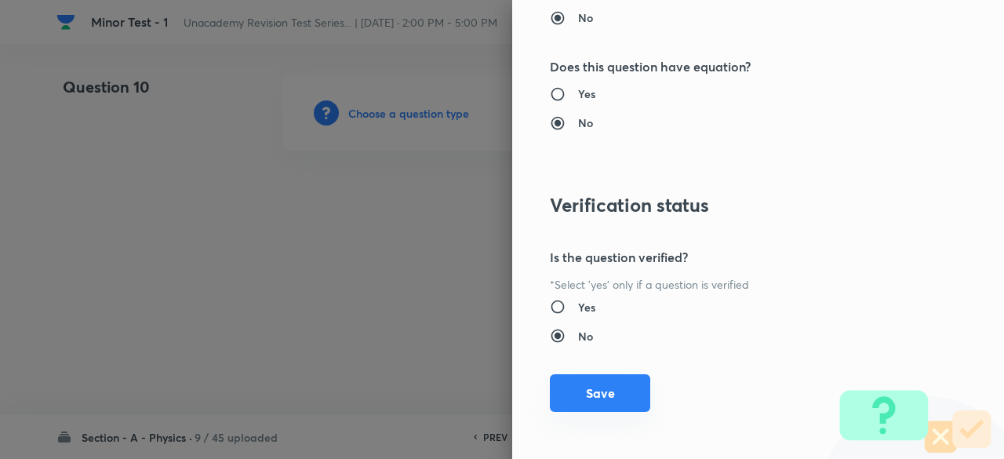
click at [606, 396] on button "Save" at bounding box center [600, 393] width 100 height 38
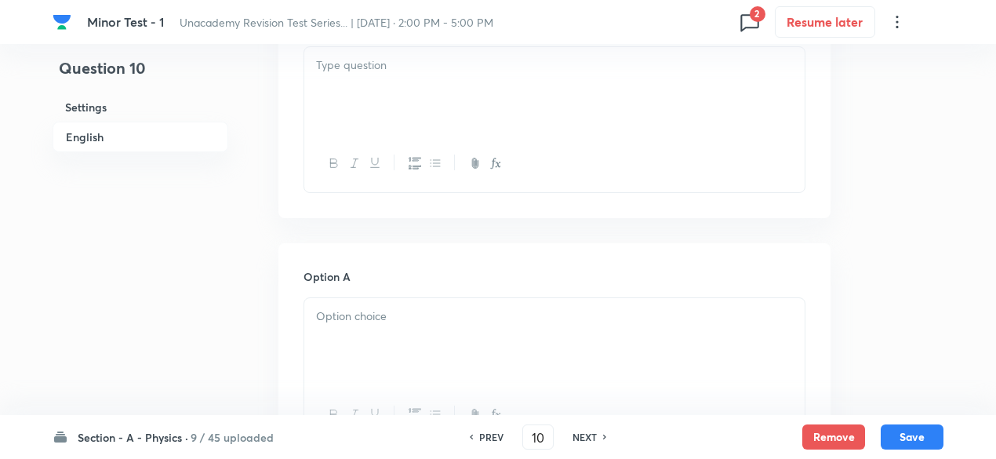
scroll to position [529, 0]
click at [384, 101] on div at bounding box center [554, 79] width 500 height 88
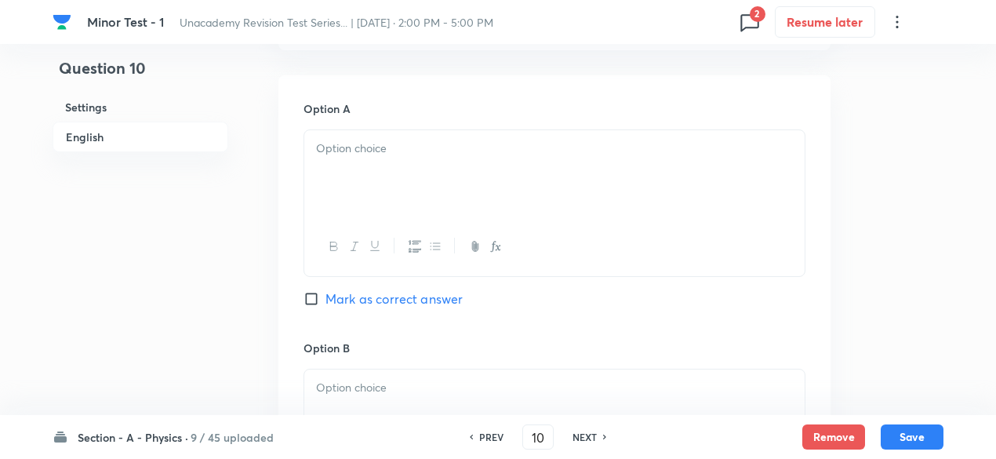
scroll to position [718, 0]
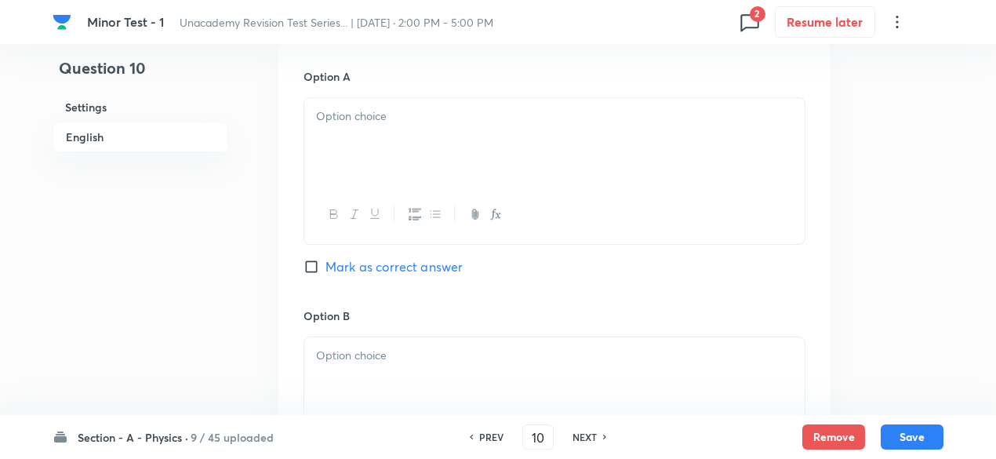
click at [394, 132] on div at bounding box center [554, 142] width 500 height 88
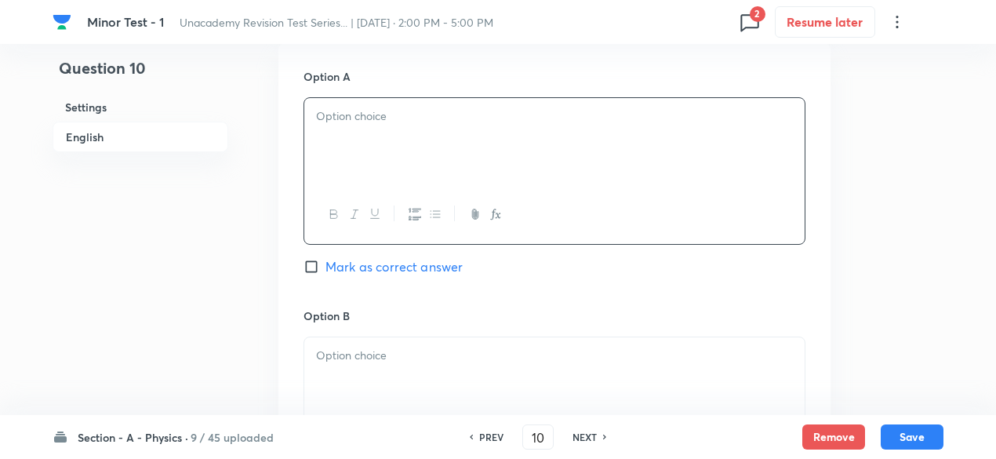
paste div
click at [330, 118] on p "(1) 45 m (2) 50 m (3) 60 m (4) 65 m" at bounding box center [554, 116] width 477 height 18
drag, startPoint x: 351, startPoint y: 117, endPoint x: 572, endPoint y: 150, distance: 222.8
click at [572, 150] on div "45 m (2) 50 m (3) 60 m (4) 65 m" at bounding box center [554, 142] width 500 height 88
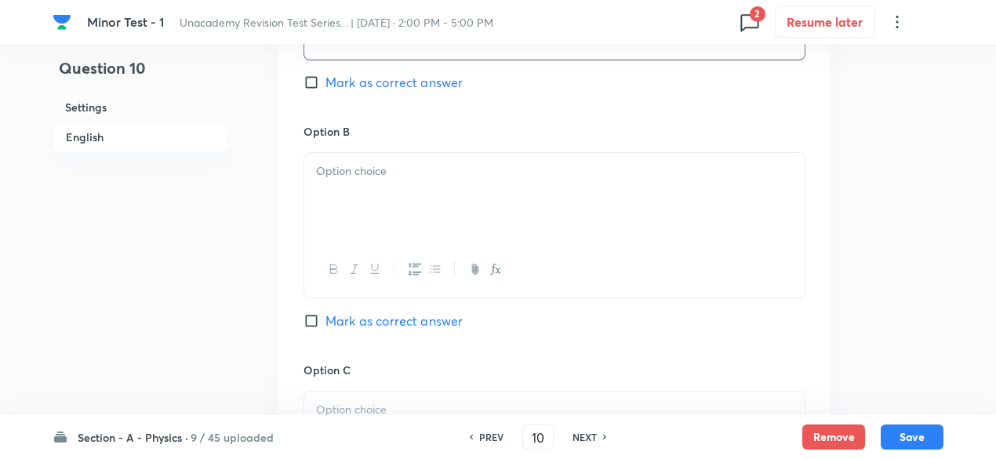
scroll to position [906, 0]
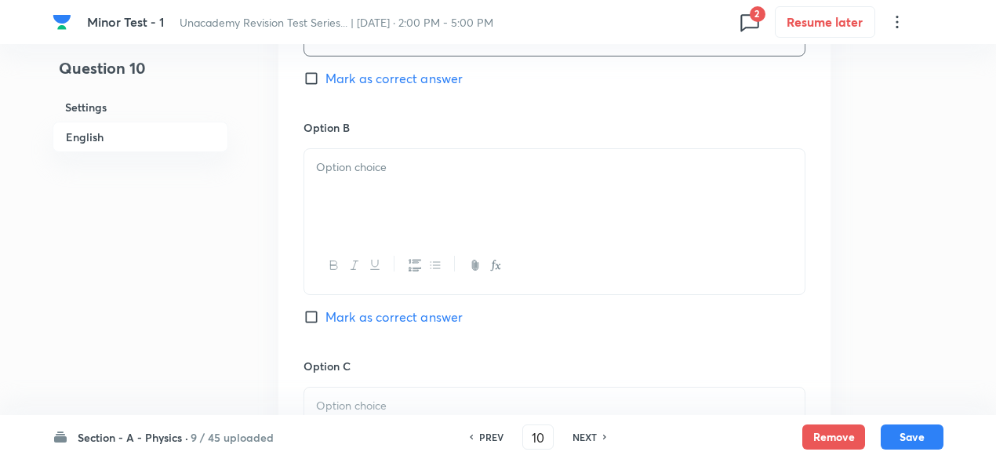
click at [522, 205] on div at bounding box center [554, 193] width 500 height 88
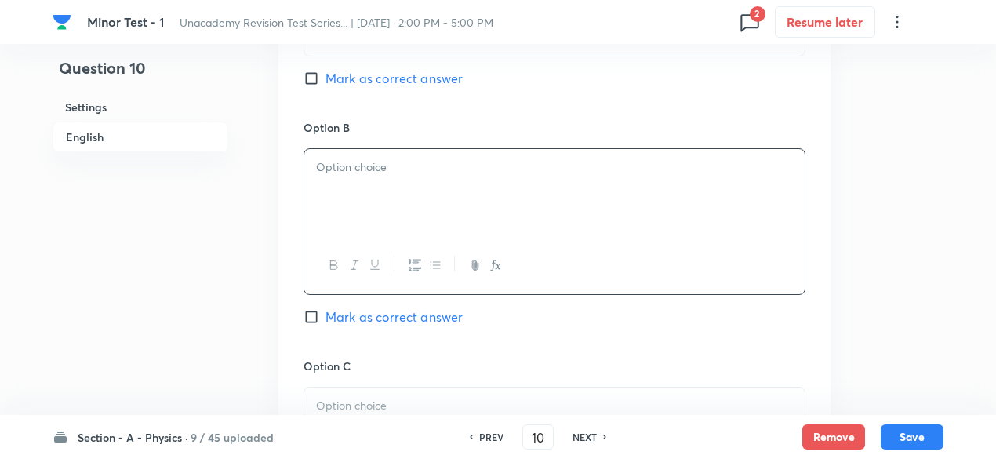
paste div
click at [333, 164] on p "2) 50 m (3) 60 m (4) 65 m" at bounding box center [554, 167] width 477 height 18
drag, startPoint x: 346, startPoint y: 166, endPoint x: 554, endPoint y: 208, distance: 211.9
click at [554, 208] on div "50 m (3) 60 m (4) 65 m" at bounding box center [554, 193] width 500 height 88
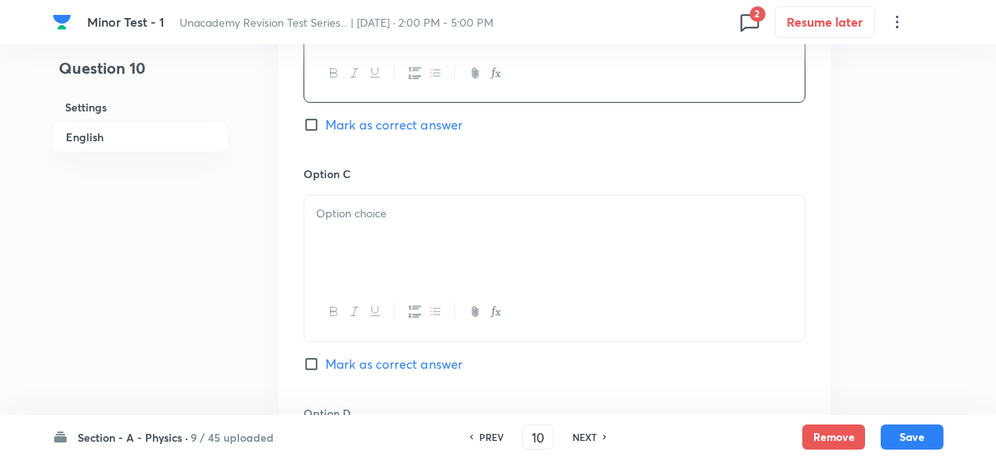
scroll to position [1129, 0]
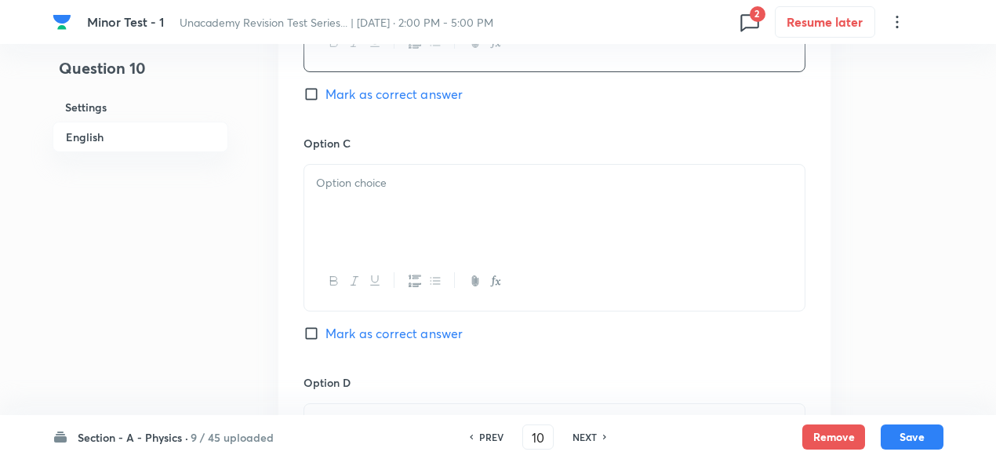
click at [490, 208] on div at bounding box center [554, 209] width 500 height 88
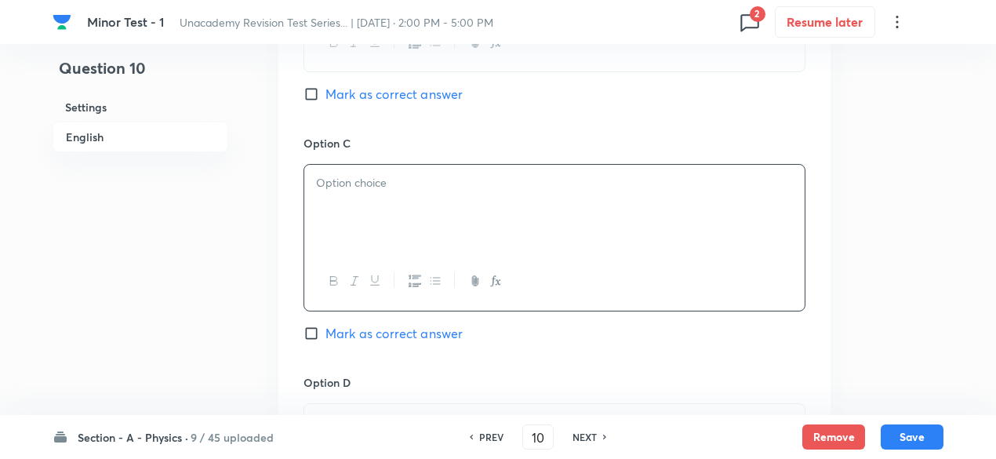
paste div
click at [328, 184] on p "(3) 60 m (4) 65 m" at bounding box center [554, 183] width 477 height 18
drag, startPoint x: 348, startPoint y: 181, endPoint x: 507, endPoint y: 187, distance: 159.3
click at [507, 187] on p "60 m (4) 65 m" at bounding box center [554, 183] width 477 height 18
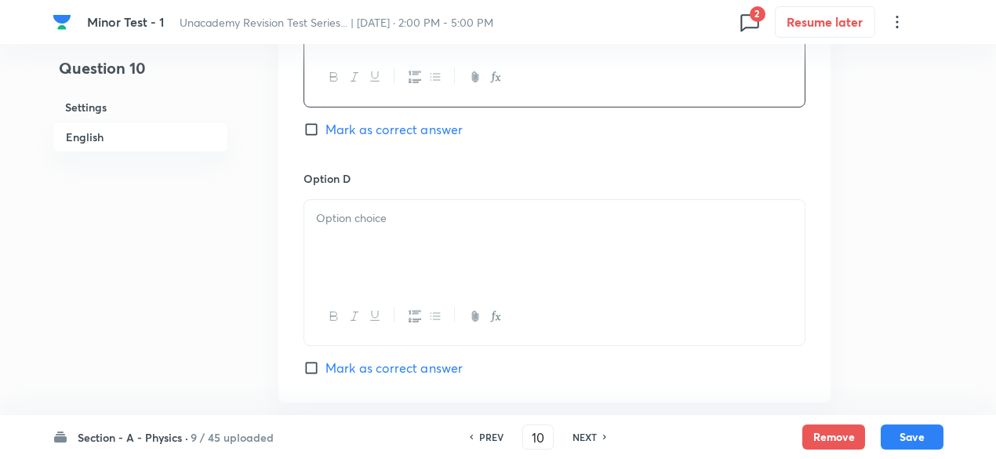
scroll to position [1335, 0]
click at [483, 222] on p at bounding box center [554, 216] width 477 height 18
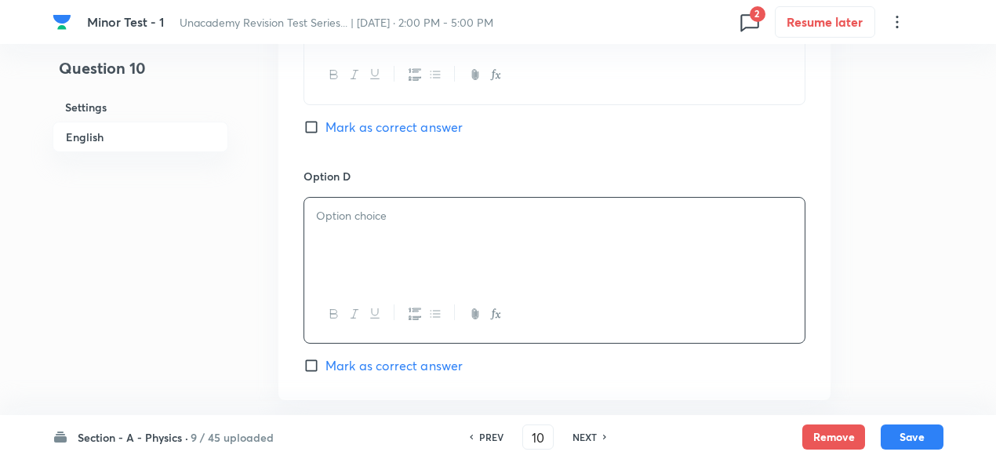
paste div
click at [329, 209] on p "(4) 65 m" at bounding box center [554, 216] width 477 height 18
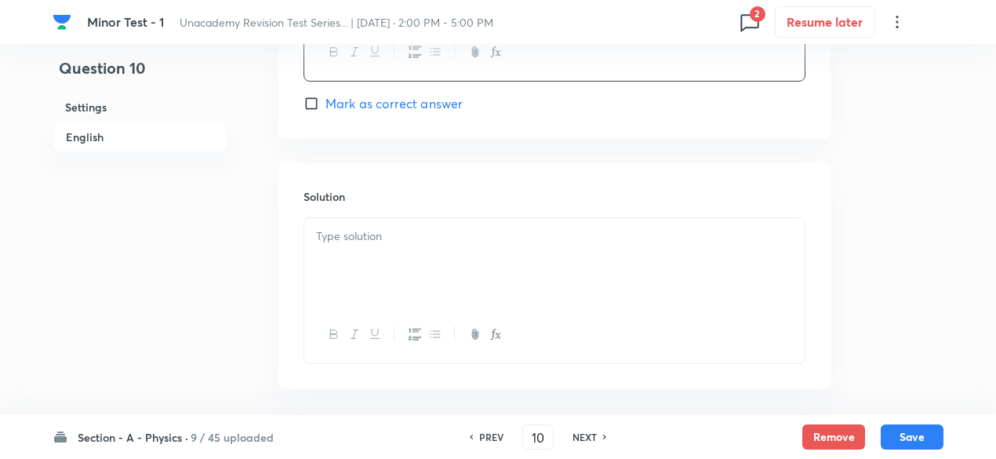
scroll to position [1643, 0]
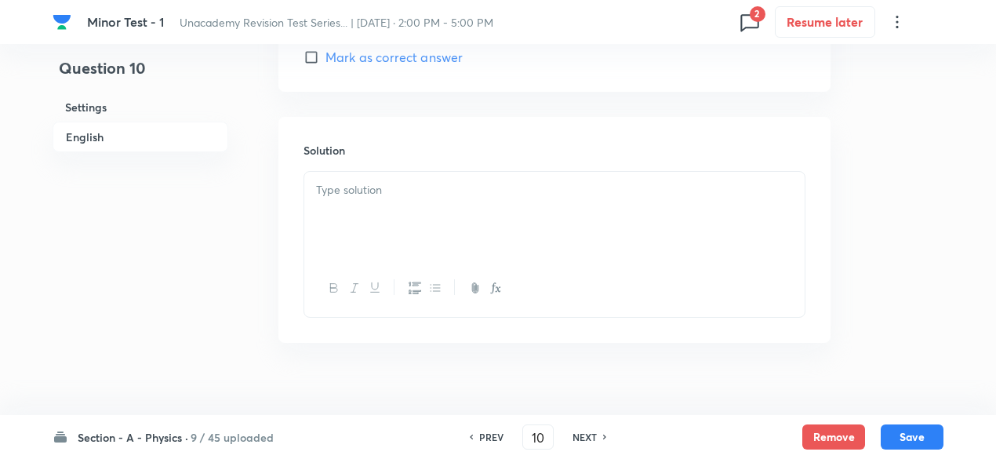
click at [397, 202] on div at bounding box center [554, 216] width 500 height 88
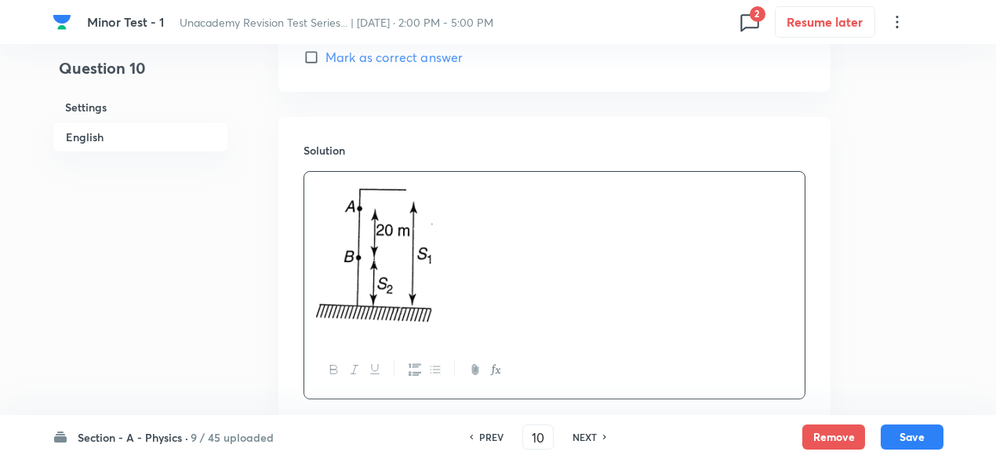
scroll to position [1708, 0]
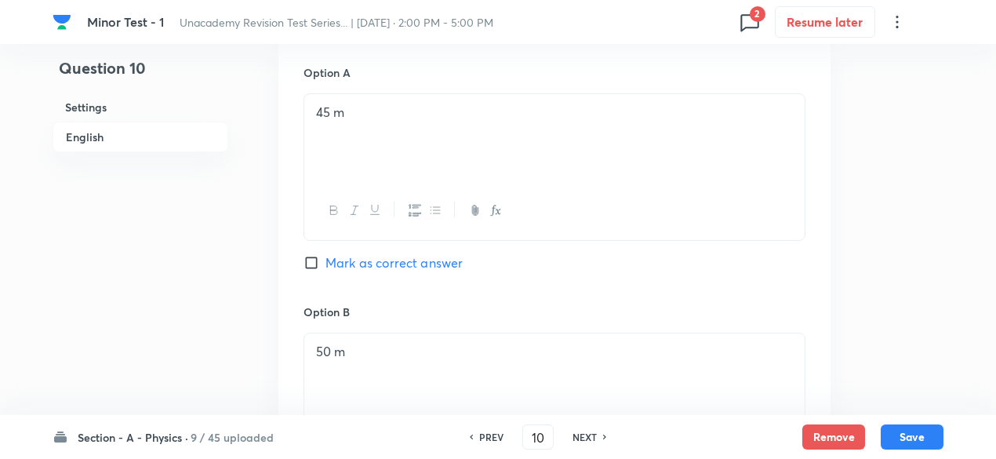
click at [440, 264] on span "Mark as correct answer" at bounding box center [393, 262] width 137 height 19
click at [325, 264] on input "Mark as correct answer" at bounding box center [315, 263] width 22 height 16
checkbox input "true"
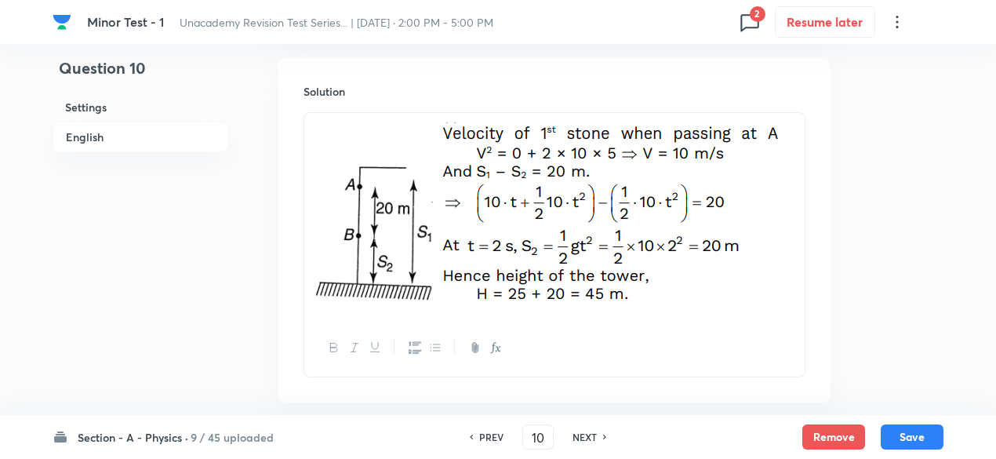
scroll to position [1781, 0]
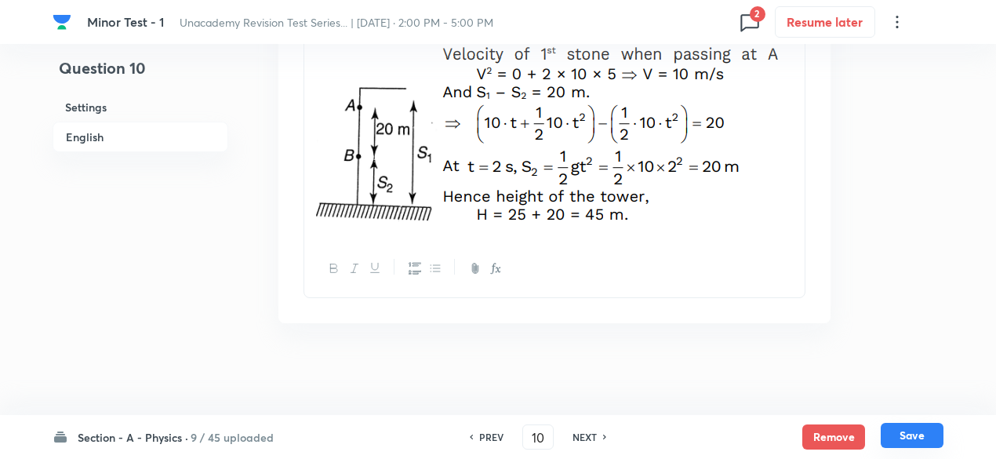
click at [911, 429] on button "Save" at bounding box center [912, 435] width 63 height 25
type input "11"
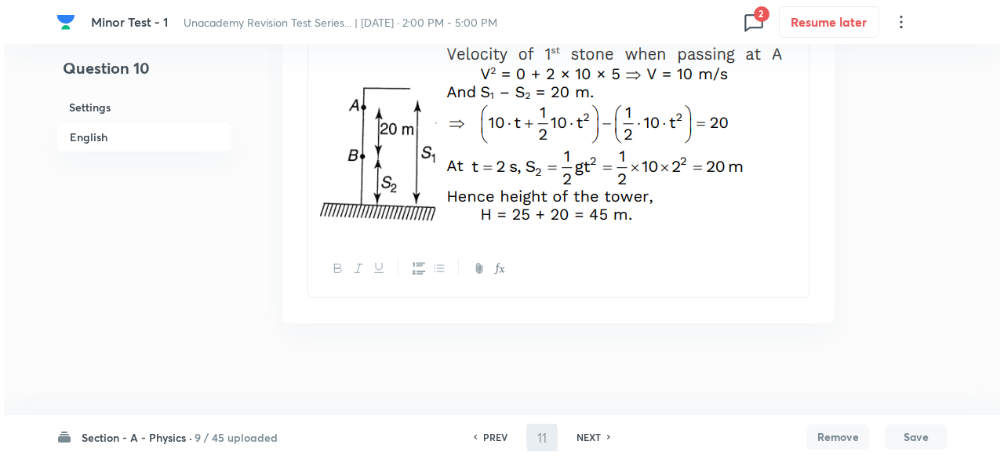
scroll to position [0, 0]
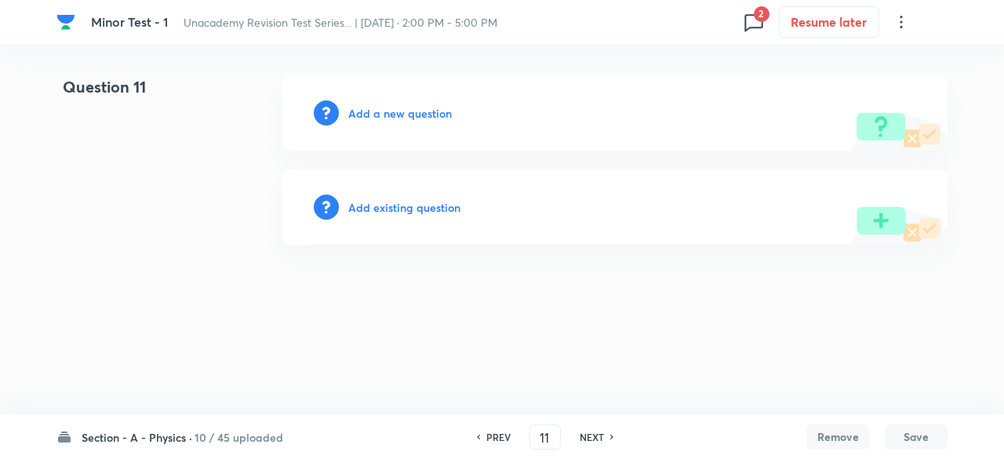
click at [438, 107] on h6 "Add a new question" at bounding box center [400, 113] width 104 height 16
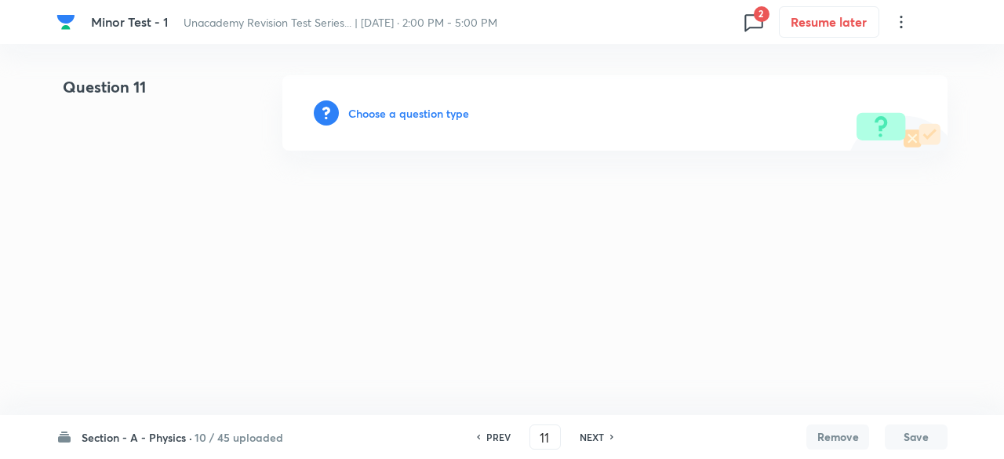
click at [438, 107] on h6 "Choose a question type" at bounding box center [408, 113] width 121 height 16
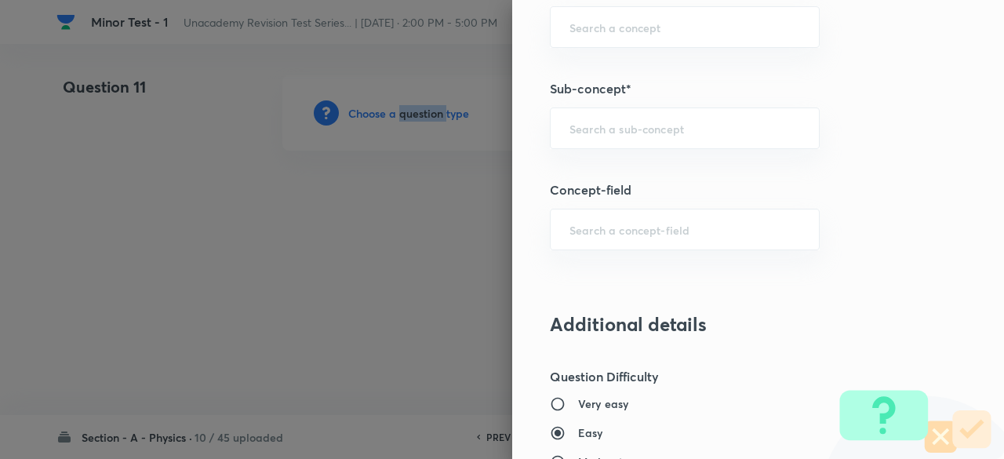
scroll to position [1045, 0]
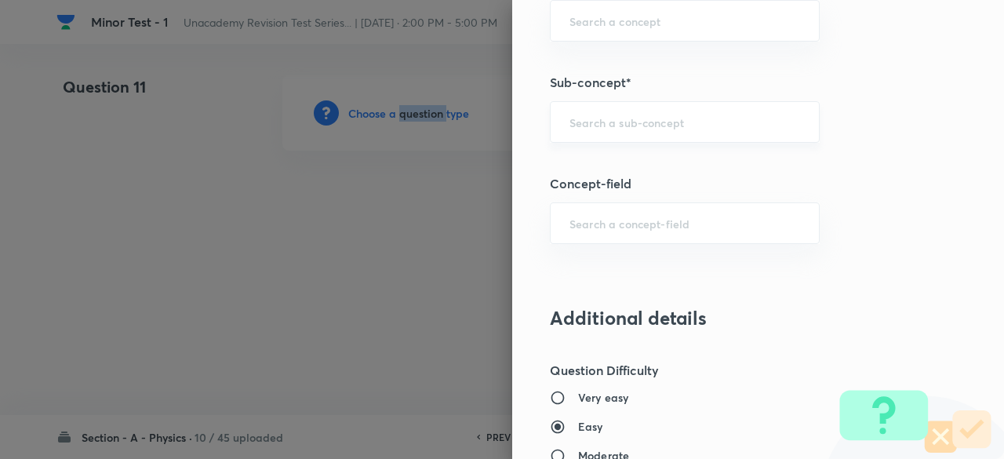
click at [591, 107] on div "​" at bounding box center [685, 122] width 270 height 42
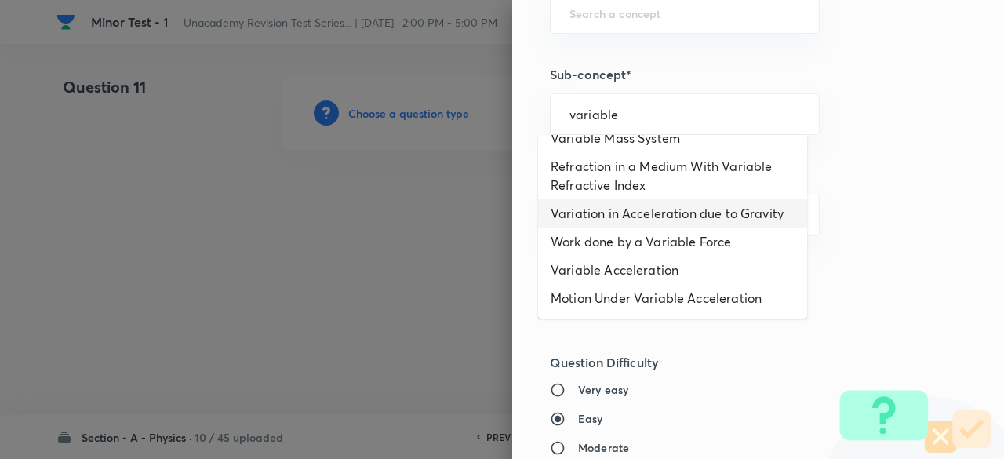
scroll to position [36, 0]
click at [620, 297] on li "Motion Under Variable Acceleration" at bounding box center [672, 298] width 269 height 28
type input "Motion Under Variable Acceleration"
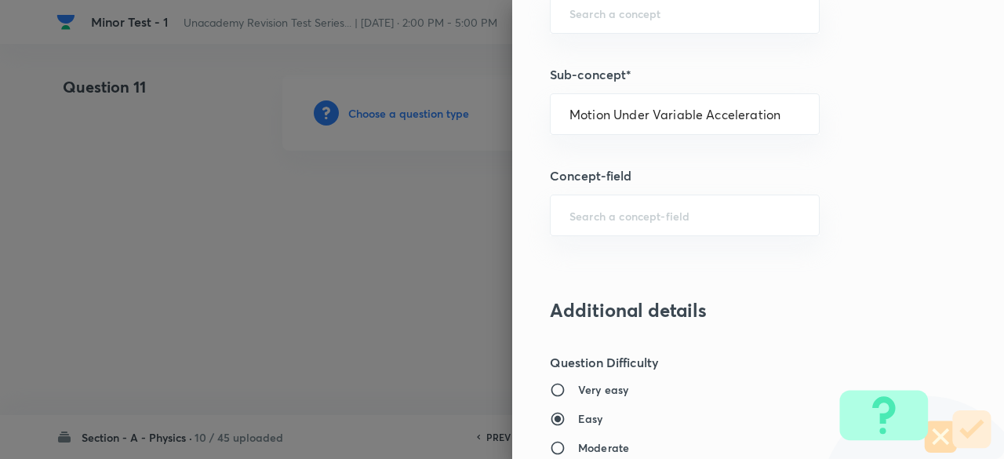
type input "Physics"
type input "Mechanics"
type input "Motion in a Straight Line"
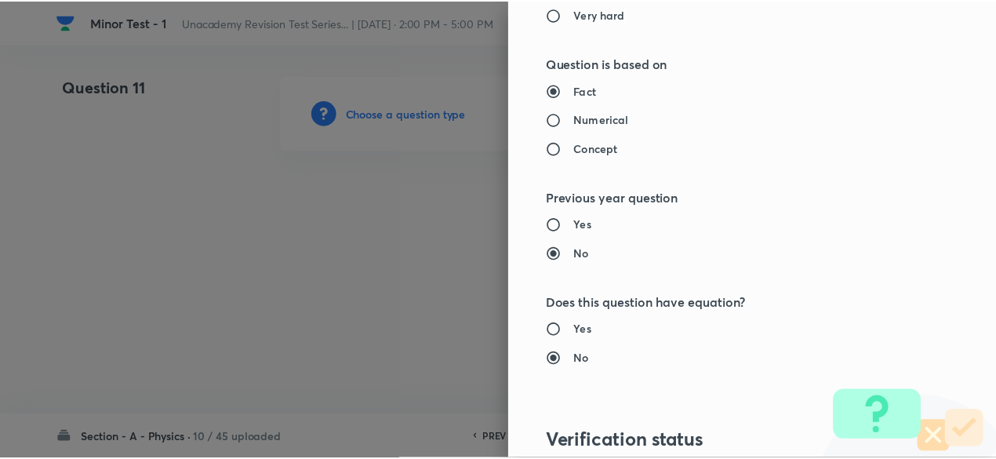
scroll to position [1779, 0]
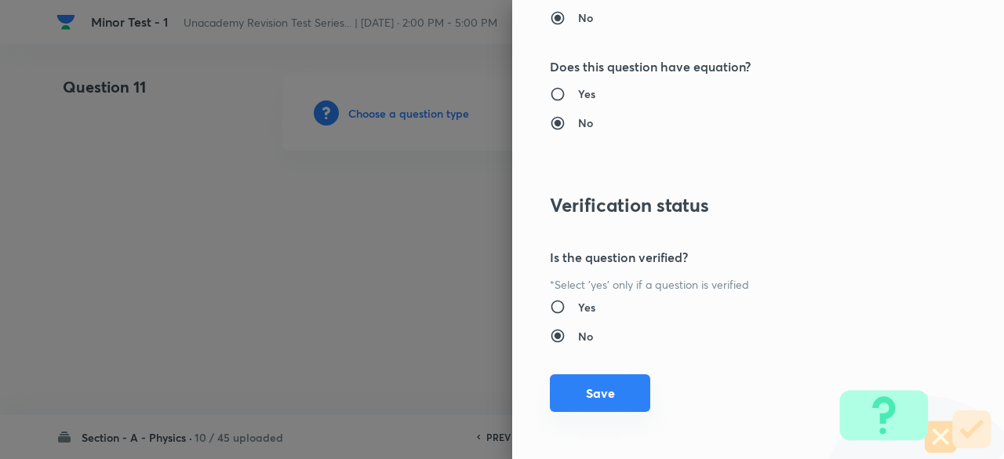
click at [612, 391] on button "Save" at bounding box center [600, 393] width 100 height 38
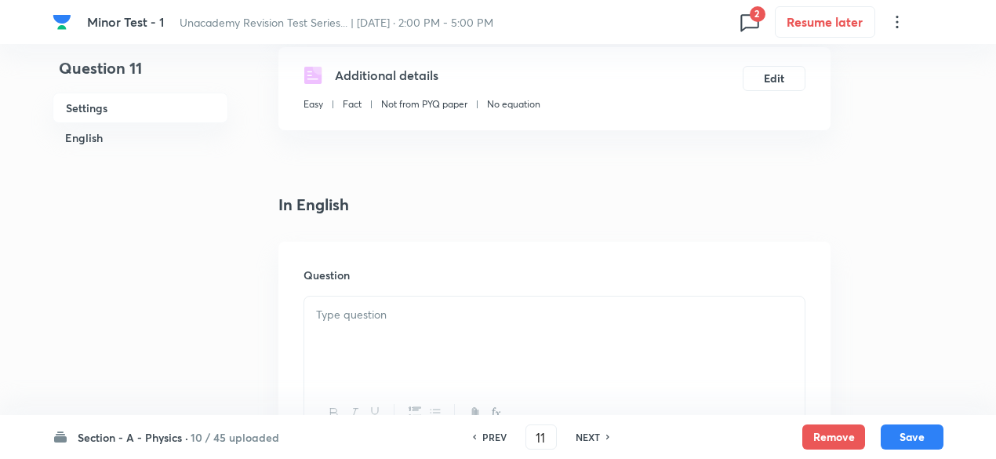
scroll to position [270, 0]
click at [543, 350] on div at bounding box center [554, 339] width 500 height 88
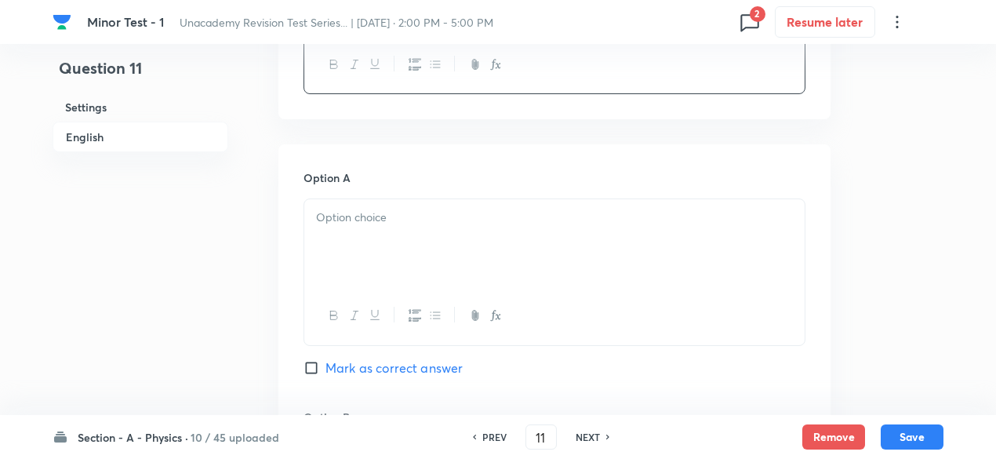
scroll to position [678, 0]
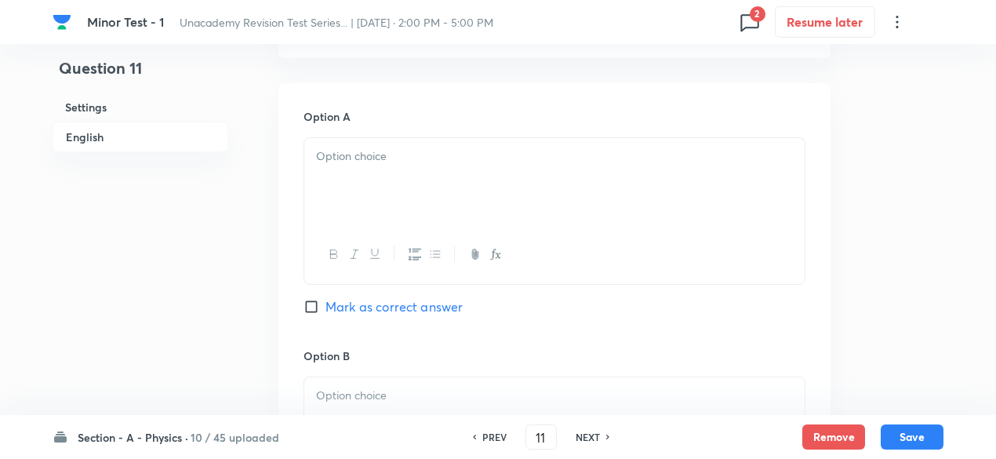
click at [398, 153] on p at bounding box center [554, 156] width 477 height 18
